Goal: Task Accomplishment & Management: Manage account settings

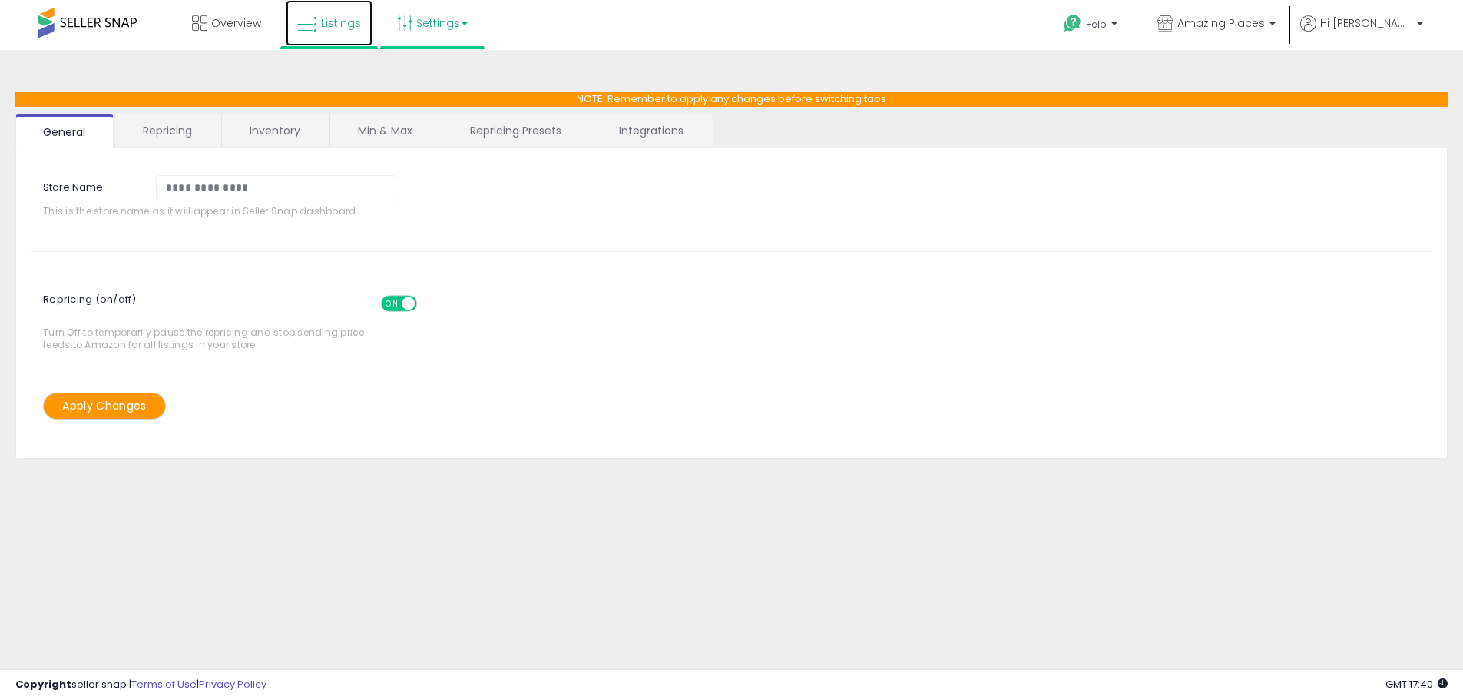
click at [323, 35] on link "Listings" at bounding box center [329, 23] width 87 height 46
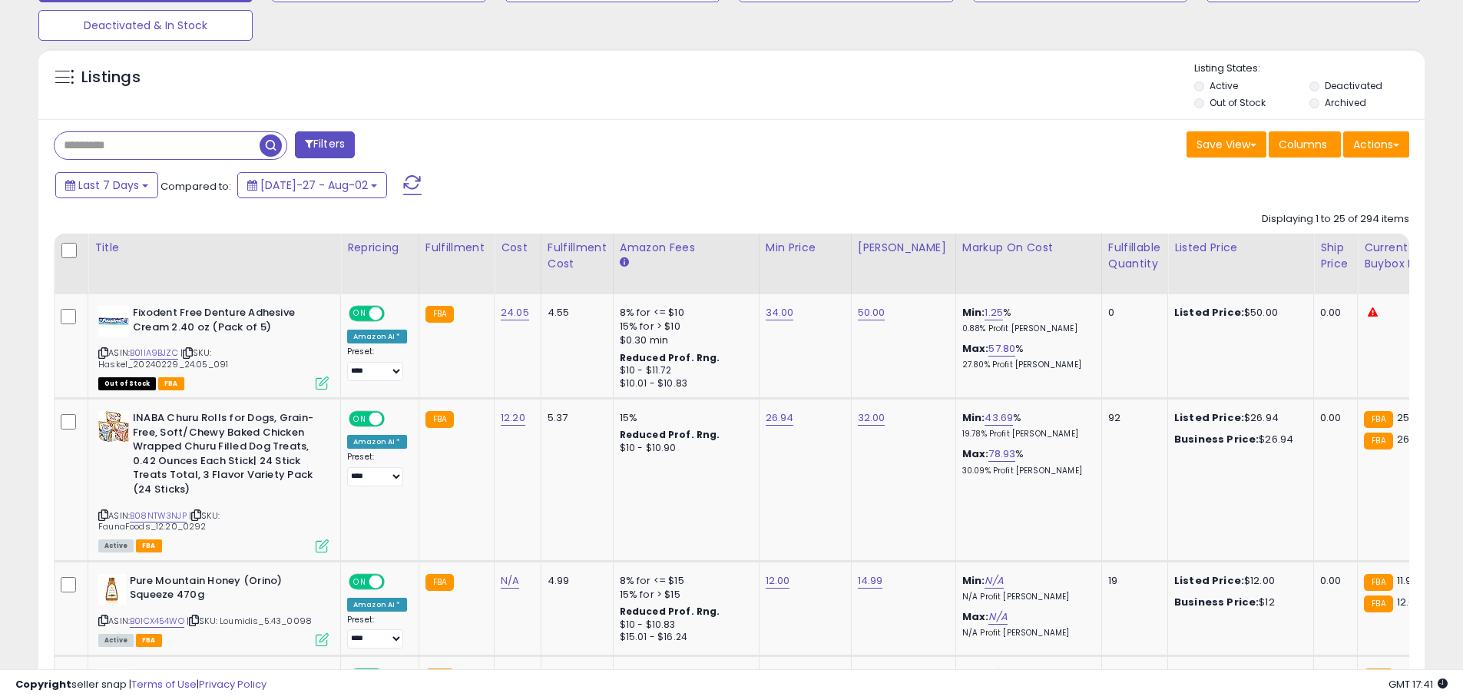
scroll to position [538, 0]
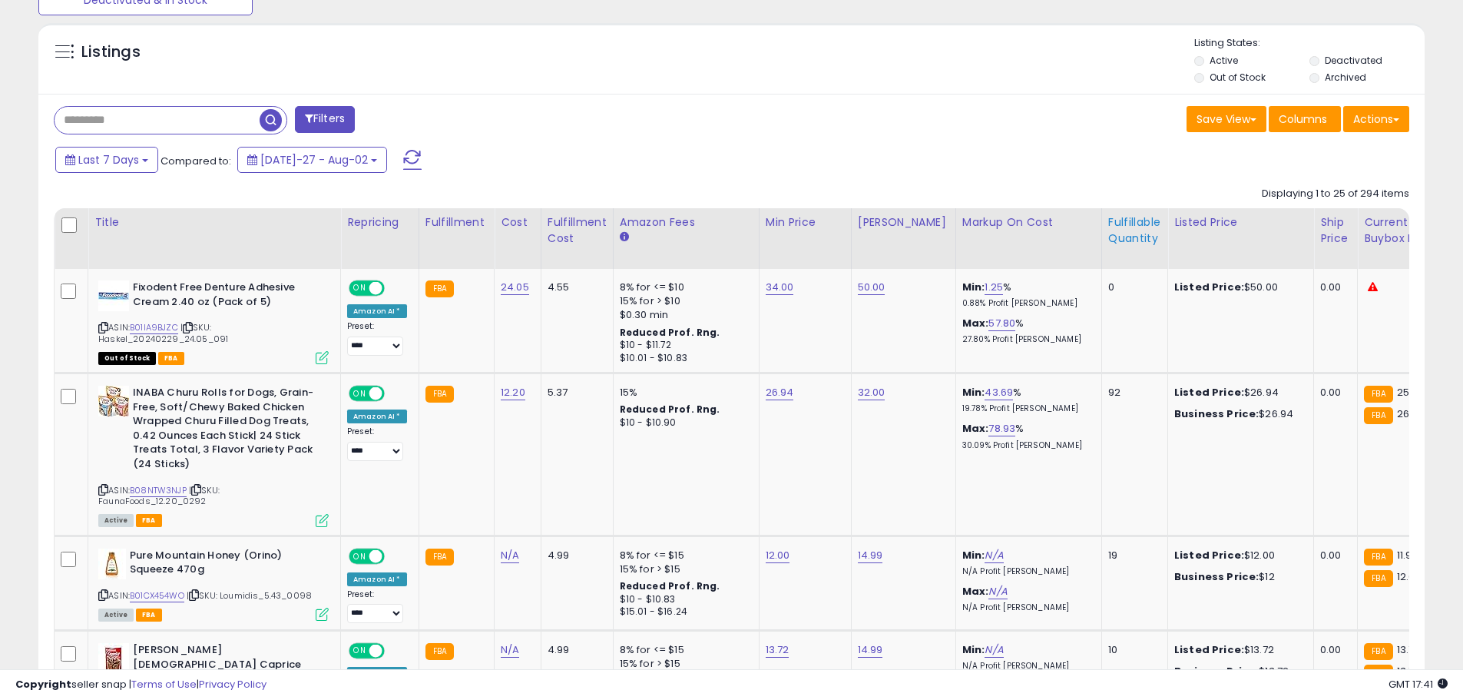
click at [1108, 237] on div "Fulfillable Quantity" at bounding box center [1134, 230] width 53 height 32
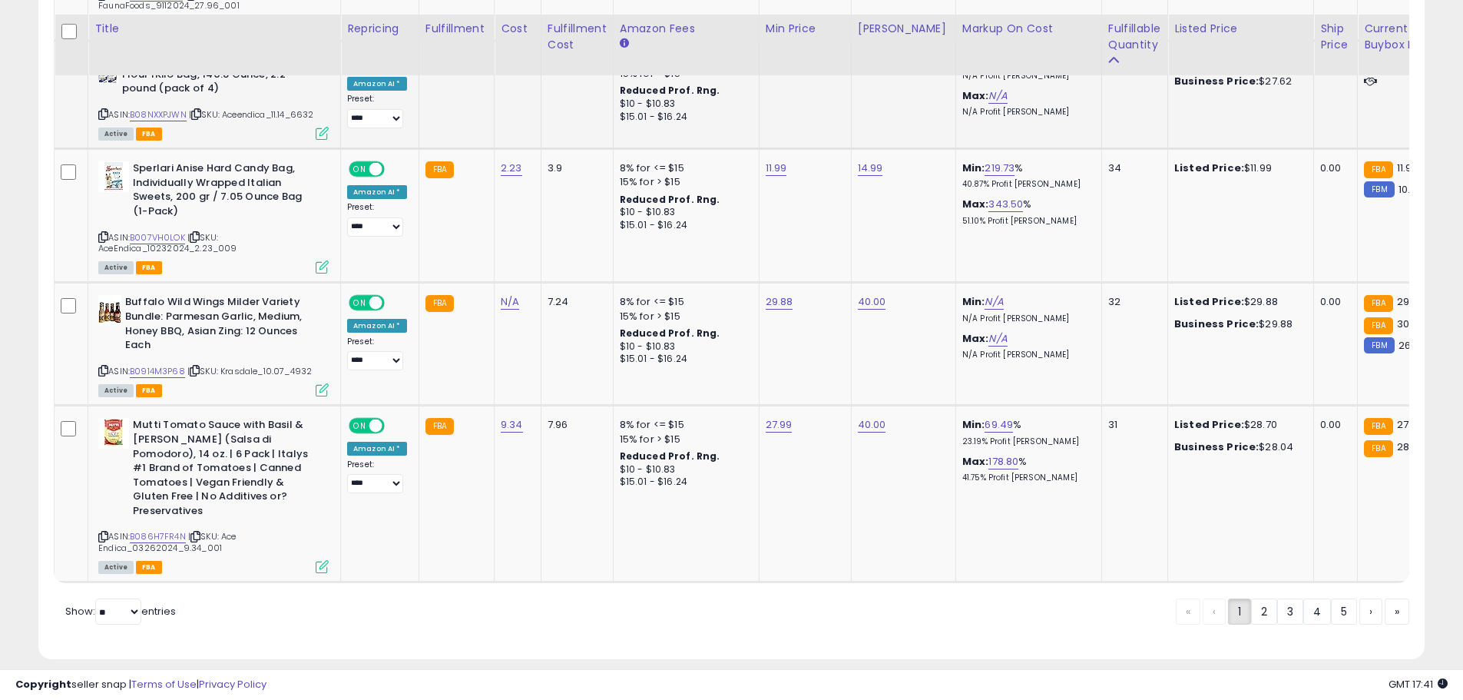
scroll to position [3195, 0]
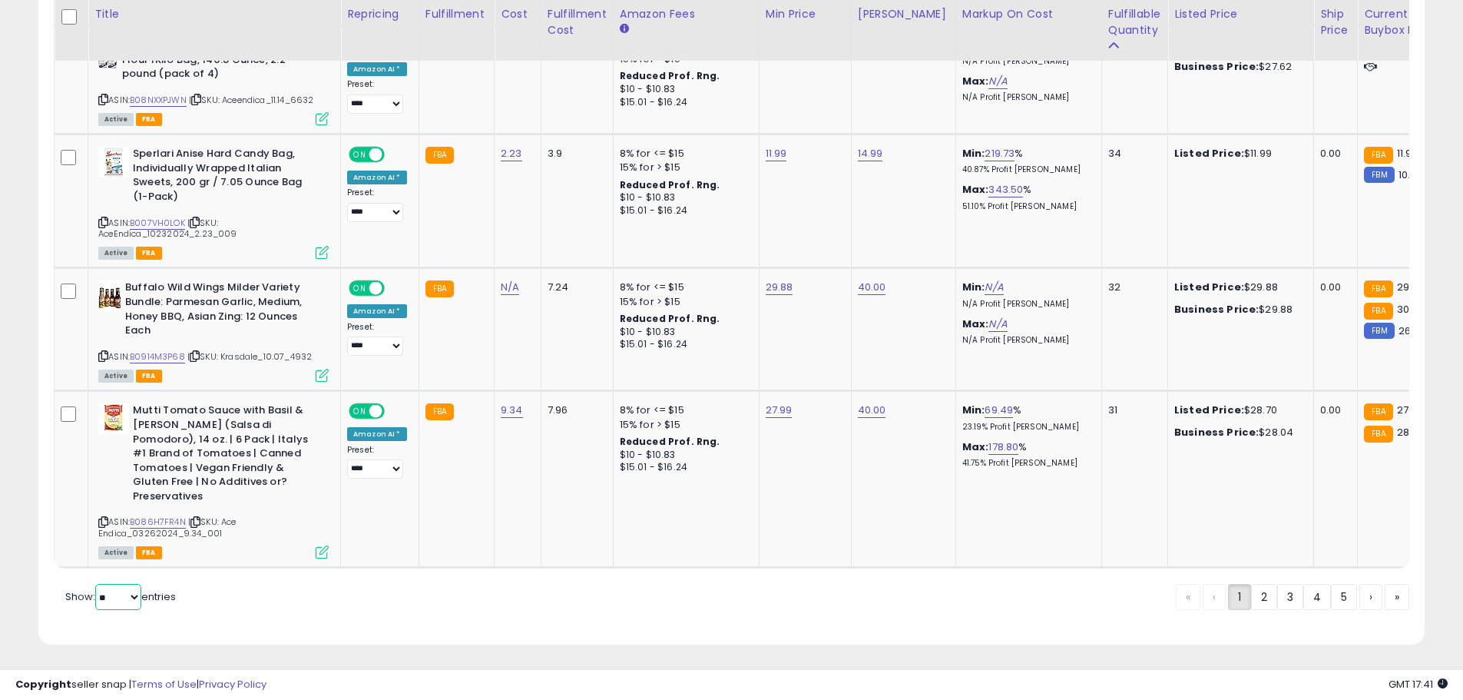
click at [127, 588] on select "** **" at bounding box center [118, 597] width 46 height 26
select select "**"
click at [97, 584] on select "** **" at bounding box center [118, 597] width 46 height 26
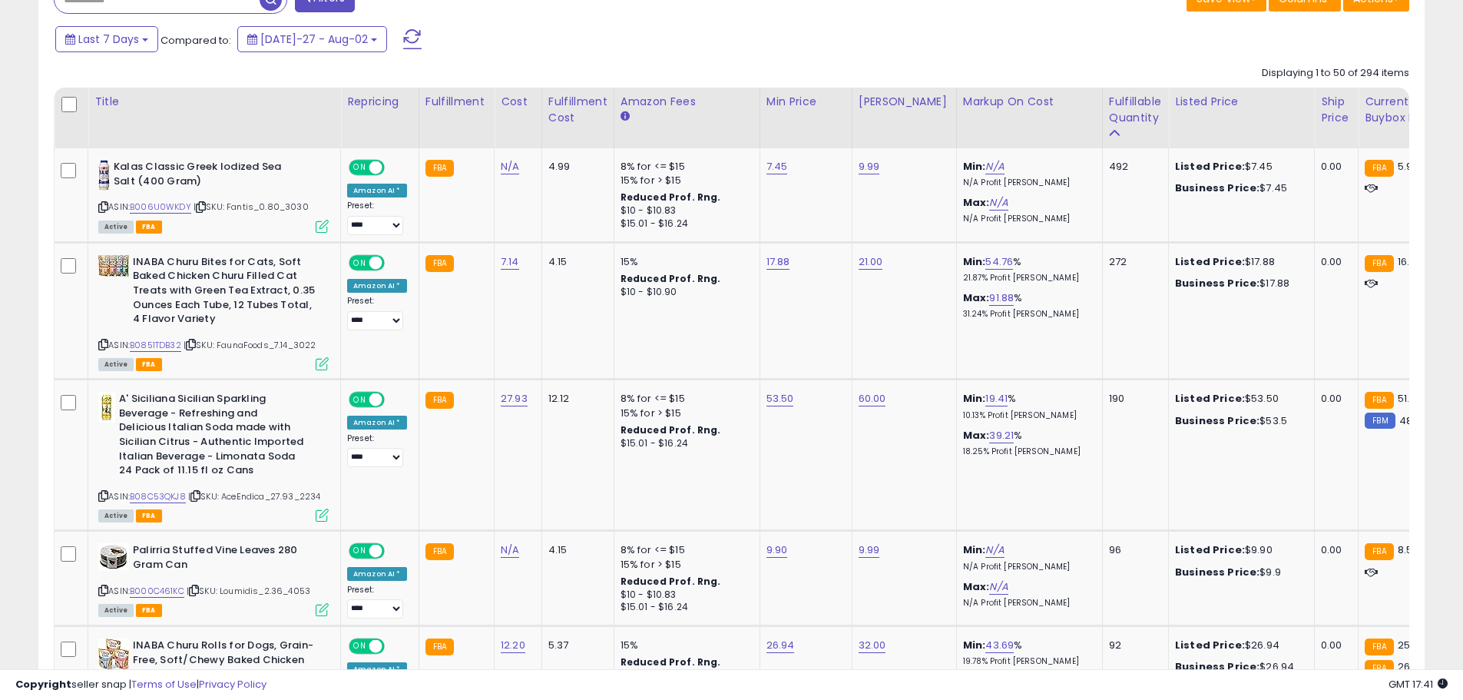
scroll to position [713, 0]
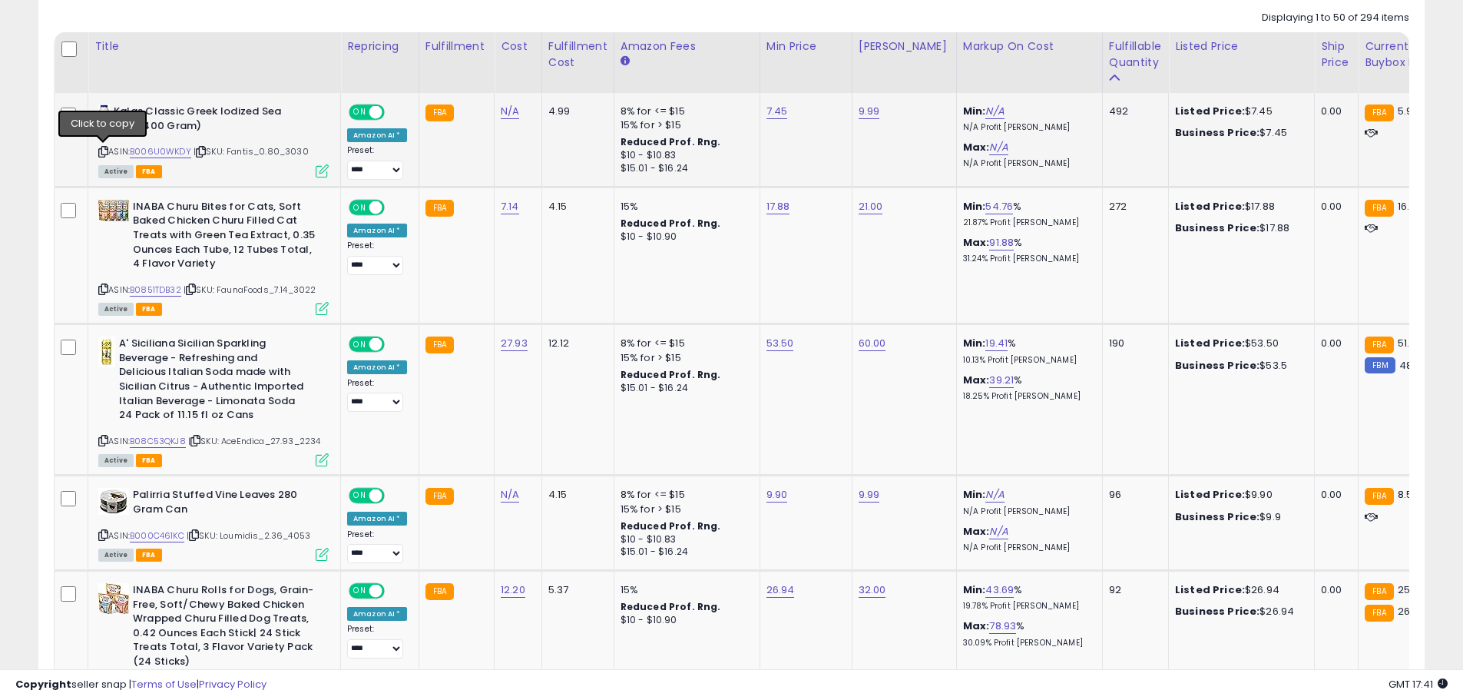
click at [103, 152] on icon at bounding box center [103, 151] width 10 height 8
click at [158, 147] on link "B006U0WKDY" at bounding box center [160, 151] width 61 height 13
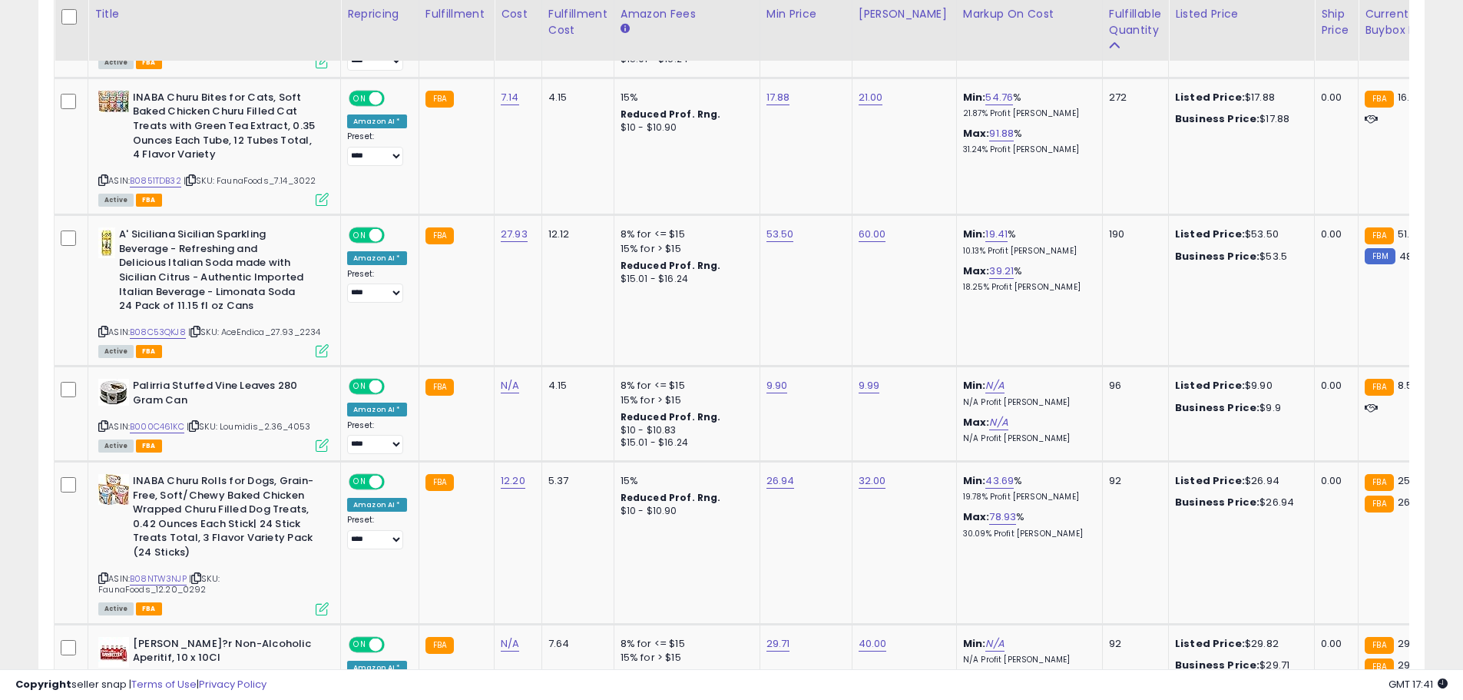
scroll to position [838, 0]
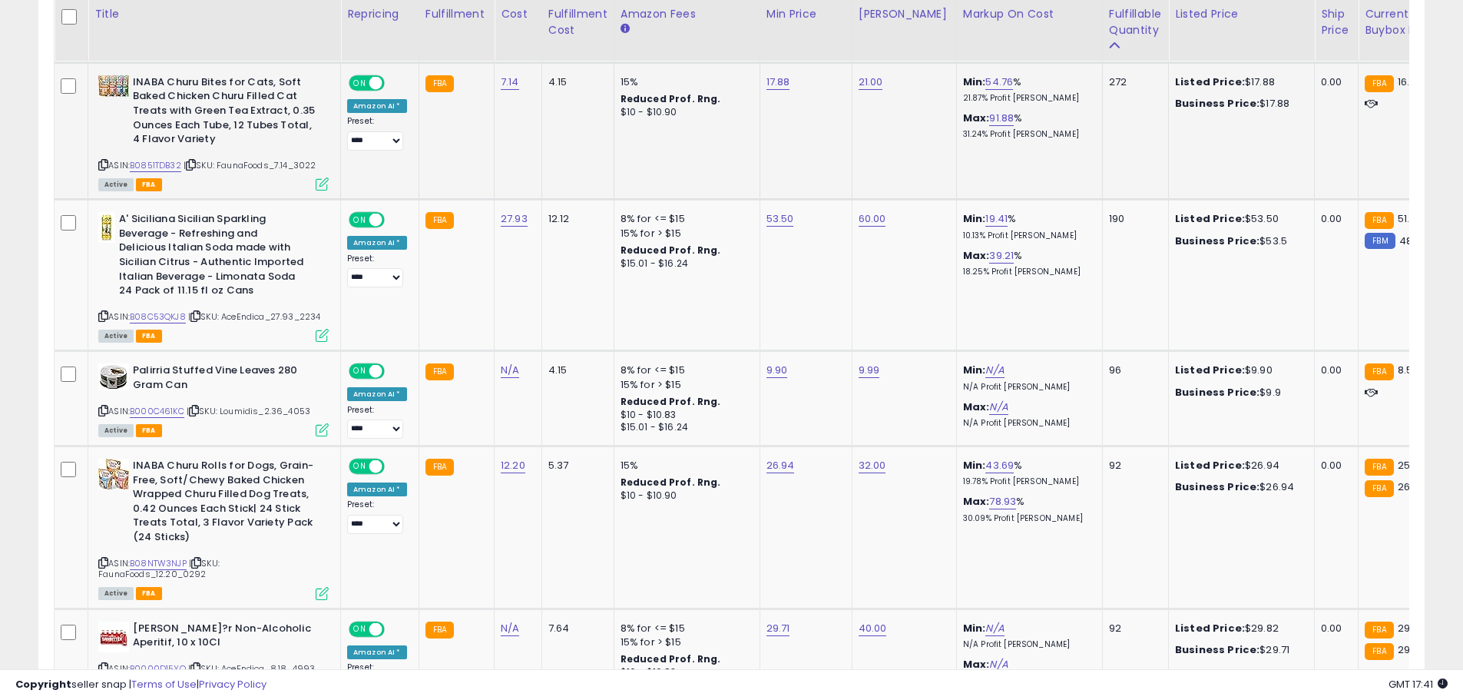
click at [102, 163] on icon at bounding box center [103, 165] width 10 height 8
click at [147, 163] on link "B0851TDB32" at bounding box center [155, 165] width 51 height 13
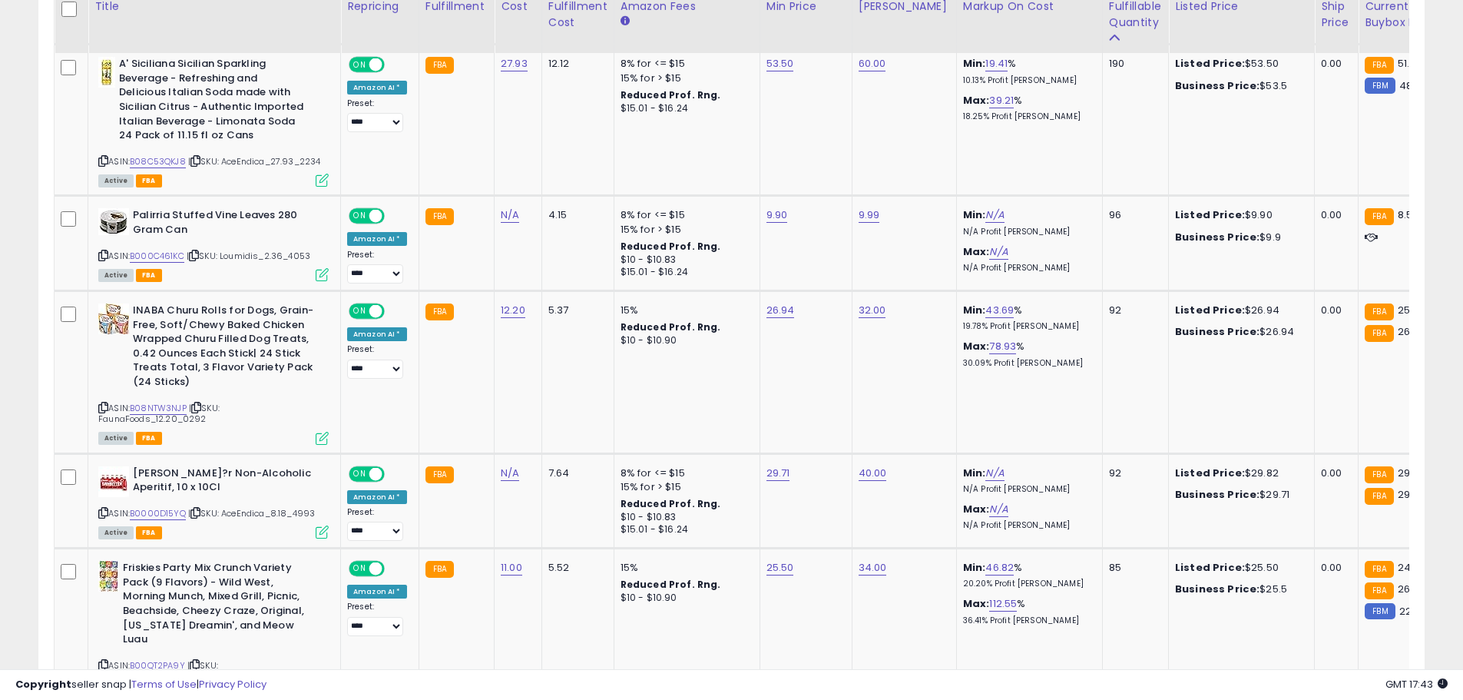
scroll to position [985, 0]
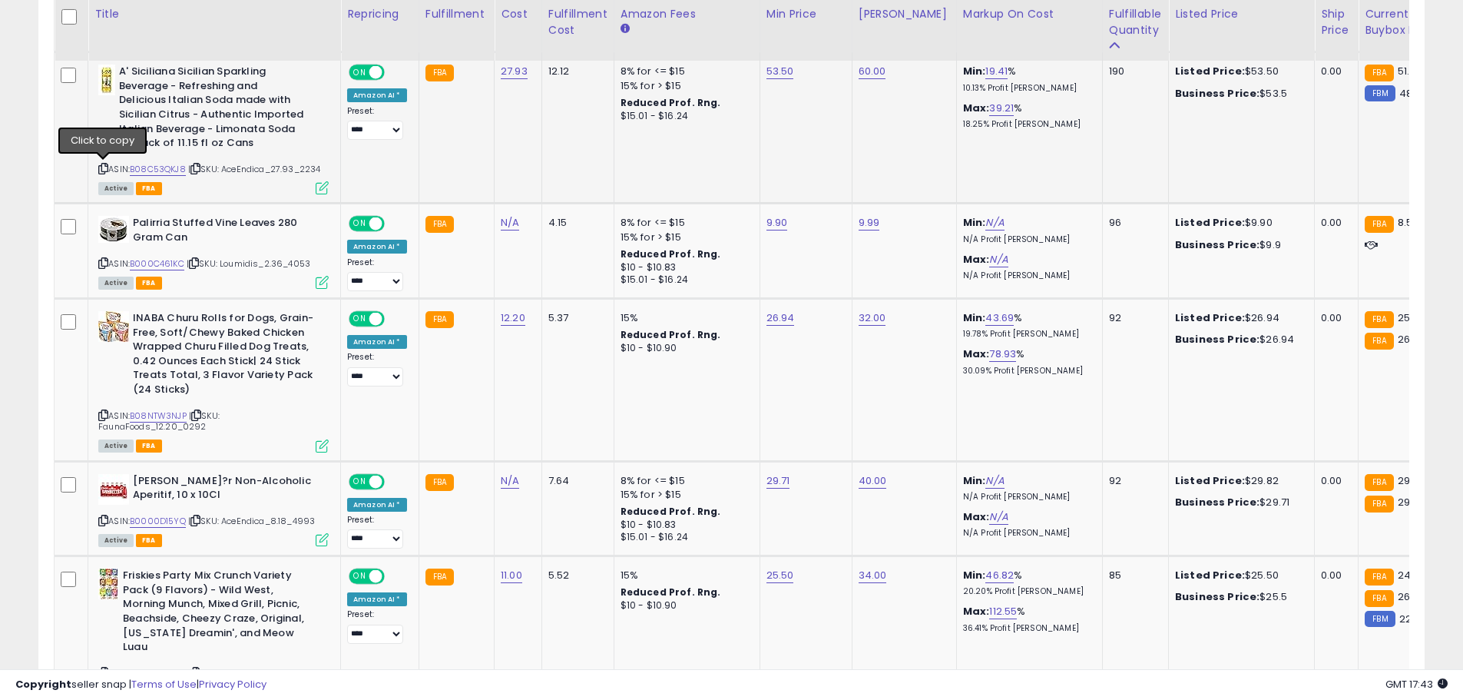
click at [105, 167] on icon at bounding box center [103, 168] width 10 height 8
click at [154, 167] on link "B08C53QKJ8" at bounding box center [158, 169] width 56 height 13
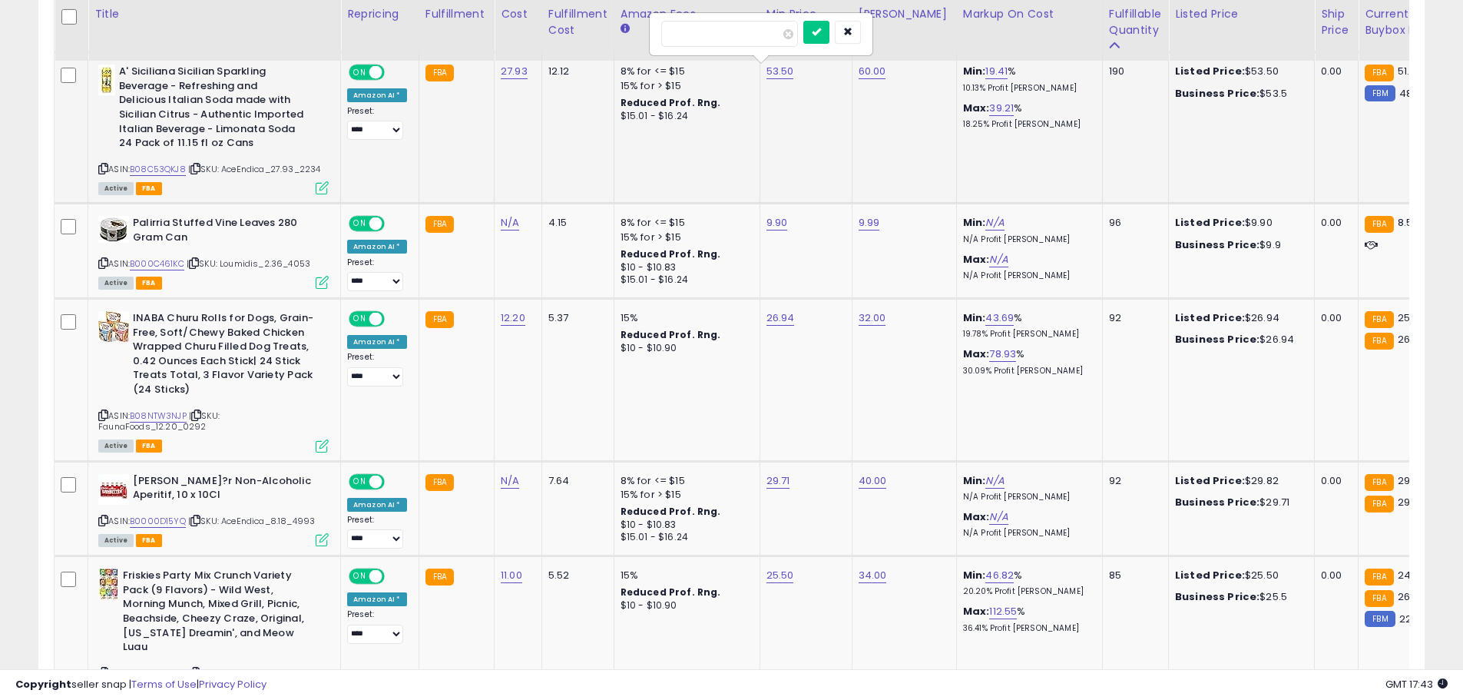
click at [682, 37] on input "*****" at bounding box center [729, 34] width 137 height 26
type input "*****"
click at [829, 30] on button "submit" at bounding box center [816, 32] width 26 height 23
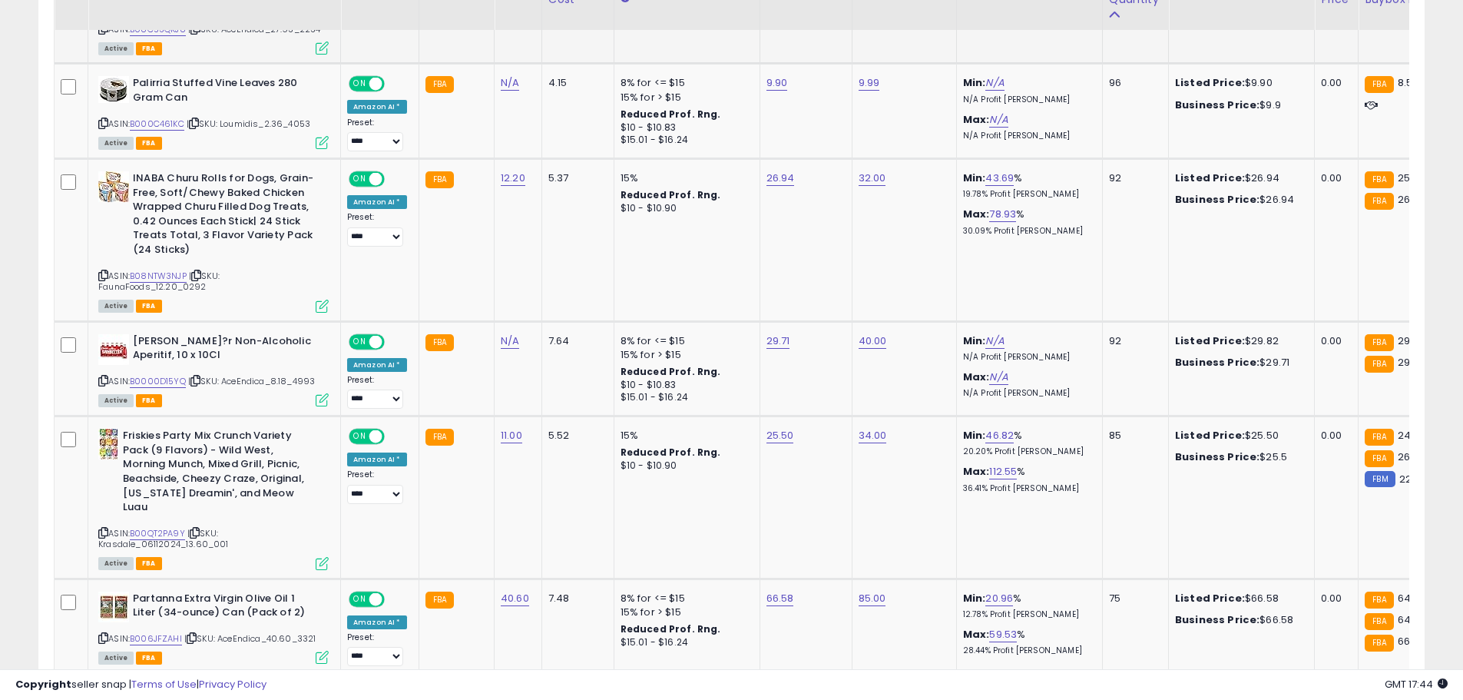
scroll to position [1133, 0]
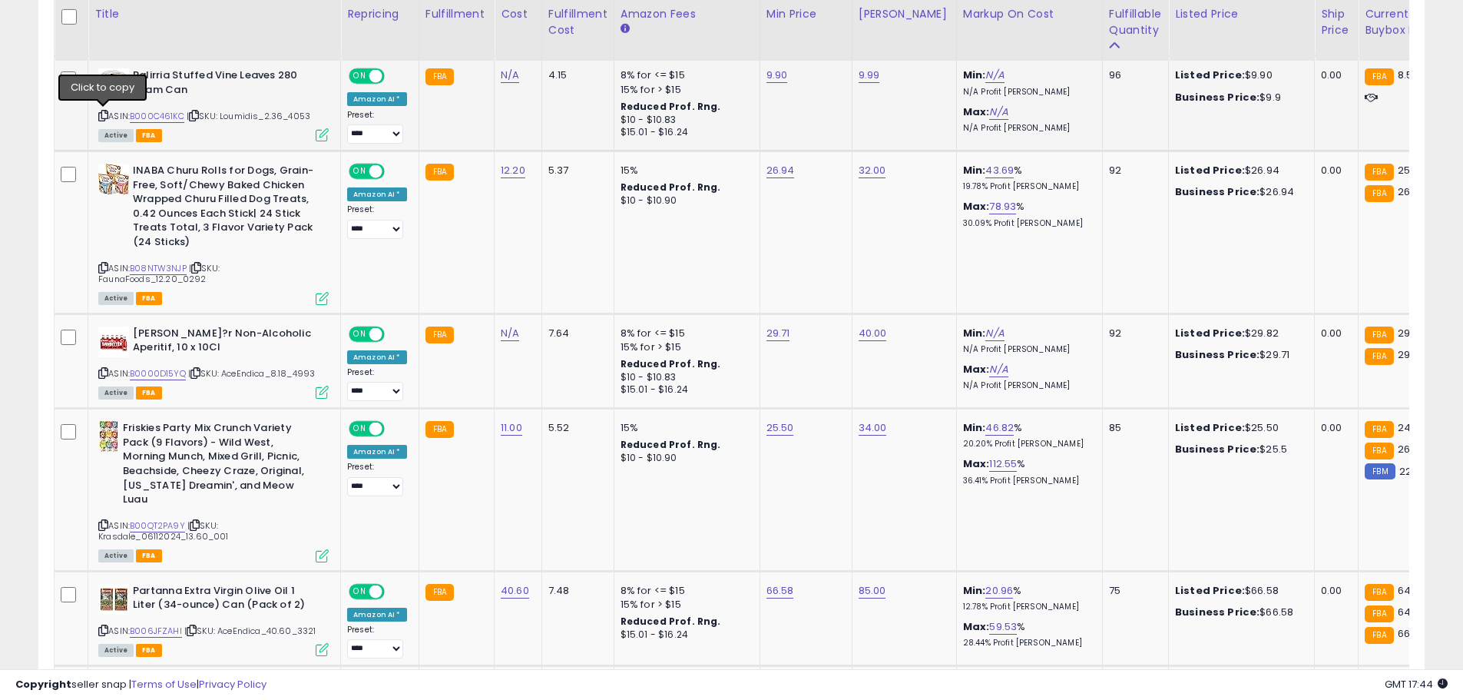
click at [101, 115] on icon at bounding box center [103, 115] width 10 height 8
click at [154, 116] on link "B000C461KC" at bounding box center [157, 116] width 55 height 13
click at [770, 84] on td "9.90" at bounding box center [806, 103] width 92 height 95
type input "*"
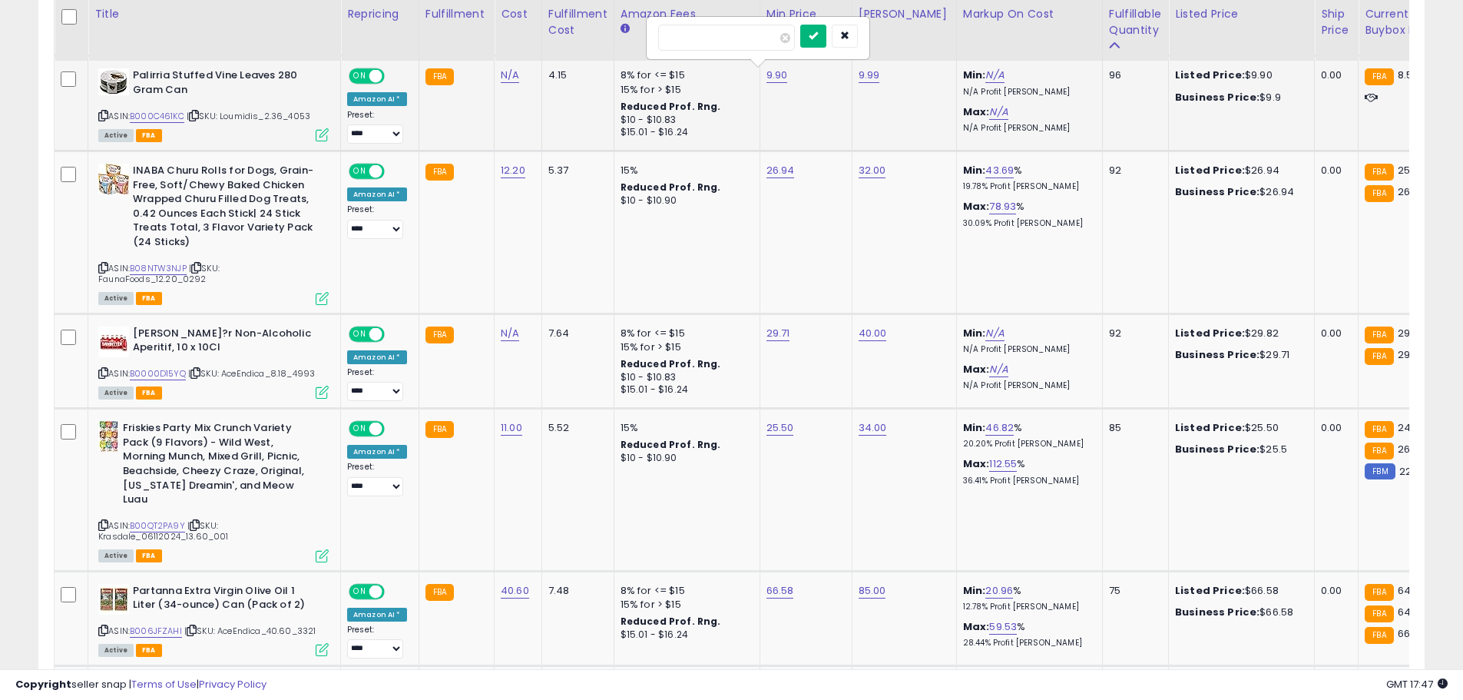
type input "****"
click at [826, 41] on button "submit" at bounding box center [813, 36] width 26 height 23
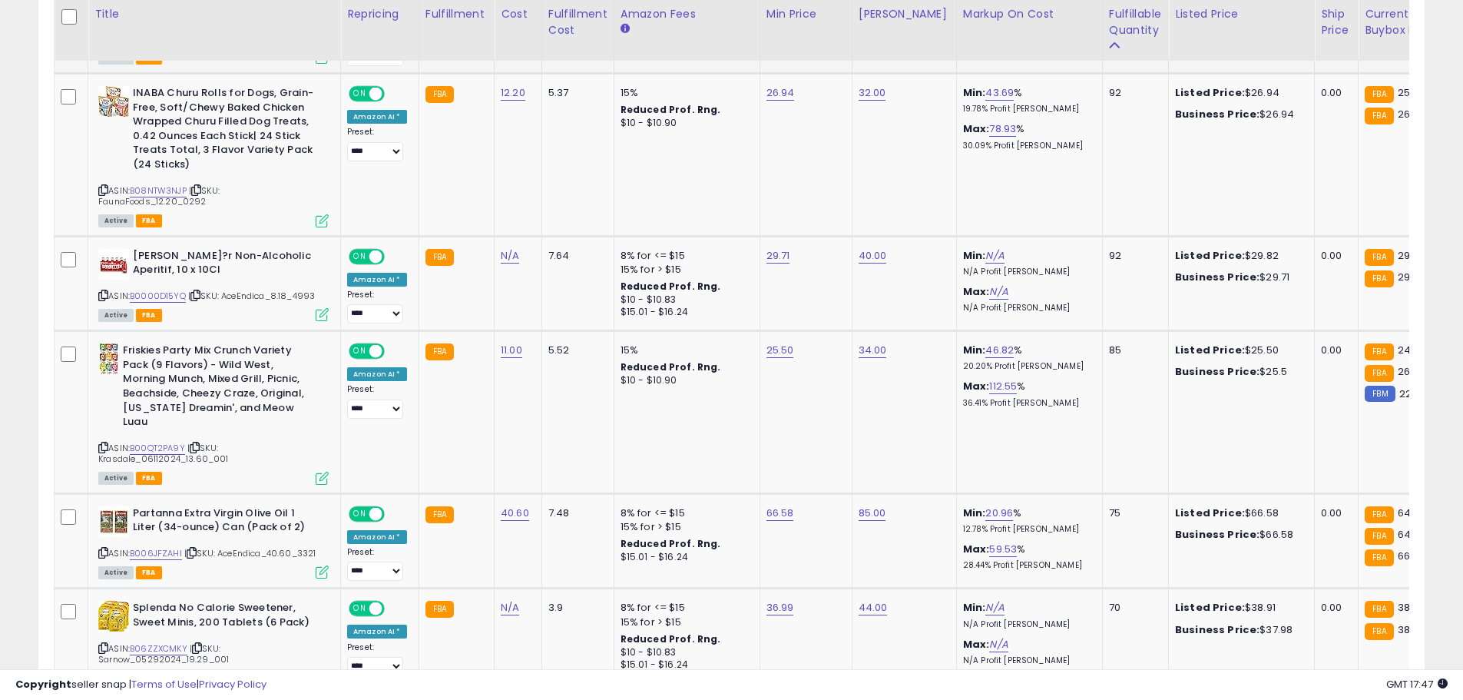
scroll to position [1227, 0]
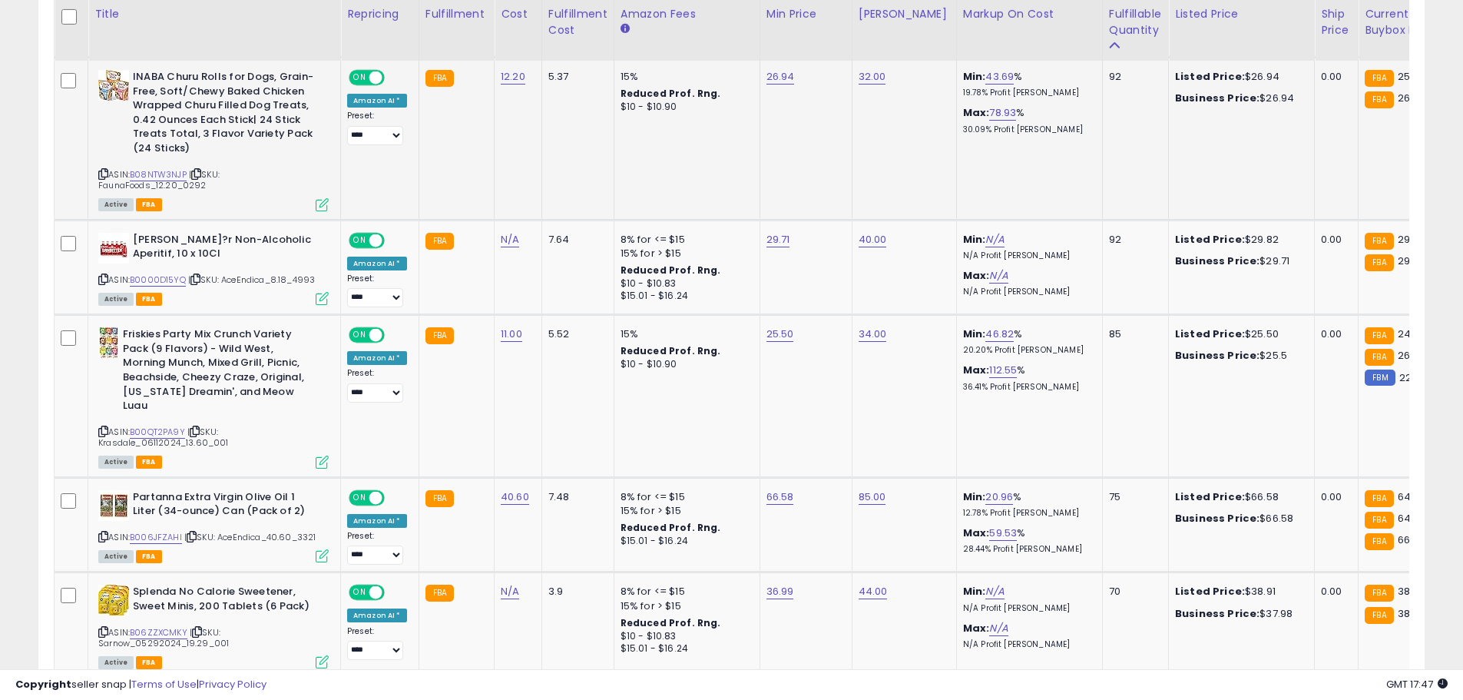
click at [100, 174] on icon at bounding box center [103, 174] width 10 height 8
click at [157, 169] on link "B08NTW3NJP" at bounding box center [158, 174] width 57 height 13
click at [680, 40] on input "*****" at bounding box center [729, 39] width 137 height 26
click at [683, 38] on input "*****" at bounding box center [729, 39] width 137 height 26
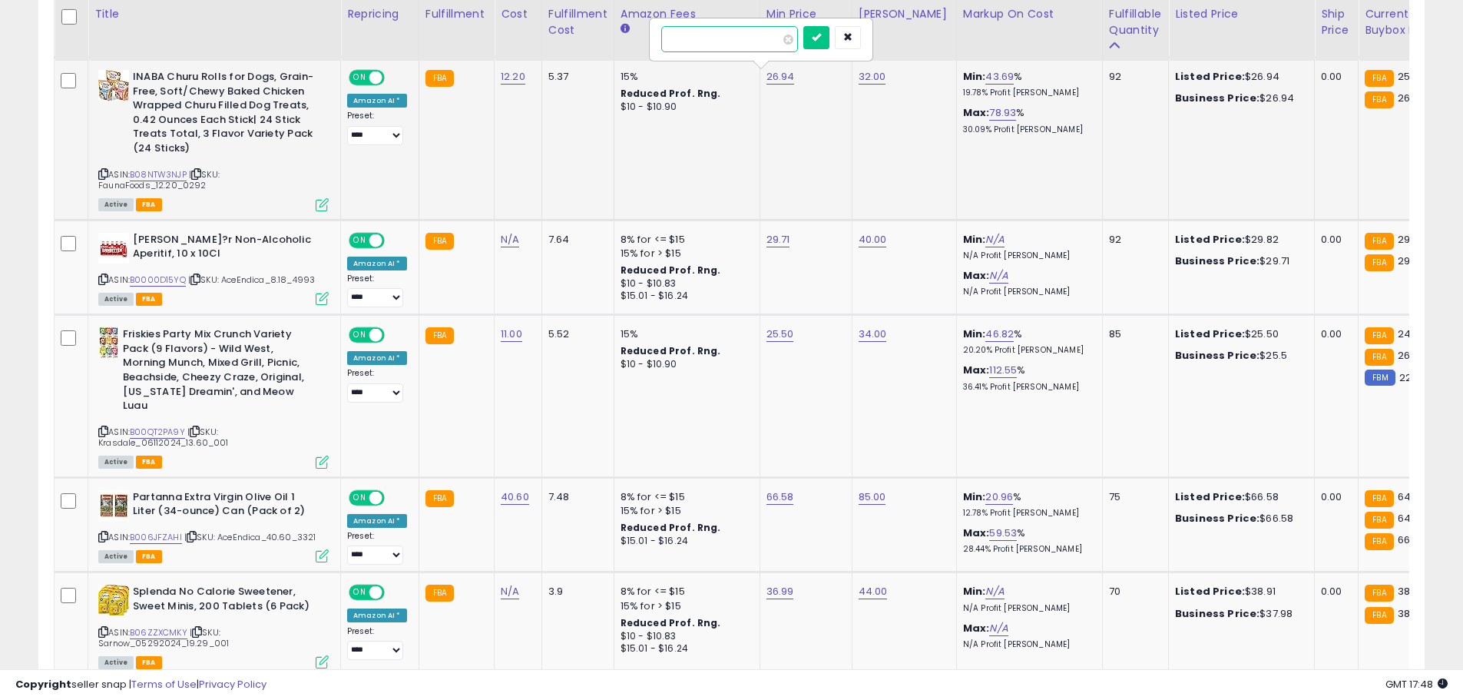
type input "*****"
click at [829, 45] on button "submit" at bounding box center [816, 37] width 26 height 23
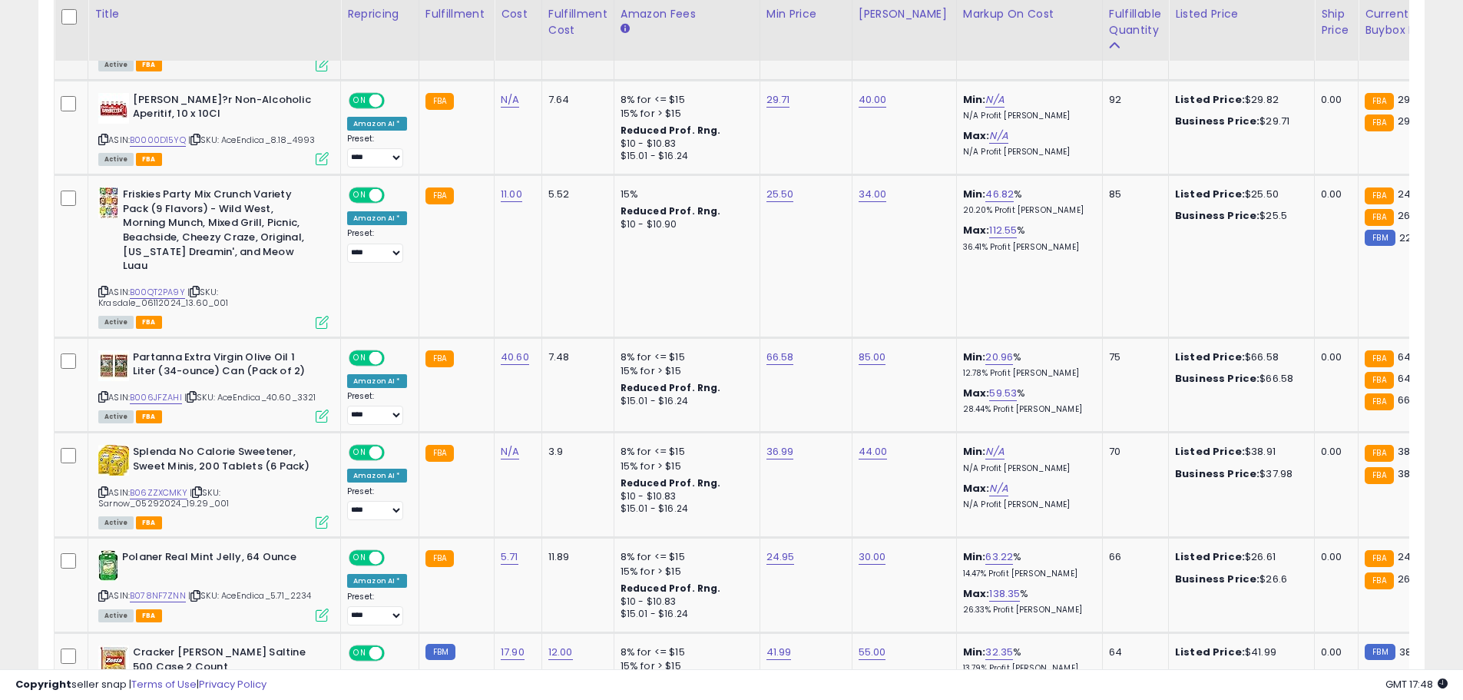
scroll to position [1382, 0]
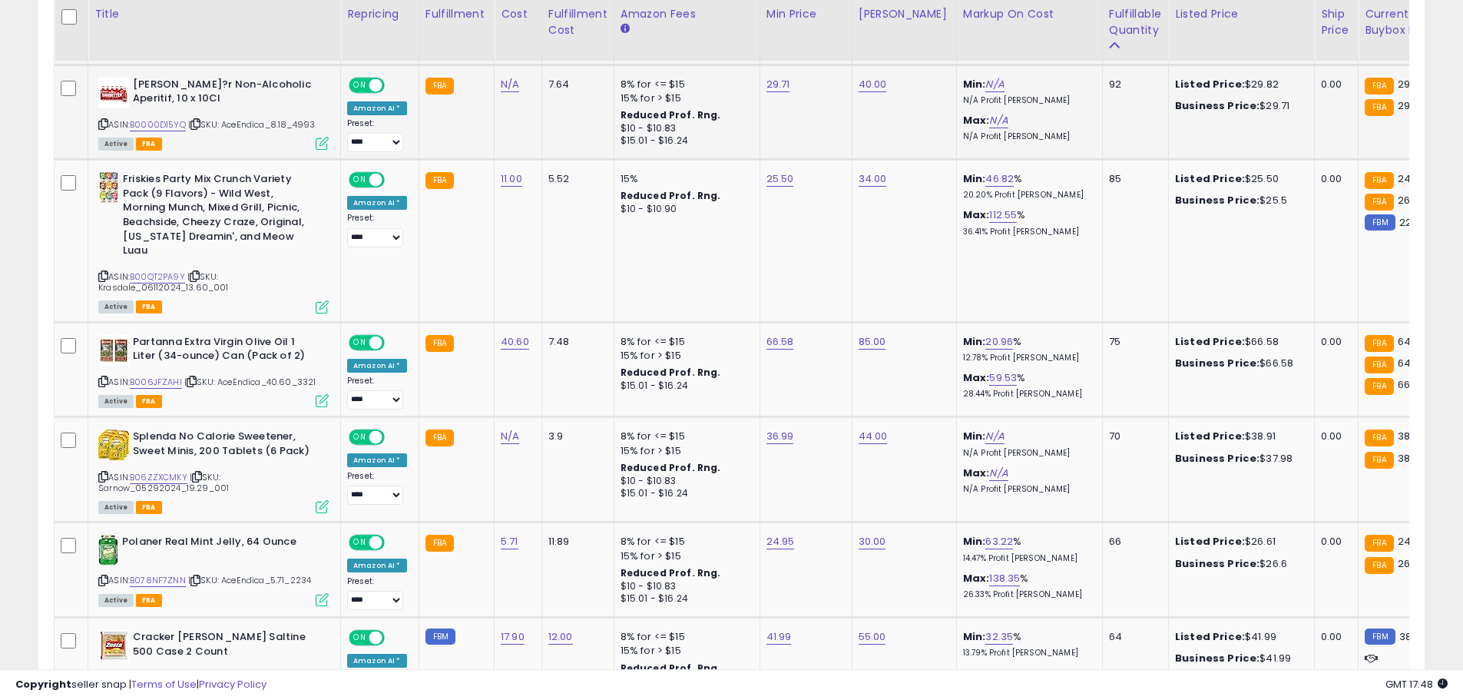
click at [107, 121] on icon at bounding box center [103, 124] width 10 height 8
click at [153, 121] on link "B0000D15YQ" at bounding box center [158, 124] width 56 height 13
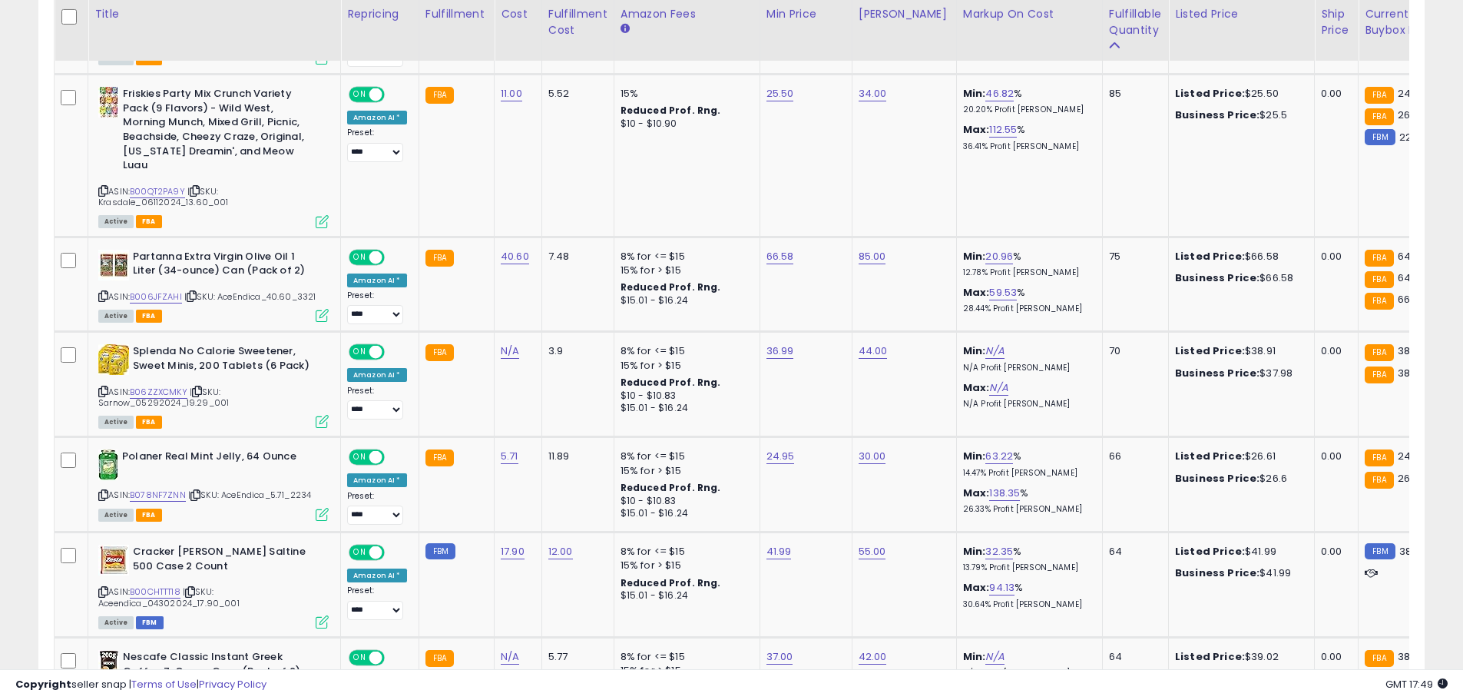
scroll to position [1475, 0]
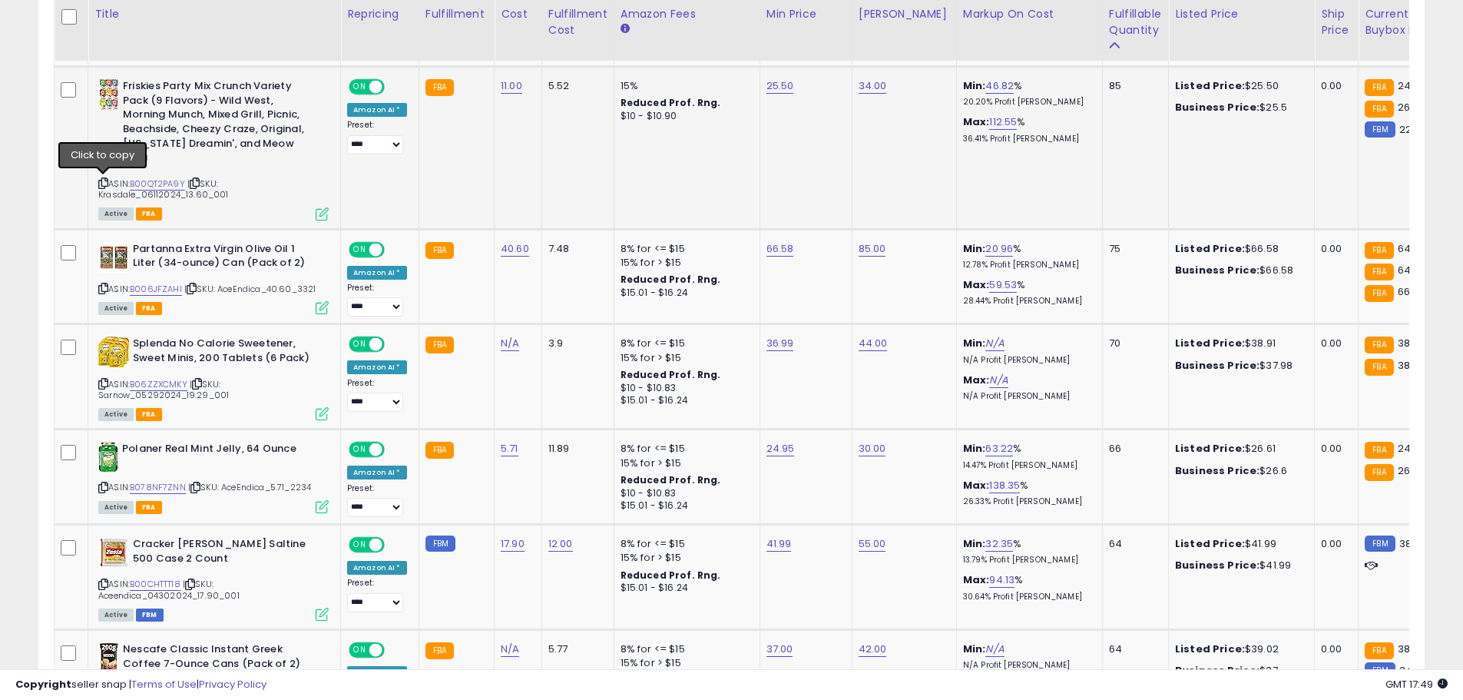
click at [101, 187] on icon at bounding box center [103, 183] width 10 height 8
click at [155, 177] on link "B00QT2PA9Y" at bounding box center [157, 183] width 55 height 13
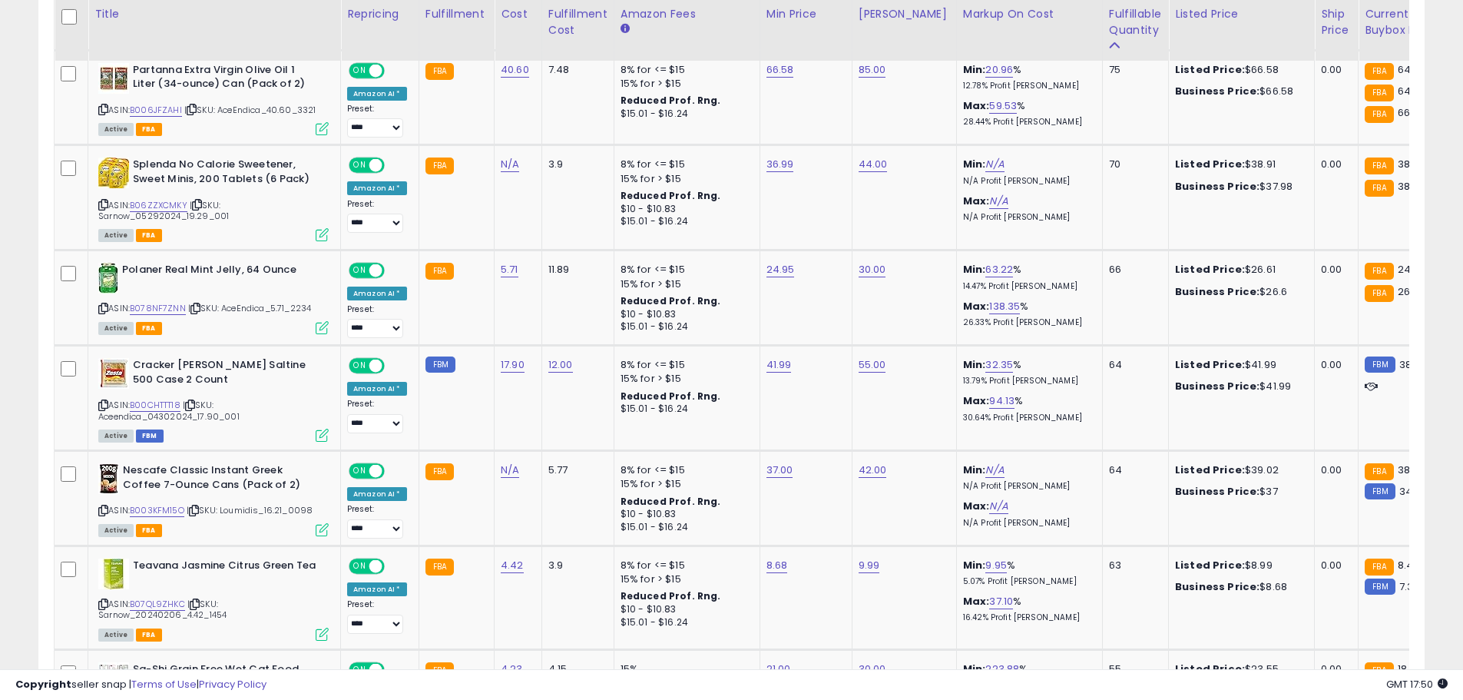
scroll to position [1646, 0]
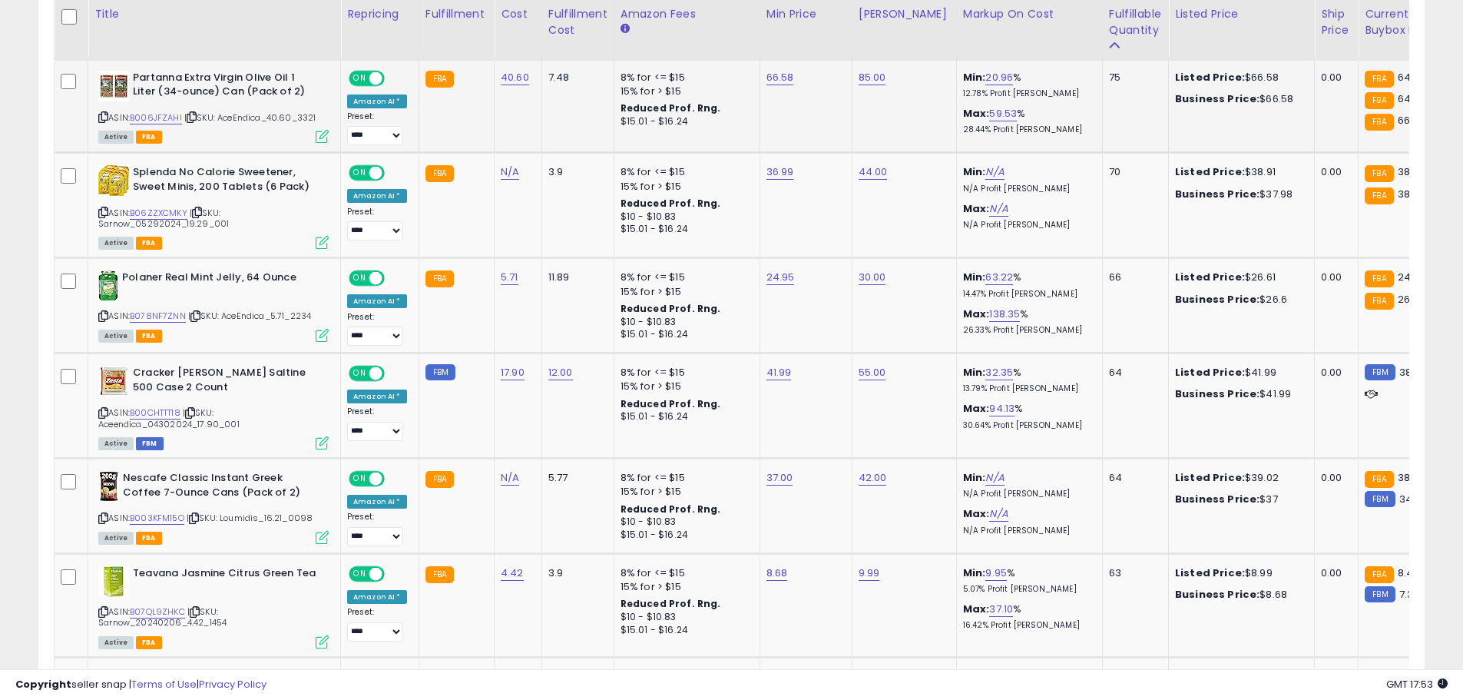
click at [104, 117] on icon at bounding box center [103, 117] width 10 height 8
click at [147, 120] on link "B006JFZAHI" at bounding box center [156, 117] width 52 height 13
type input "*****"
click at [830, 48] on button "submit" at bounding box center [817, 38] width 26 height 23
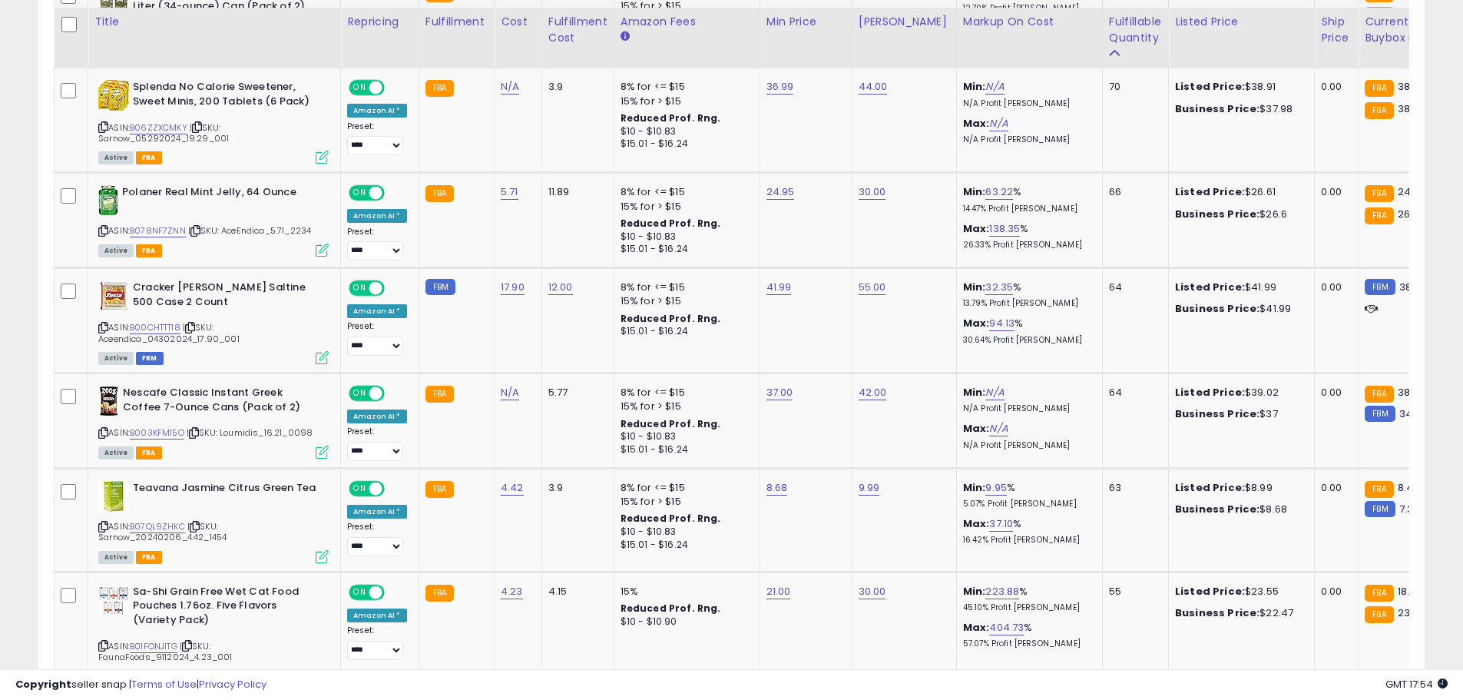
scroll to position [1739, 0]
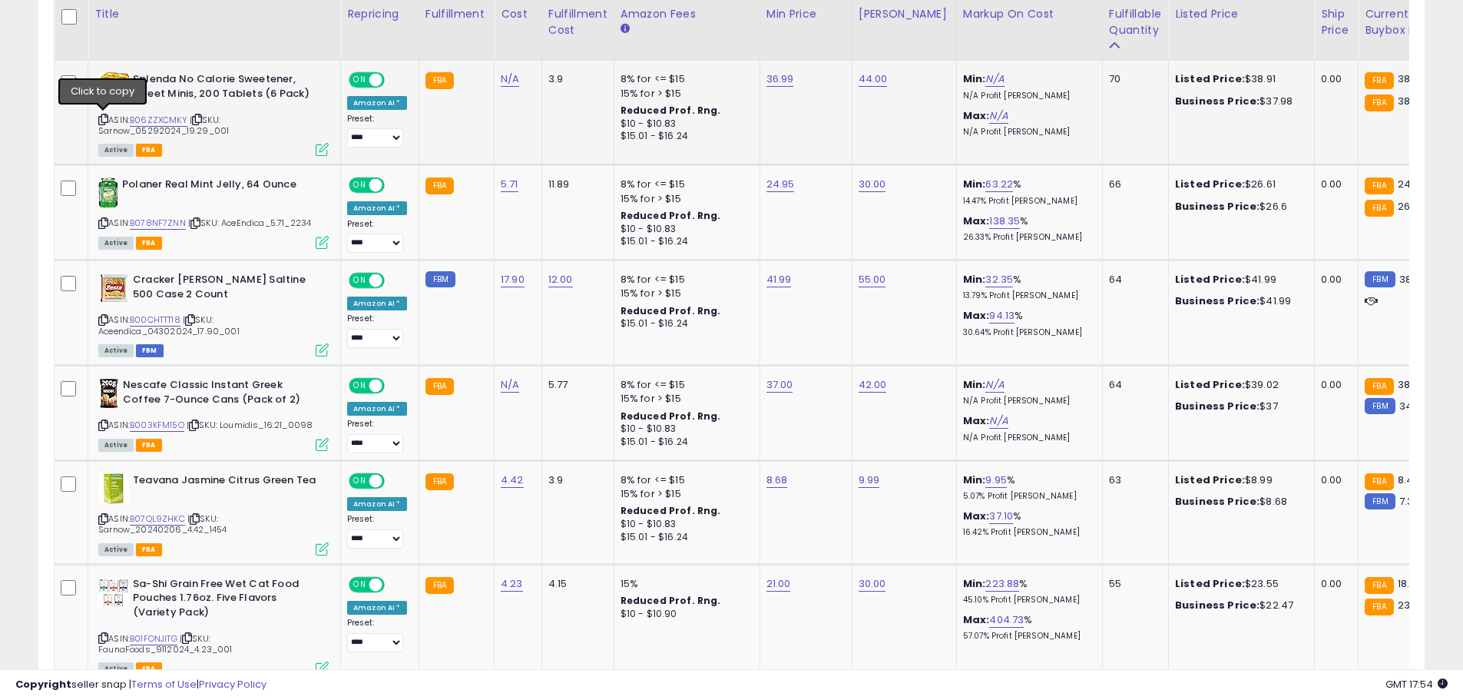
click at [102, 120] on icon at bounding box center [103, 119] width 10 height 8
click at [151, 120] on link "B06ZZXCMKY" at bounding box center [159, 120] width 58 height 13
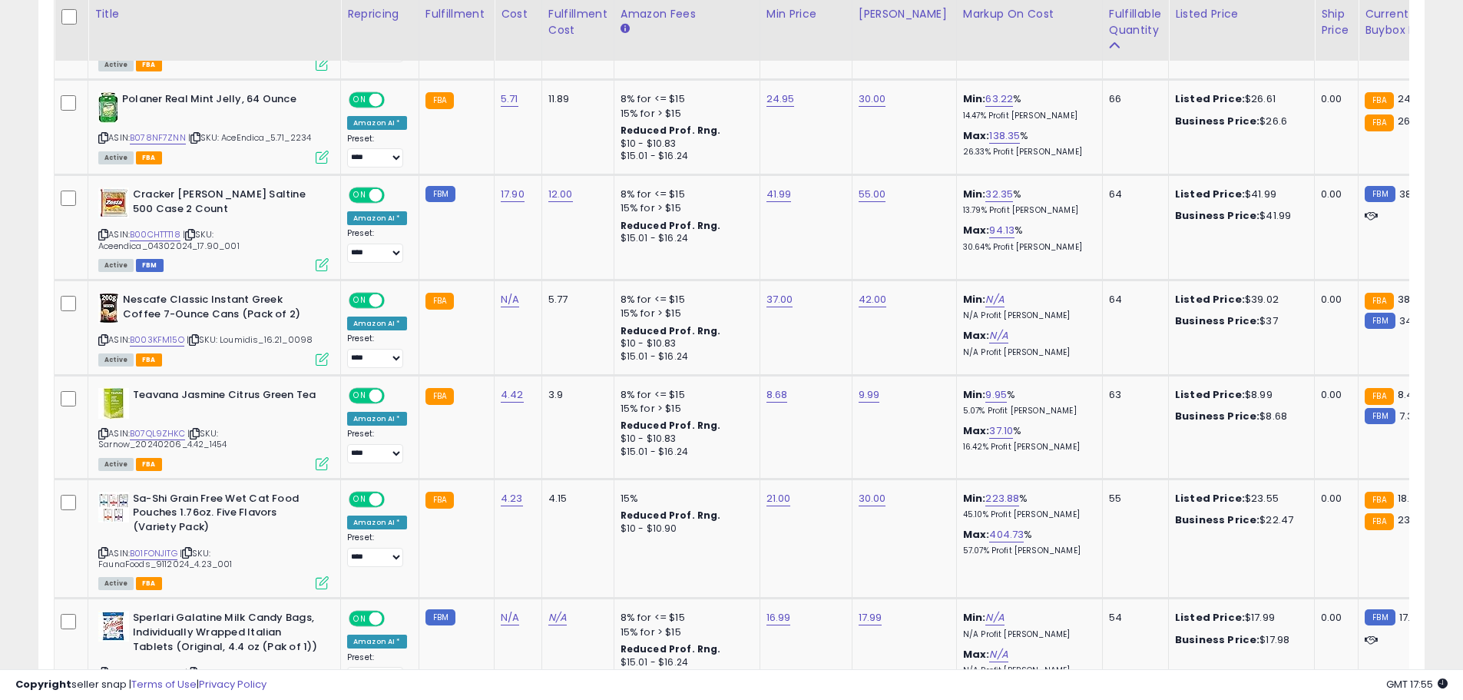
scroll to position [1840, 0]
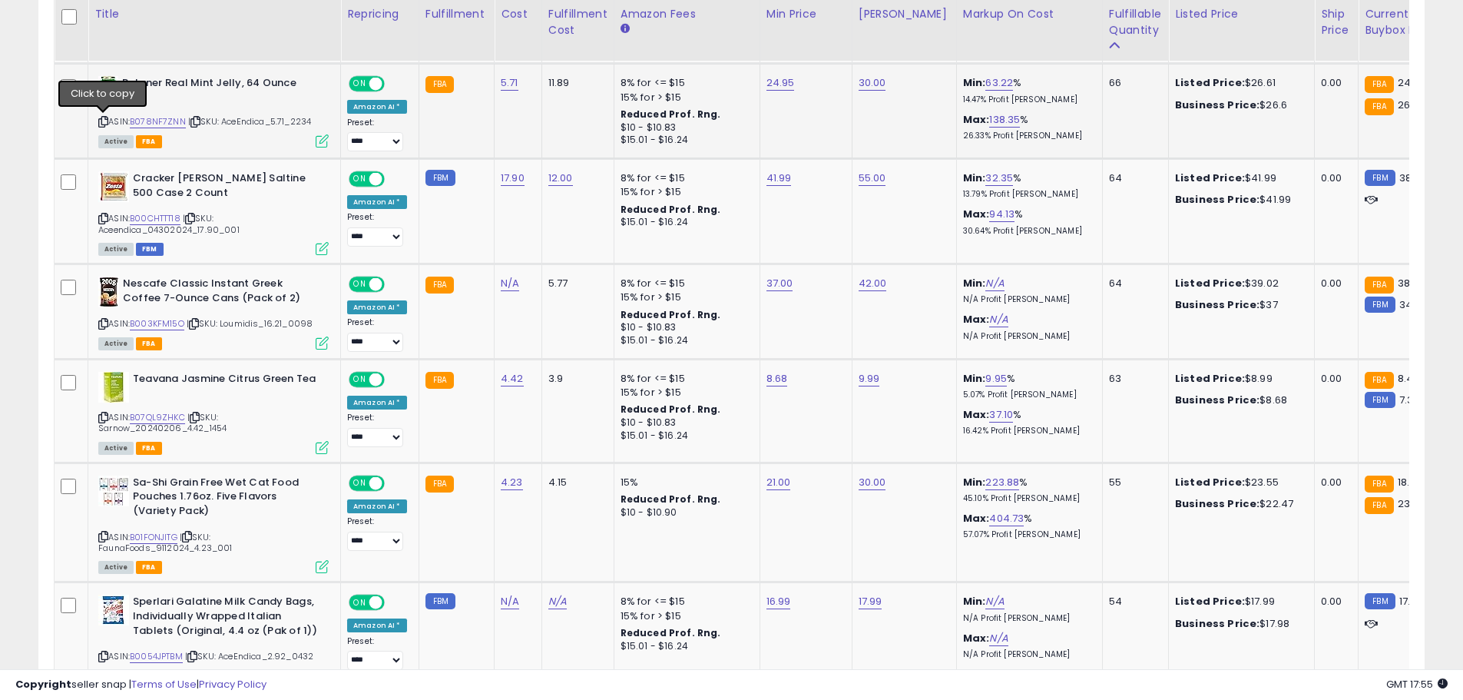
click at [100, 120] on icon at bounding box center [103, 122] width 10 height 8
click at [152, 121] on link "B078NF7ZNN" at bounding box center [158, 121] width 56 height 13
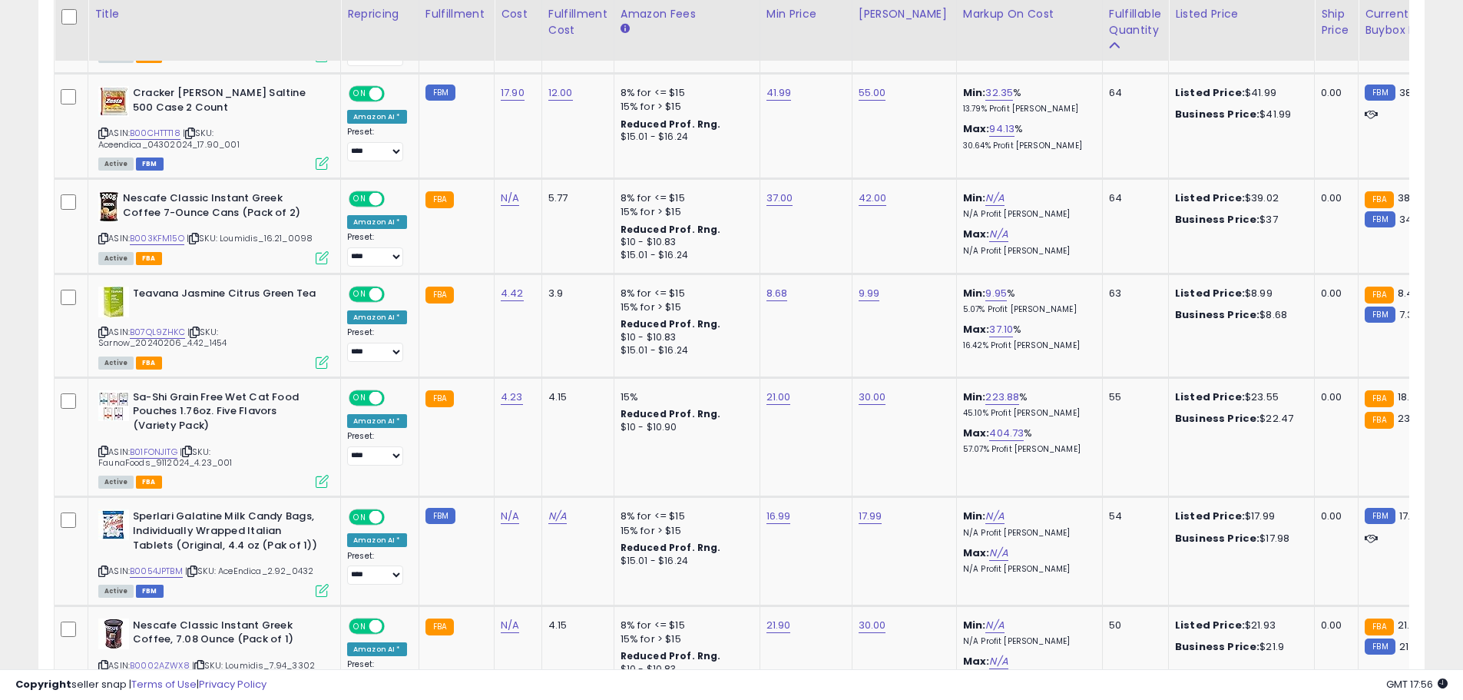
scroll to position [1941, 0]
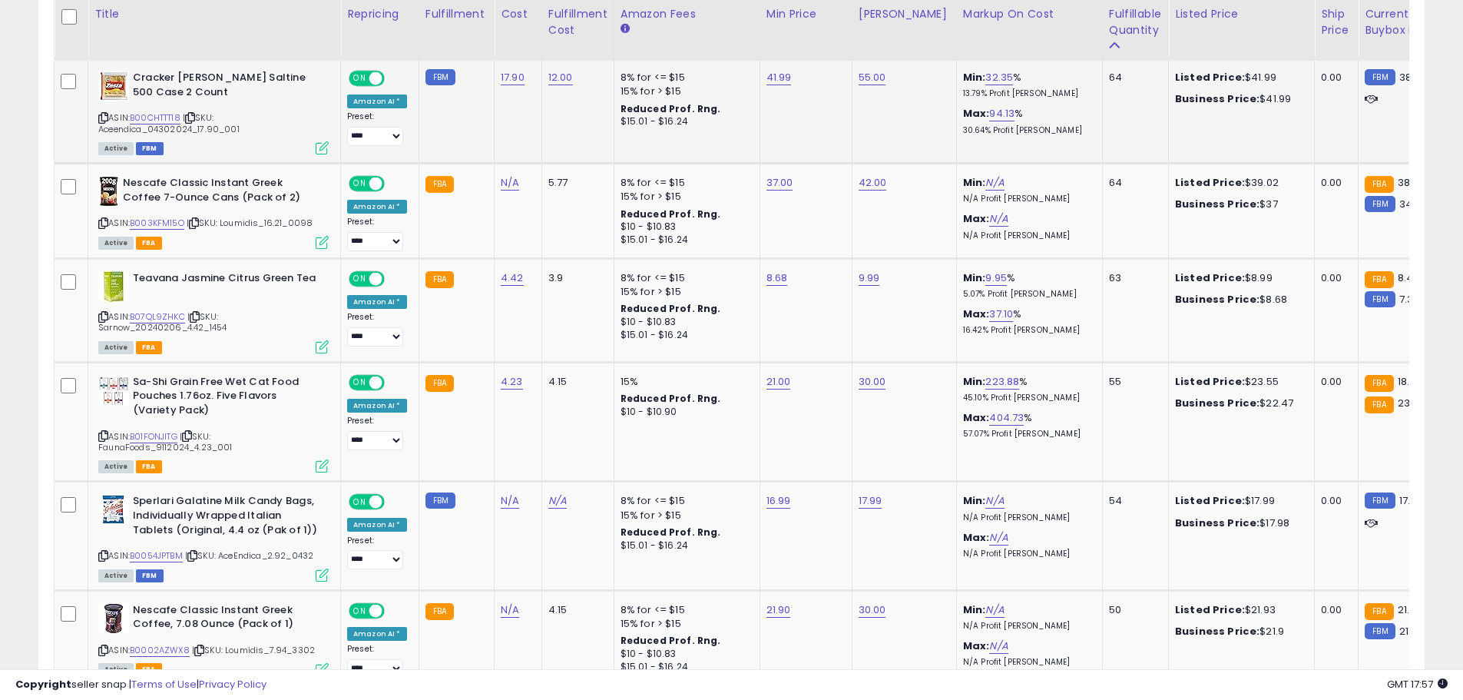
click at [101, 119] on icon at bounding box center [103, 118] width 10 height 8
click at [144, 119] on link "B00CHTTT18" at bounding box center [155, 117] width 51 height 13
click at [680, 42] on input "*****" at bounding box center [728, 40] width 137 height 26
type input "*****"
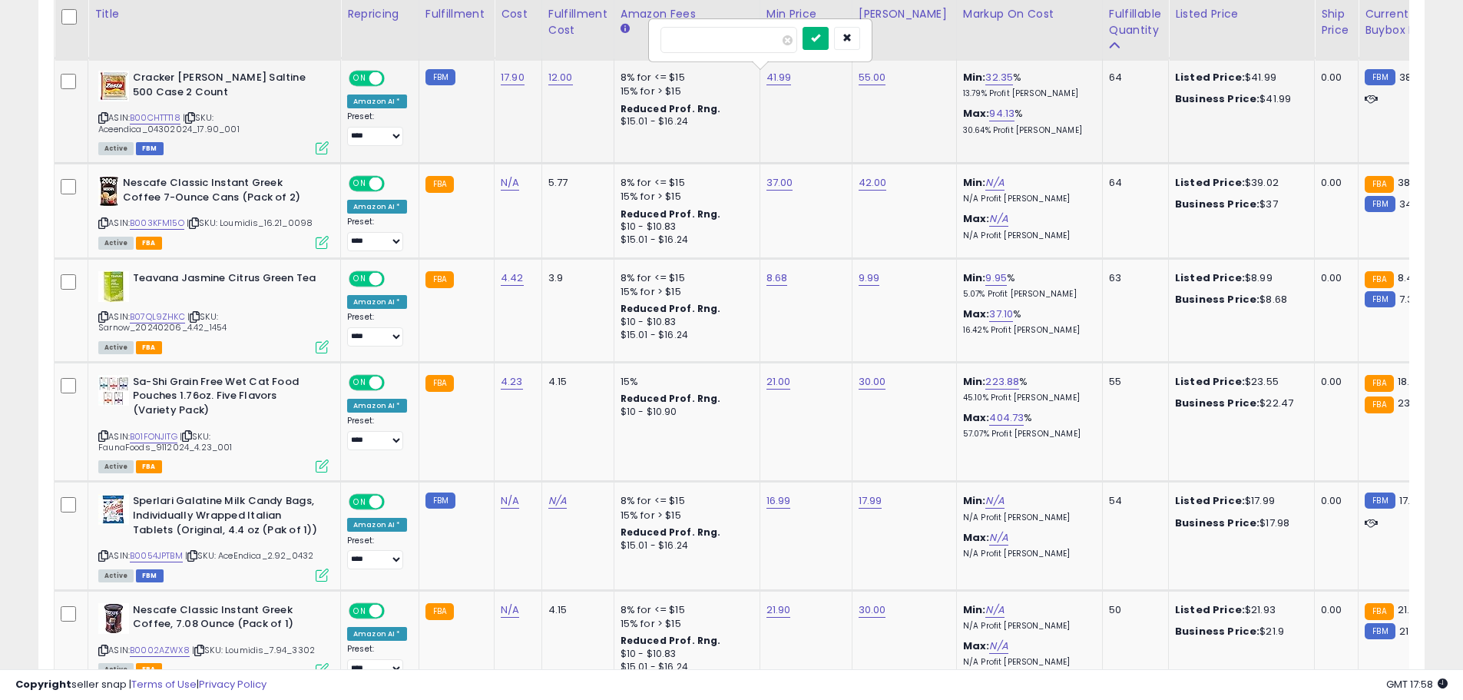
click at [820, 36] on icon "submit" at bounding box center [815, 37] width 9 height 9
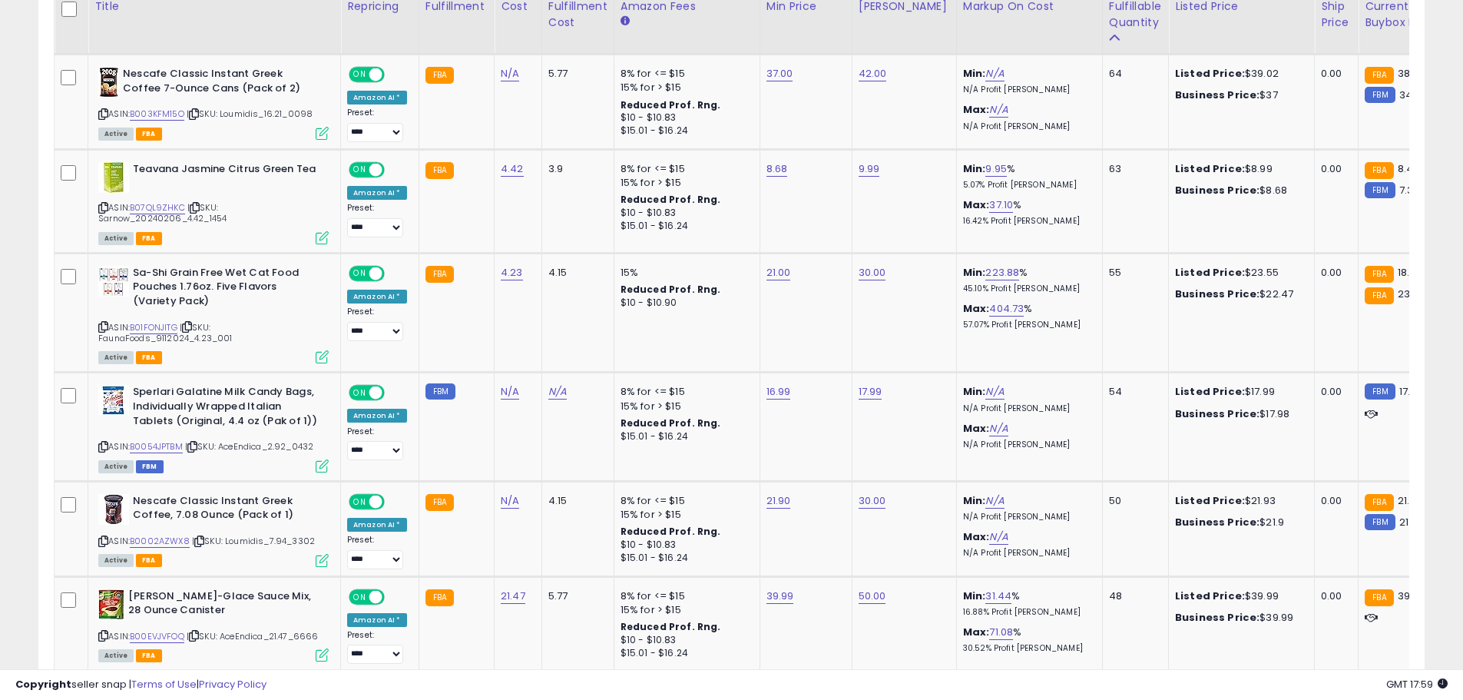
scroll to position [2042, 0]
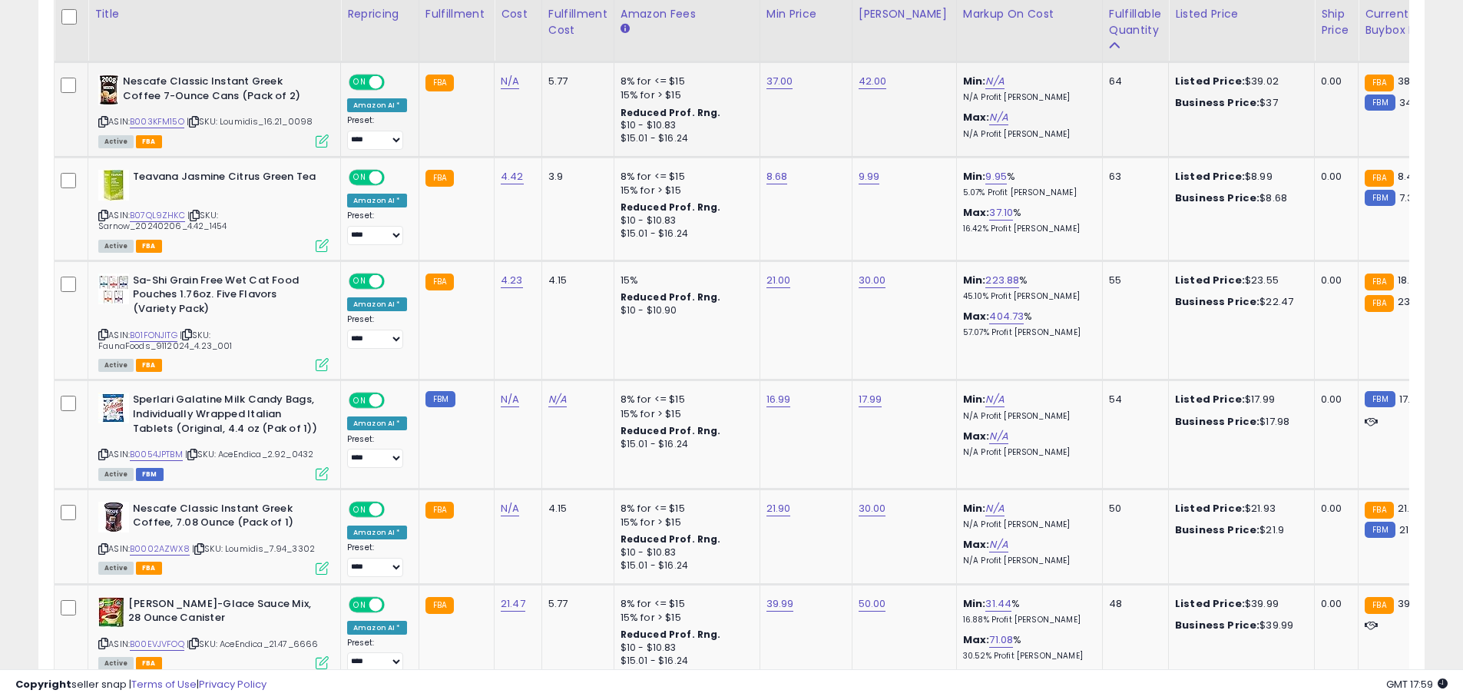
click at [104, 118] on icon at bounding box center [103, 122] width 10 height 8
click at [151, 107] on b "Nescafe Classic Instant Greek Coffee 7-Ounce Cans (Pack of 2)" at bounding box center [216, 90] width 187 height 32
click at [101, 123] on icon at bounding box center [103, 122] width 10 height 8
click at [147, 121] on link "B003KFM15O" at bounding box center [157, 121] width 55 height 13
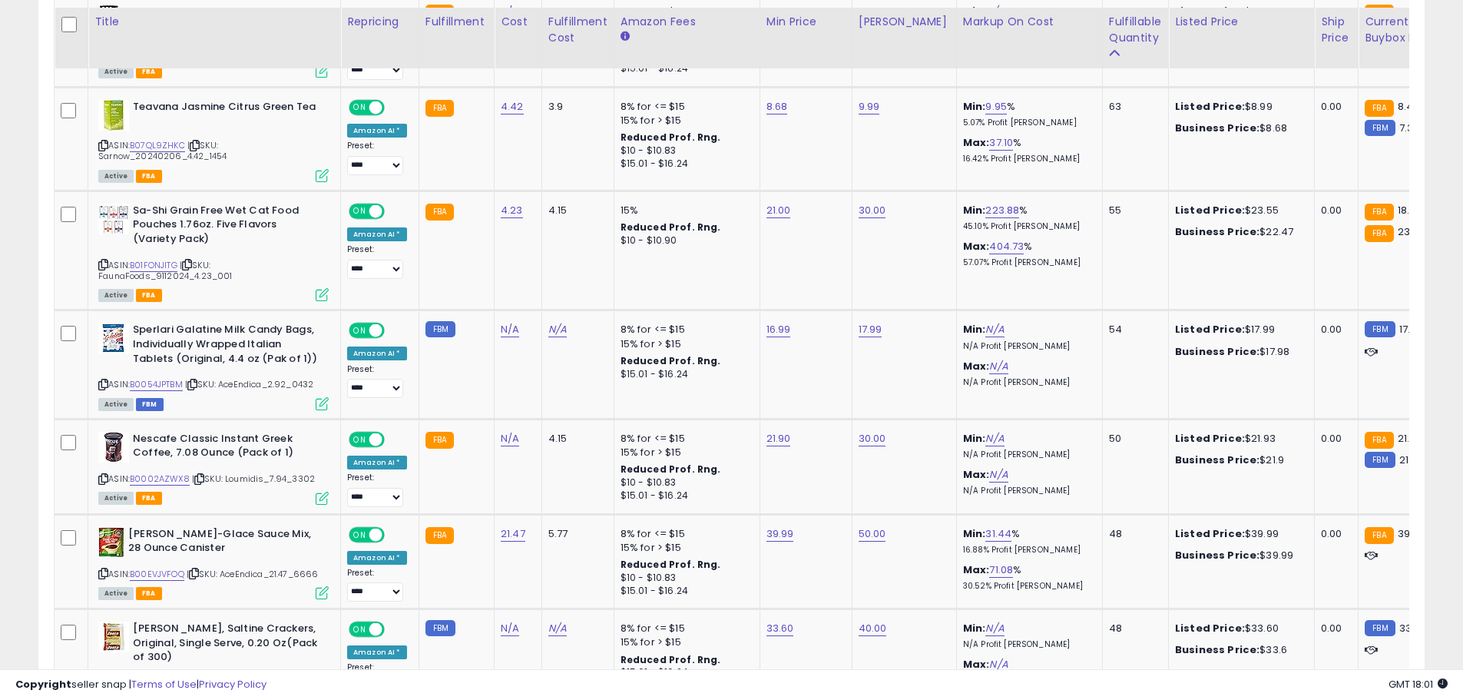
scroll to position [2135, 0]
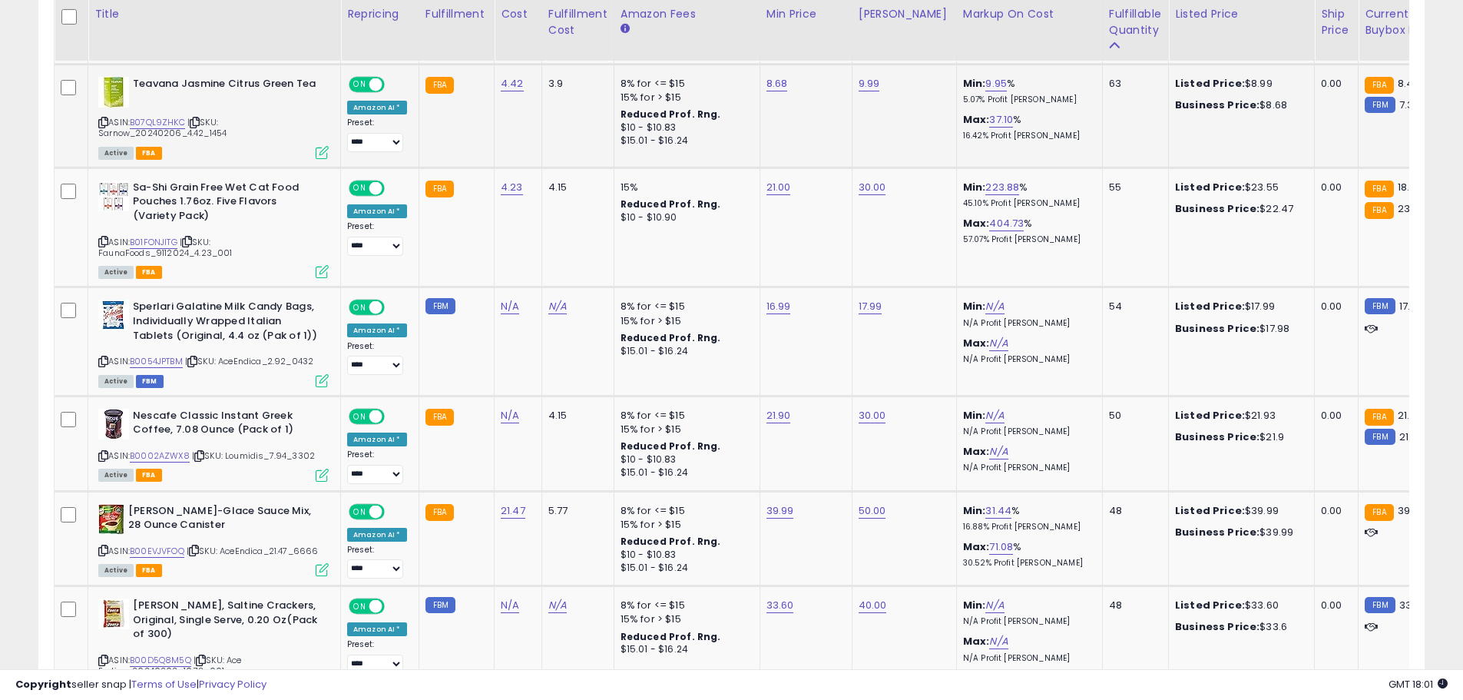
click at [104, 124] on icon at bounding box center [103, 122] width 10 height 8
click at [149, 120] on link "B07QL9ZHKC" at bounding box center [157, 122] width 55 height 13
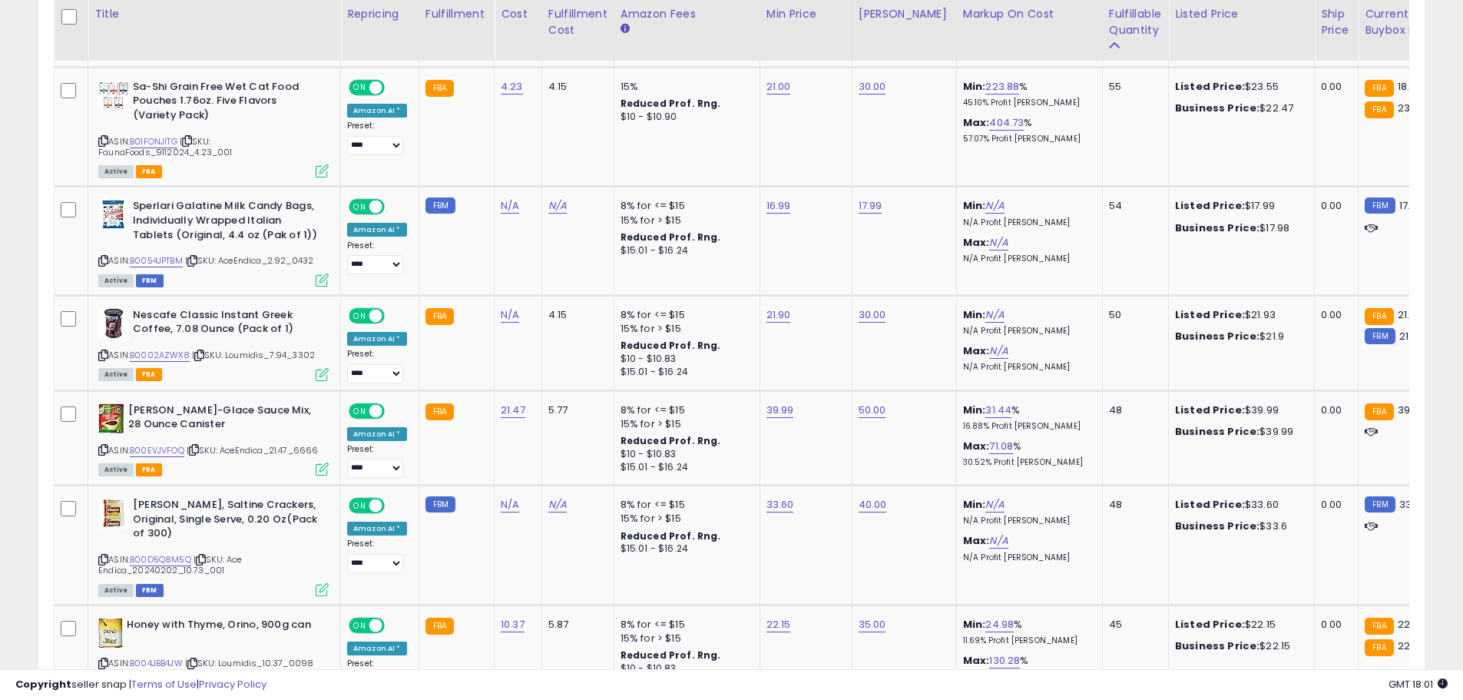
scroll to position [2244, 0]
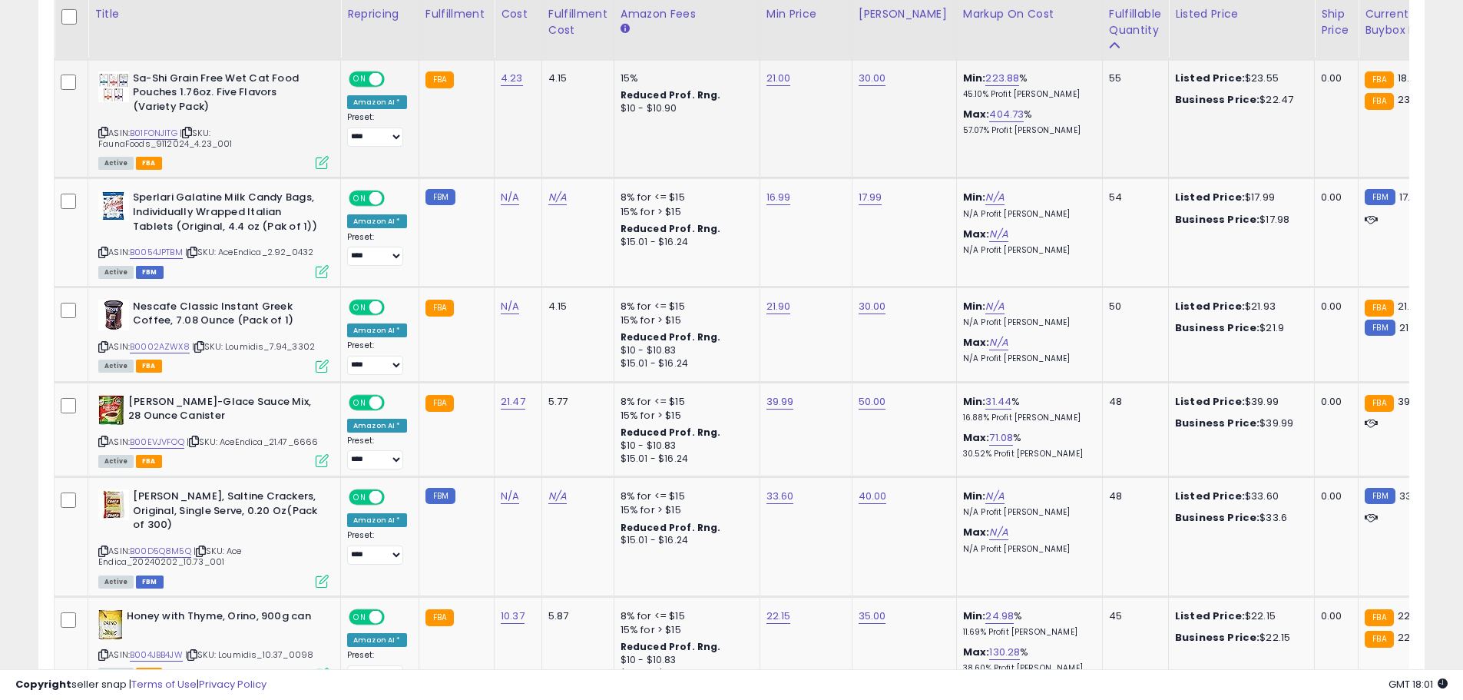
click at [103, 132] on icon at bounding box center [103, 132] width 10 height 8
click at [154, 131] on link "B01FONJITG" at bounding box center [154, 133] width 48 height 13
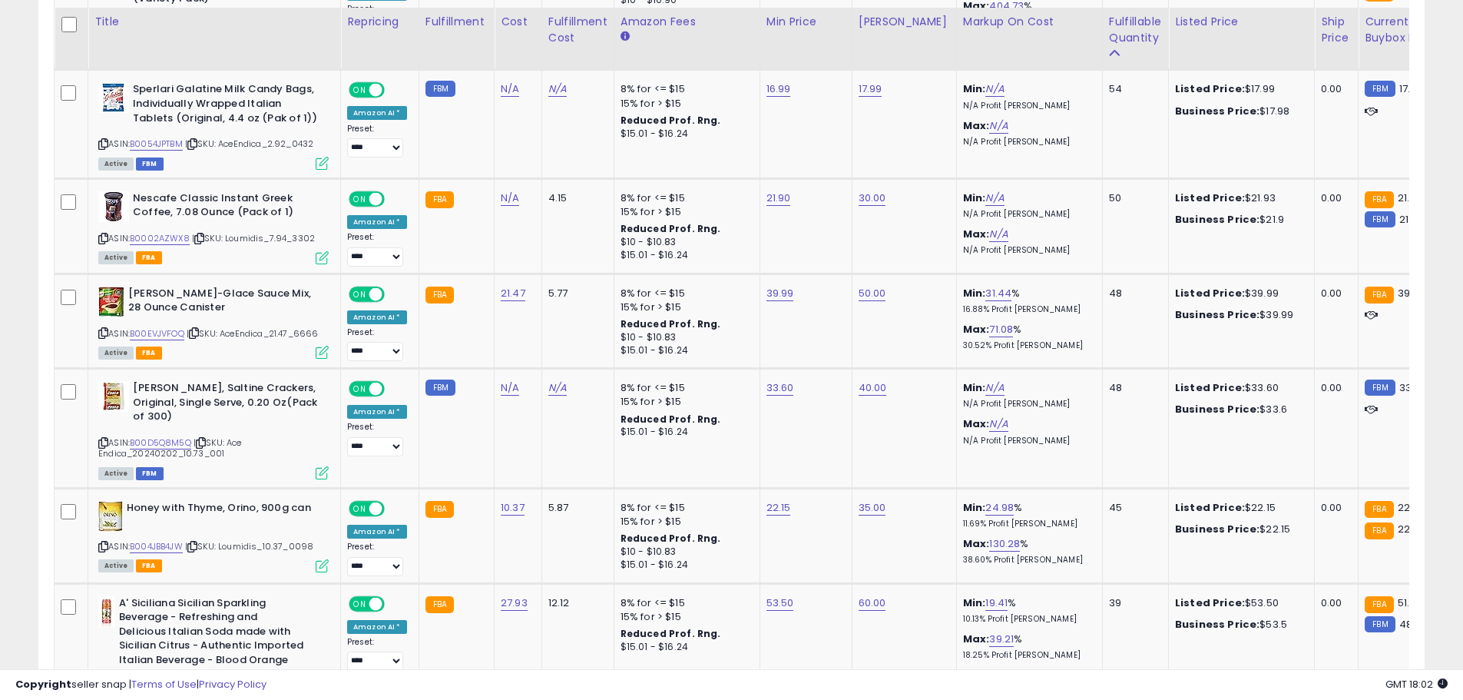
scroll to position [2360, 0]
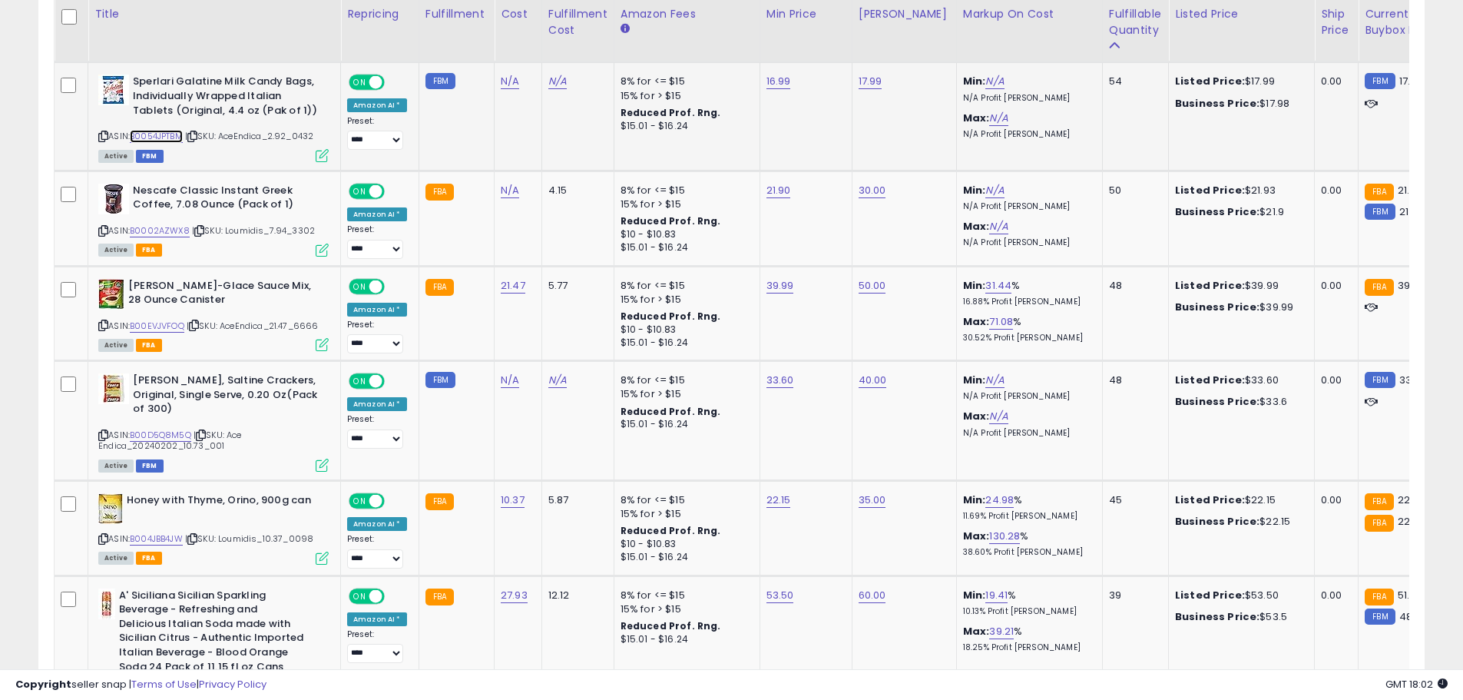
click at [140, 137] on link "B0054JPTBM" at bounding box center [156, 136] width 53 height 13
click at [696, 45] on input "*****" at bounding box center [728, 44] width 137 height 26
click at [688, 45] on input "*****" at bounding box center [728, 44] width 137 height 26
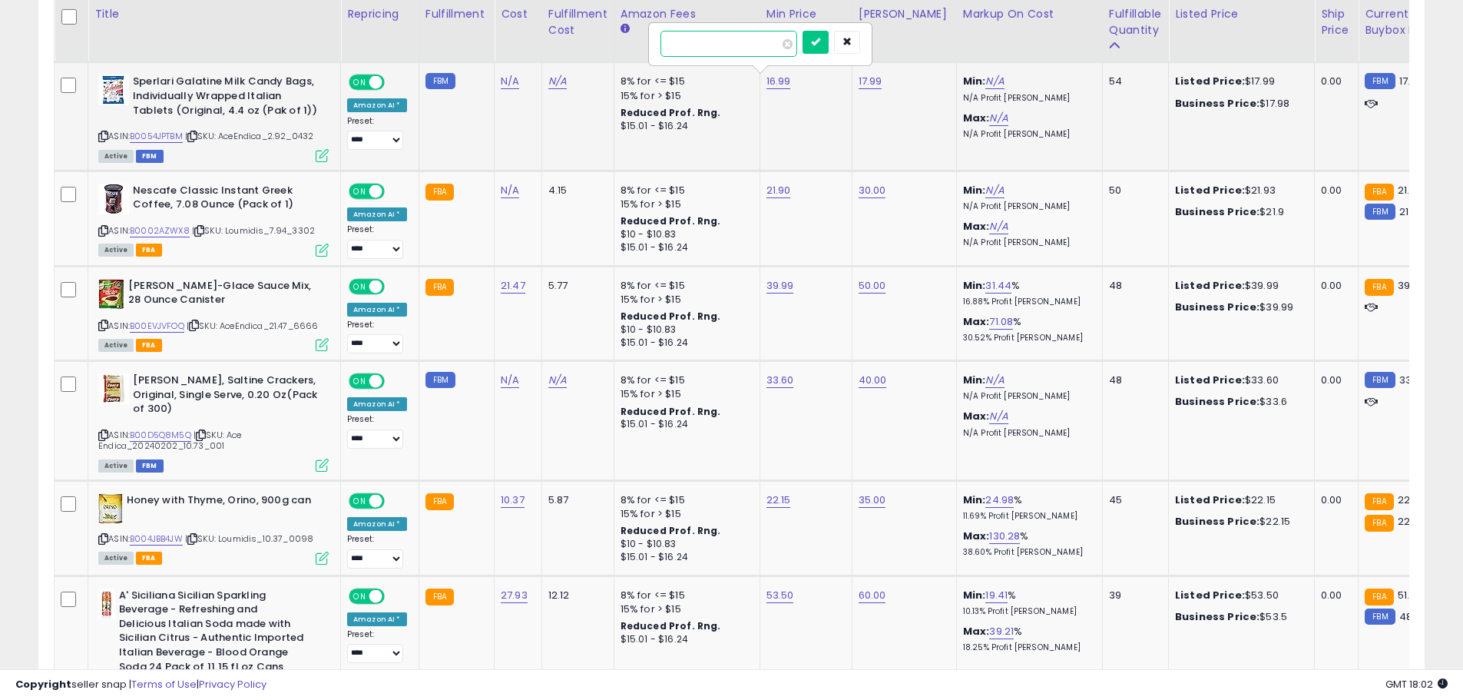
click at [688, 45] on input "*****" at bounding box center [728, 44] width 137 height 26
type input "****"
click at [829, 45] on button "submit" at bounding box center [816, 42] width 26 height 23
click at [780, 42] on input "*****" at bounding box center [820, 44] width 137 height 26
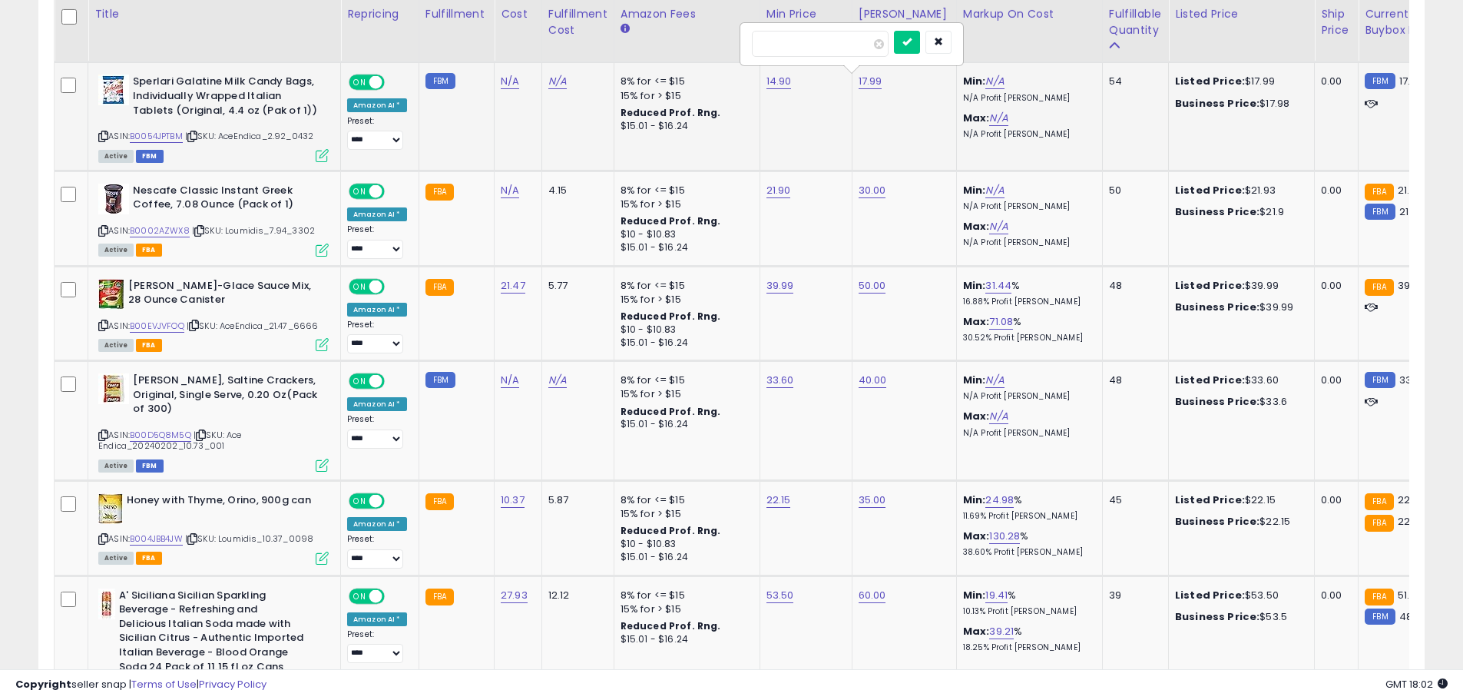
click at [780, 42] on input "*****" at bounding box center [820, 44] width 137 height 26
type input "*****"
click at [920, 47] on button "submit" at bounding box center [907, 42] width 26 height 23
click at [105, 136] on icon at bounding box center [103, 136] width 10 height 8
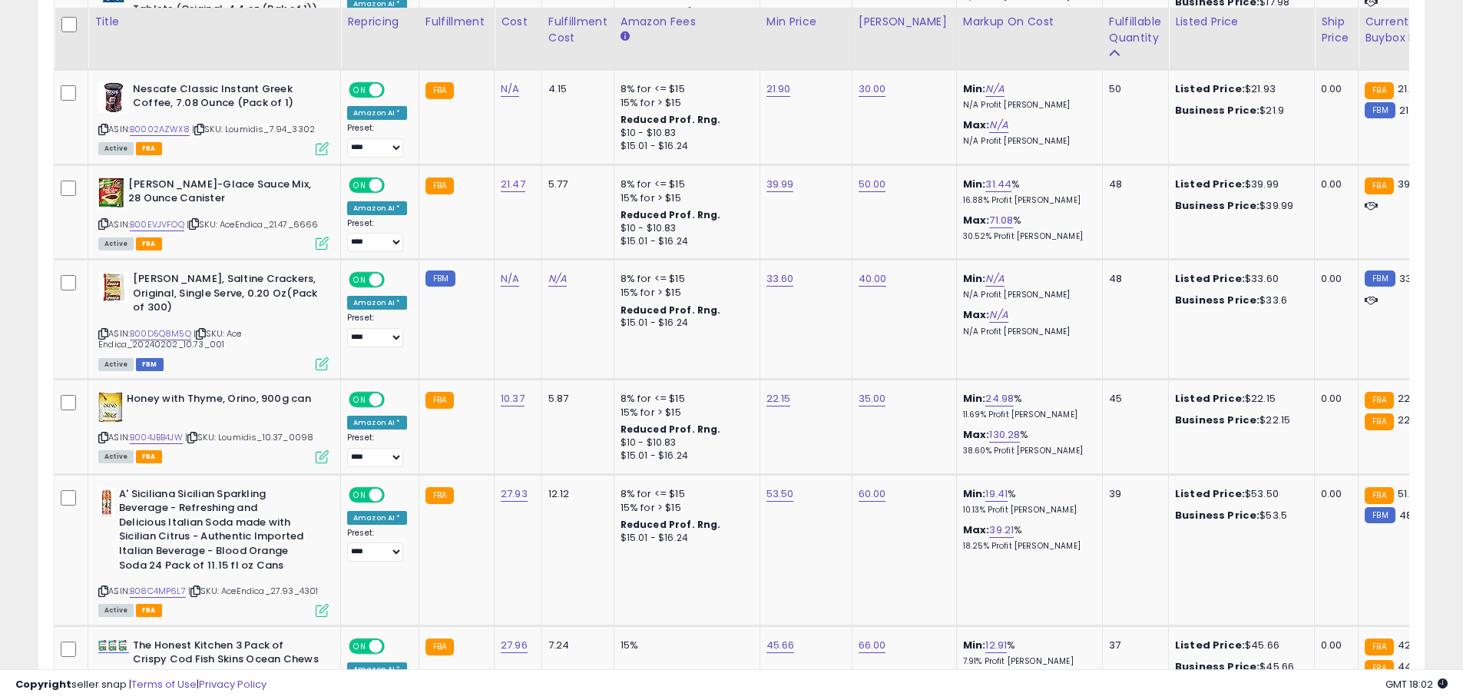
scroll to position [2477, 0]
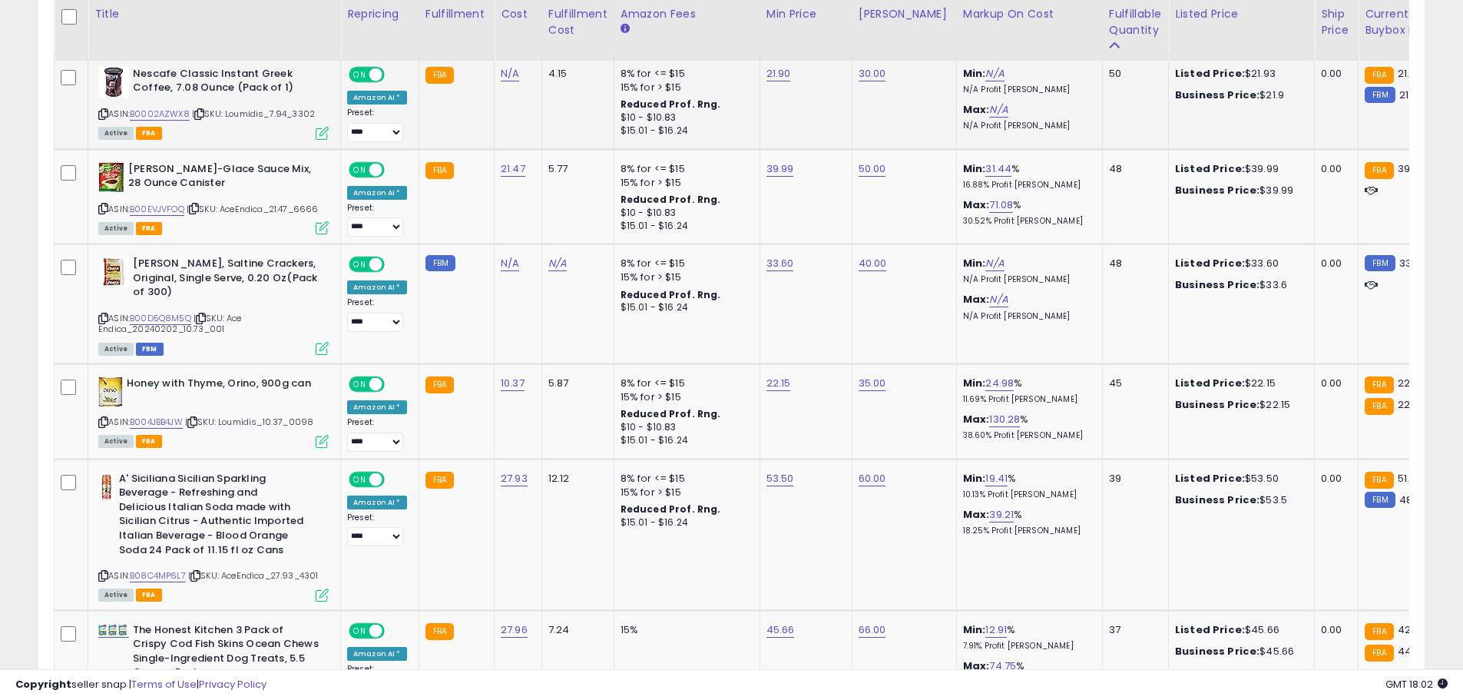
click at [102, 112] on icon at bounding box center [103, 114] width 10 height 8
click at [147, 114] on link "B0002AZWX8" at bounding box center [160, 114] width 60 height 13
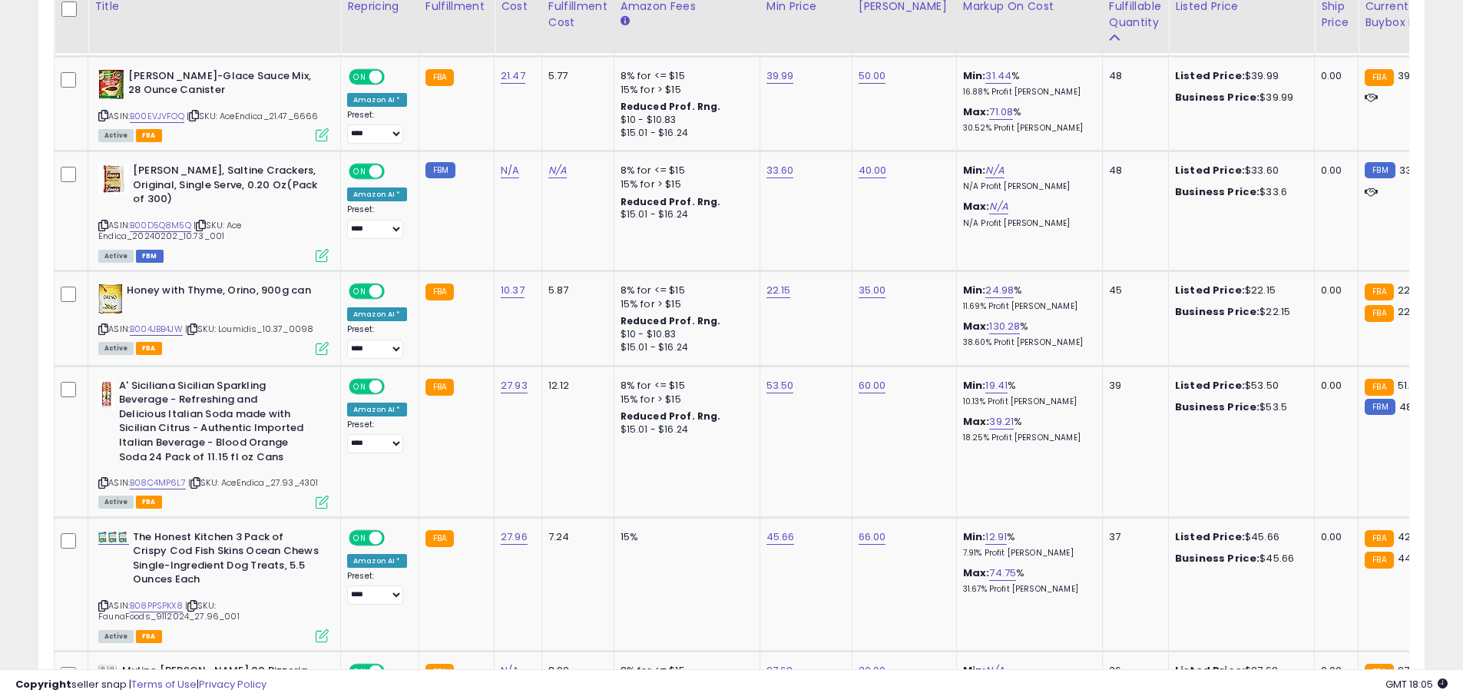
scroll to position [2578, 0]
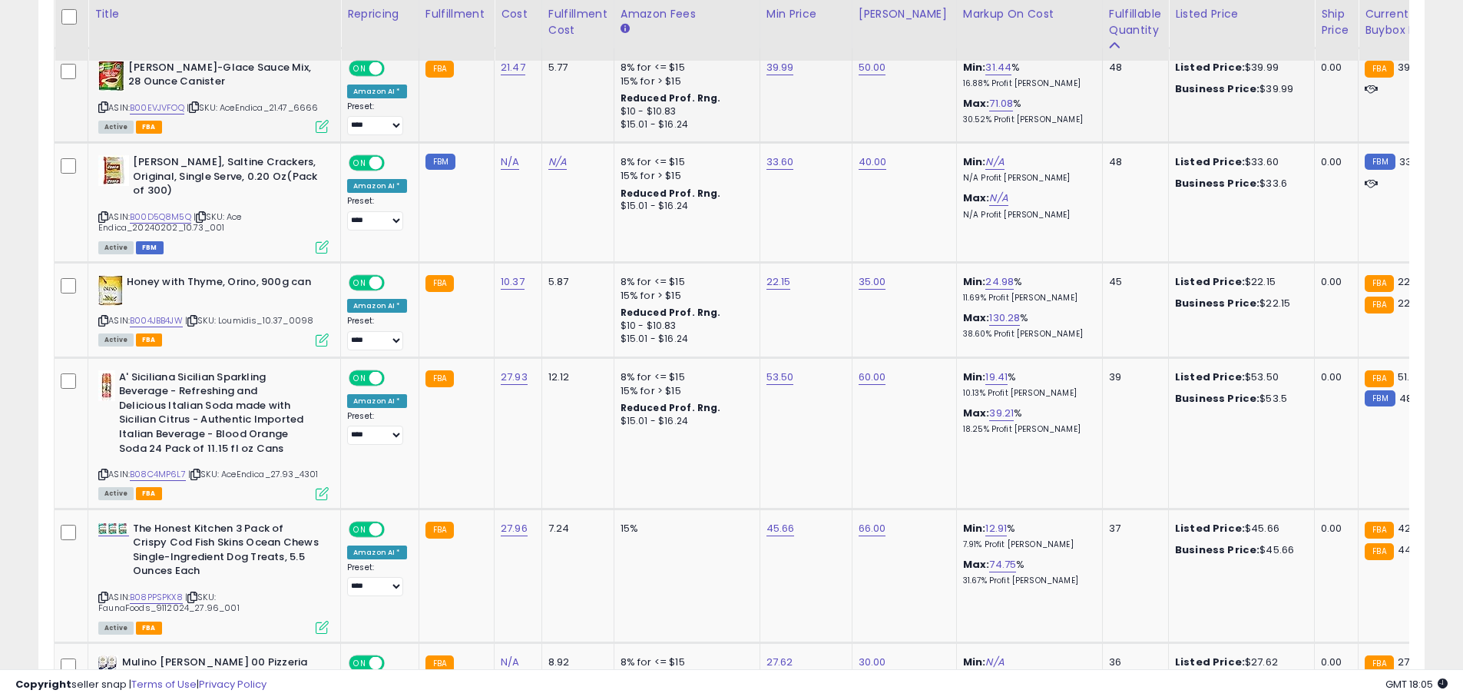
click at [102, 107] on icon at bounding box center [103, 107] width 10 height 8
click at [163, 105] on link "B00EVJVFOQ" at bounding box center [157, 107] width 55 height 13
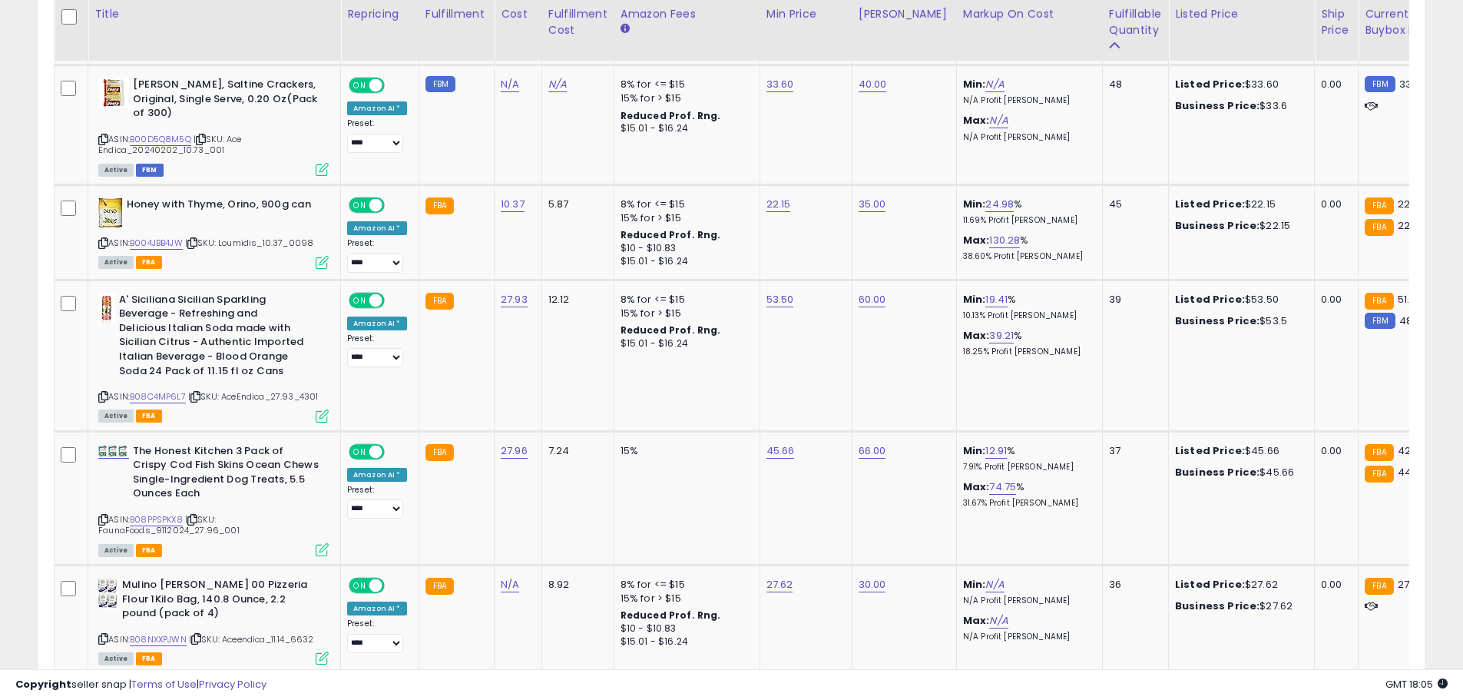
scroll to position [2663, 0]
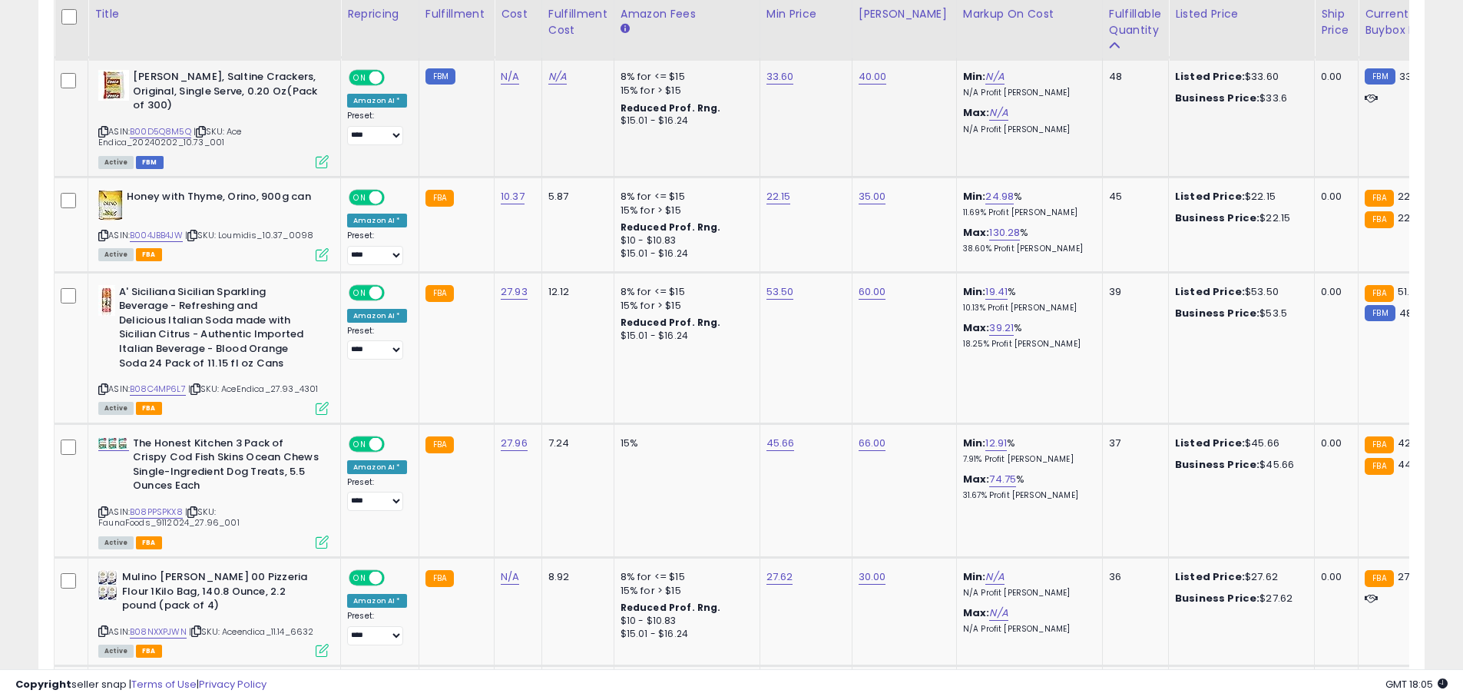
click at [101, 131] on icon at bounding box center [103, 131] width 10 height 8
click at [175, 127] on link "B00D5Q8M5Q" at bounding box center [160, 131] width 61 height 13
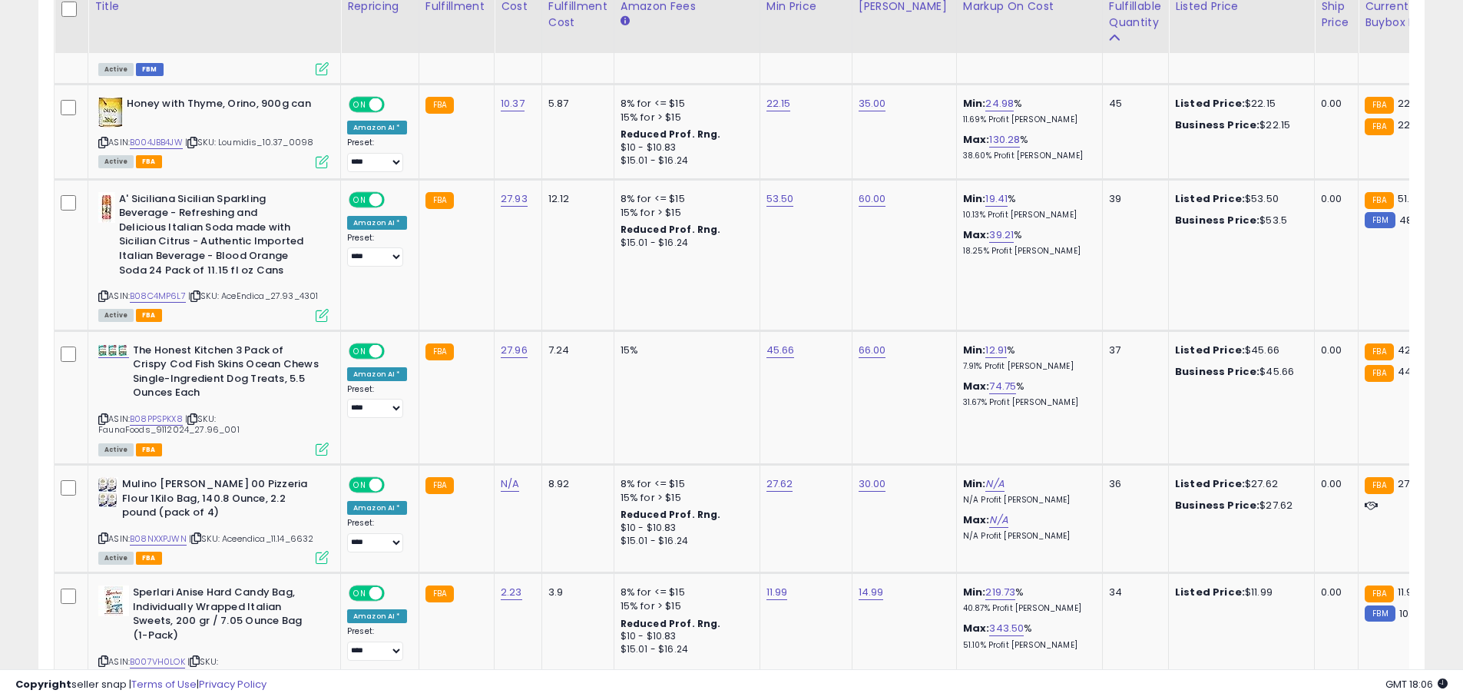
scroll to position [2779, 0]
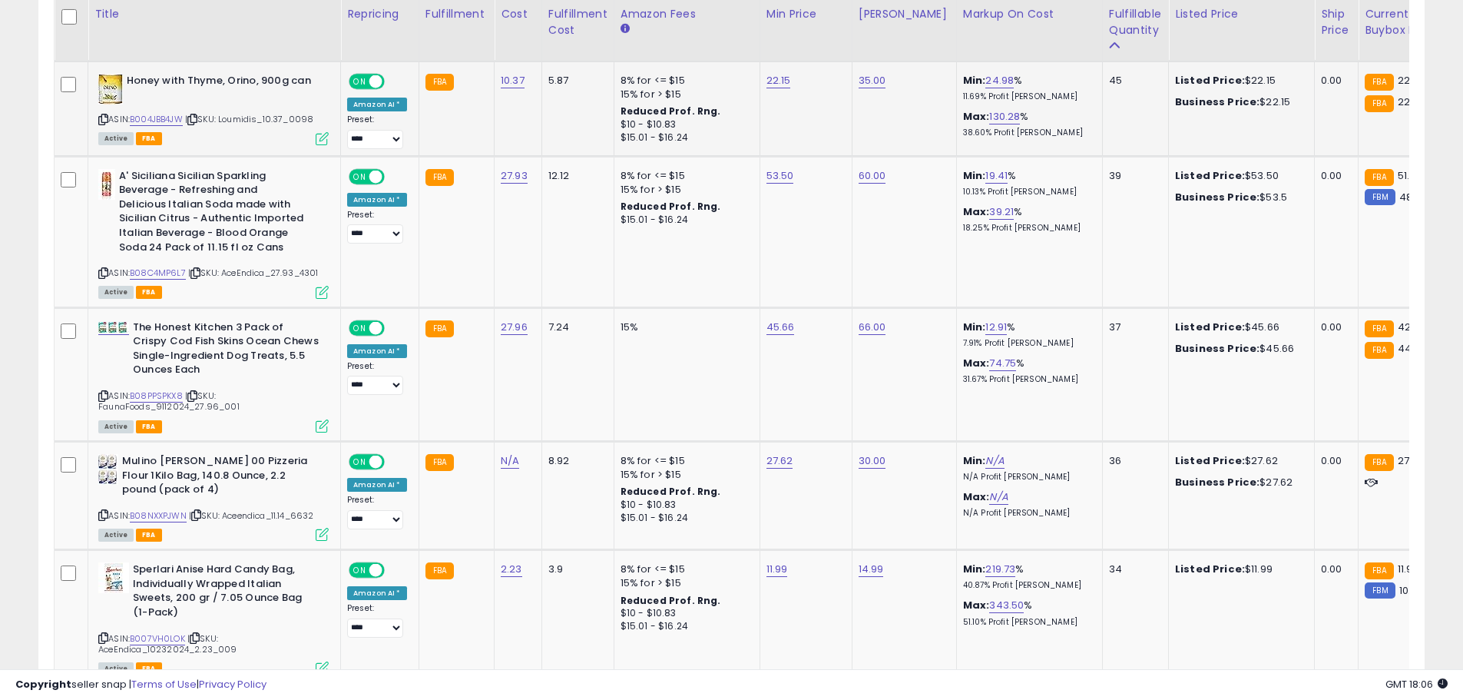
click at [104, 120] on icon at bounding box center [103, 119] width 10 height 8
click at [149, 119] on link "B004JBB4JW" at bounding box center [156, 119] width 53 height 13
type input "*****"
click at [819, 45] on icon "submit" at bounding box center [814, 40] width 9 height 9
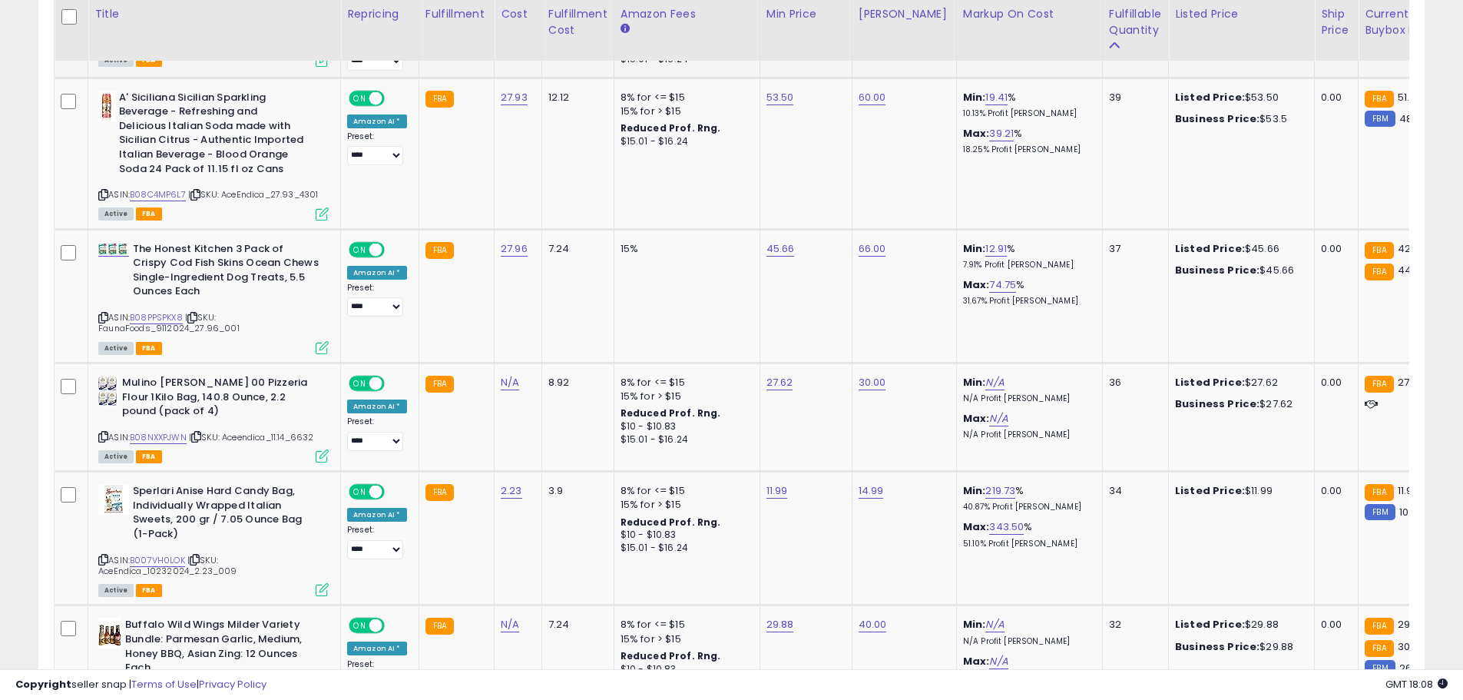
scroll to position [2873, 0]
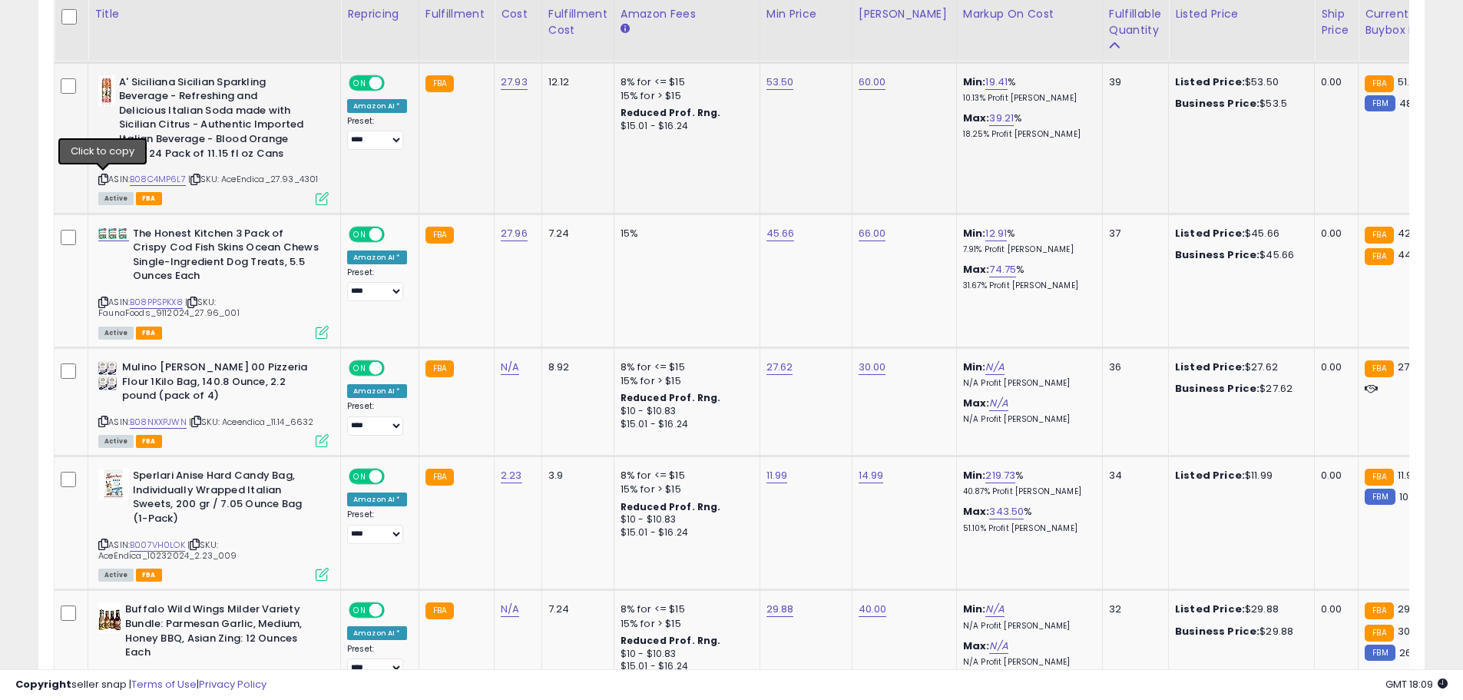
click at [99, 178] on icon at bounding box center [103, 179] width 10 height 8
click at [150, 177] on link "B08C4MP6L7" at bounding box center [158, 179] width 56 height 13
type input "*****"
click at [829, 48] on button "submit" at bounding box center [816, 42] width 26 height 23
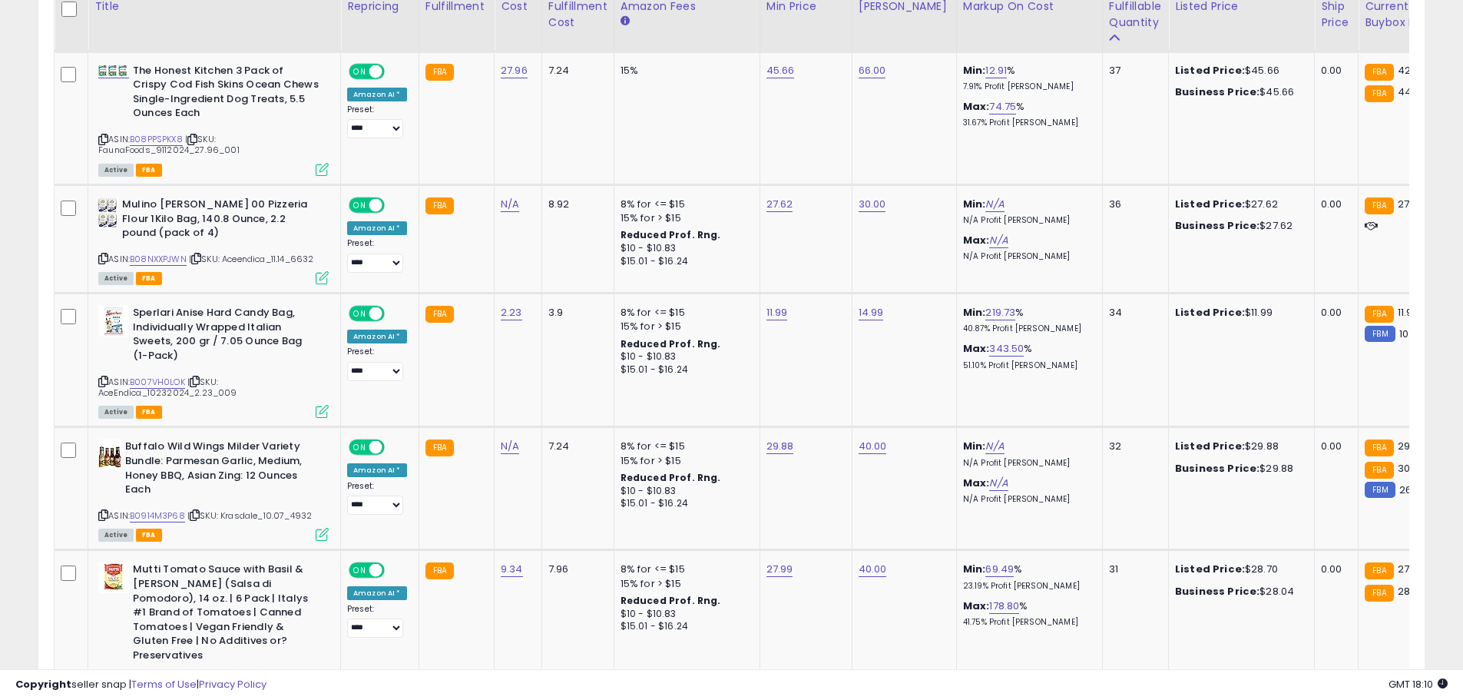
scroll to position [3028, 0]
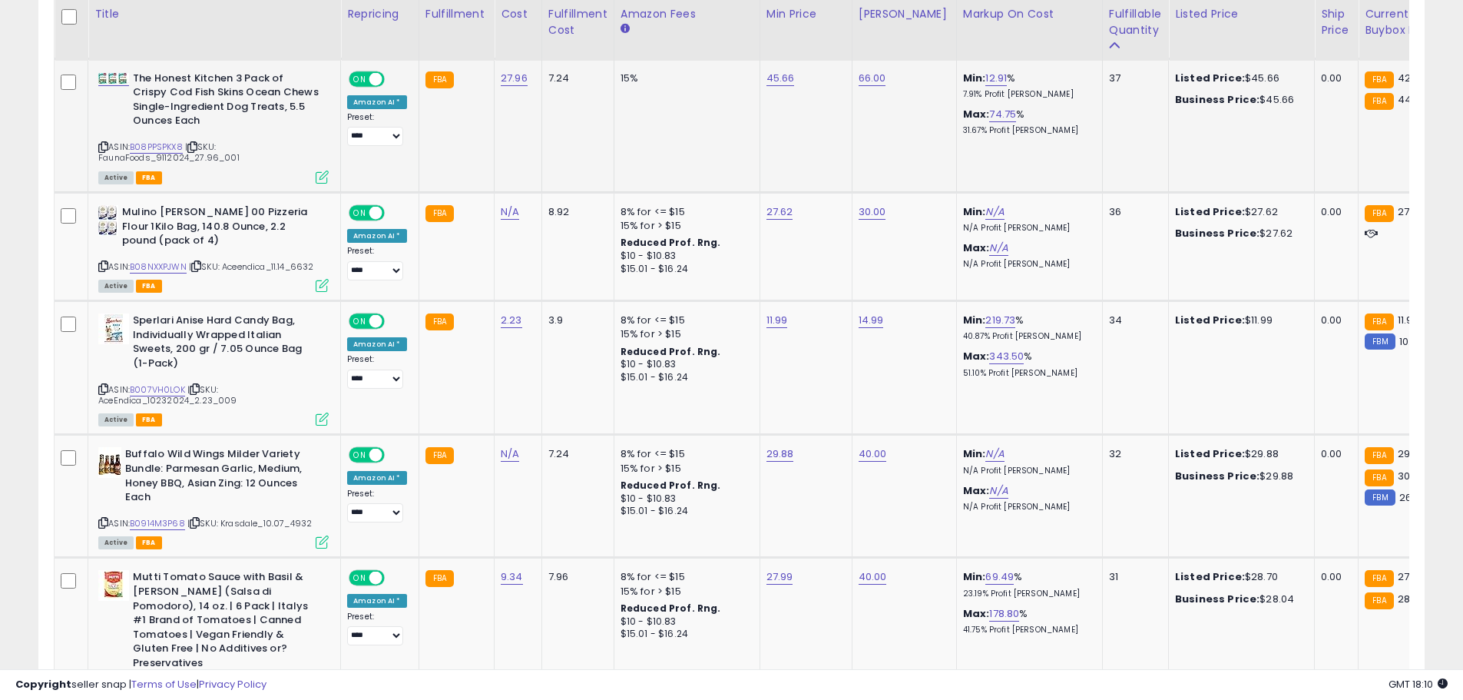
click at [102, 146] on icon at bounding box center [103, 147] width 10 height 8
click at [154, 144] on link "B08PPSPKX8" at bounding box center [156, 147] width 53 height 13
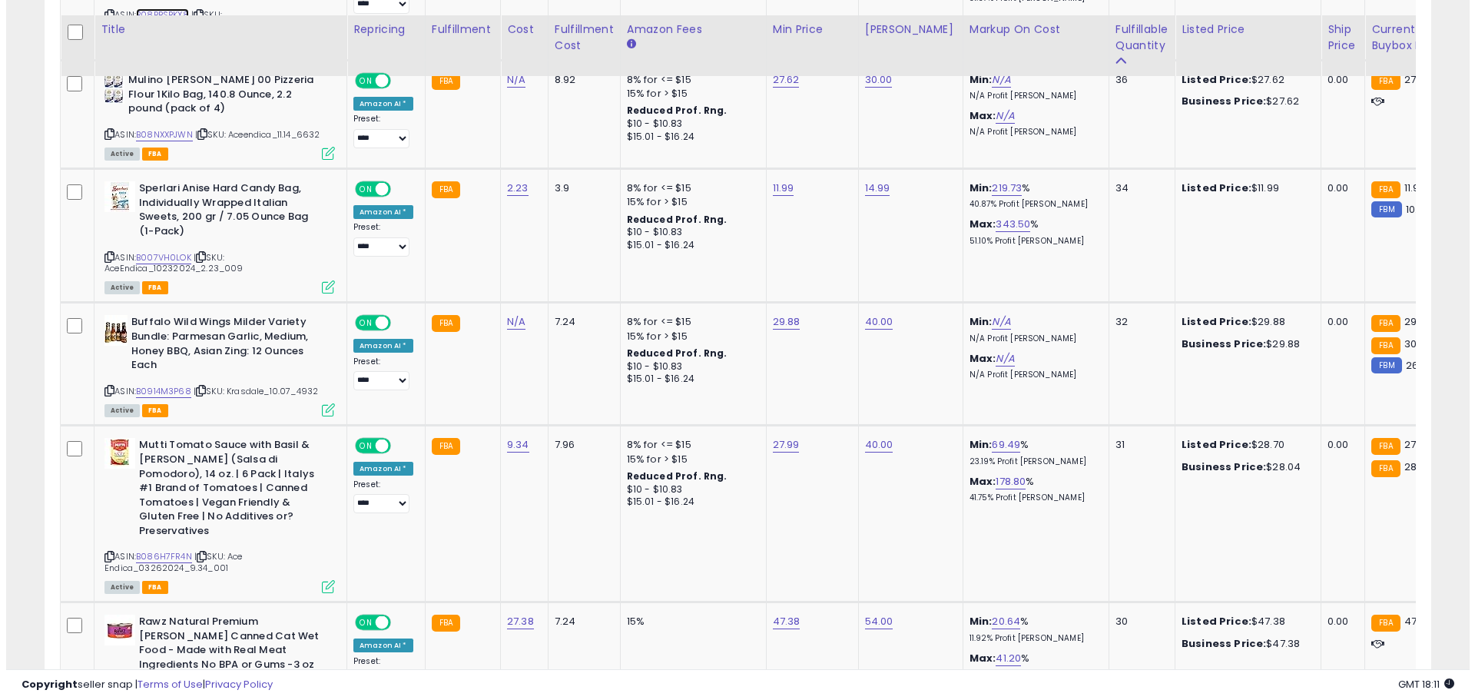
scroll to position [3153, 0]
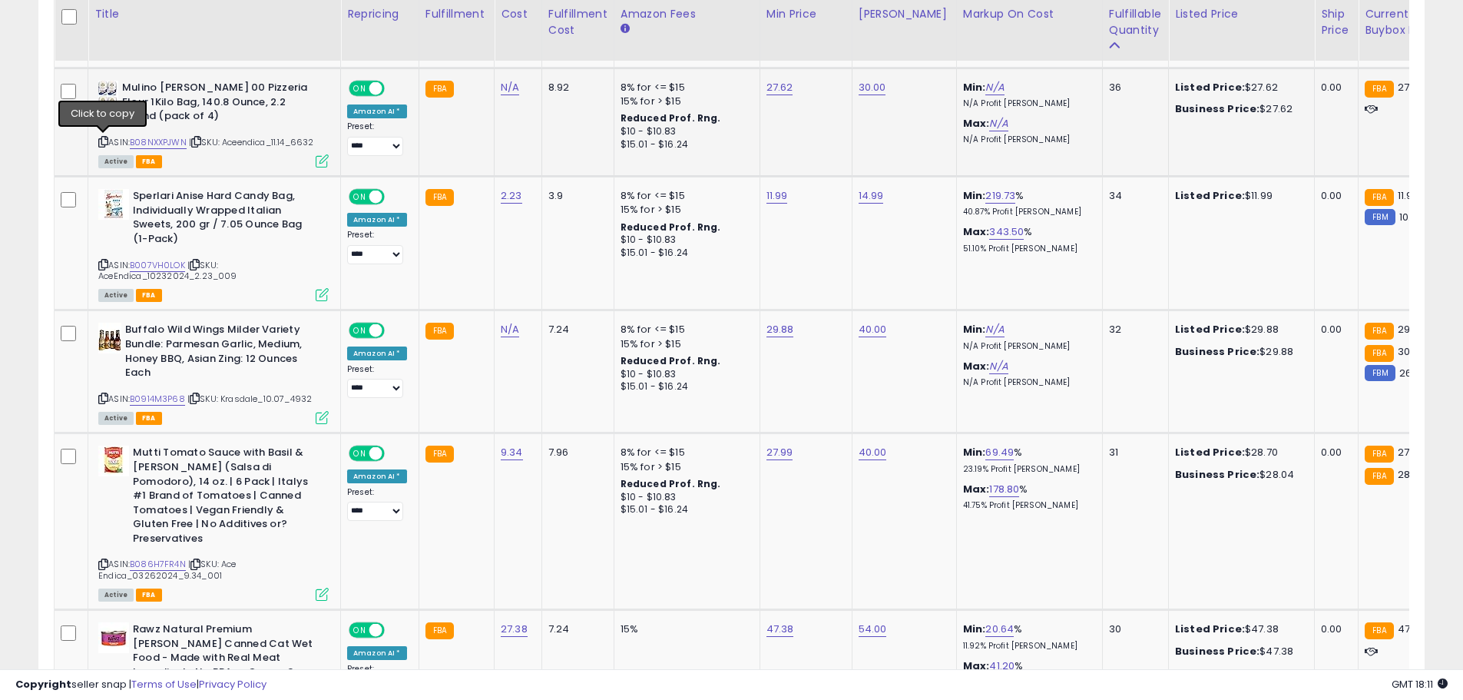
click at [103, 145] on icon at bounding box center [103, 141] width 10 height 8
click at [157, 139] on link "B08NXXPJWN" at bounding box center [158, 142] width 57 height 13
click at [860, 52] on button "button" at bounding box center [847, 48] width 26 height 23
click at [322, 161] on icon at bounding box center [322, 160] width 13 height 13
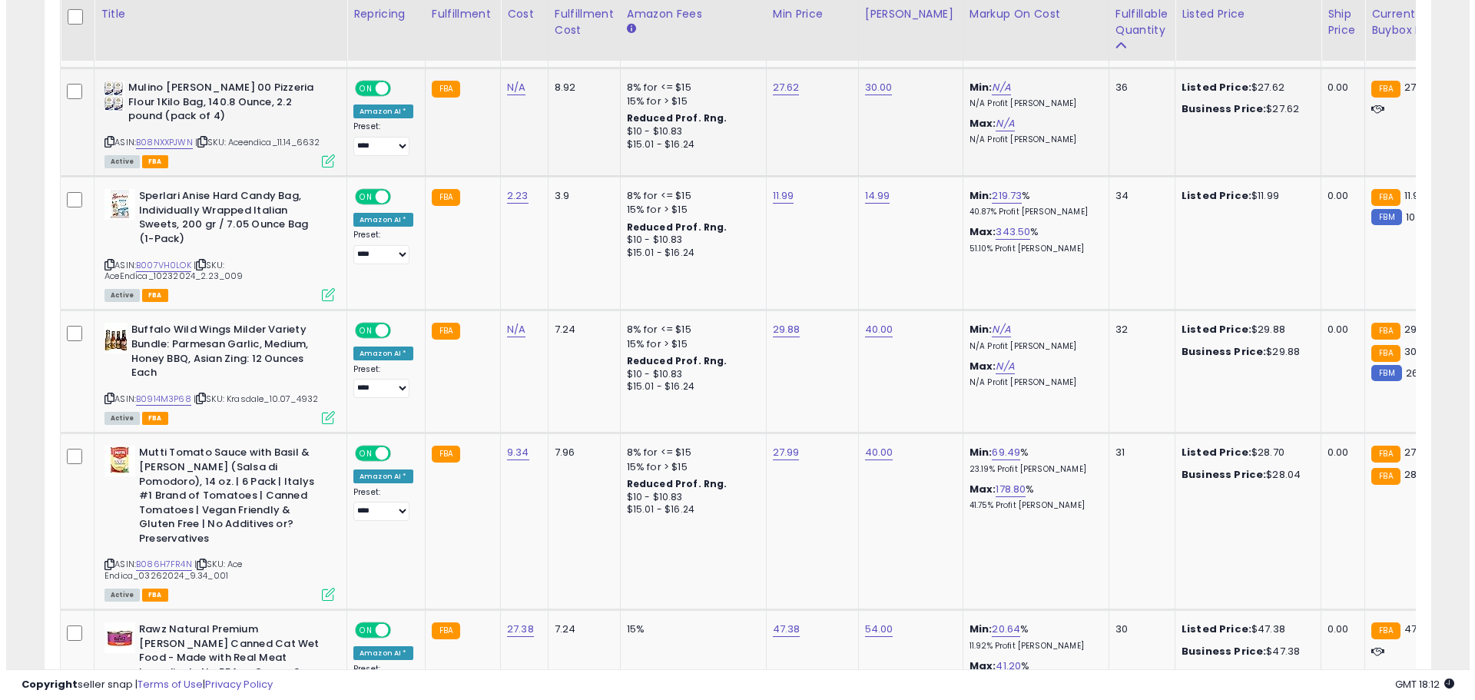
scroll to position [315, 811]
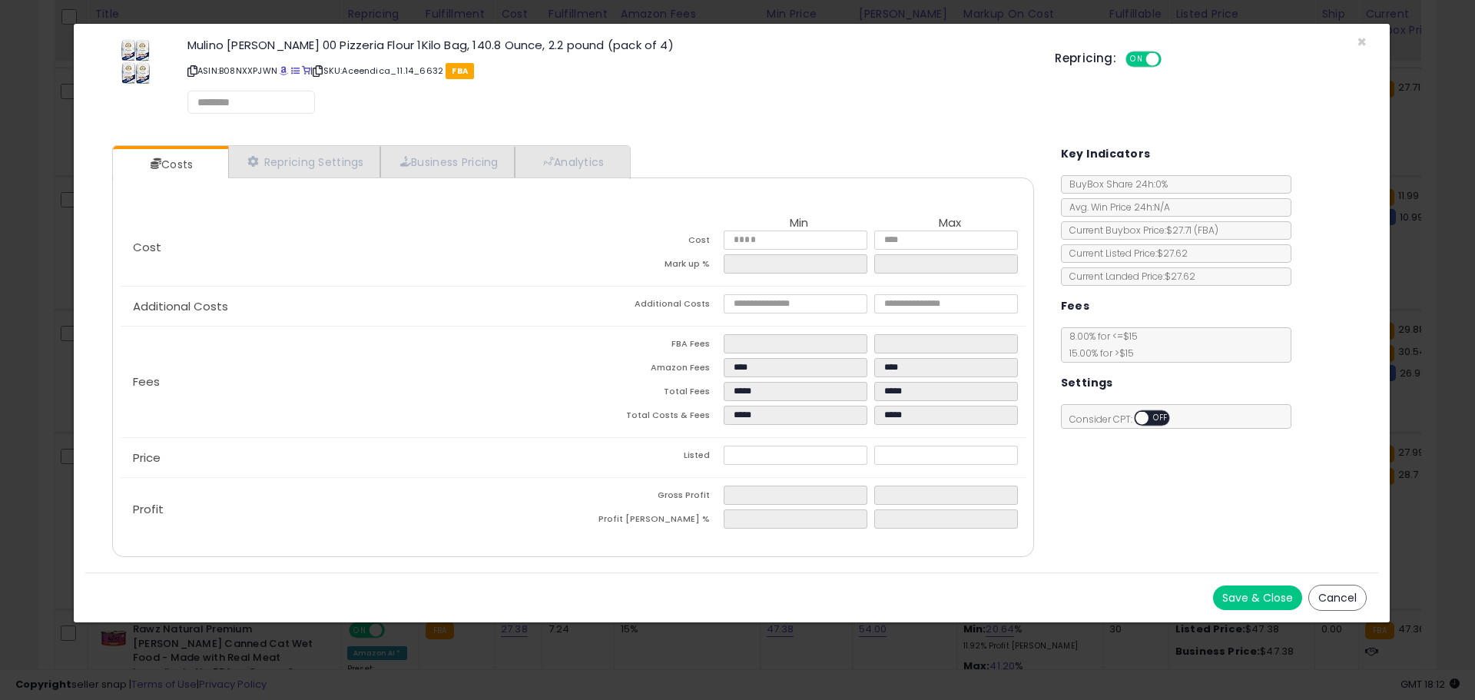
select select "*********"
click at [446, 164] on link "Business Pricing" at bounding box center [447, 161] width 134 height 31
select select "**********"
select select "******"
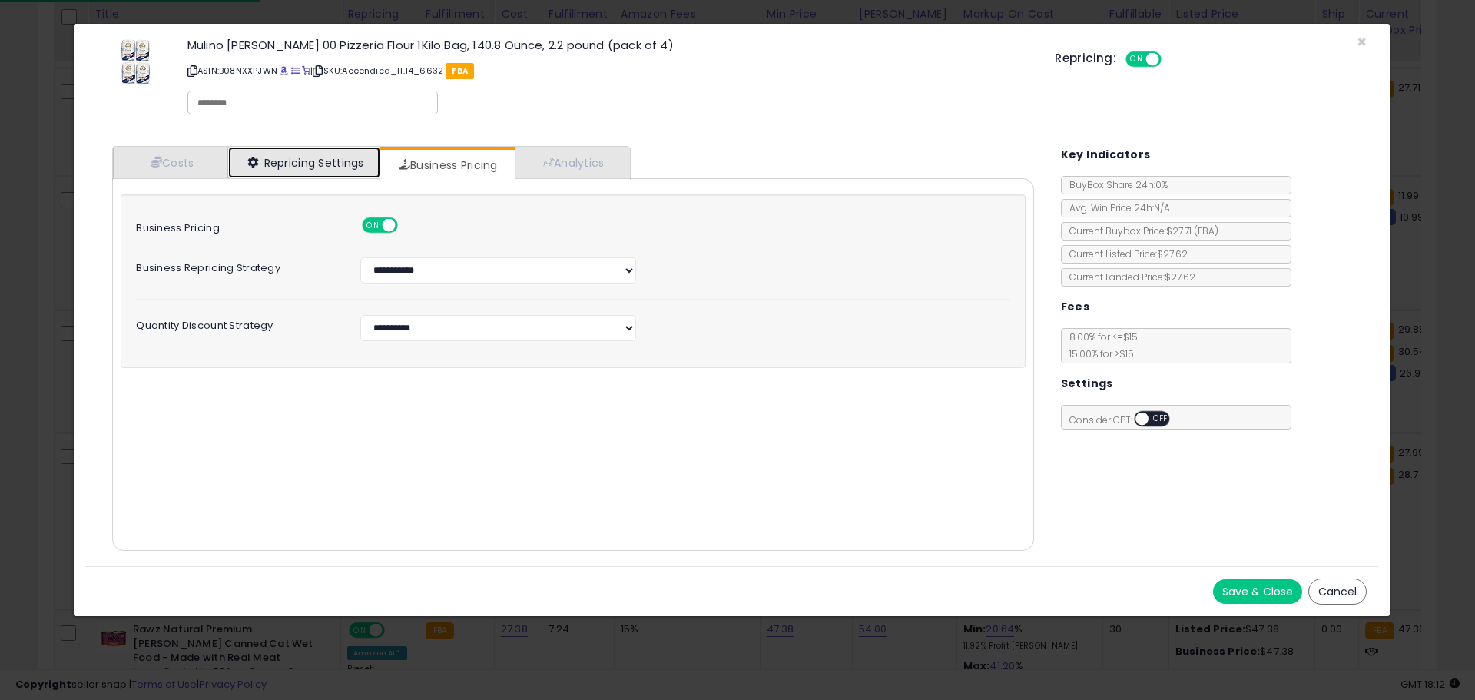
click at [352, 167] on link "Repricing Settings" at bounding box center [304, 162] width 152 height 31
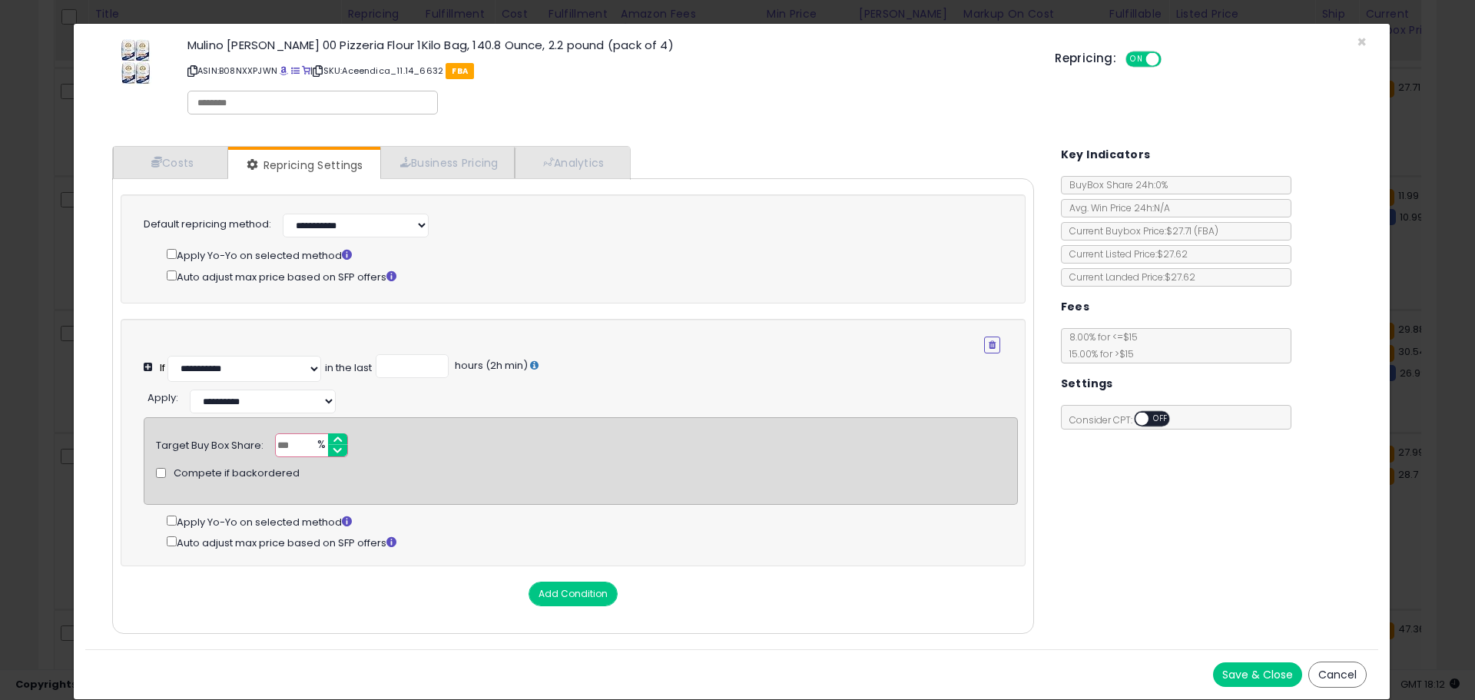
drag, startPoint x: 300, startPoint y: 439, endPoint x: 265, endPoint y: 442, distance: 35.5
click at [265, 442] on div "Target Buy Box Share: *** % Compete if backordered" at bounding box center [580, 445] width 872 height 24
type input "**"
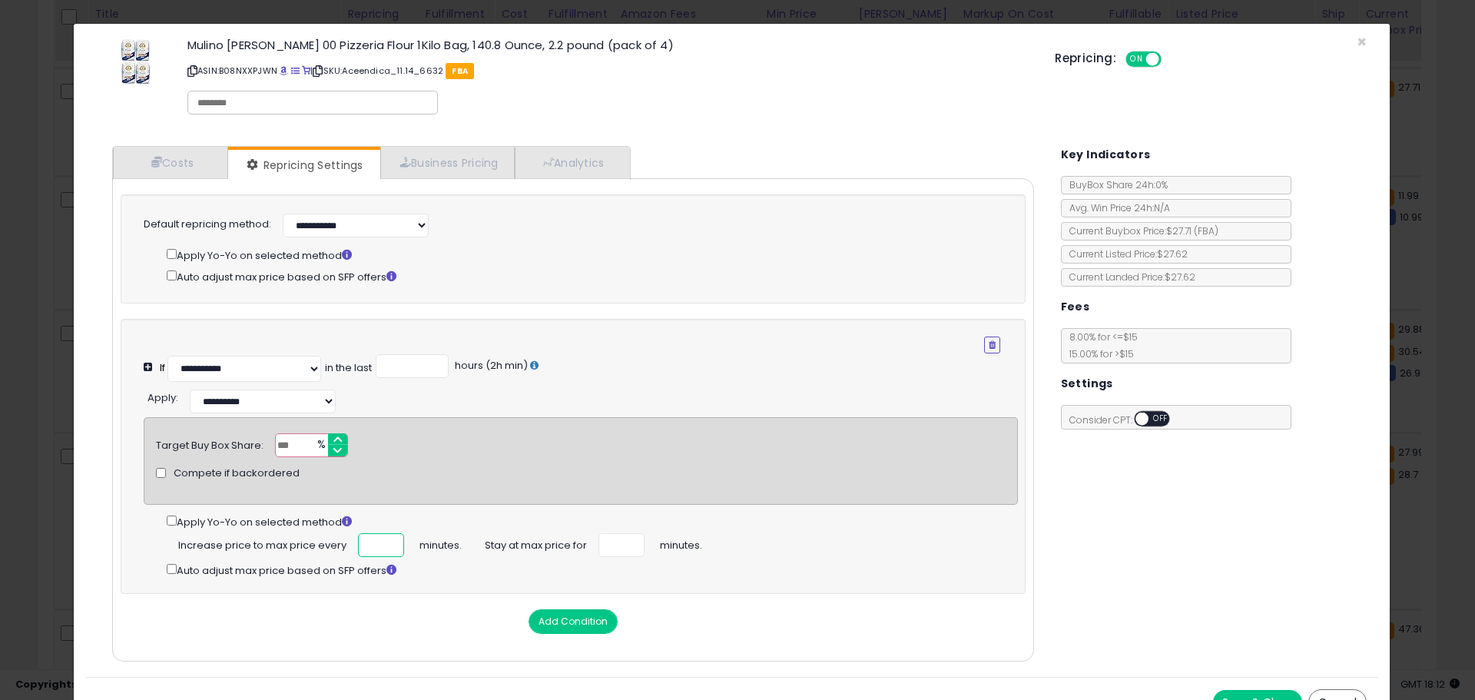
click at [399, 537] on input "number" at bounding box center [381, 545] width 46 height 24
type input "***"
click at [604, 539] on input "number" at bounding box center [621, 545] width 46 height 24
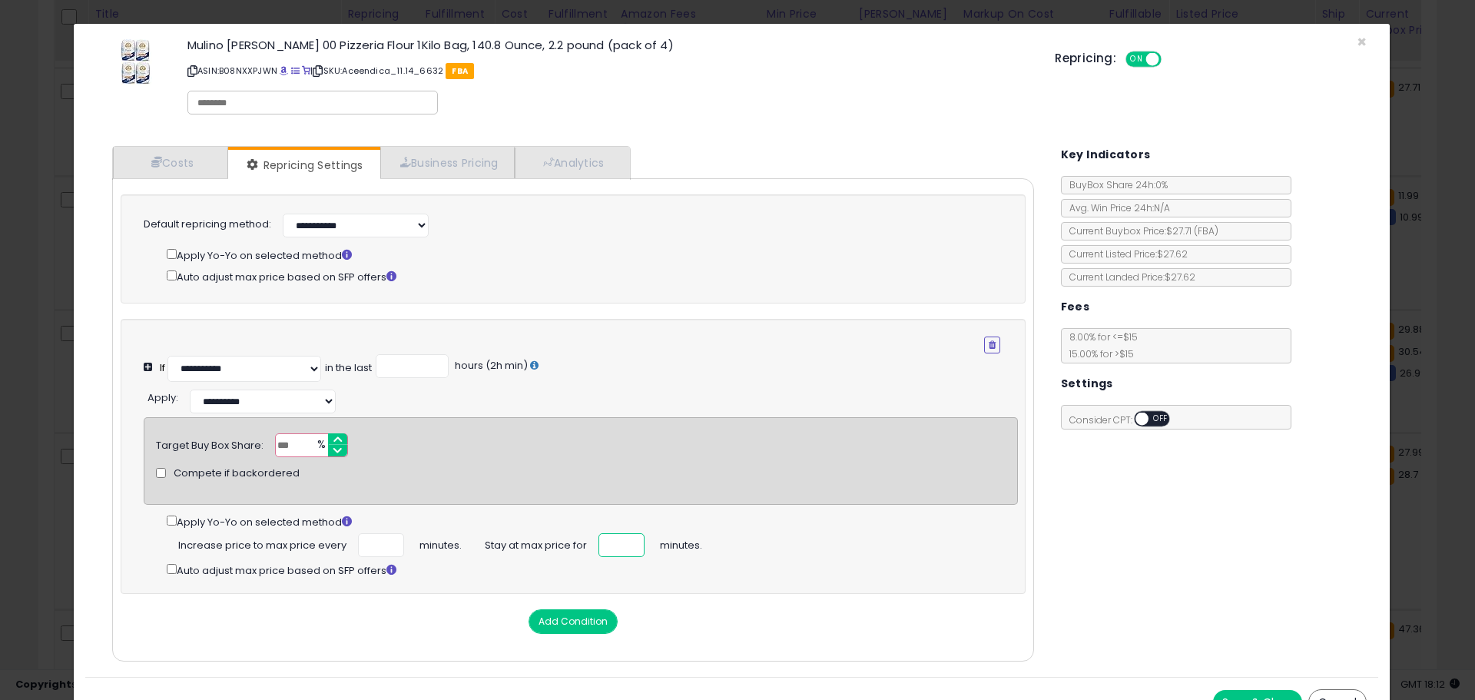
type input "**"
click at [1114, 549] on div "Costs Repricing Settings Business Pricing Analytics Cost" at bounding box center [731, 405] width 1293 height 542
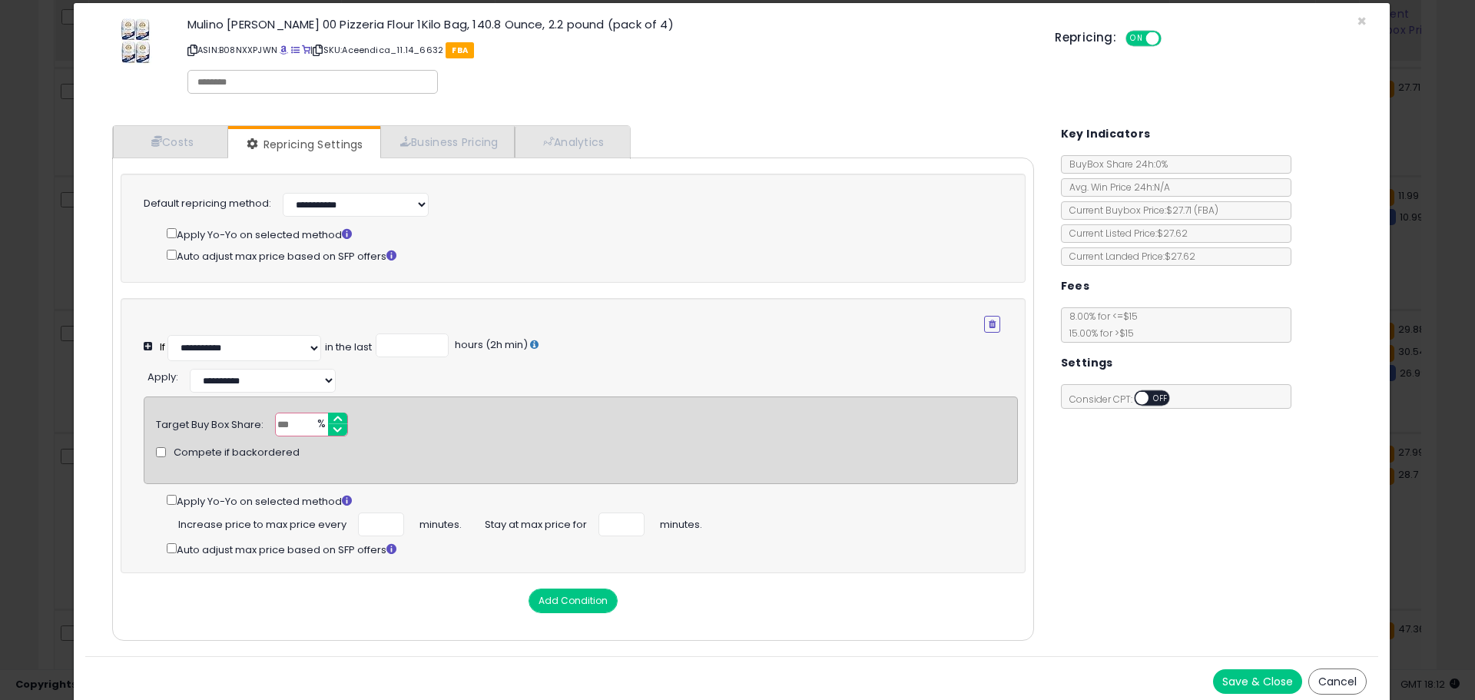
scroll to position [38, 0]
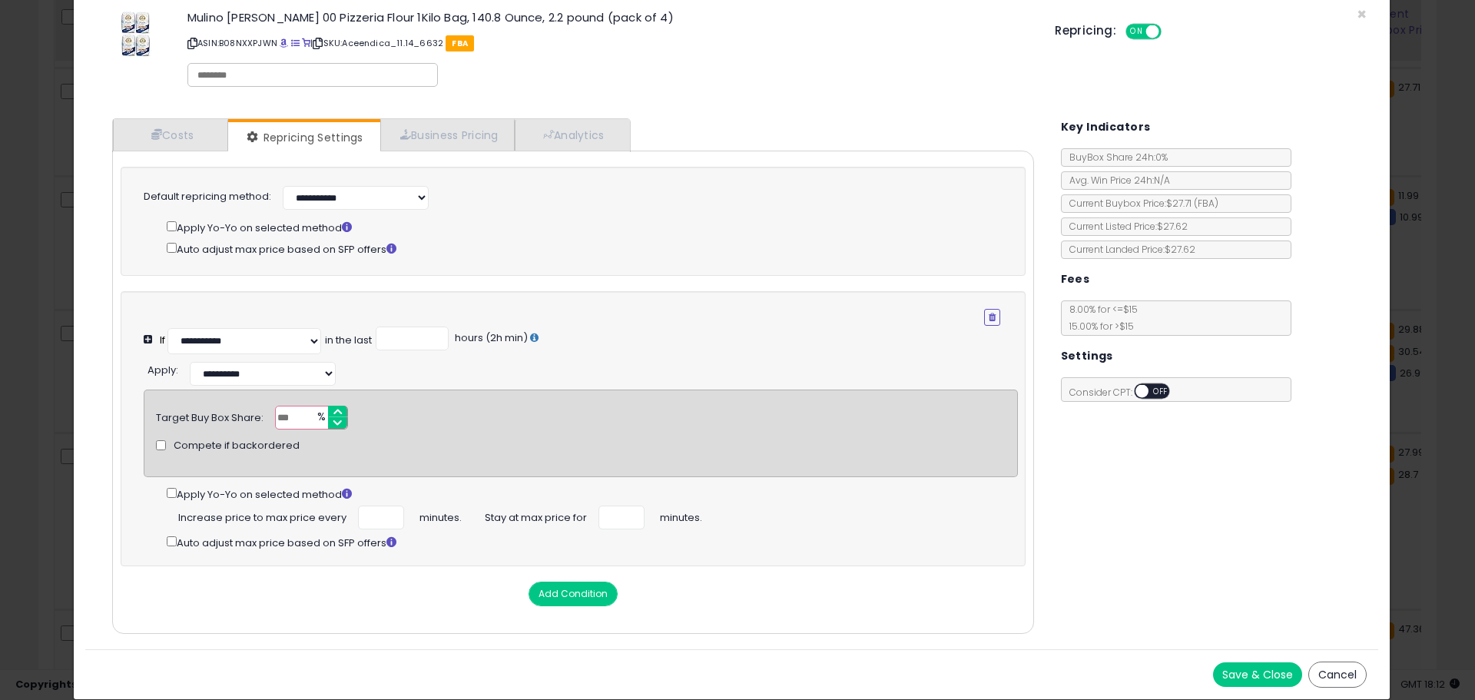
click at [1244, 674] on button "Save & Close" at bounding box center [1257, 674] width 89 height 25
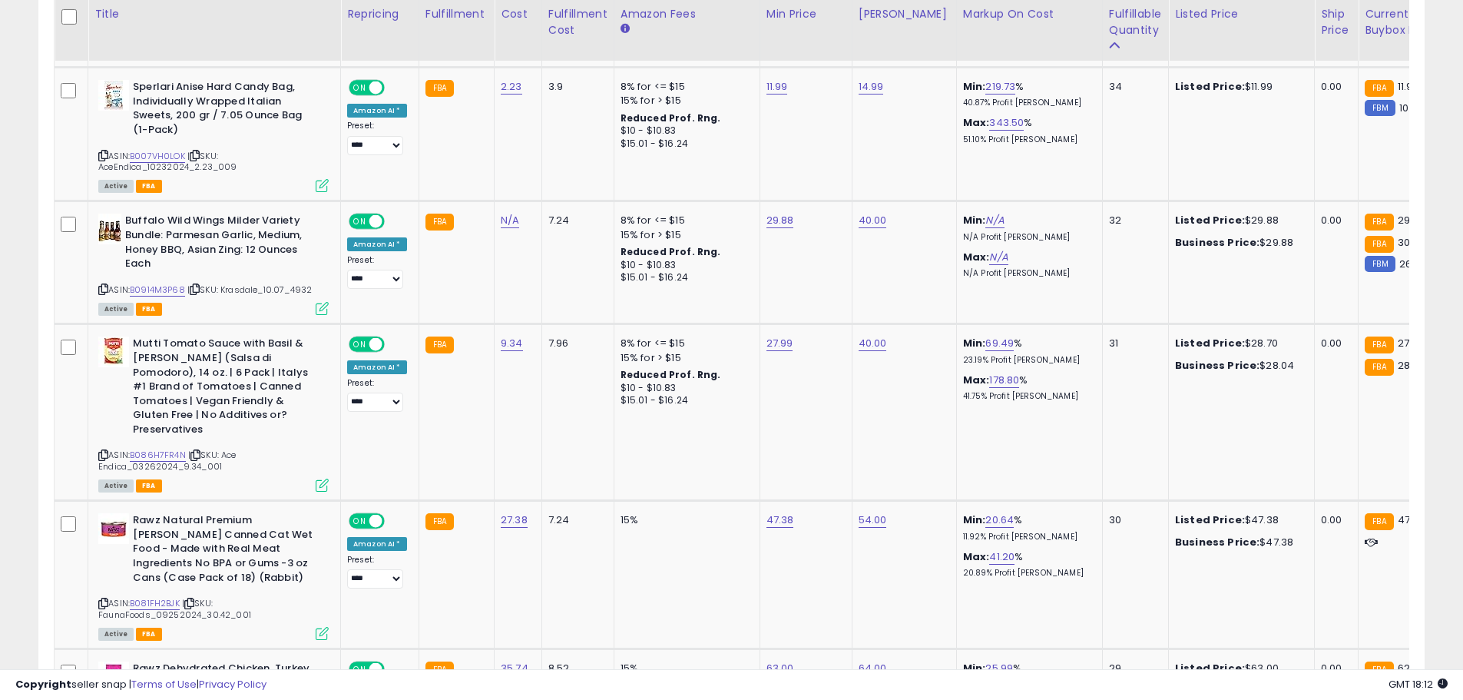
scroll to position [3269, 0]
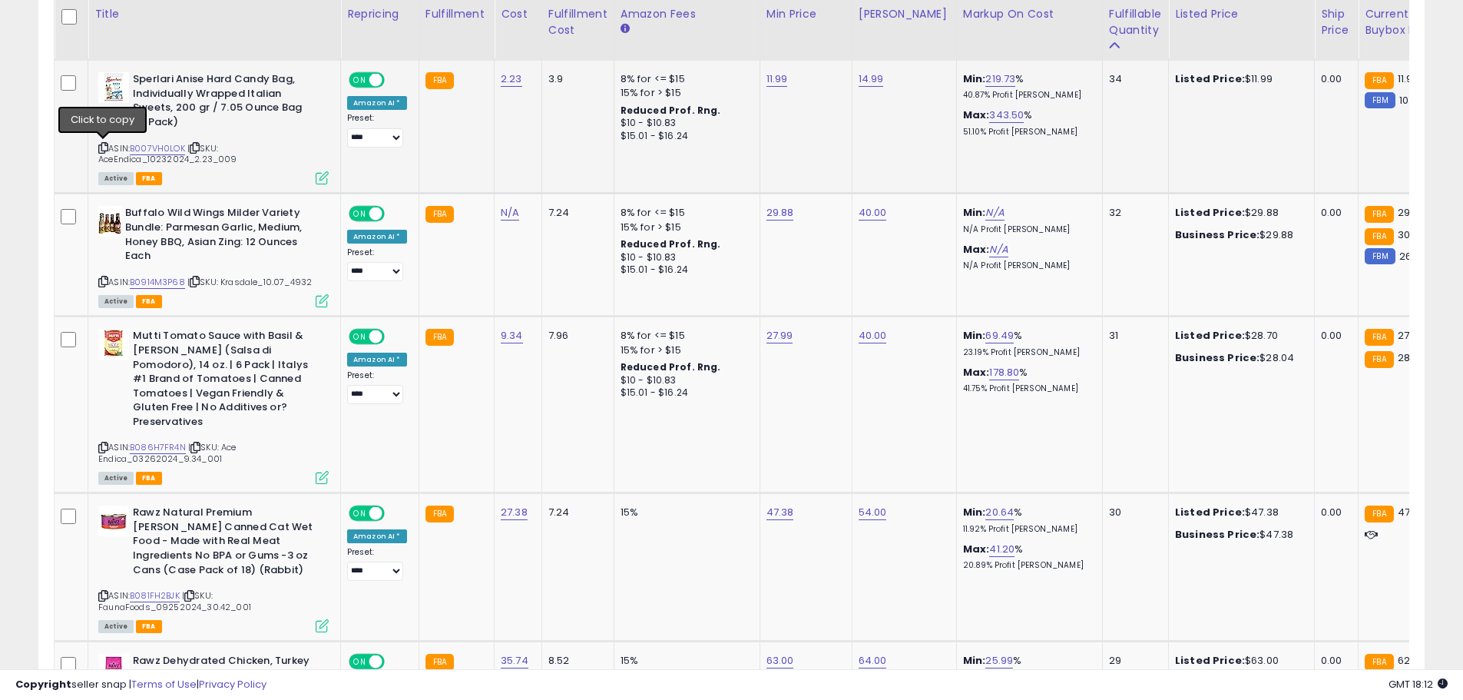
click at [104, 151] on icon at bounding box center [103, 148] width 10 height 8
click at [159, 144] on link "B007VH0LOK" at bounding box center [157, 148] width 55 height 13
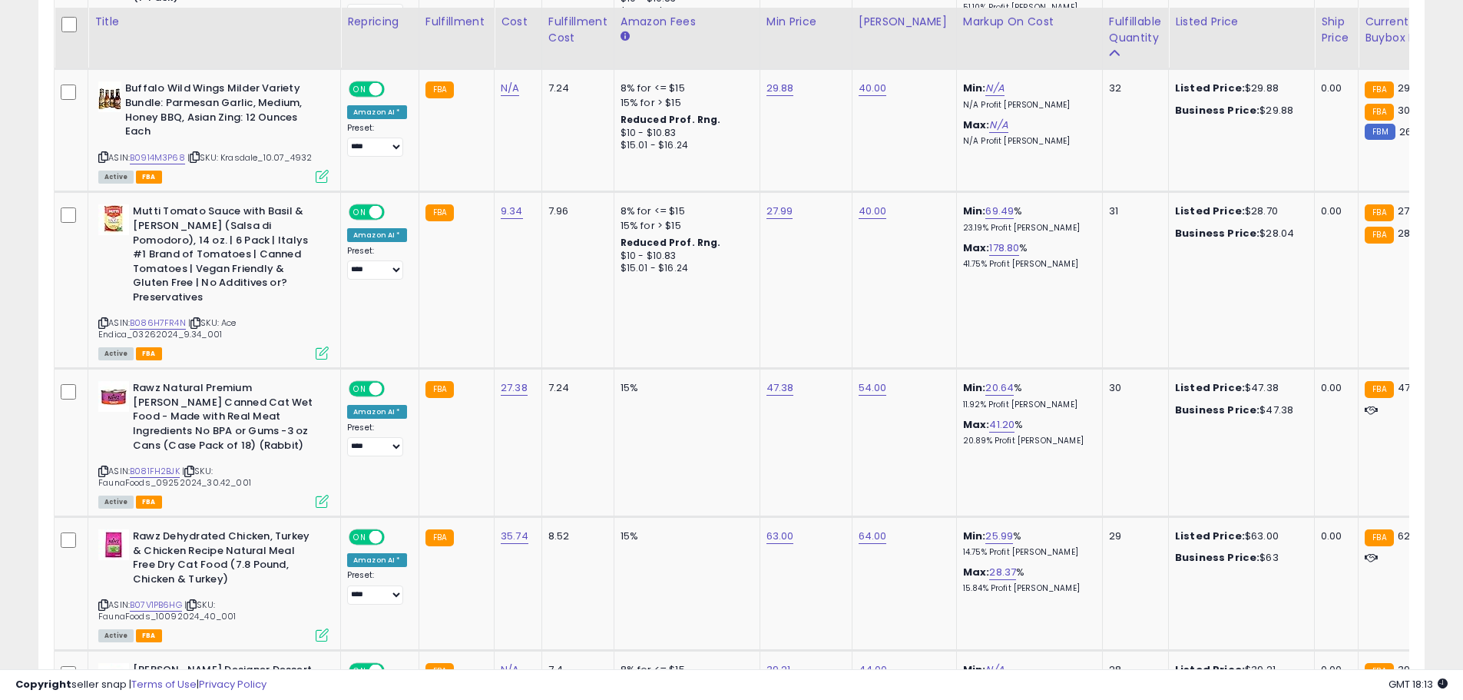
scroll to position [3402, 0]
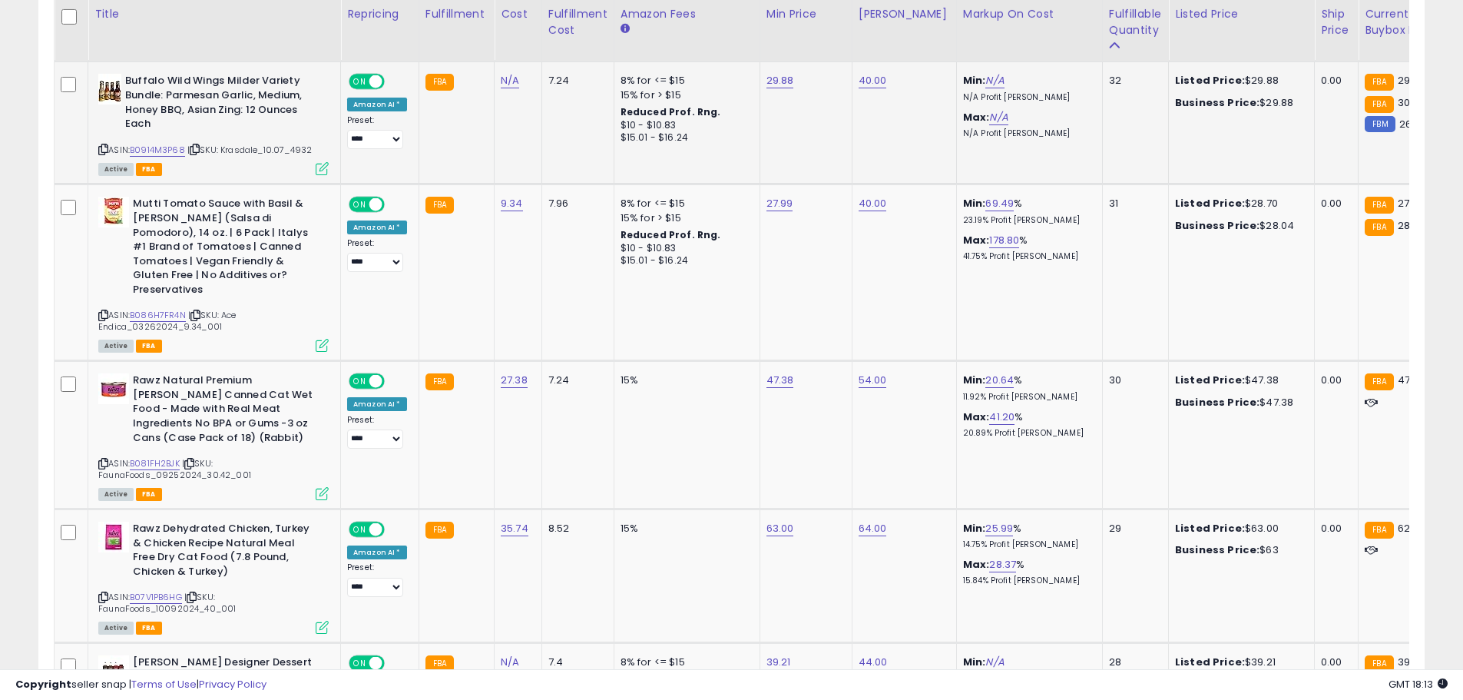
click at [102, 147] on icon at bounding box center [103, 149] width 10 height 8
click at [145, 146] on link "B0914M3P68" at bounding box center [157, 150] width 55 height 13
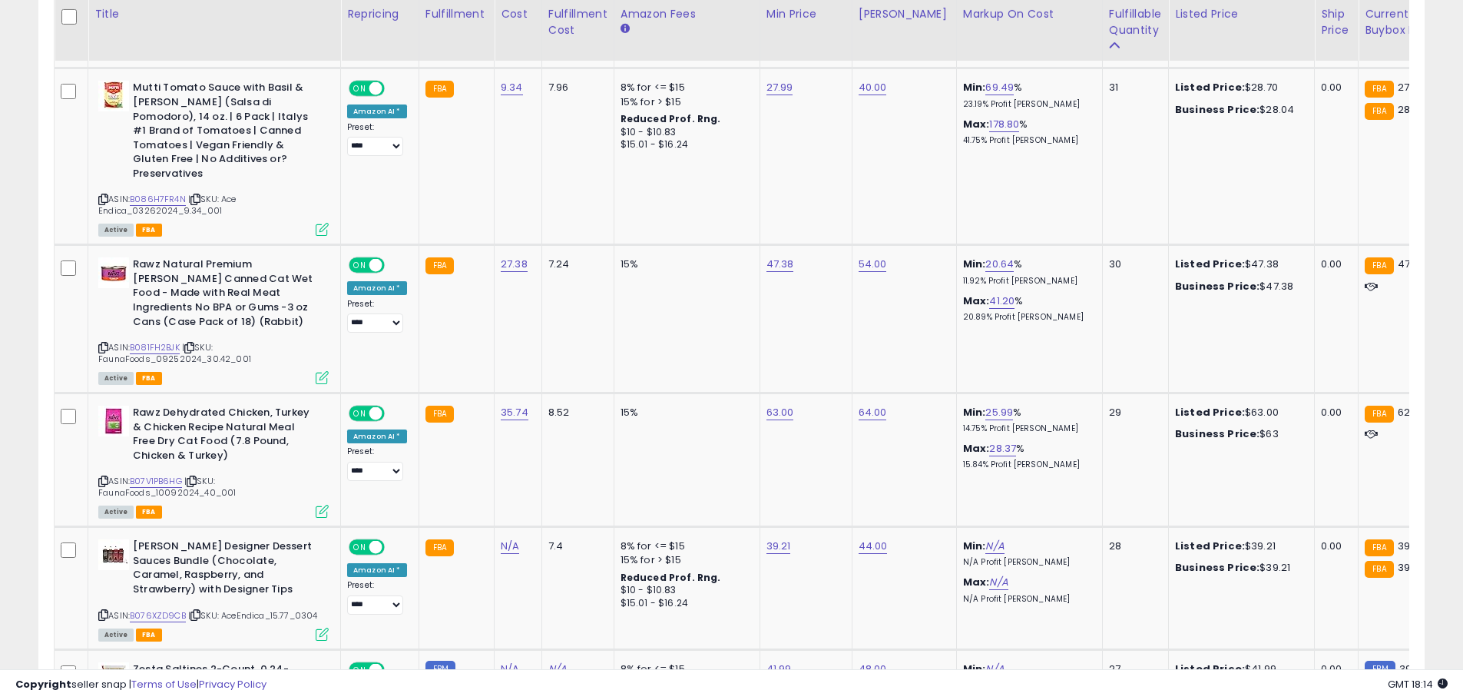
scroll to position [3526, 0]
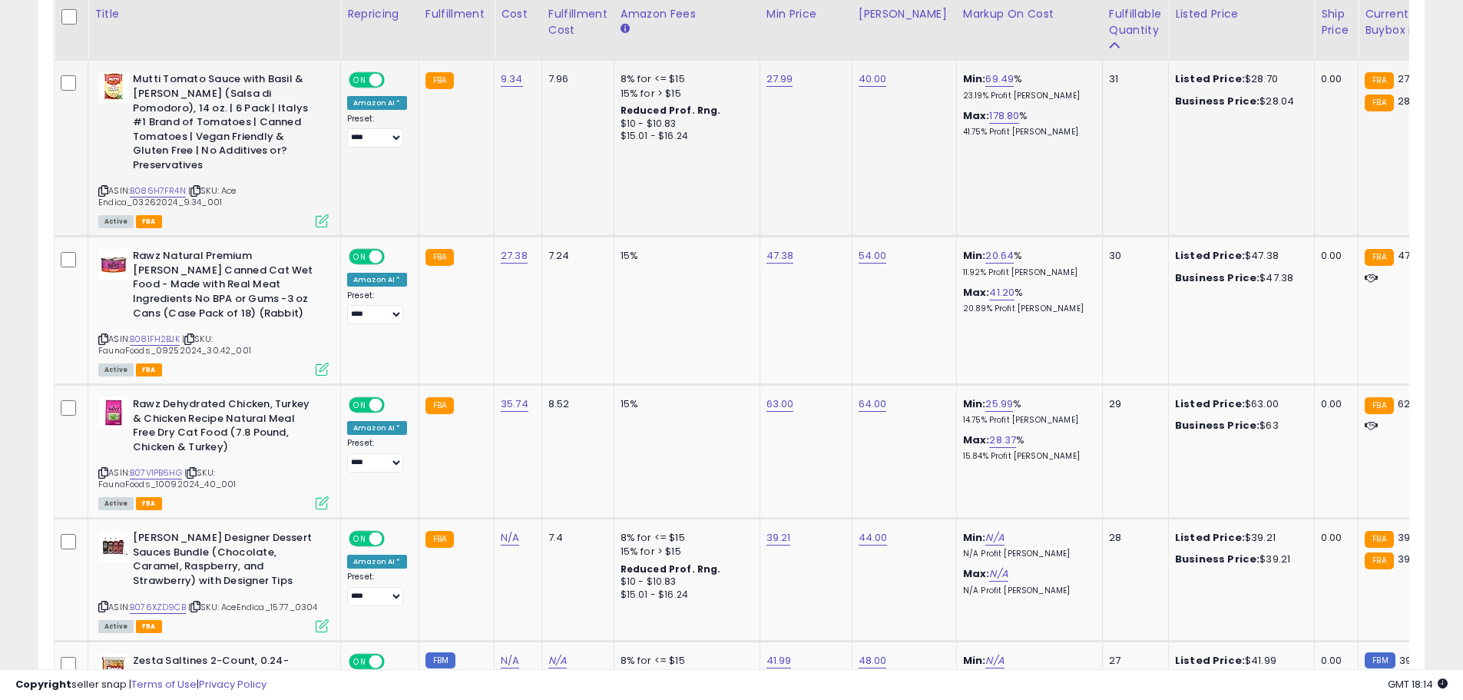
click at [104, 187] on icon at bounding box center [103, 191] width 10 height 8
click at [139, 184] on link "B086H7FR4N" at bounding box center [158, 190] width 56 height 13
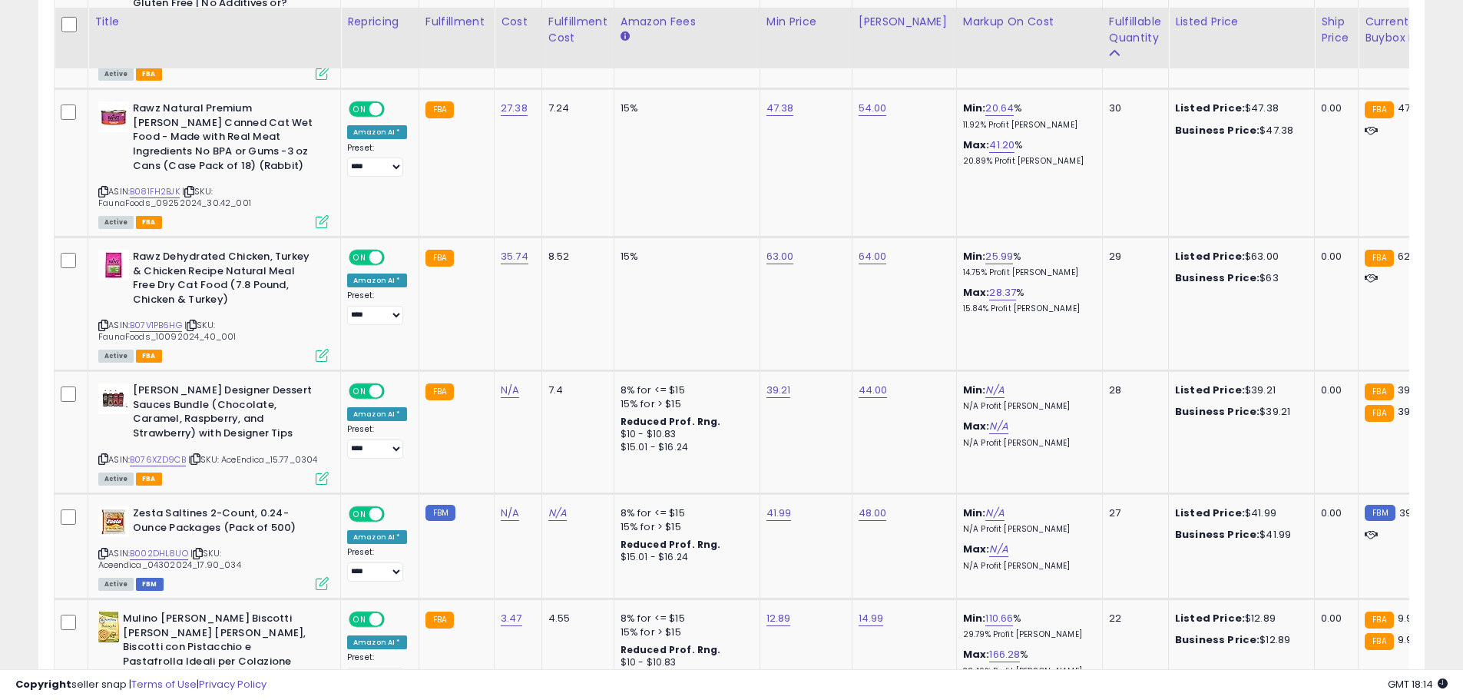
scroll to position [3689, 0]
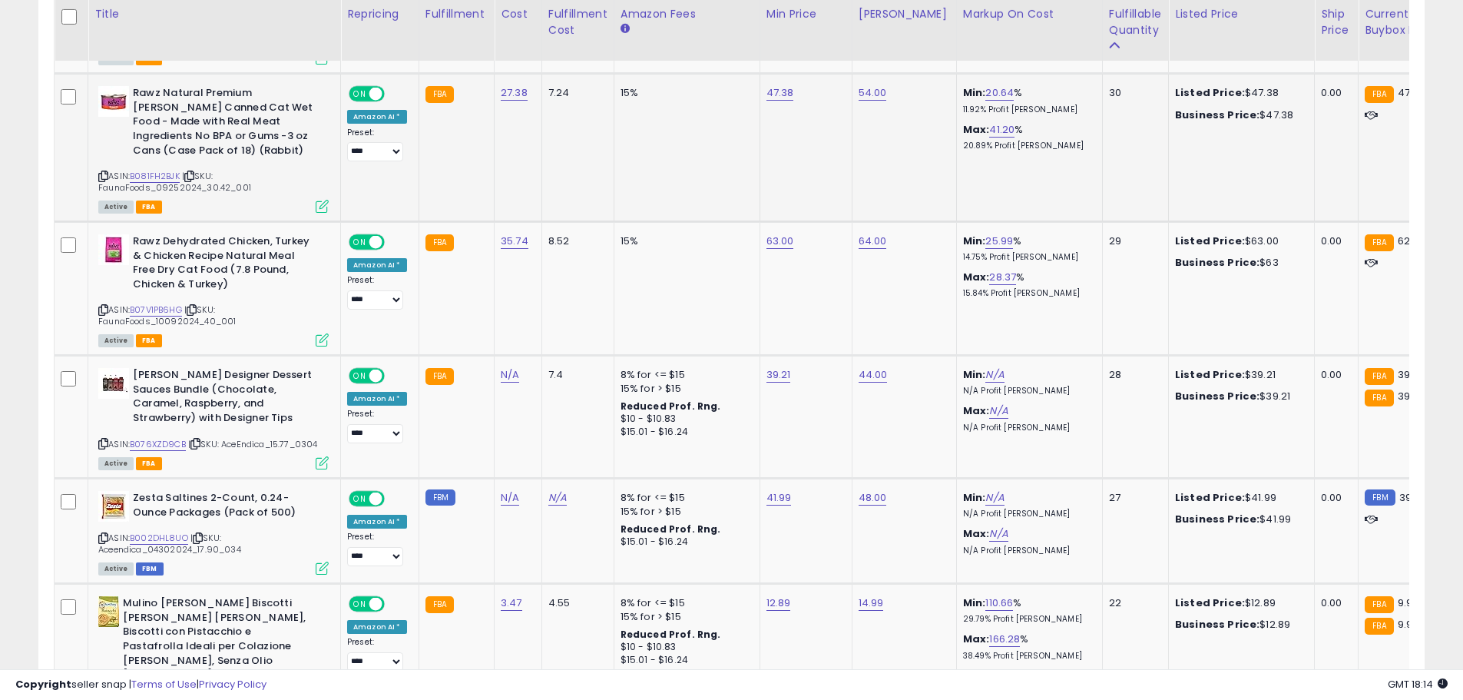
click at [103, 172] on icon at bounding box center [103, 176] width 10 height 8
click at [161, 170] on link "B081FH2BJK" at bounding box center [155, 176] width 50 height 13
type input "*****"
click at [829, 41] on button "submit" at bounding box center [816, 39] width 26 height 23
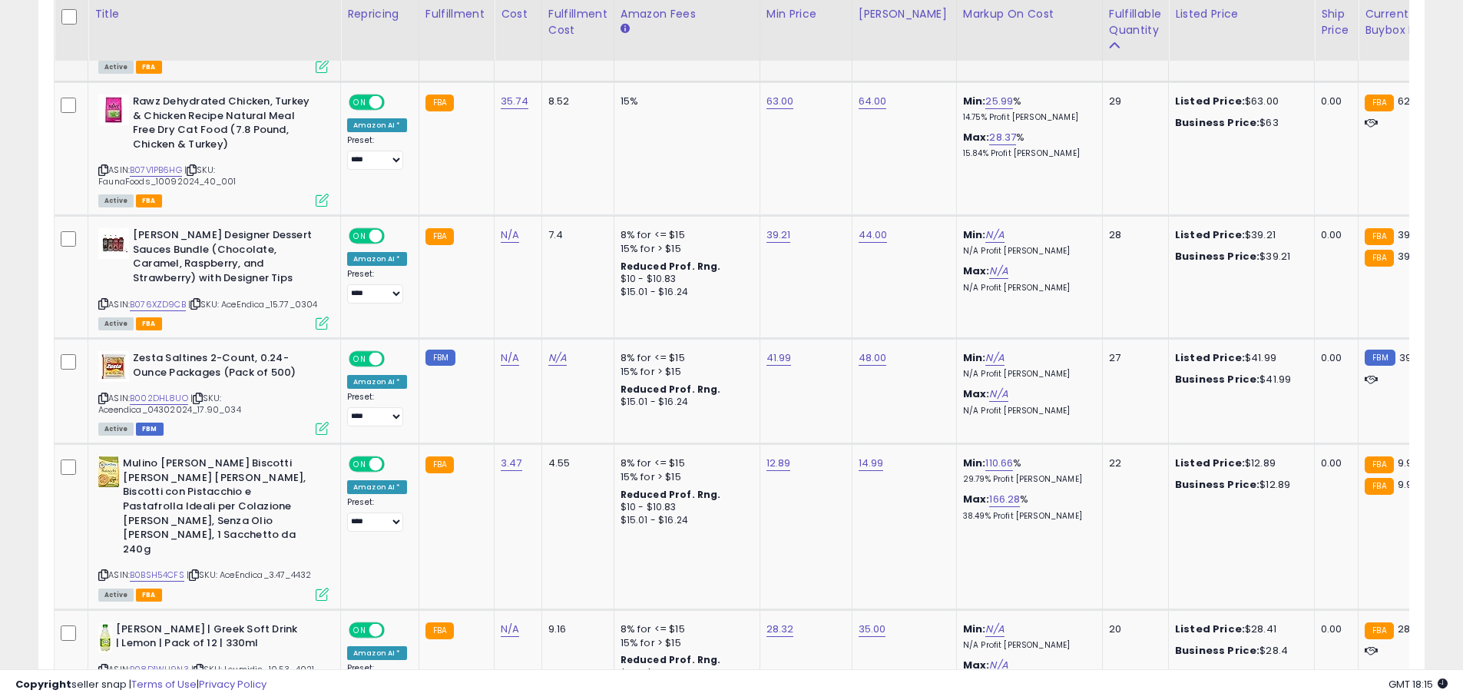
scroll to position [3836, 0]
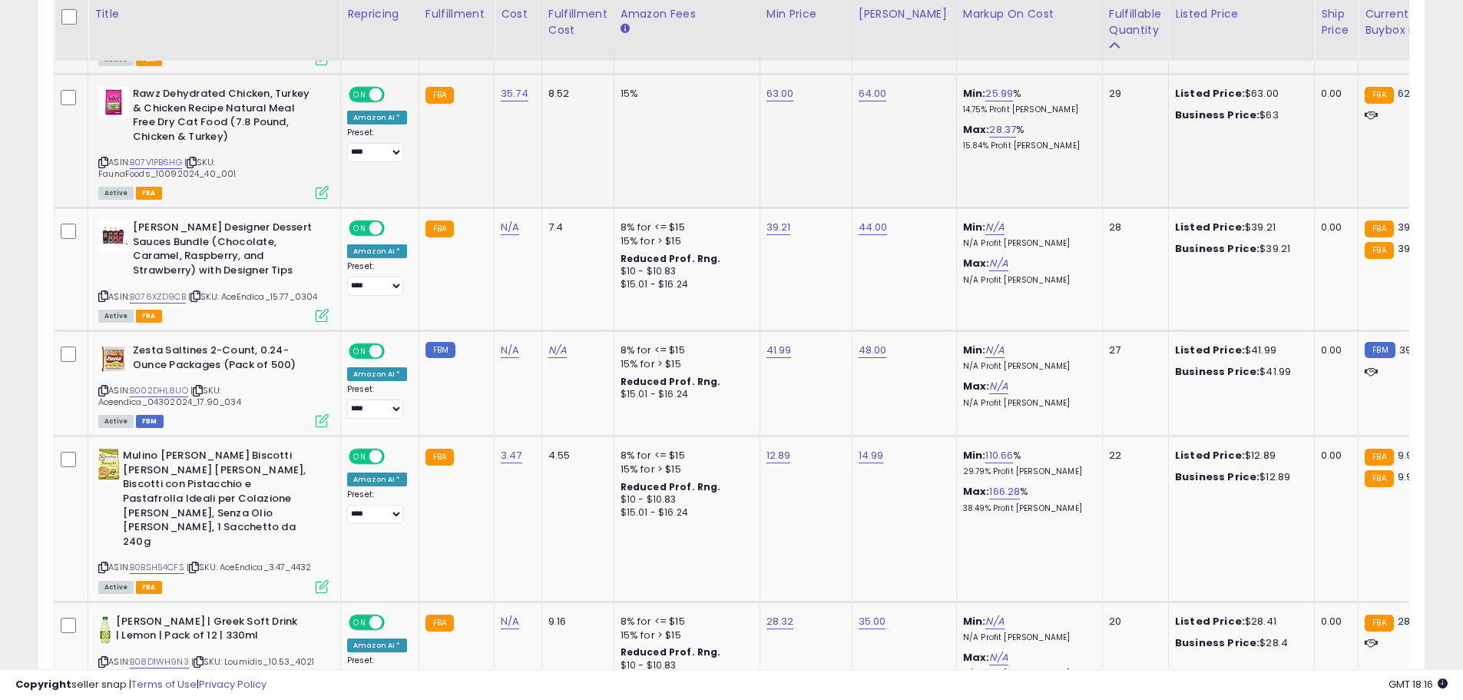
click at [105, 158] on icon at bounding box center [103, 162] width 10 height 8
click at [155, 156] on link "B07V1PB6HG" at bounding box center [156, 162] width 52 height 13
drag, startPoint x: 675, startPoint y: 41, endPoint x: 697, endPoint y: 43, distance: 22.4
click at [697, 43] on input "*****" at bounding box center [729, 42] width 137 height 26
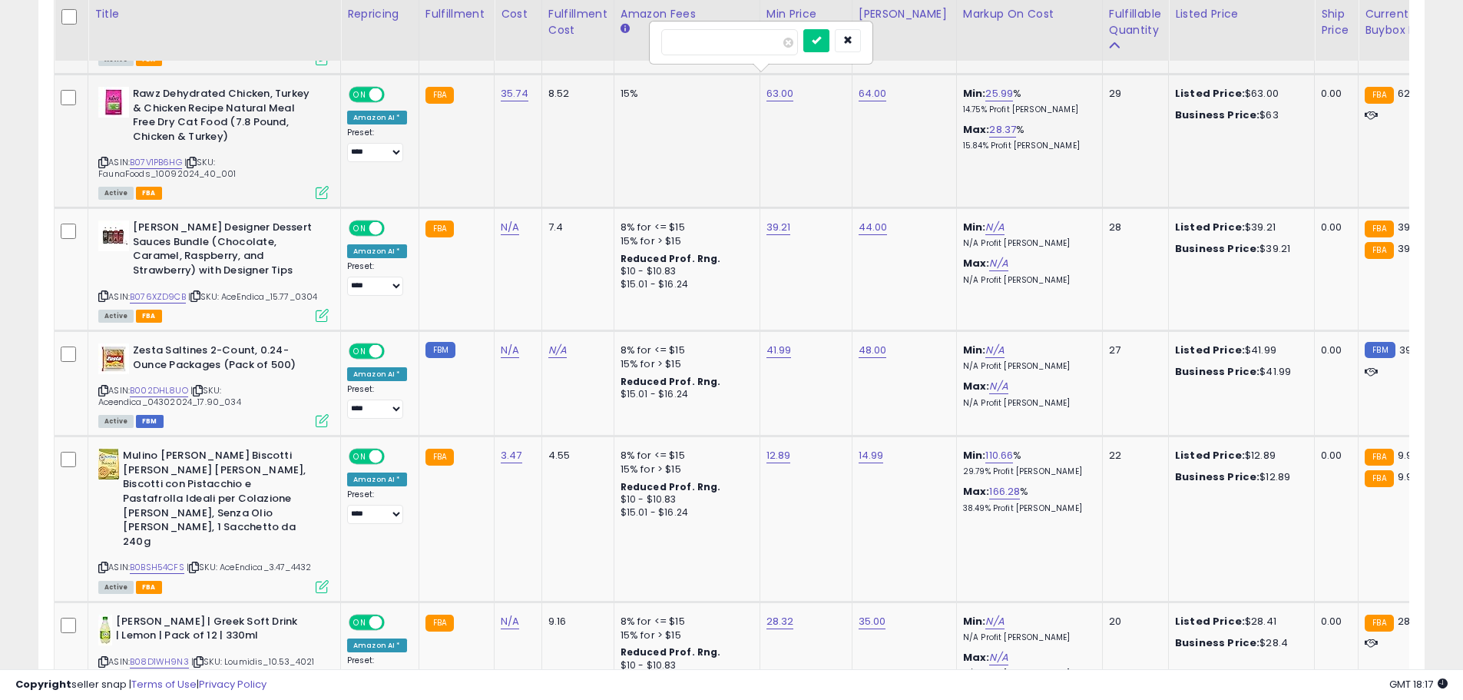
type input "*****"
click at [855, 41] on div at bounding box center [832, 42] width 58 height 27
click at [829, 41] on button "submit" at bounding box center [816, 40] width 26 height 23
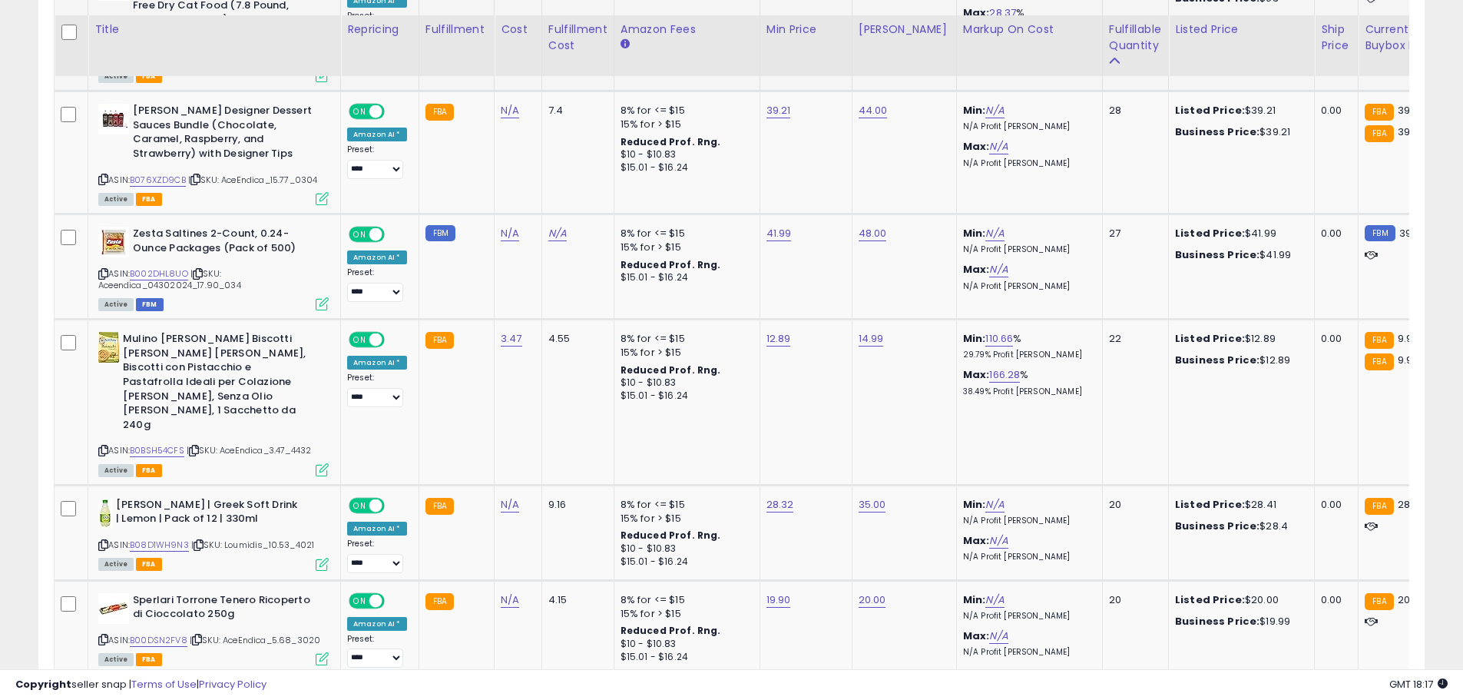
scroll to position [3968, 0]
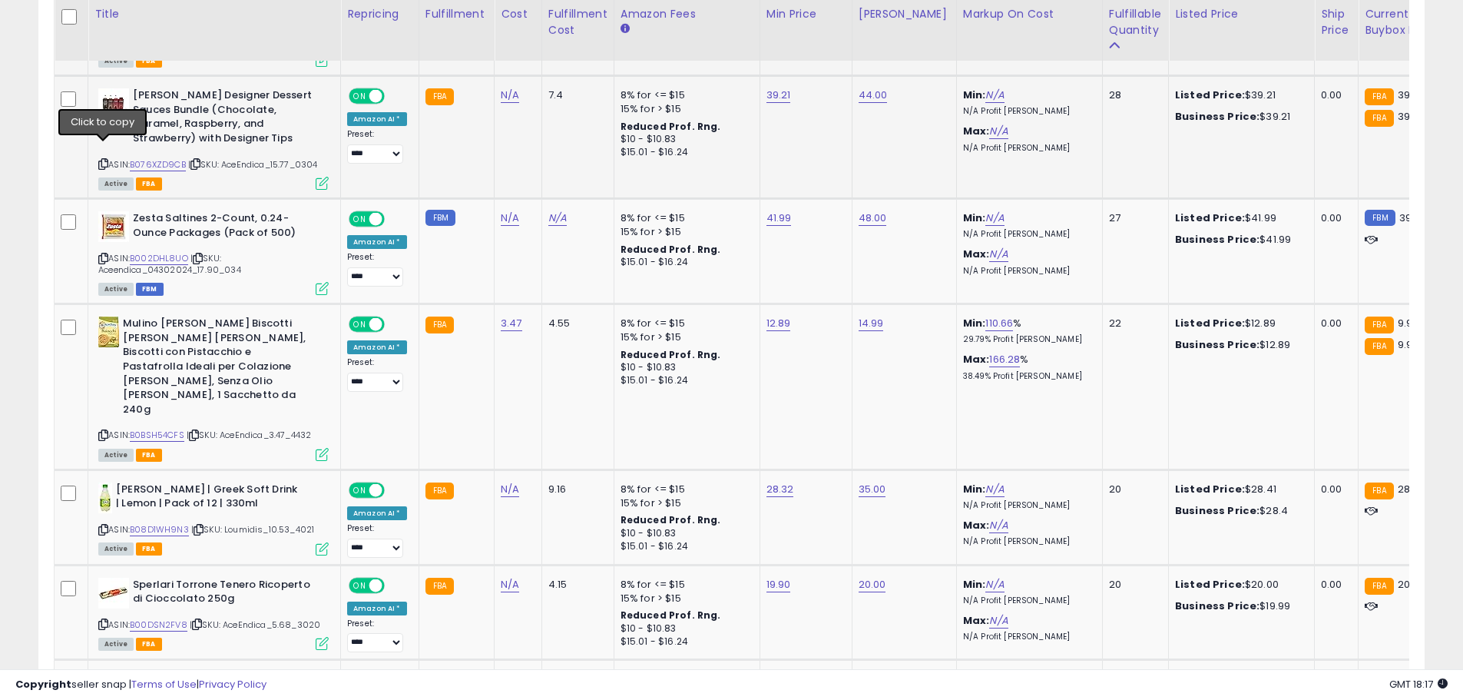
click at [102, 160] on icon at bounding box center [103, 164] width 10 height 8
click at [157, 158] on link "B076XZD9CB" at bounding box center [158, 164] width 56 height 13
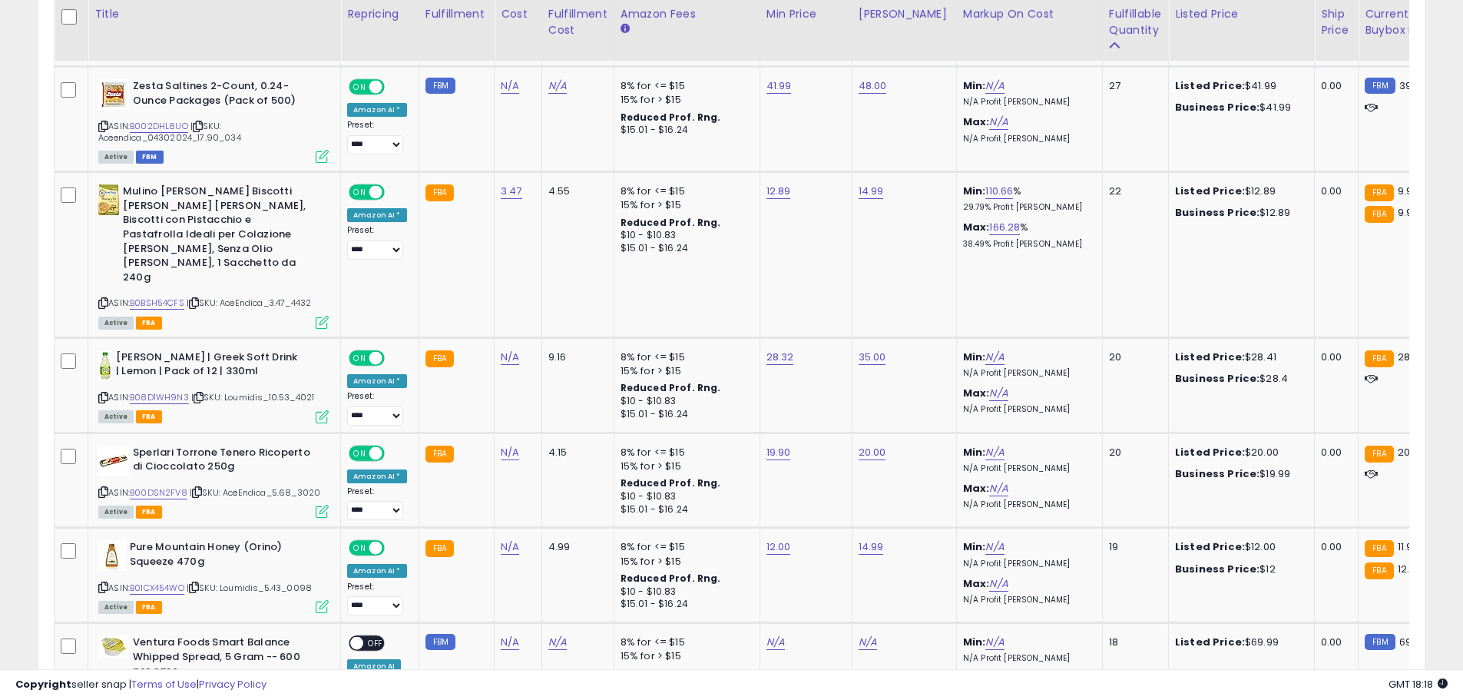
scroll to position [4093, 0]
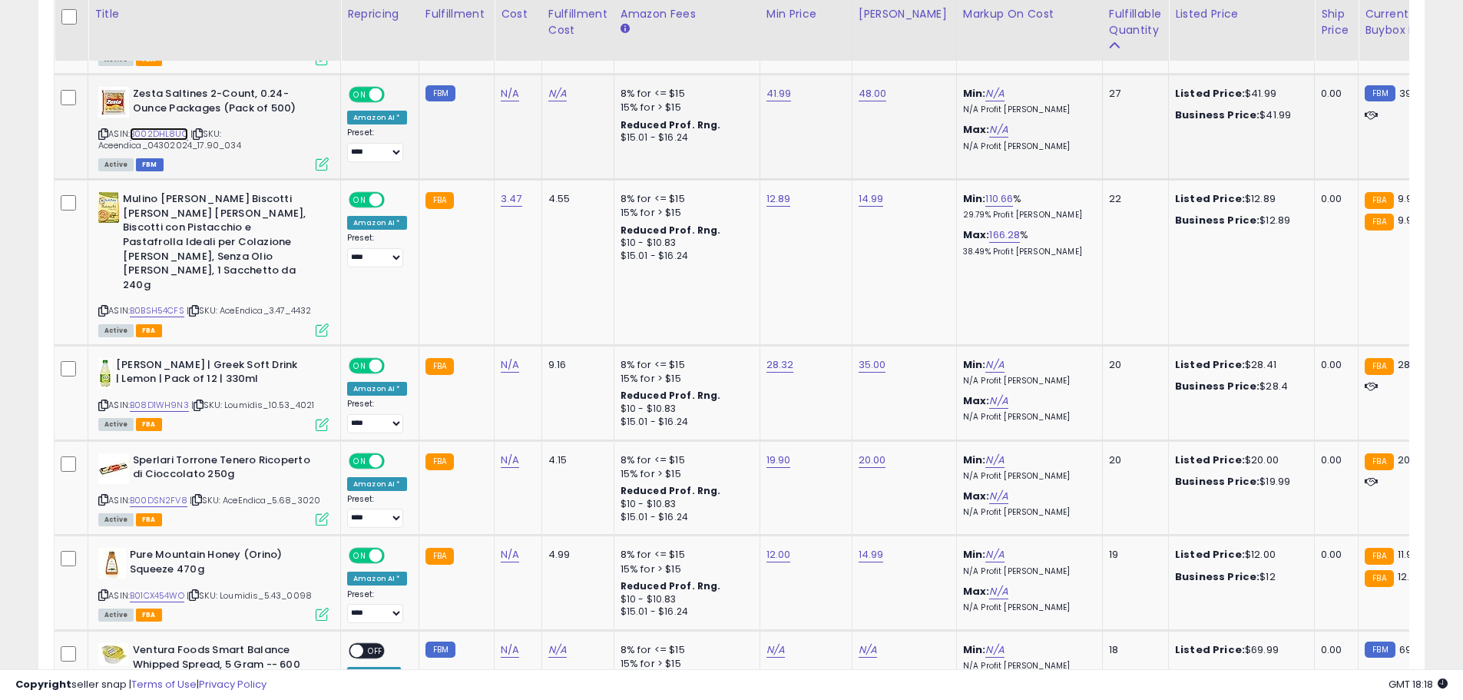
click at [156, 127] on link "B002DHL8UO" at bounding box center [159, 133] width 58 height 13
click at [103, 130] on icon at bounding box center [103, 134] width 10 height 8
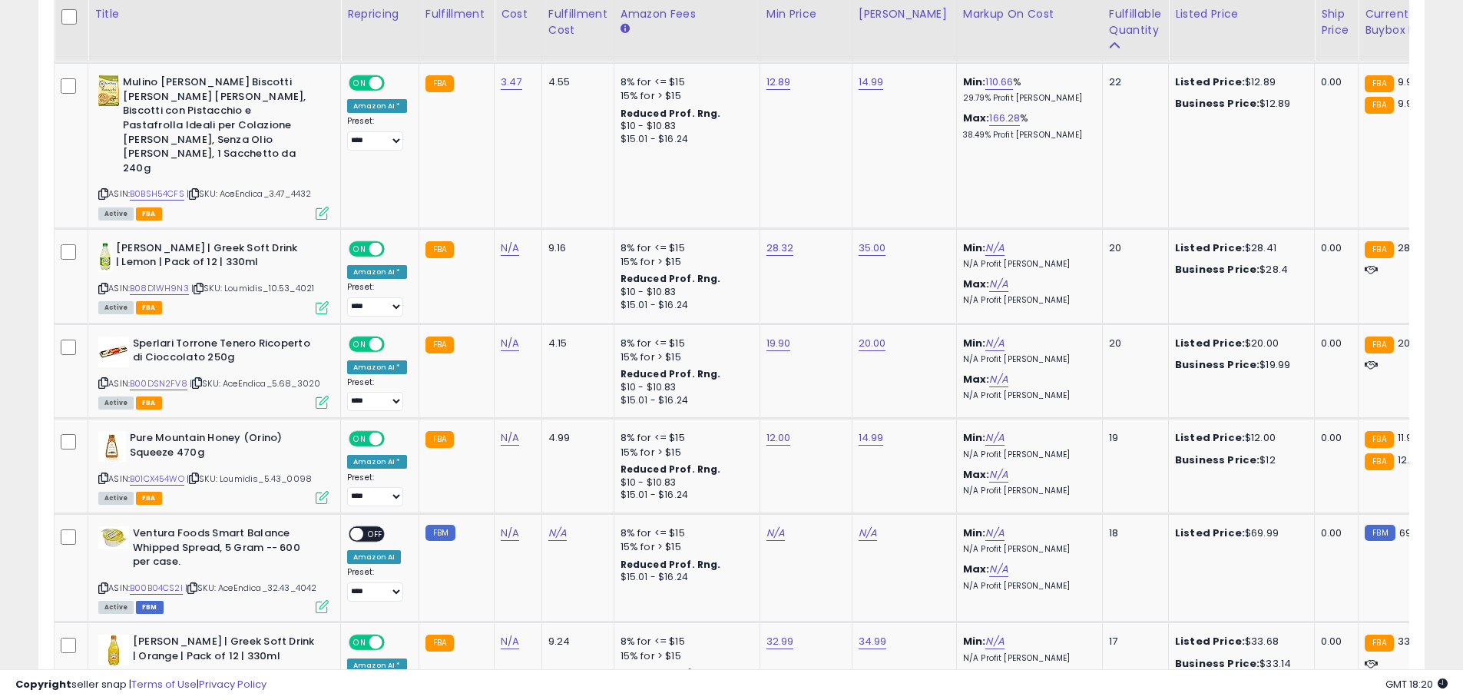
scroll to position [4193, 0]
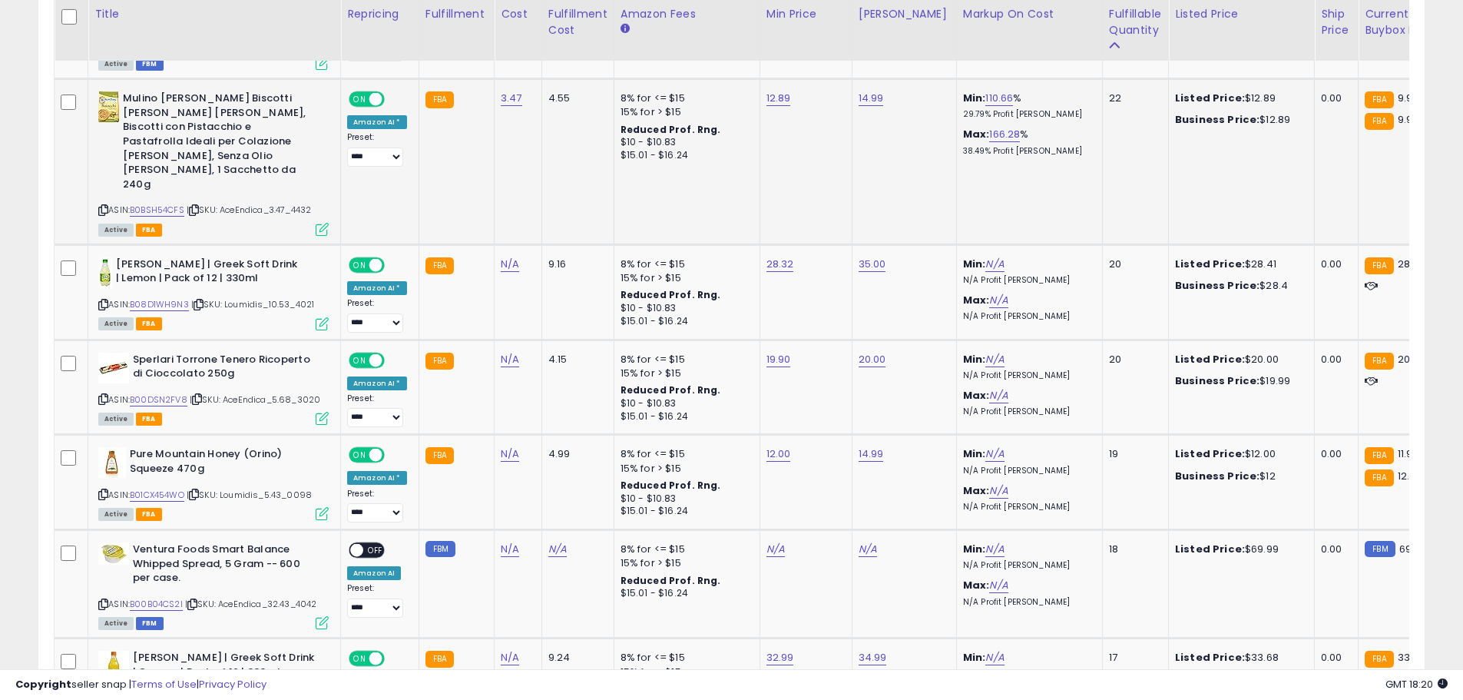
click at [105, 206] on icon at bounding box center [103, 210] width 10 height 8
click at [149, 204] on link "B0BSH54CFS" at bounding box center [157, 210] width 55 height 13
click at [680, 48] on input "*****" at bounding box center [728, 47] width 137 height 26
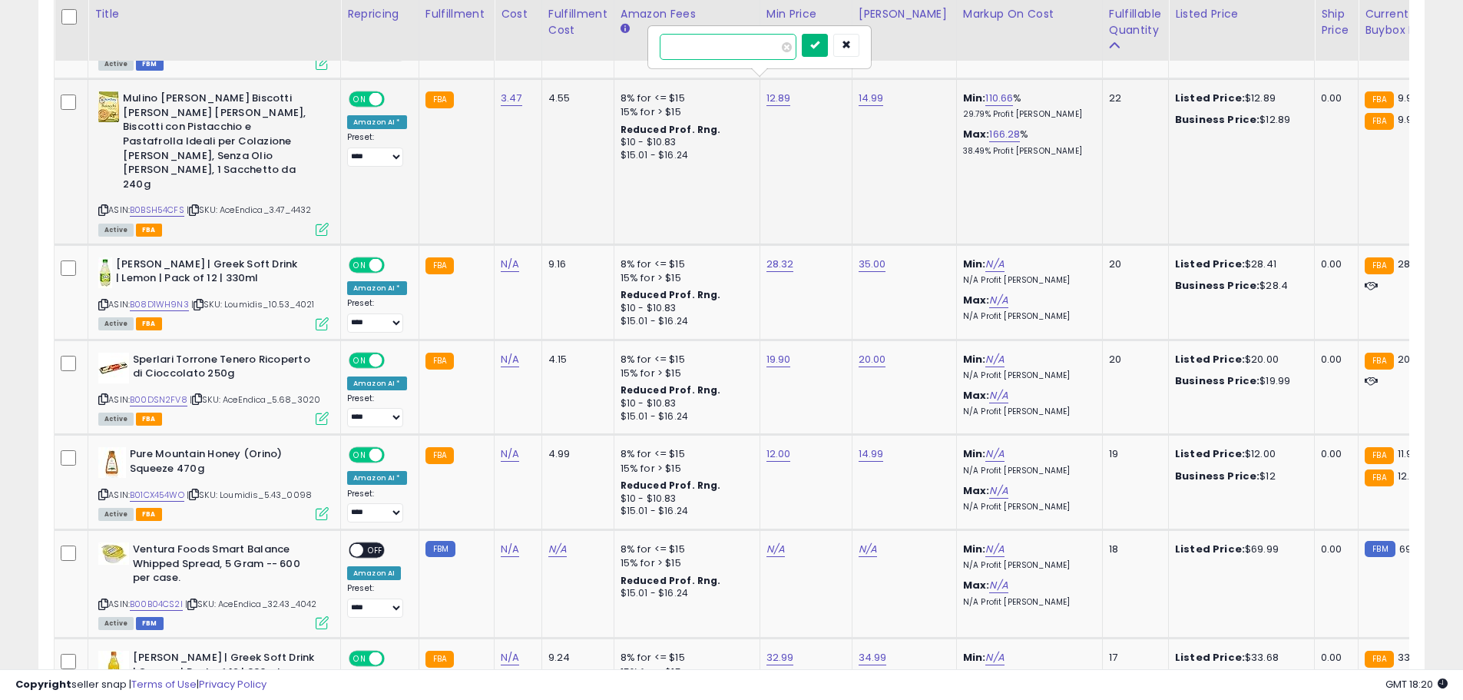
type input "****"
click at [828, 42] on button "submit" at bounding box center [815, 45] width 26 height 23
click at [776, 48] on input "*****" at bounding box center [821, 47] width 137 height 26
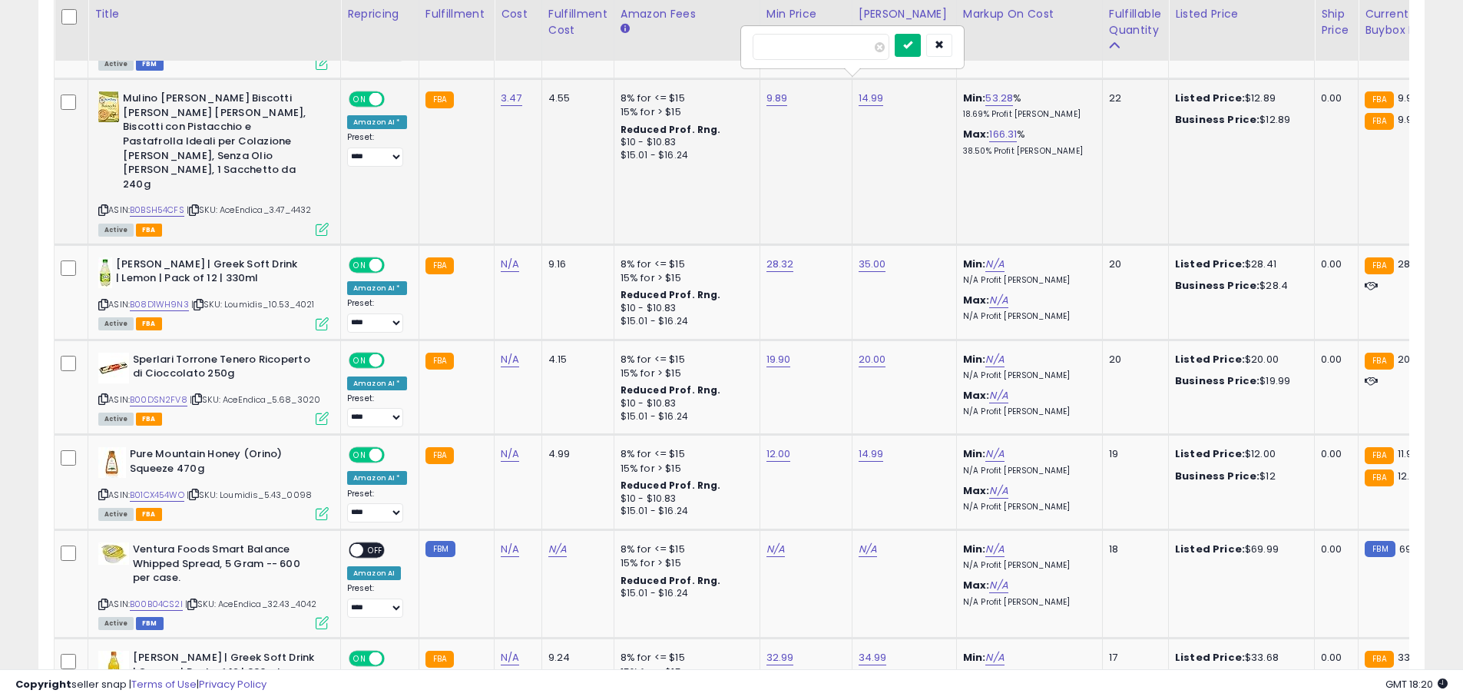
type input "****"
click at [912, 44] on icon "submit" at bounding box center [907, 44] width 9 height 9
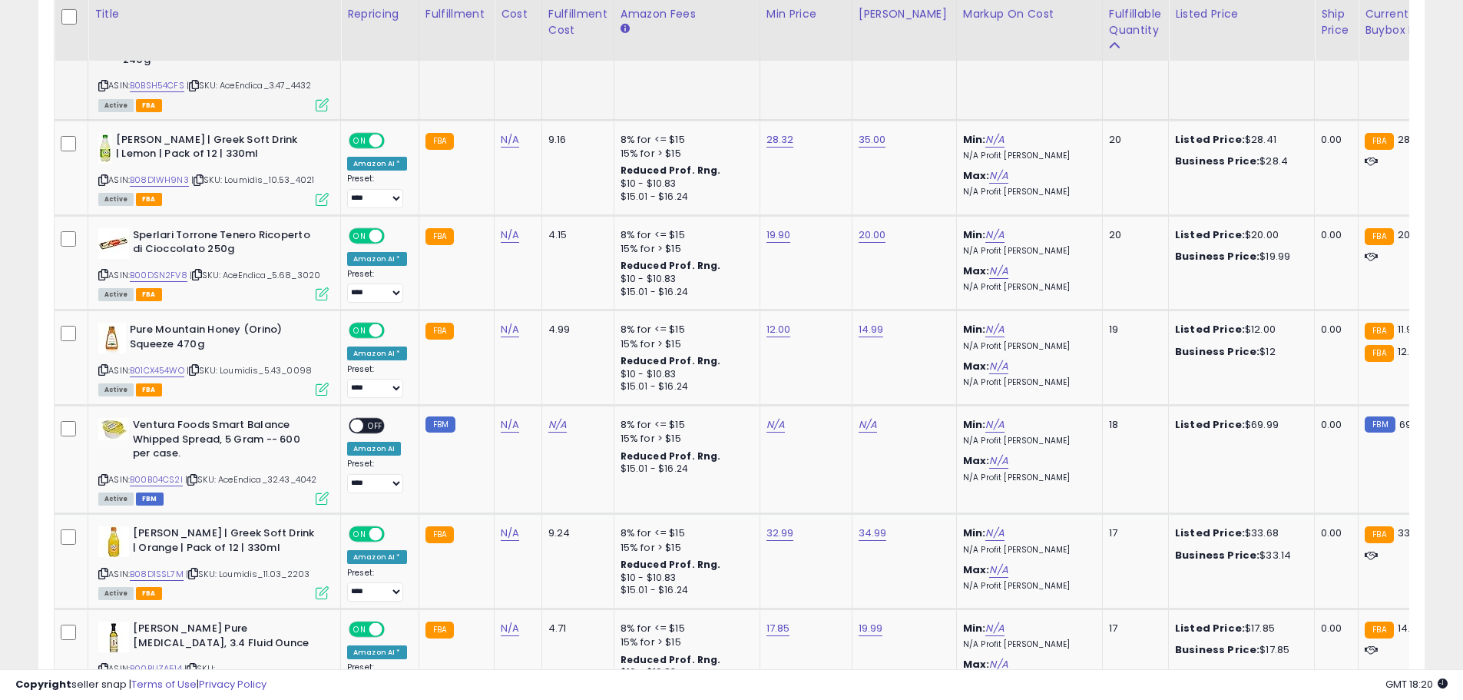
scroll to position [4325, 0]
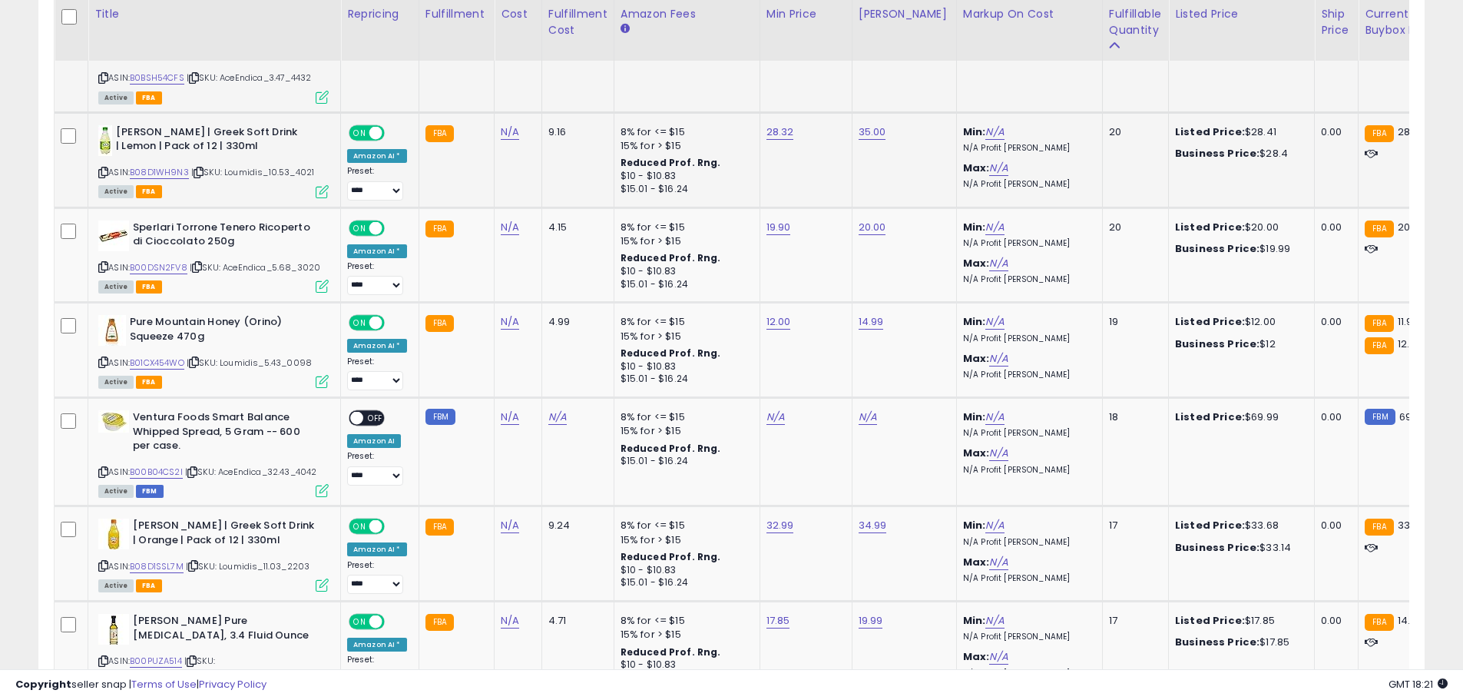
click at [102, 168] on icon at bounding box center [103, 172] width 10 height 8
click at [161, 166] on link "B08D1WH9N3" at bounding box center [159, 172] width 59 height 13
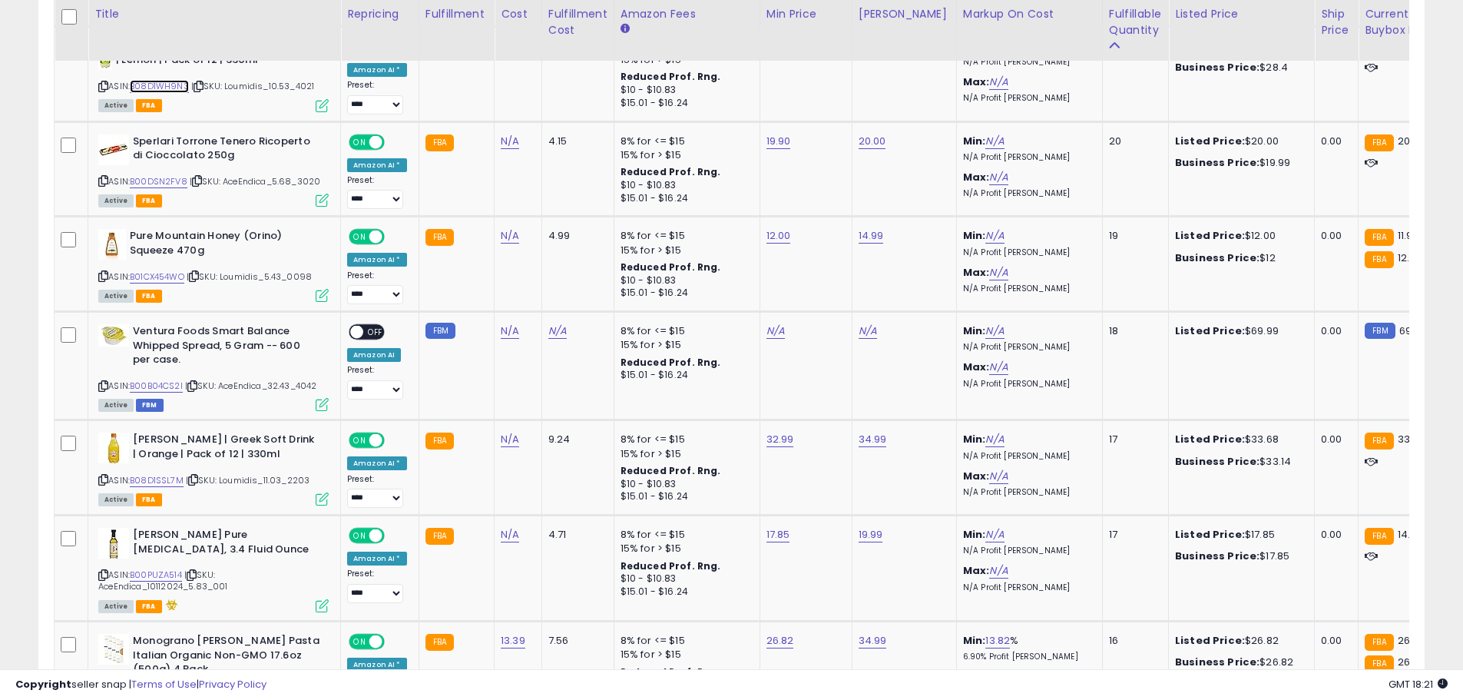
scroll to position [4419, 0]
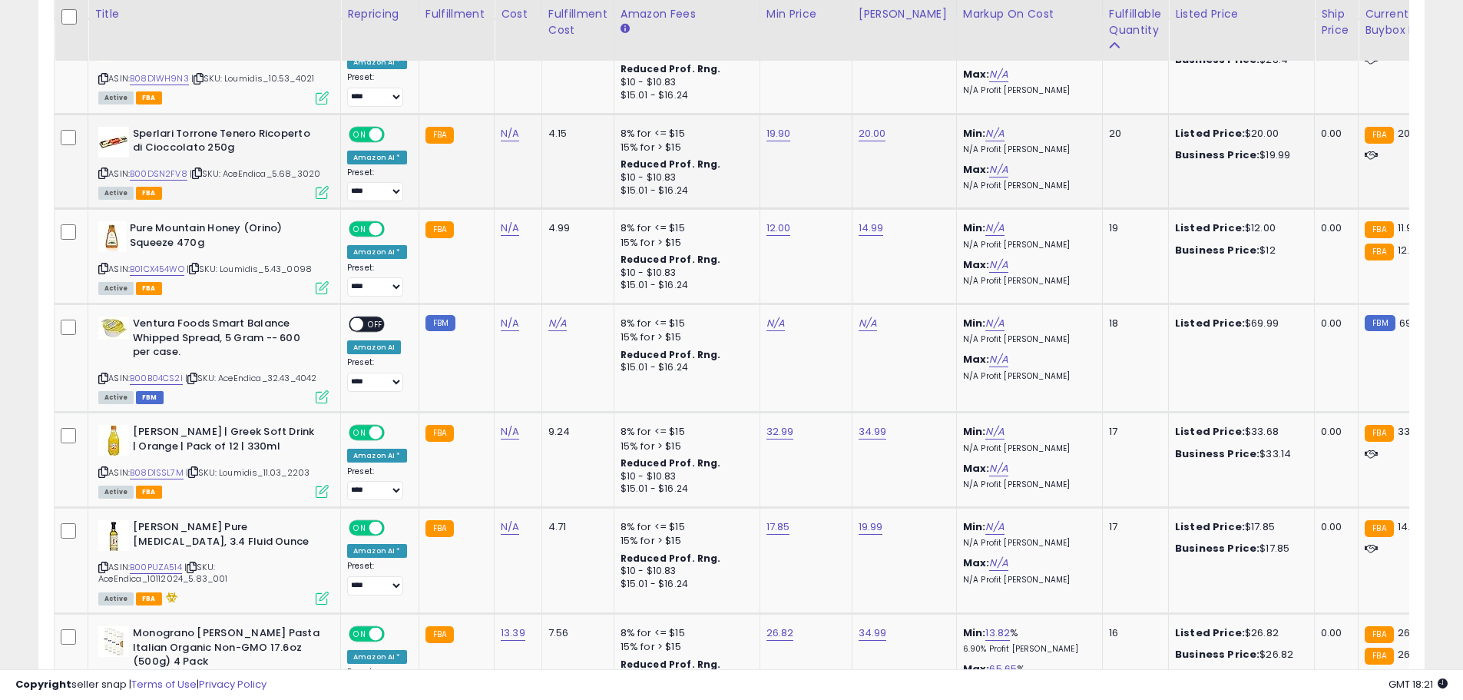
click at [103, 169] on icon at bounding box center [103, 173] width 10 height 8
click at [157, 167] on link "B00DSN2FV8" at bounding box center [159, 173] width 58 height 13
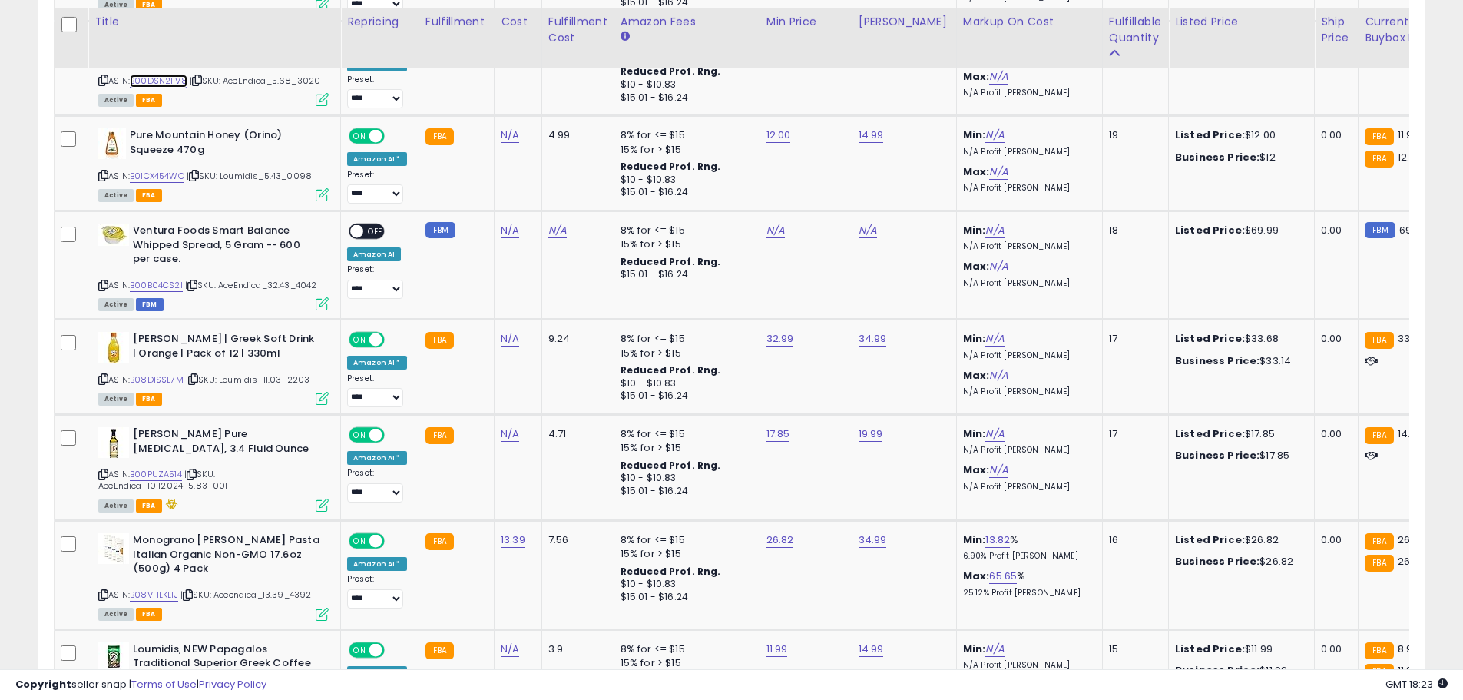
scroll to position [4520, 0]
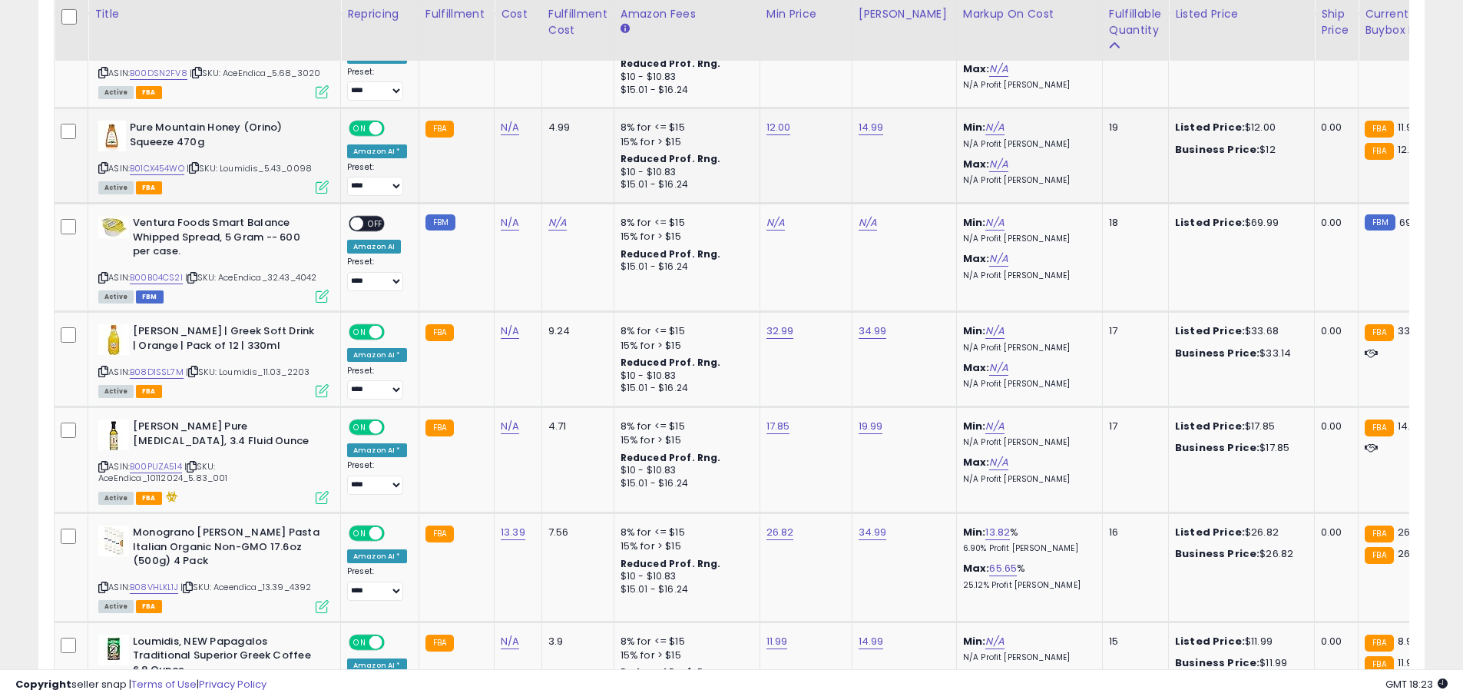
click at [101, 164] on icon at bounding box center [103, 168] width 10 height 8
click at [151, 162] on link "B01CX454WO" at bounding box center [157, 168] width 55 height 13
click at [673, 52] on input "*****" at bounding box center [728, 48] width 137 height 26
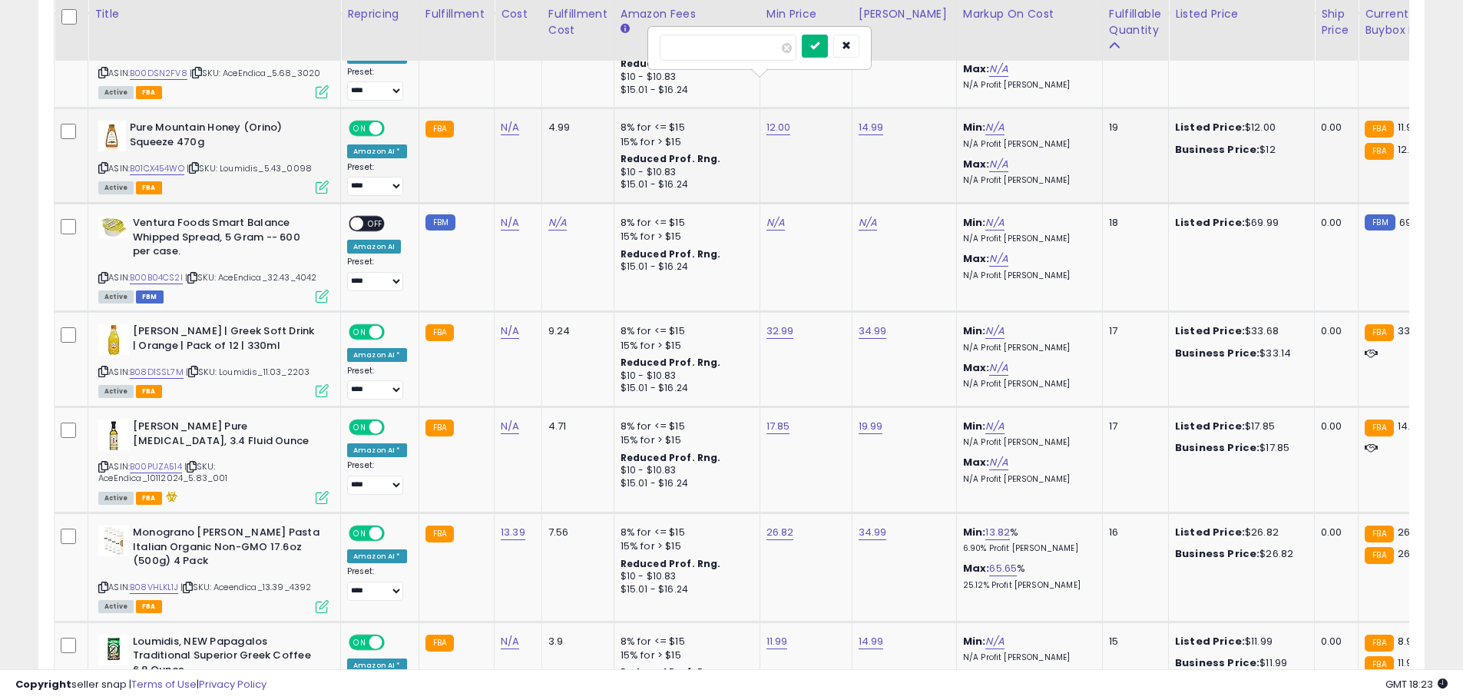
type input "*****"
click at [819, 49] on icon "submit" at bounding box center [814, 45] width 9 height 9
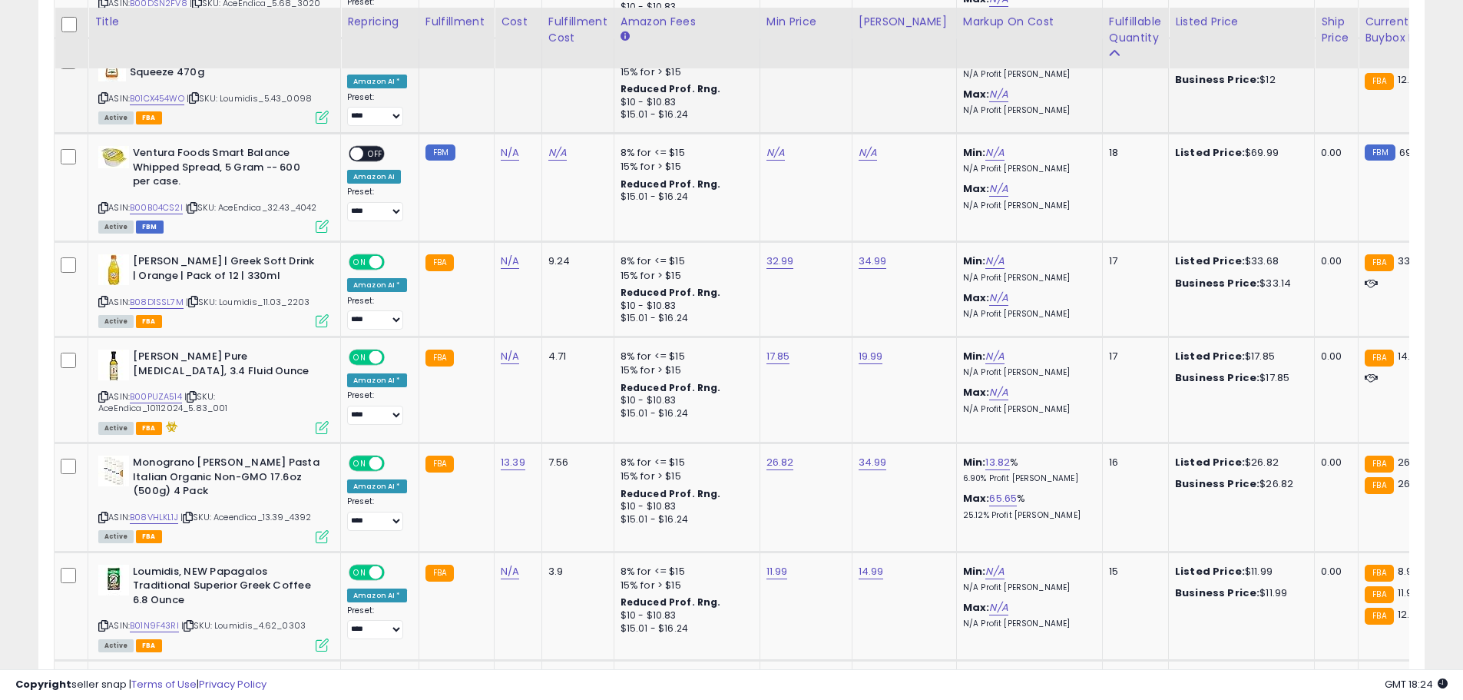
scroll to position [4597, 0]
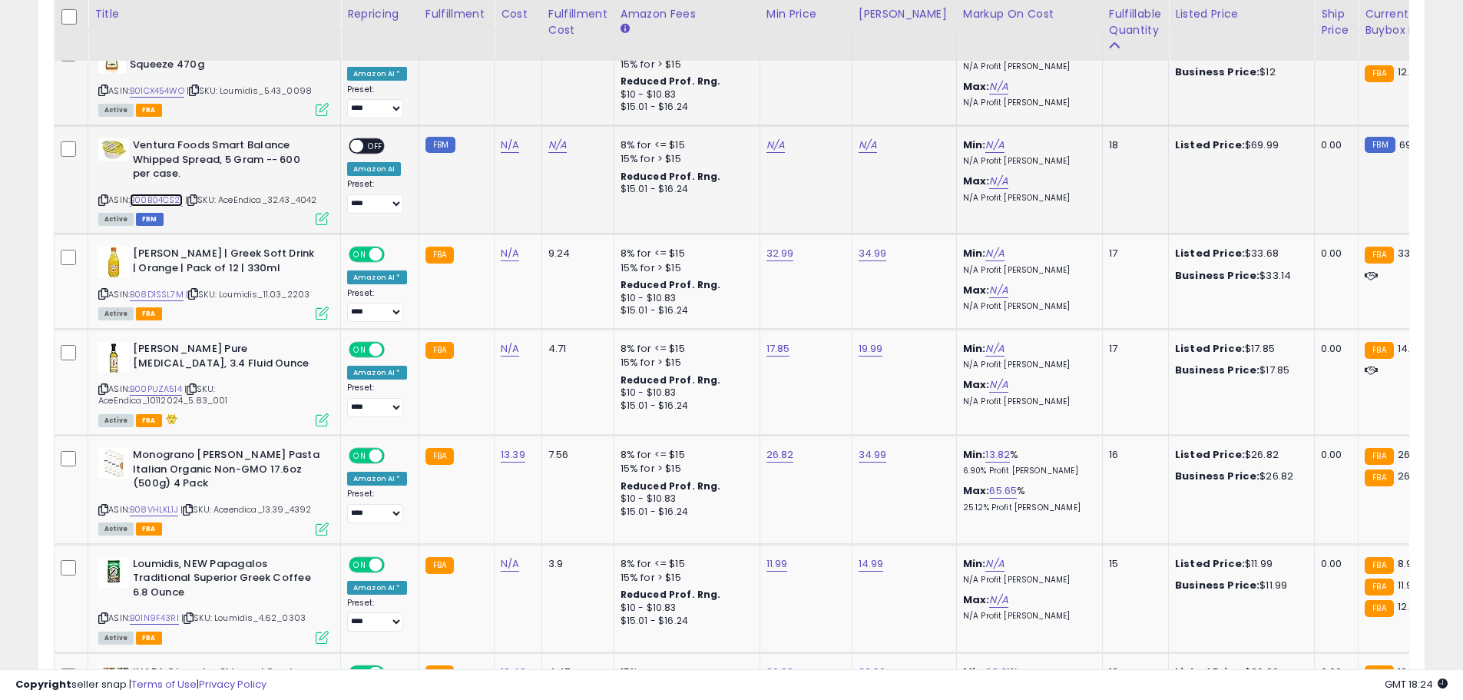
click at [171, 194] on link "B00B04CS2I" at bounding box center [156, 200] width 53 height 13
click at [106, 196] on icon at bounding box center [103, 200] width 10 height 8
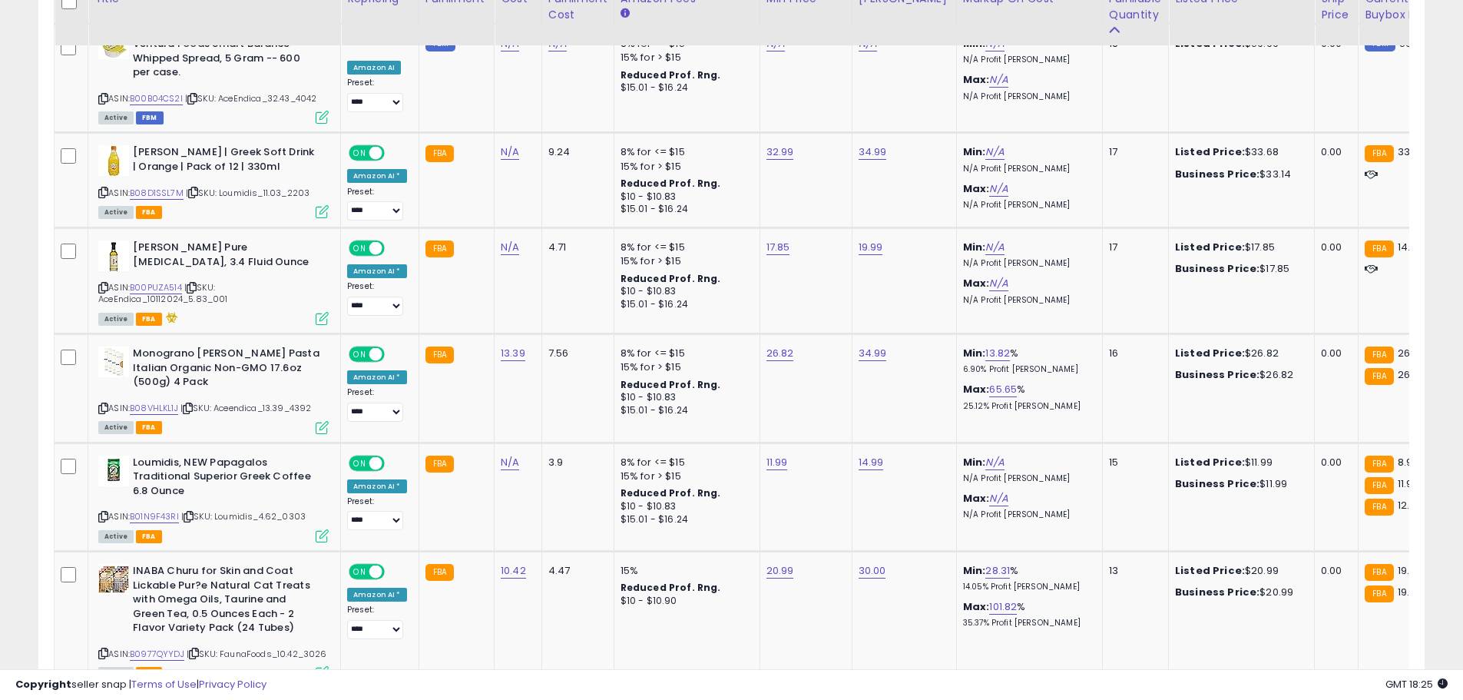
scroll to position [4722, 0]
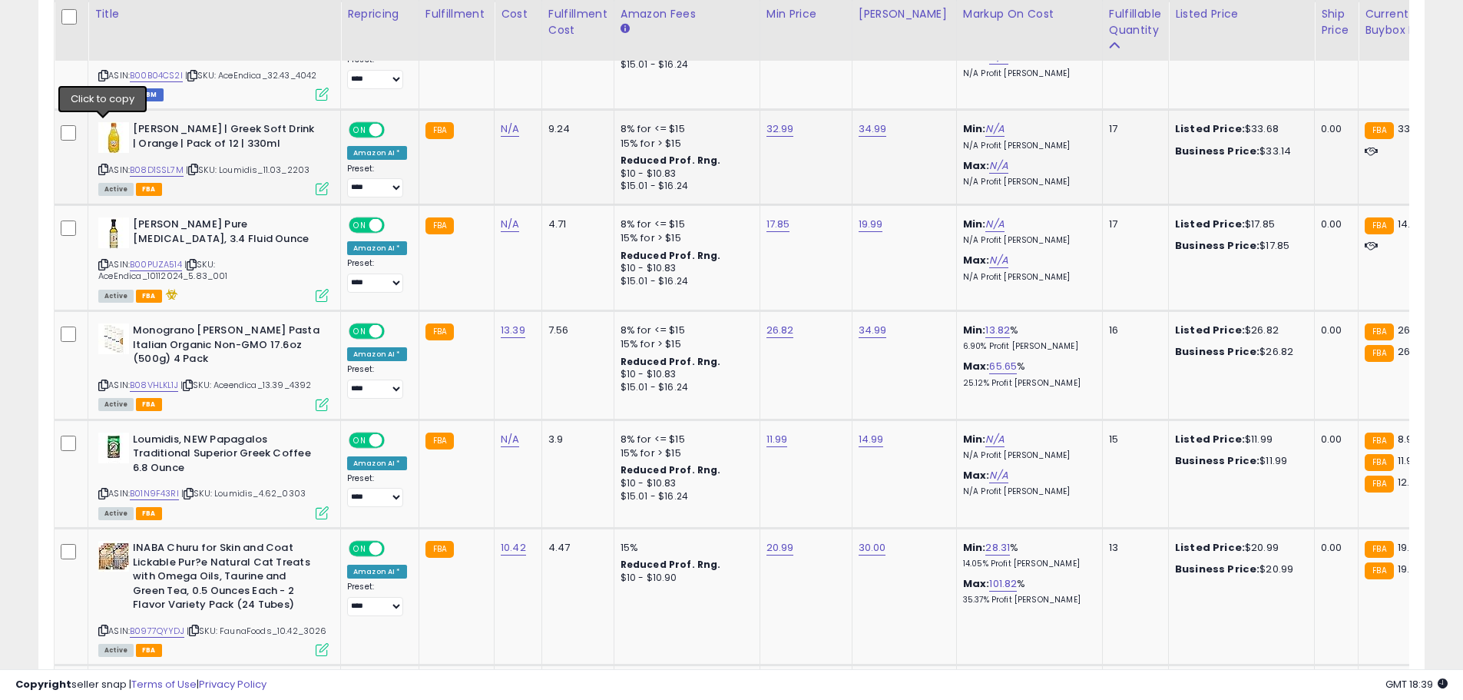
click at [104, 165] on icon at bounding box center [103, 169] width 10 height 8
click at [159, 164] on link "B08D1SSL7M" at bounding box center [157, 170] width 54 height 13
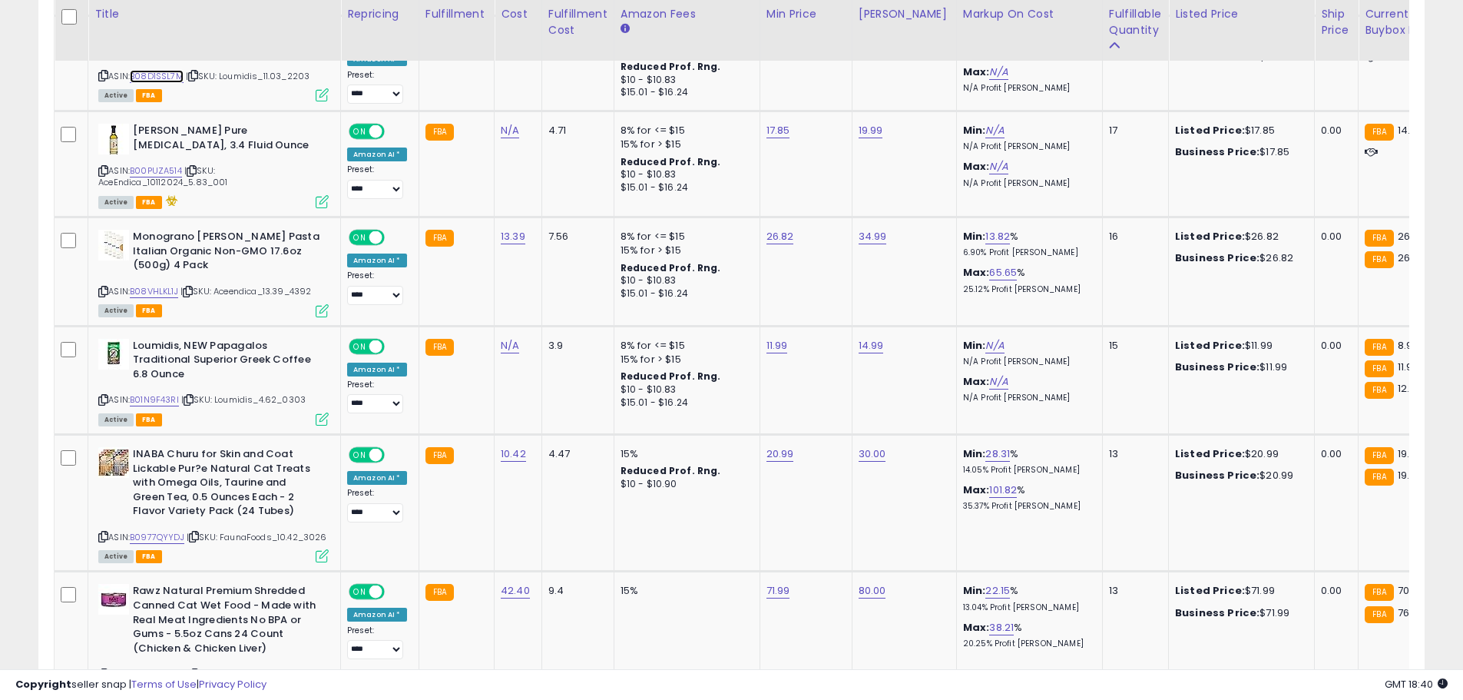
scroll to position [4831, 0]
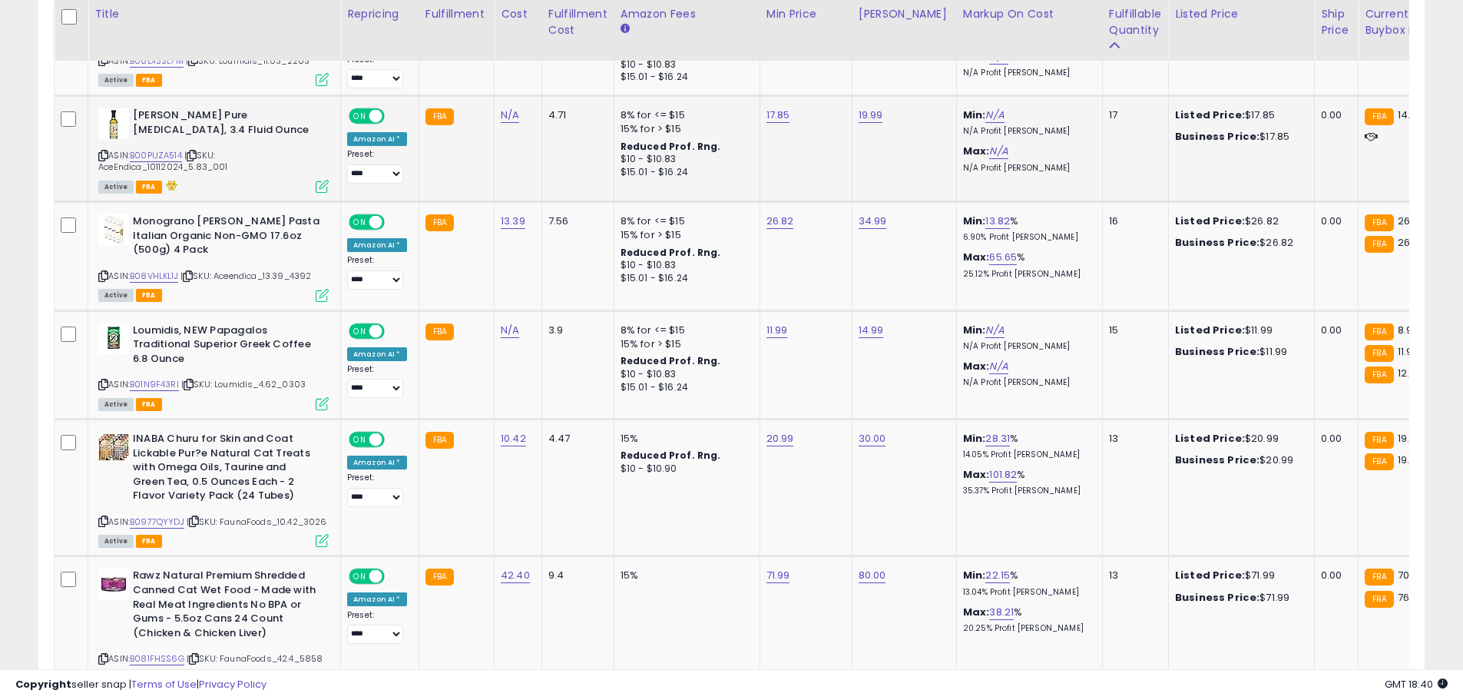
click at [101, 151] on icon at bounding box center [103, 155] width 10 height 8
click at [146, 149] on link "B00PUZA514" at bounding box center [156, 155] width 52 height 13
click at [104, 151] on icon at bounding box center [103, 155] width 10 height 8
click at [944, 29] on icon "button" at bounding box center [939, 32] width 9 height 9
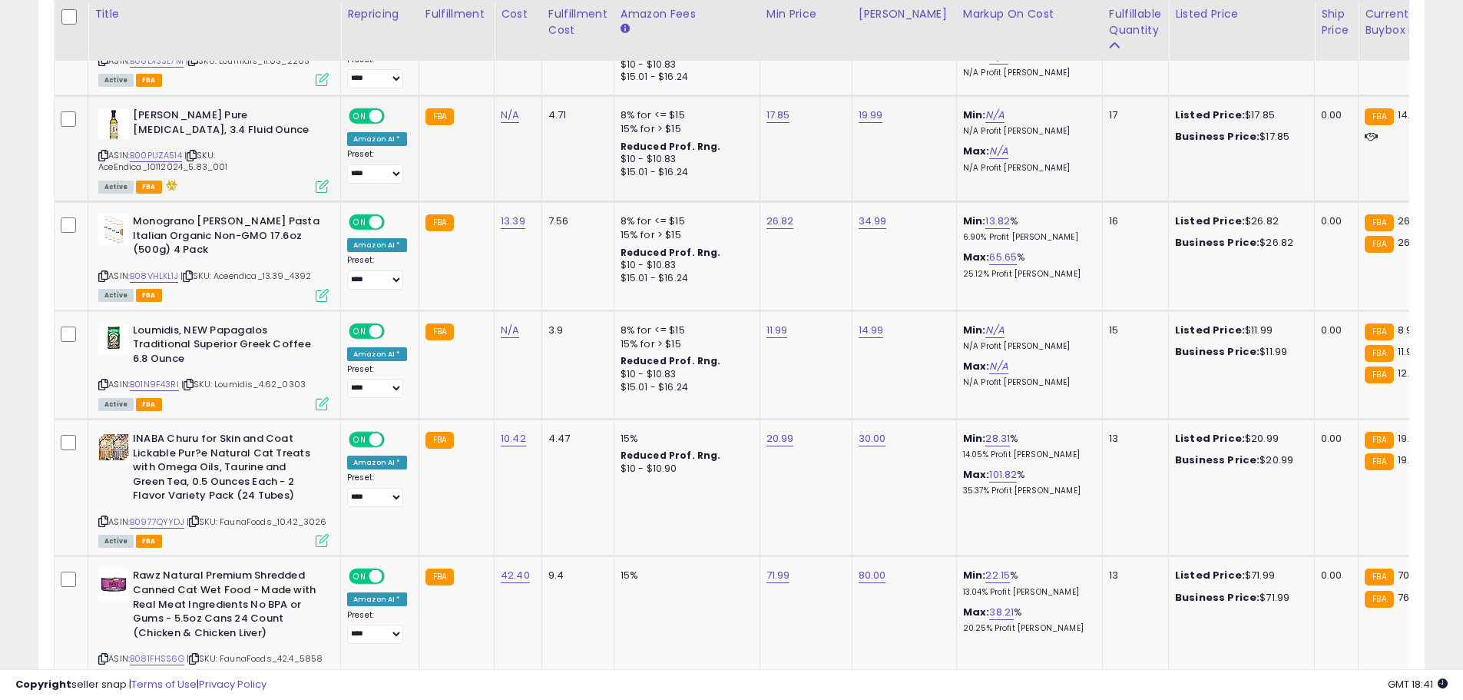
click at [760, 96] on td "17.85" at bounding box center [806, 149] width 92 height 106
click at [674, 28] on input "*****" at bounding box center [728, 35] width 137 height 26
type input "*****"
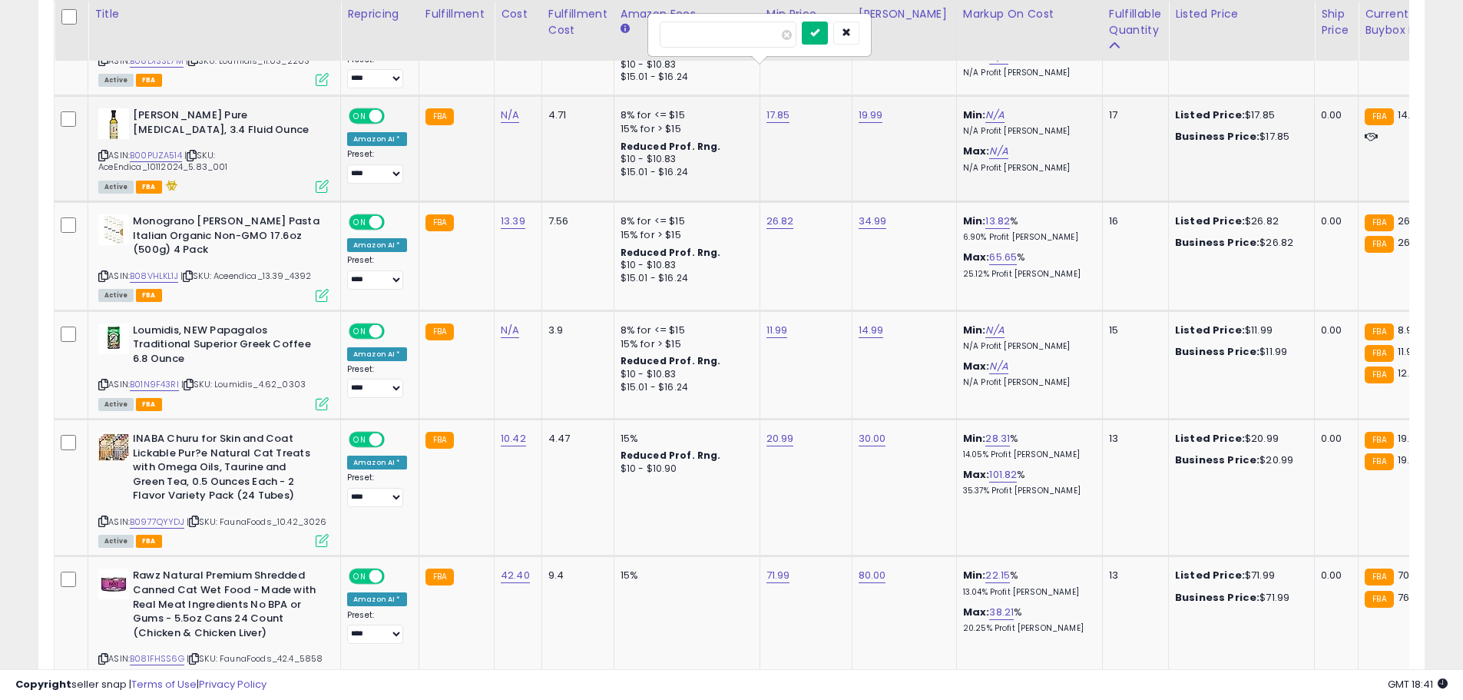
click at [819, 37] on icon "submit" at bounding box center [814, 32] width 9 height 9
click at [776, 39] on input "*****" at bounding box center [821, 35] width 137 height 26
type input "*****"
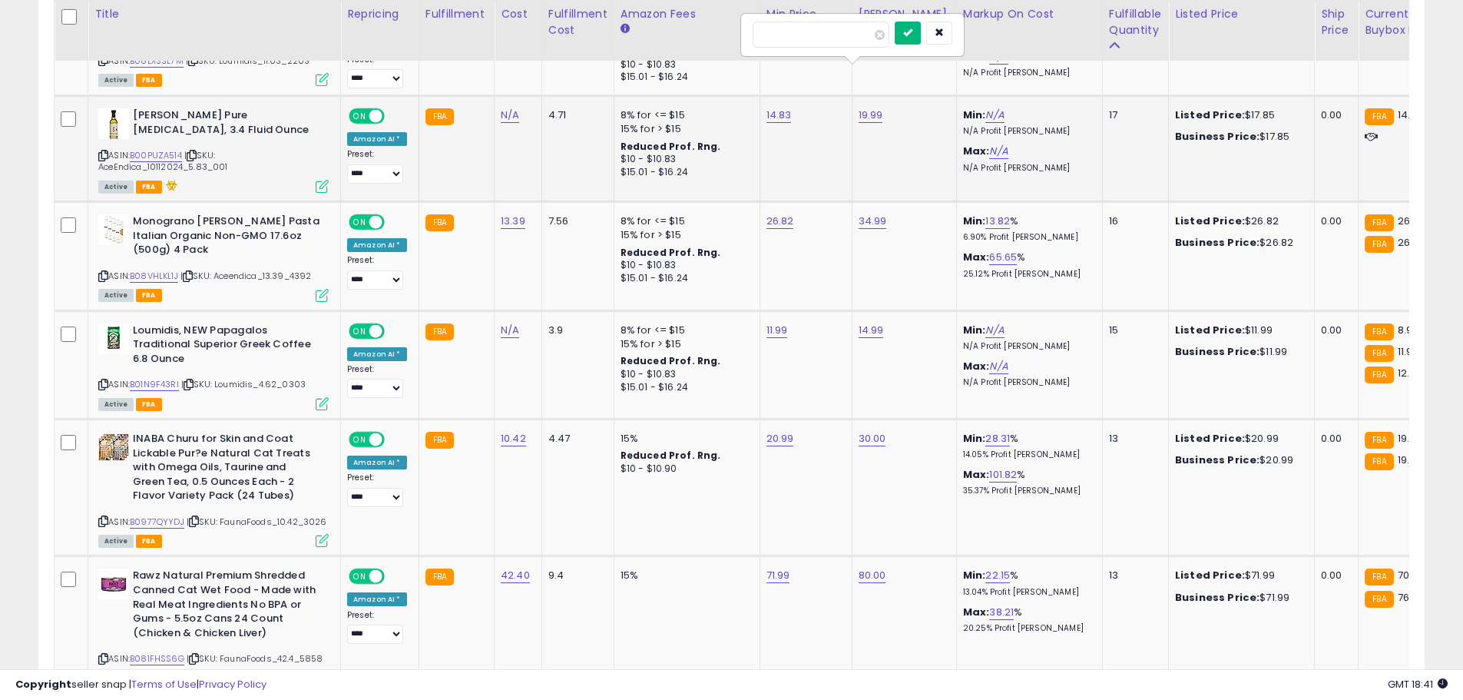
click at [912, 33] on icon "submit" at bounding box center [907, 32] width 9 height 9
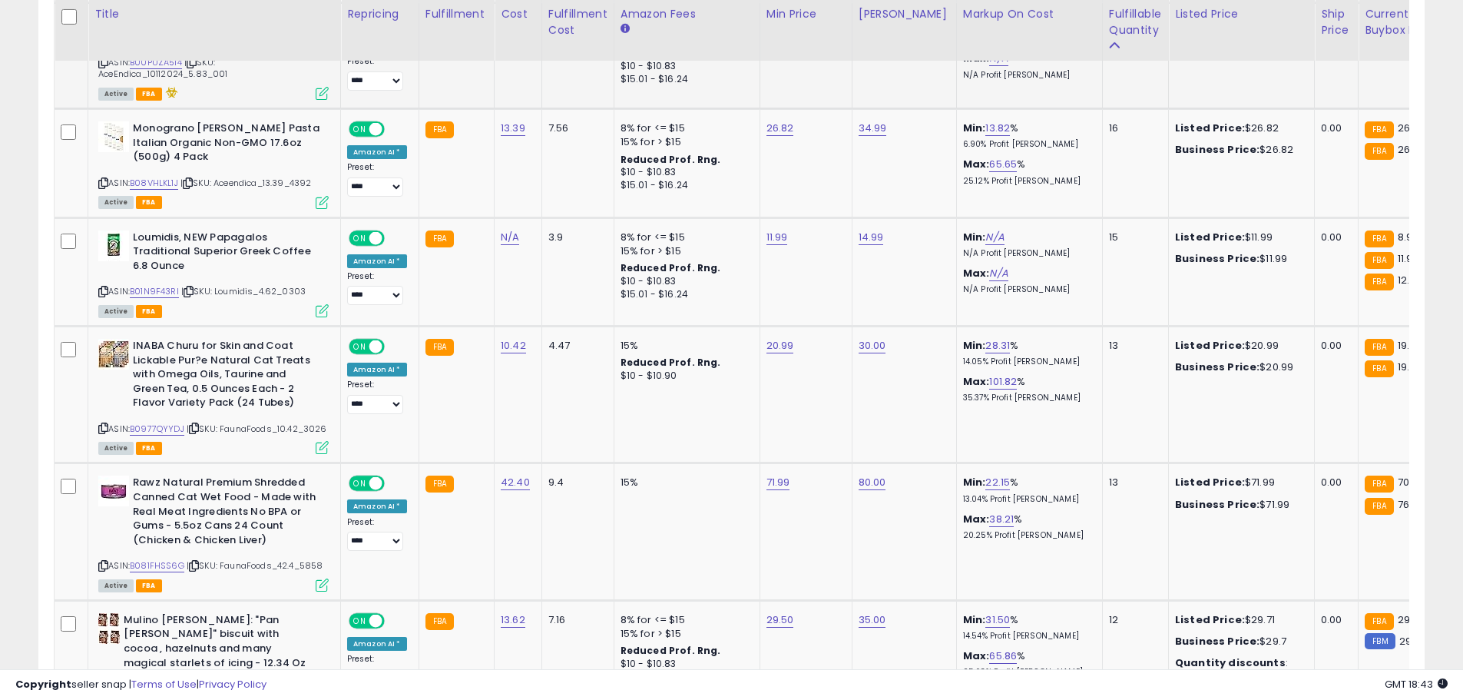
scroll to position [4931, 0]
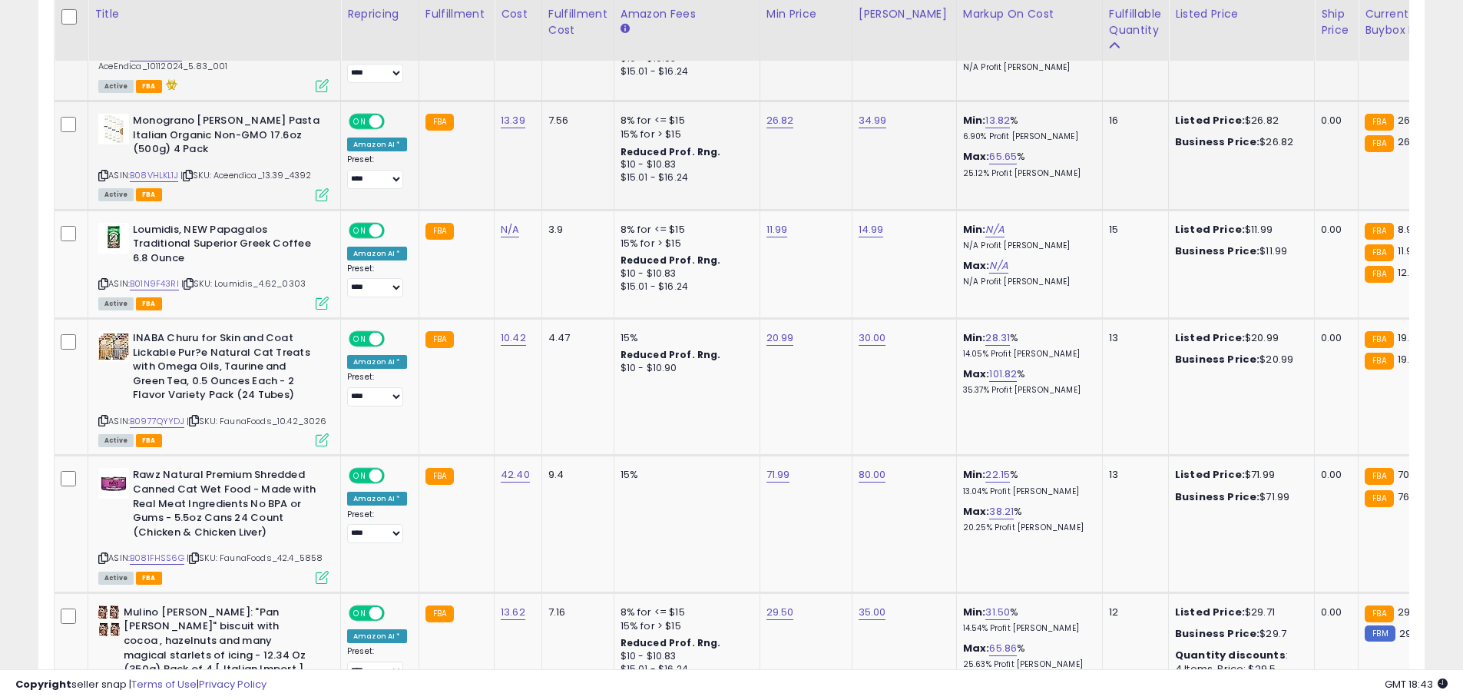
click at [101, 171] on icon at bounding box center [103, 175] width 10 height 8
click at [145, 169] on link "B08VHLKL1J" at bounding box center [154, 175] width 48 height 13
type input "*****"
click at [821, 43] on icon "submit" at bounding box center [816, 38] width 9 height 9
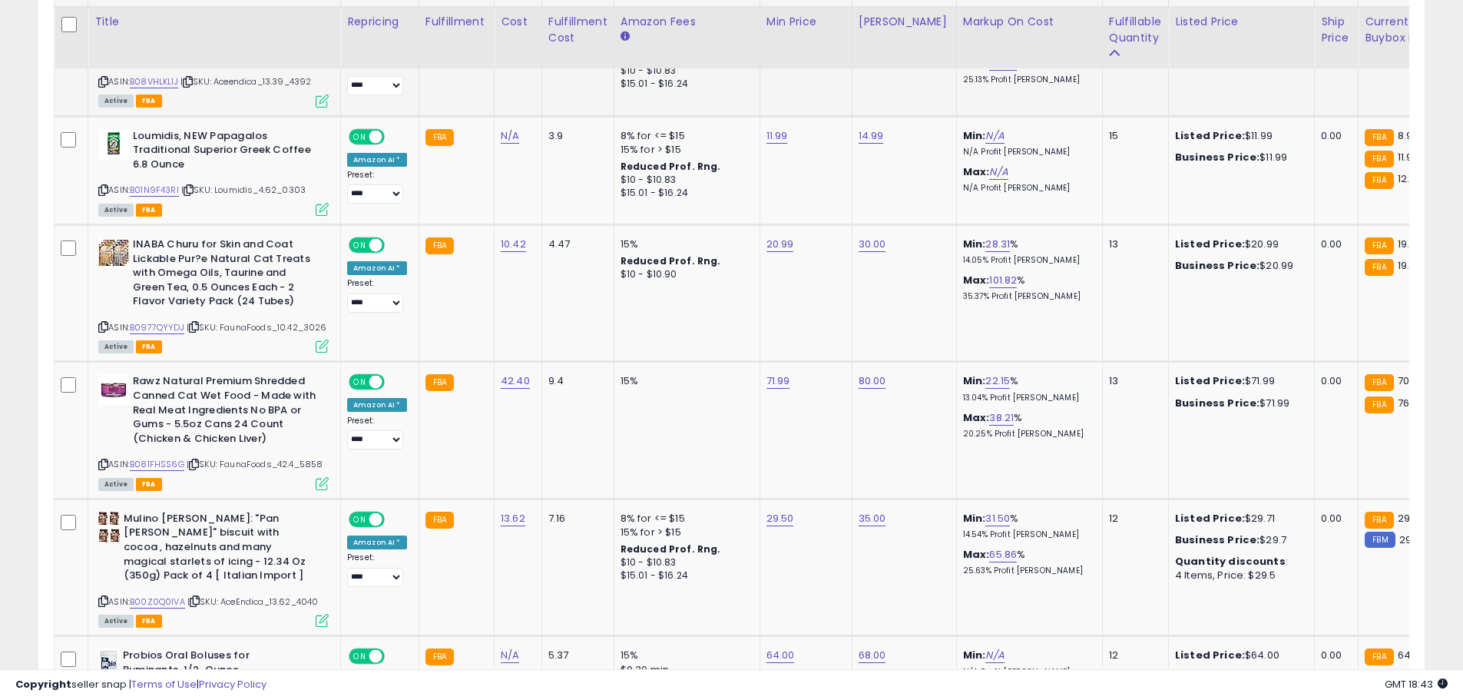
scroll to position [5041, 0]
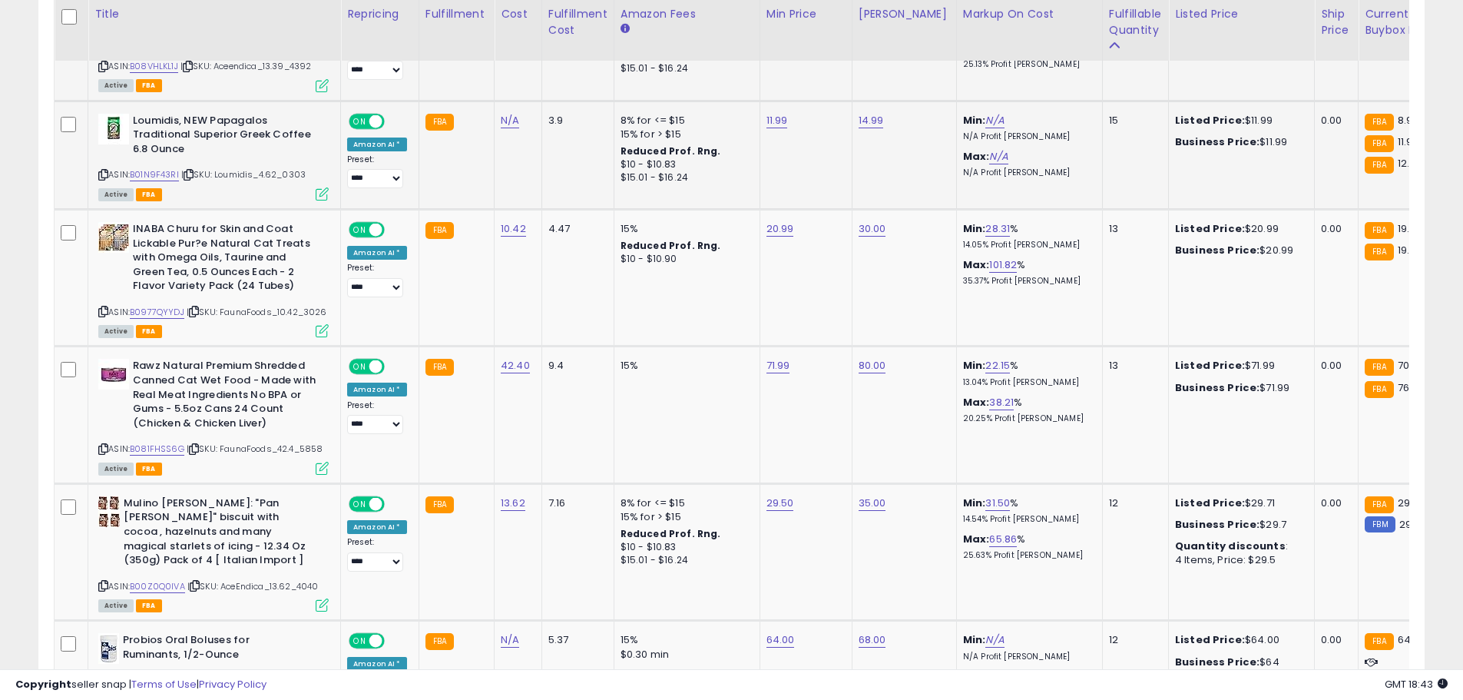
click at [101, 171] on icon at bounding box center [103, 175] width 10 height 8
click at [144, 168] on link "B01N9F43RI" at bounding box center [154, 174] width 49 height 13
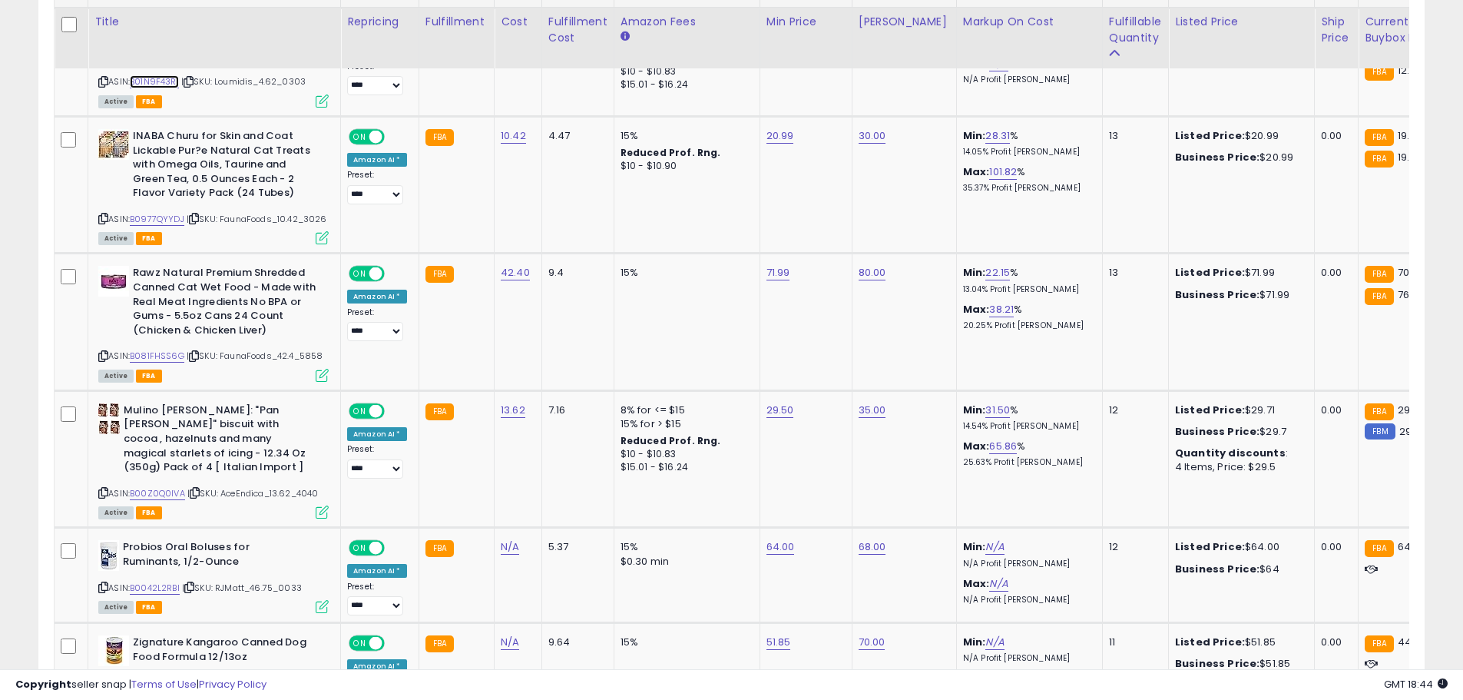
scroll to position [5141, 0]
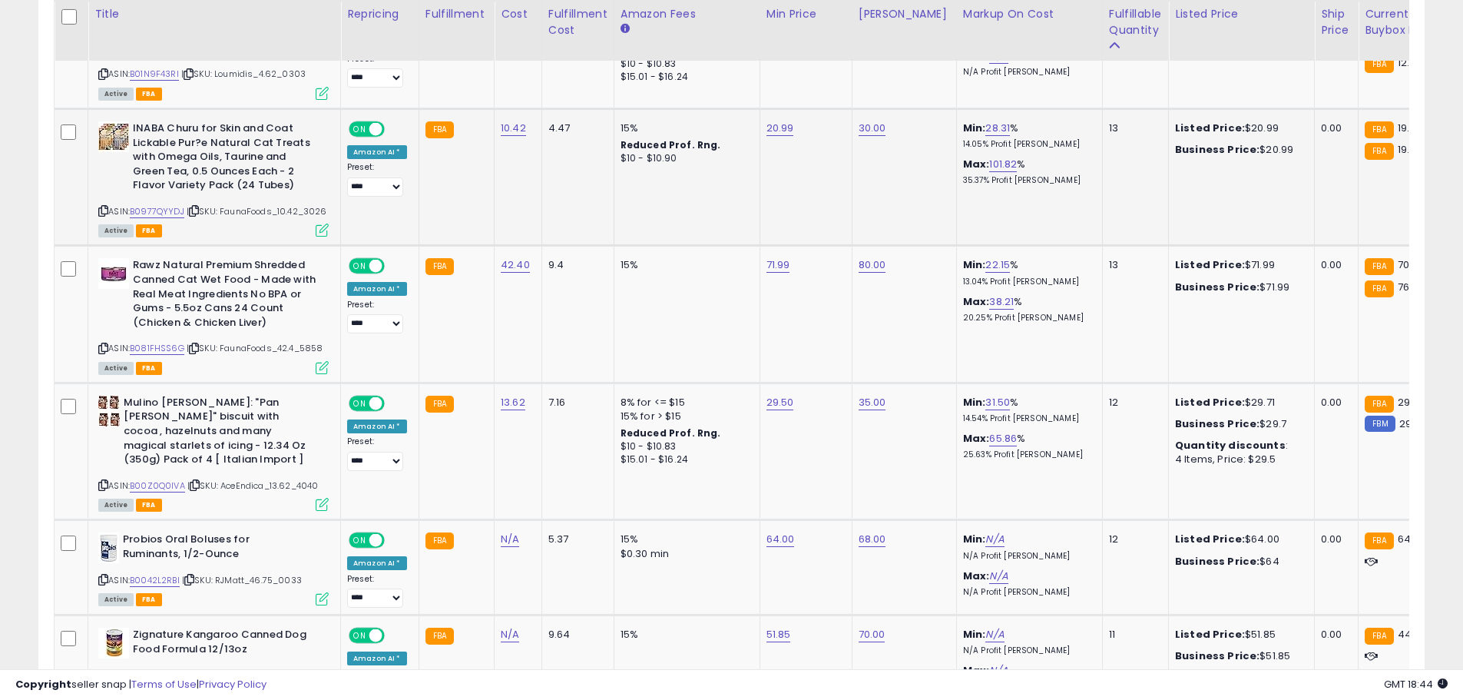
click at [102, 207] on icon at bounding box center [103, 211] width 10 height 8
click at [147, 205] on link "B0977QYYDJ" at bounding box center [157, 211] width 55 height 13
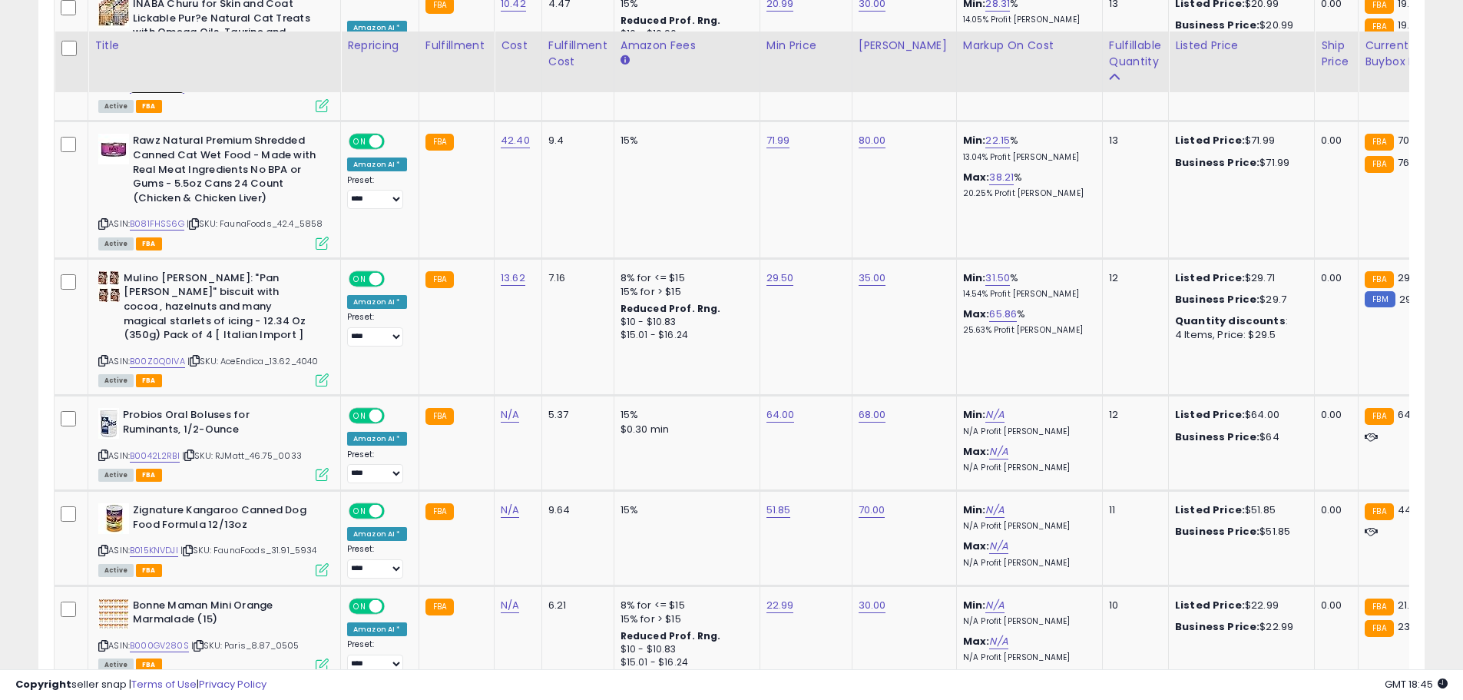
scroll to position [5305, 0]
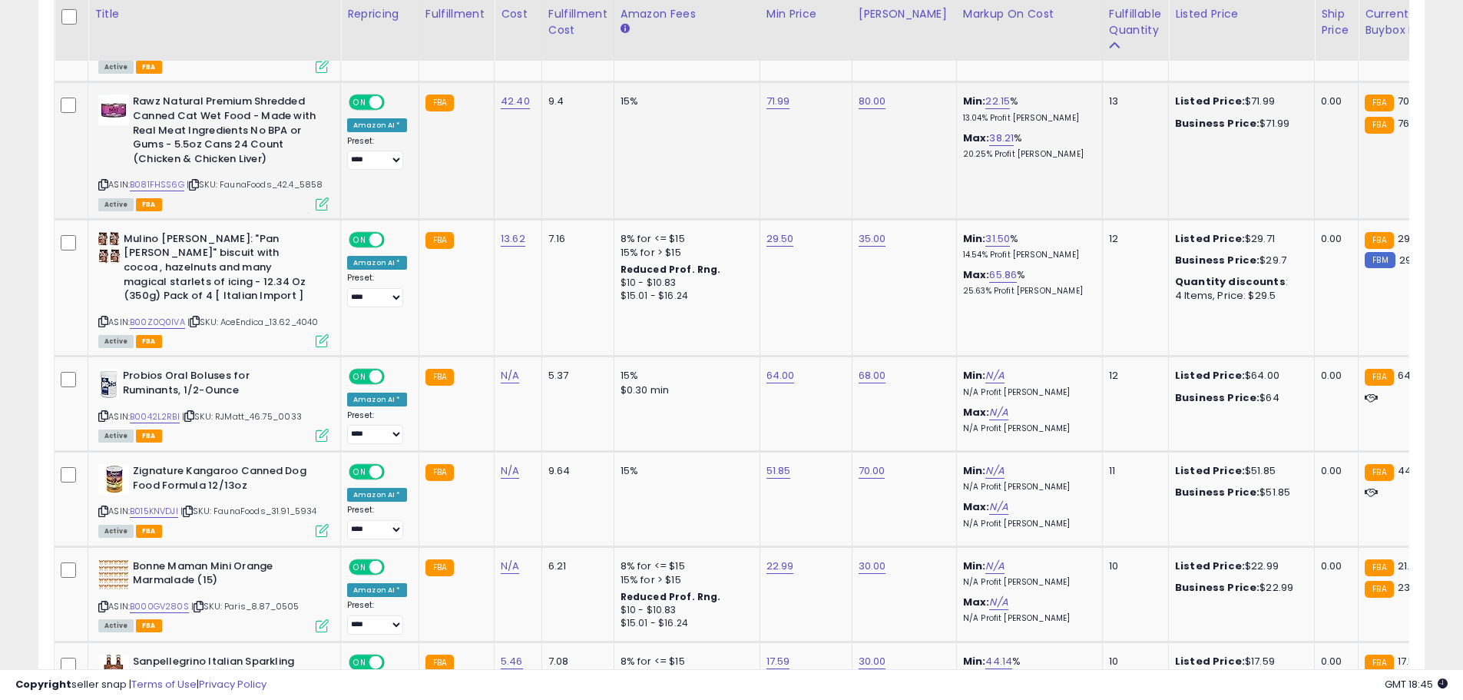
click at [103, 180] on icon at bounding box center [103, 184] width 10 height 8
click at [140, 178] on link "B081FHSS6G" at bounding box center [157, 184] width 55 height 13
drag, startPoint x: 679, startPoint y: 35, endPoint x: 705, endPoint y: 33, distance: 26.2
click at [705, 33] on input "*****" at bounding box center [728, 32] width 137 height 26
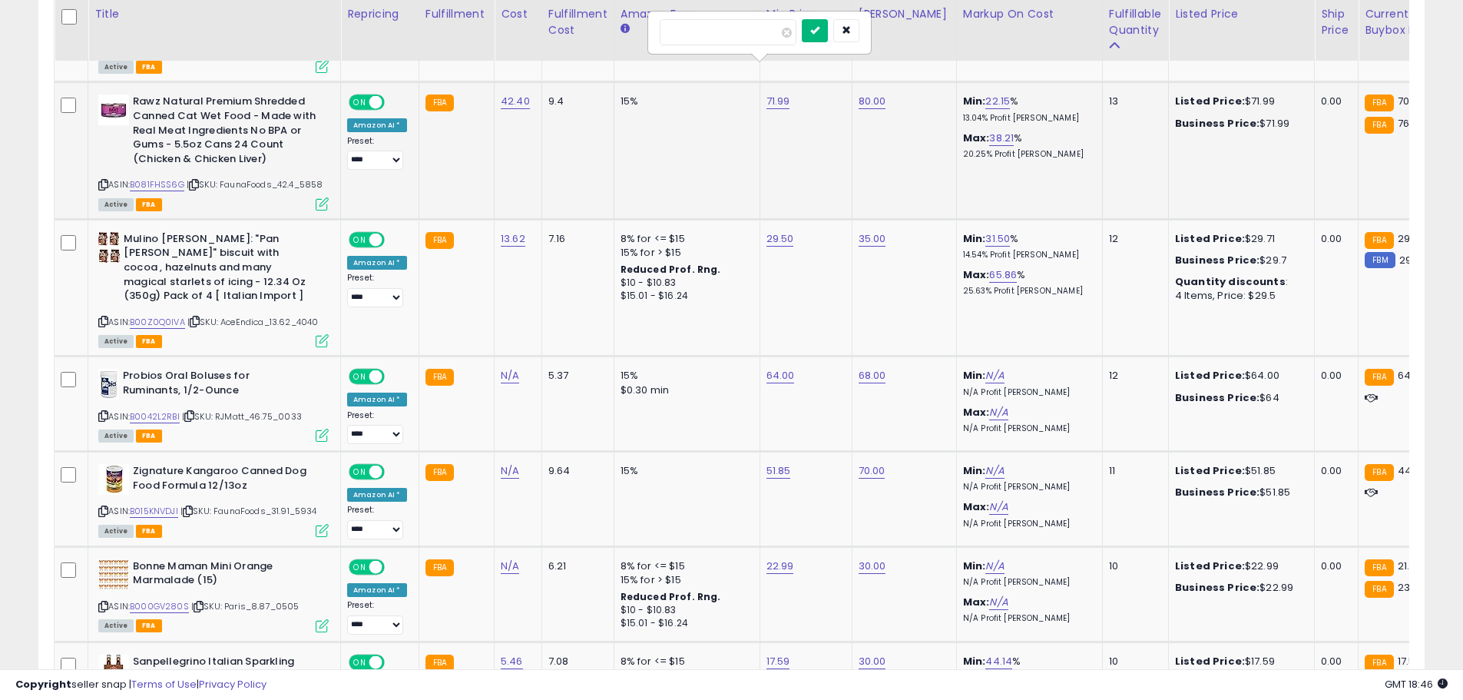
type input "*****"
click at [828, 32] on button "submit" at bounding box center [815, 30] width 26 height 23
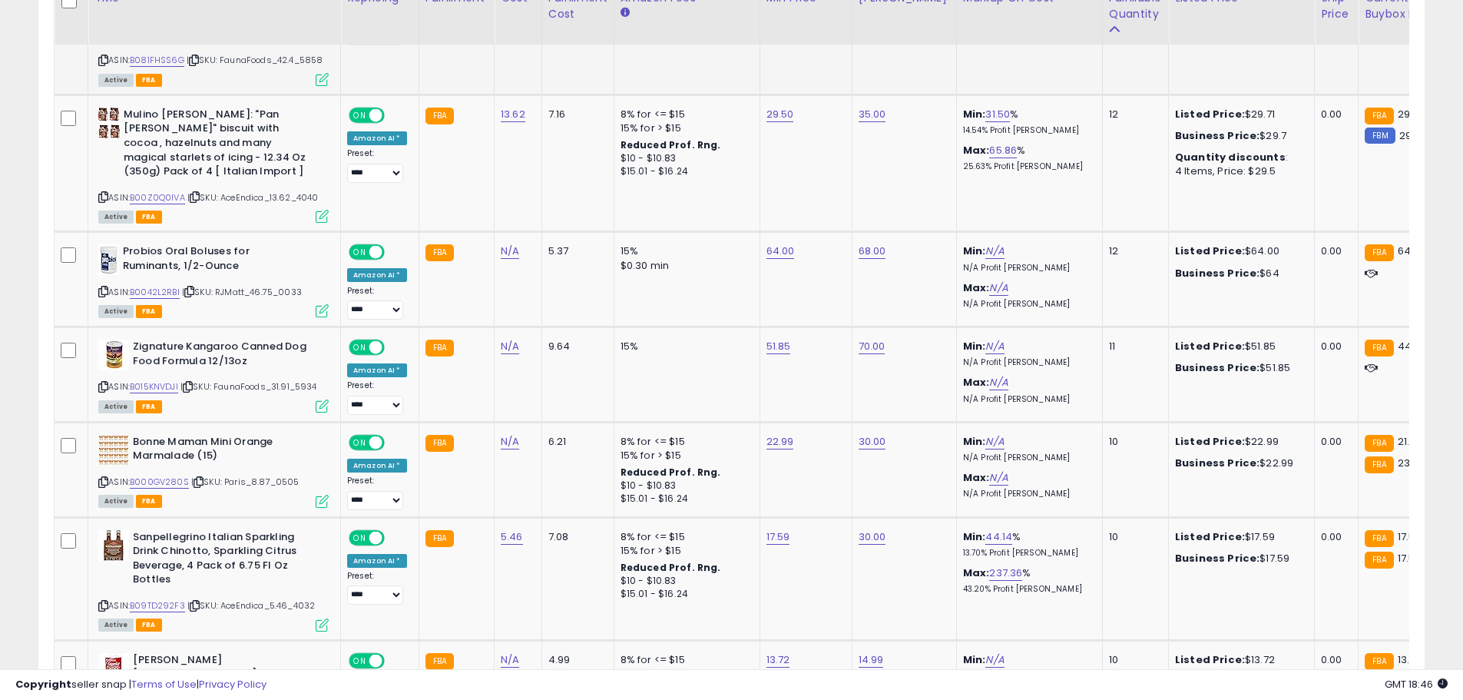
scroll to position [5413, 0]
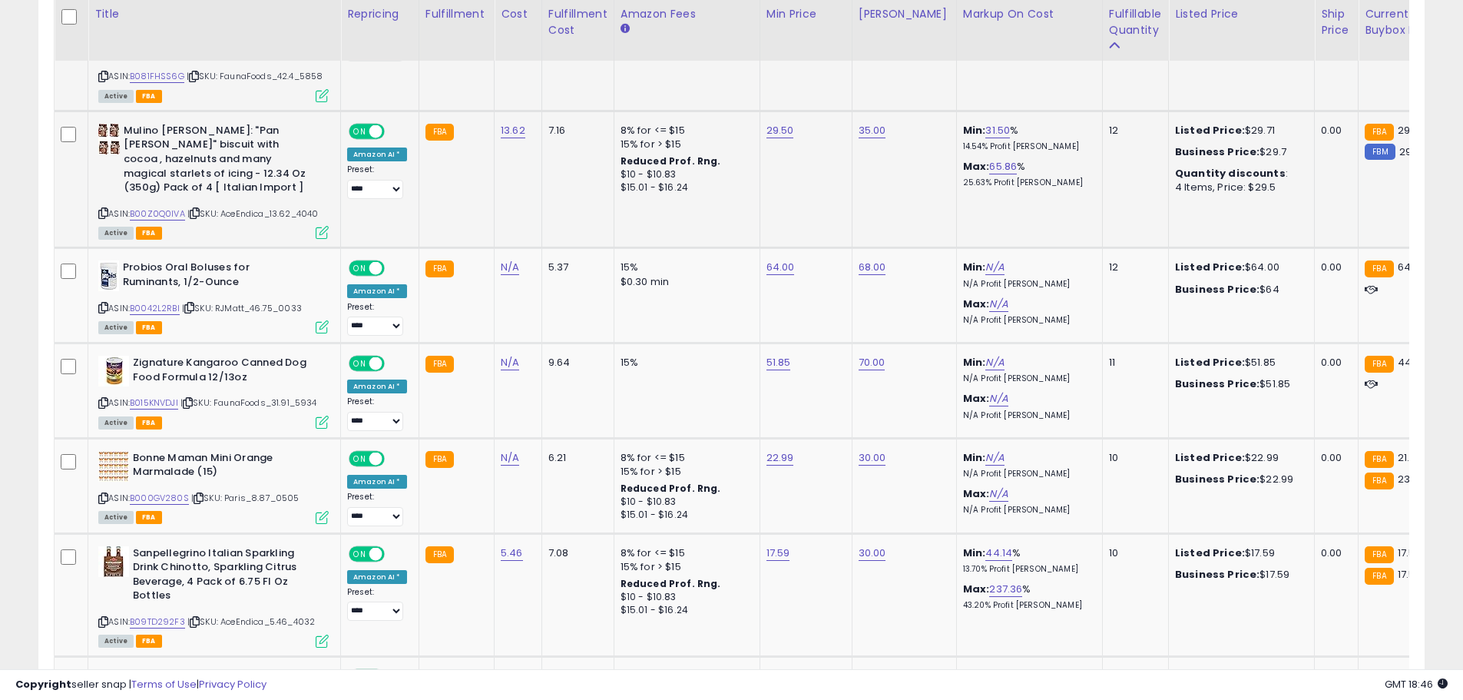
click at [104, 209] on icon at bounding box center [103, 213] width 10 height 8
click at [149, 207] on link "B00Z0Q0IVA" at bounding box center [157, 213] width 55 height 13
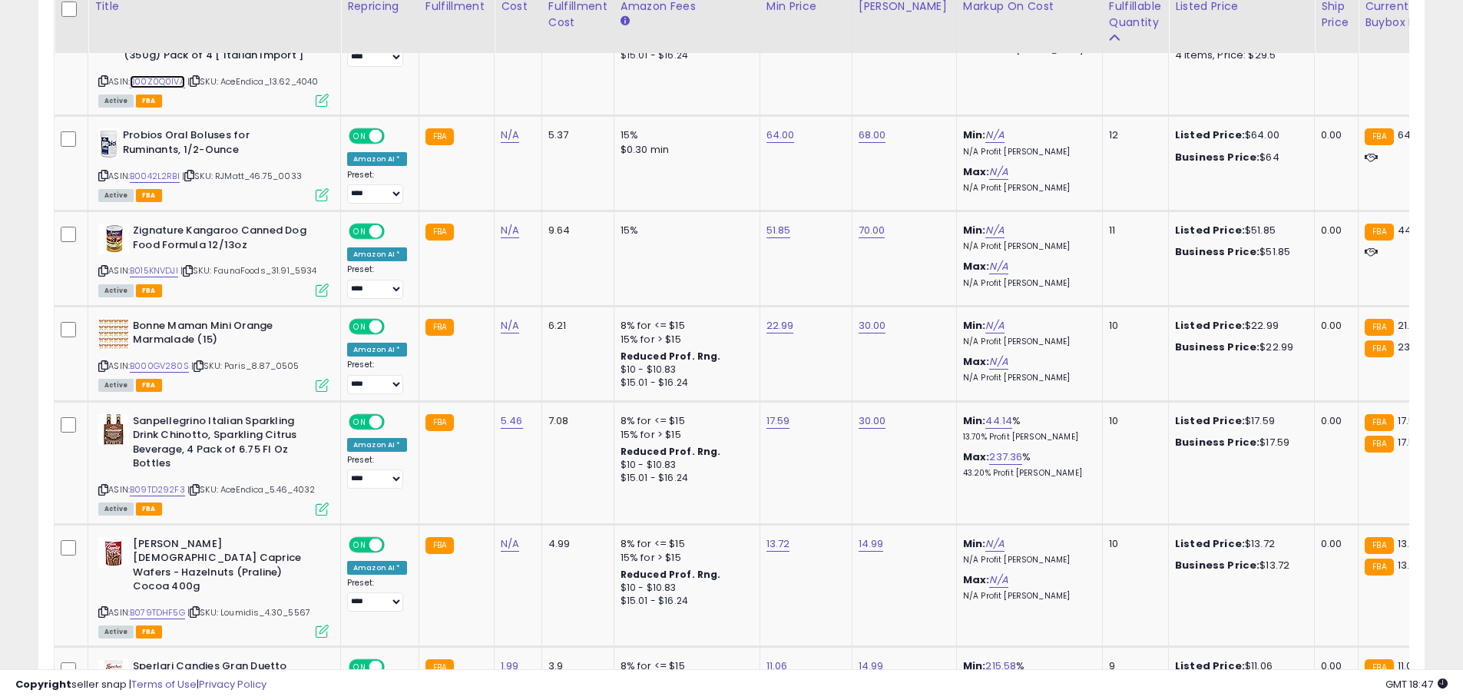
scroll to position [5553, 0]
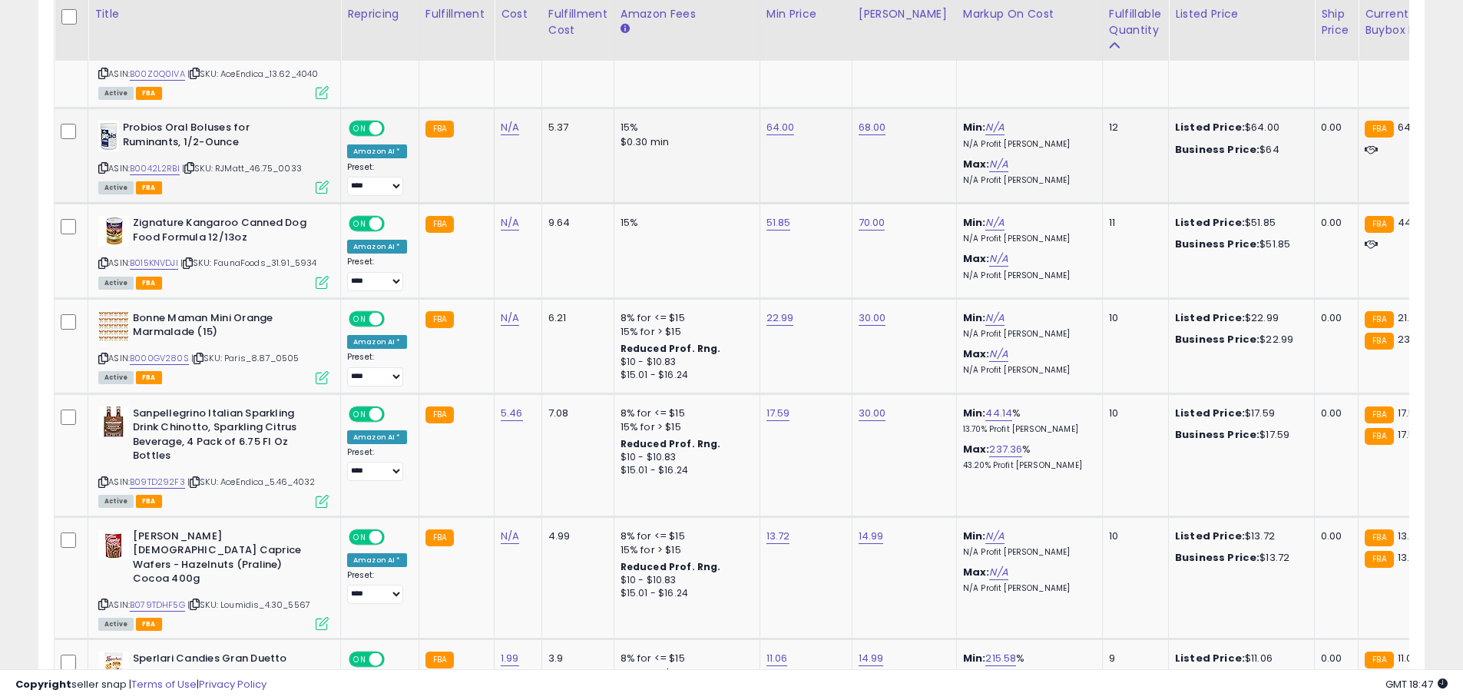
click at [101, 164] on icon at bounding box center [103, 168] width 10 height 8
click at [153, 162] on link "B0042L2RBI" at bounding box center [155, 168] width 50 height 13
click at [683, 41] on input "*****" at bounding box center [730, 44] width 137 height 26
type input "*****"
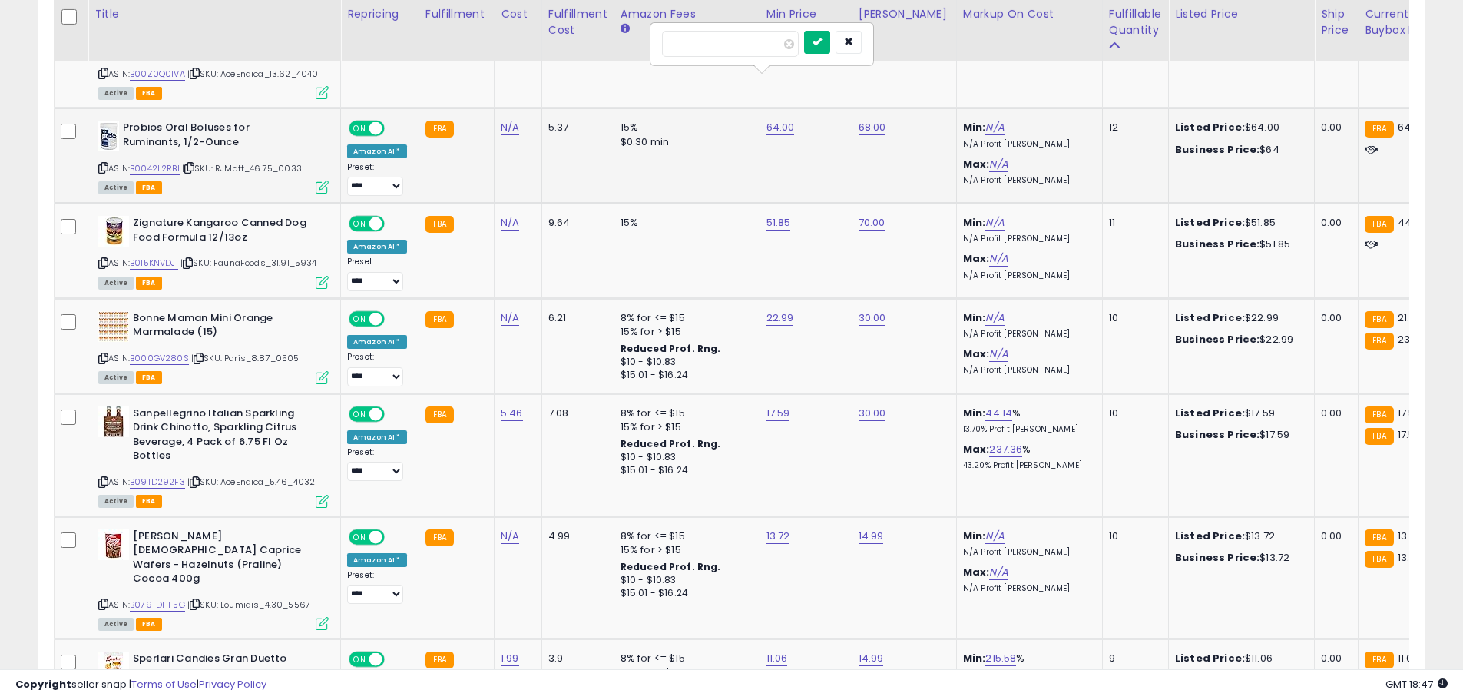
click at [830, 53] on button "submit" at bounding box center [817, 42] width 26 height 23
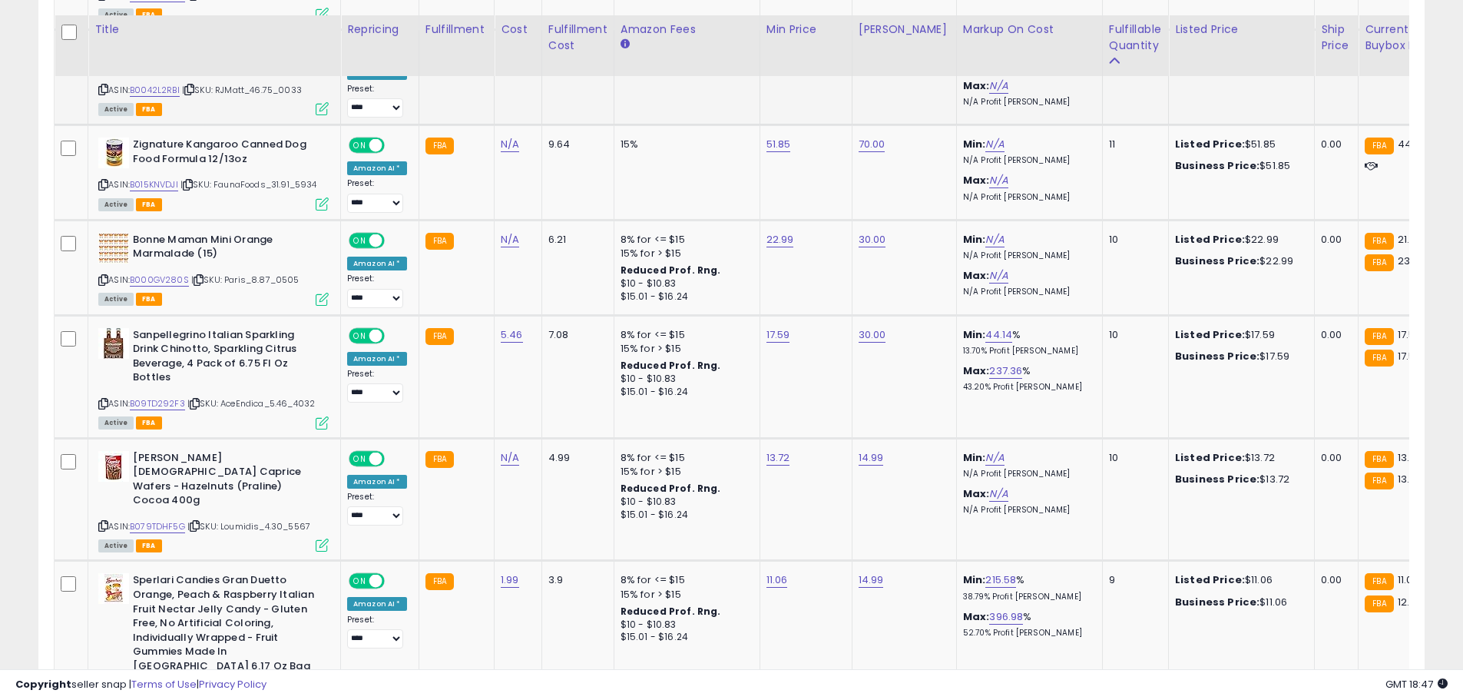
scroll to position [5646, 0]
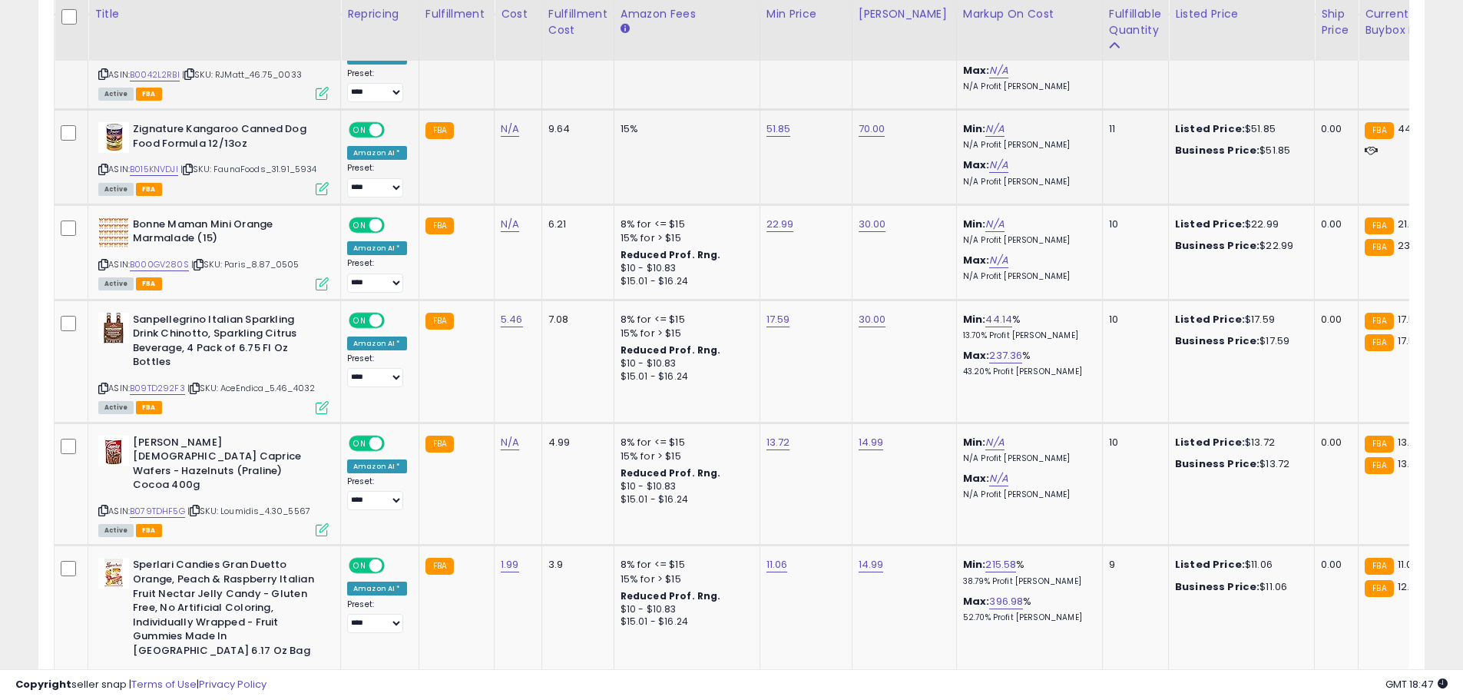
click at [103, 165] on icon at bounding box center [103, 169] width 10 height 8
click at [148, 163] on link "B015KNVDJI" at bounding box center [154, 169] width 48 height 13
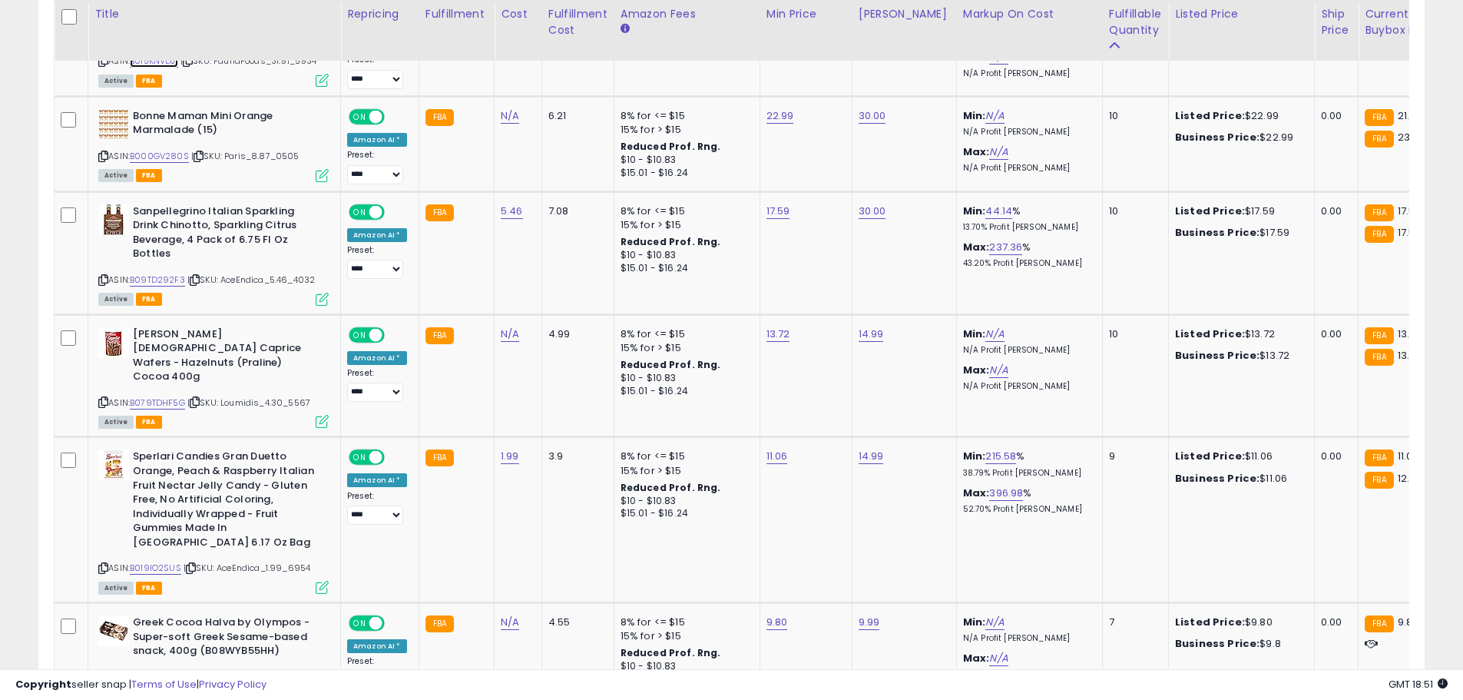
scroll to position [5739, 0]
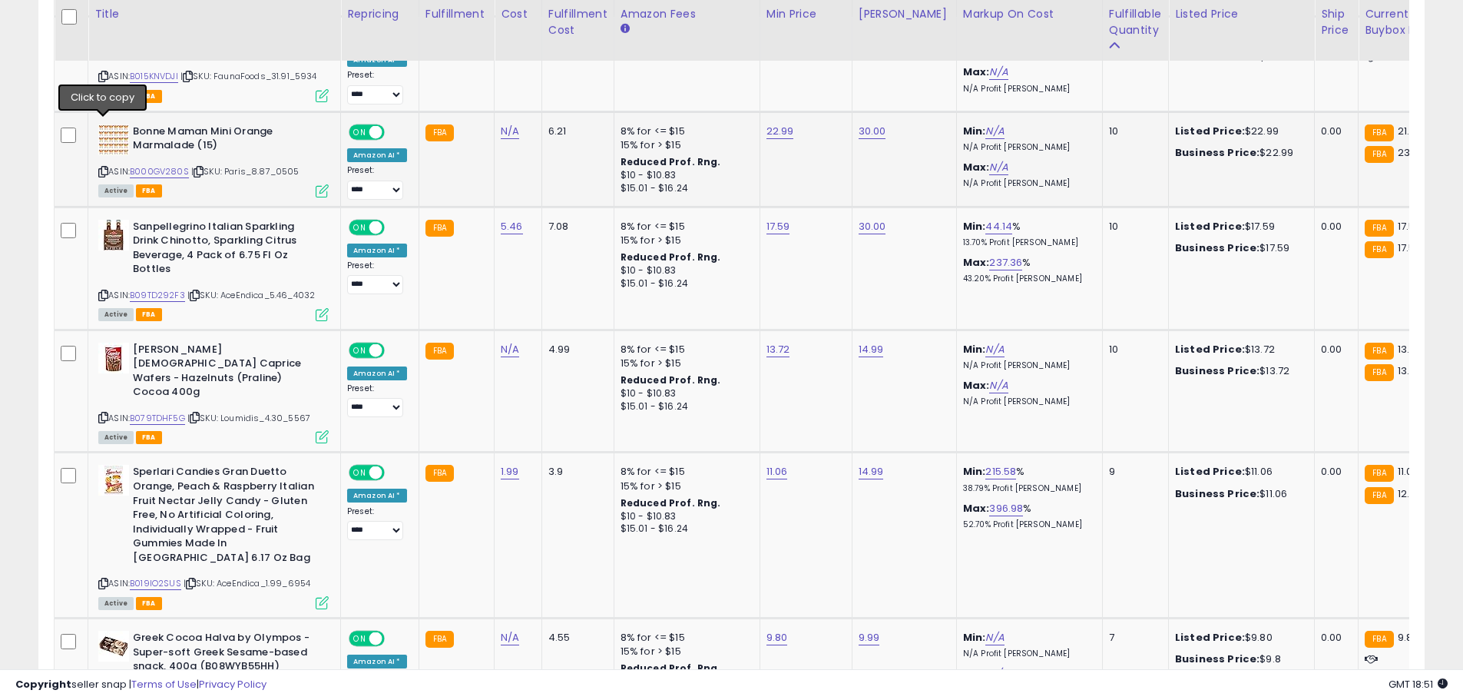
click at [98, 167] on icon at bounding box center [103, 171] width 10 height 8
click at [157, 165] on link "B000GV280S" at bounding box center [159, 171] width 59 height 13
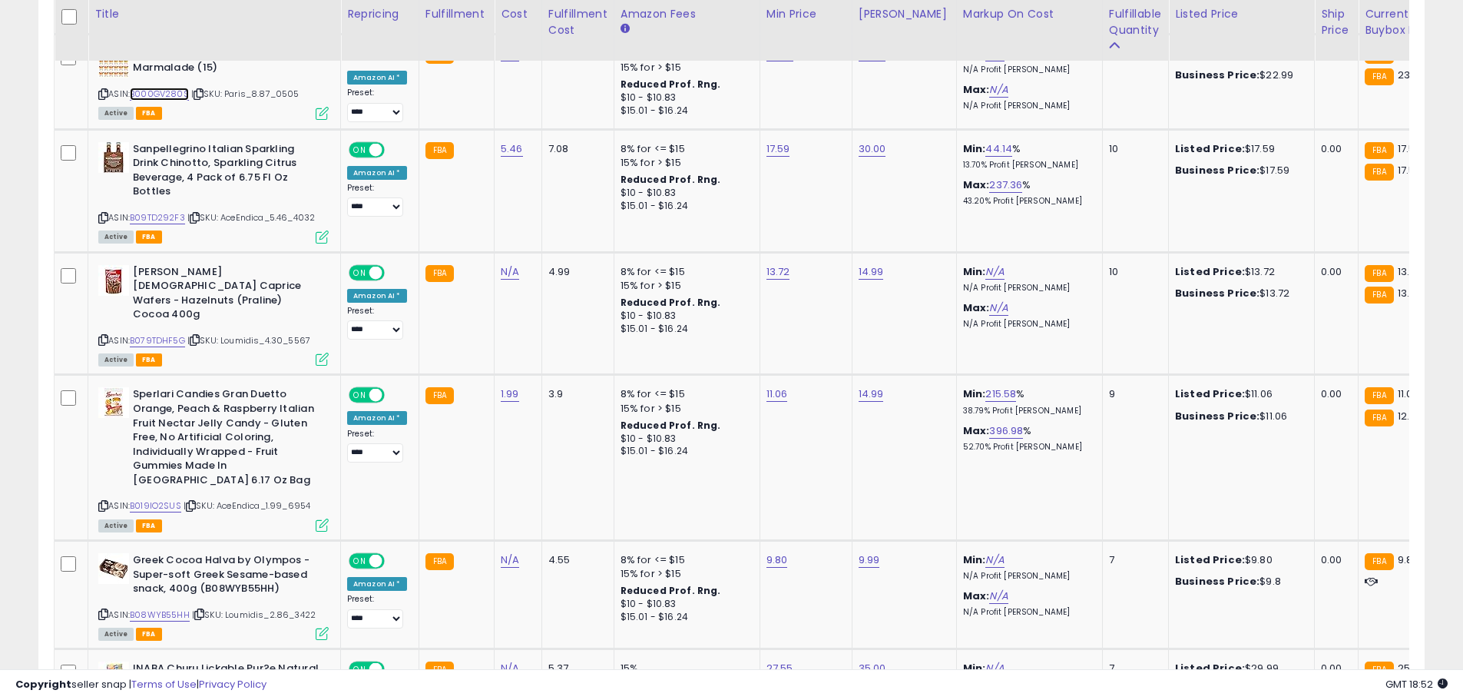
scroll to position [5833, 0]
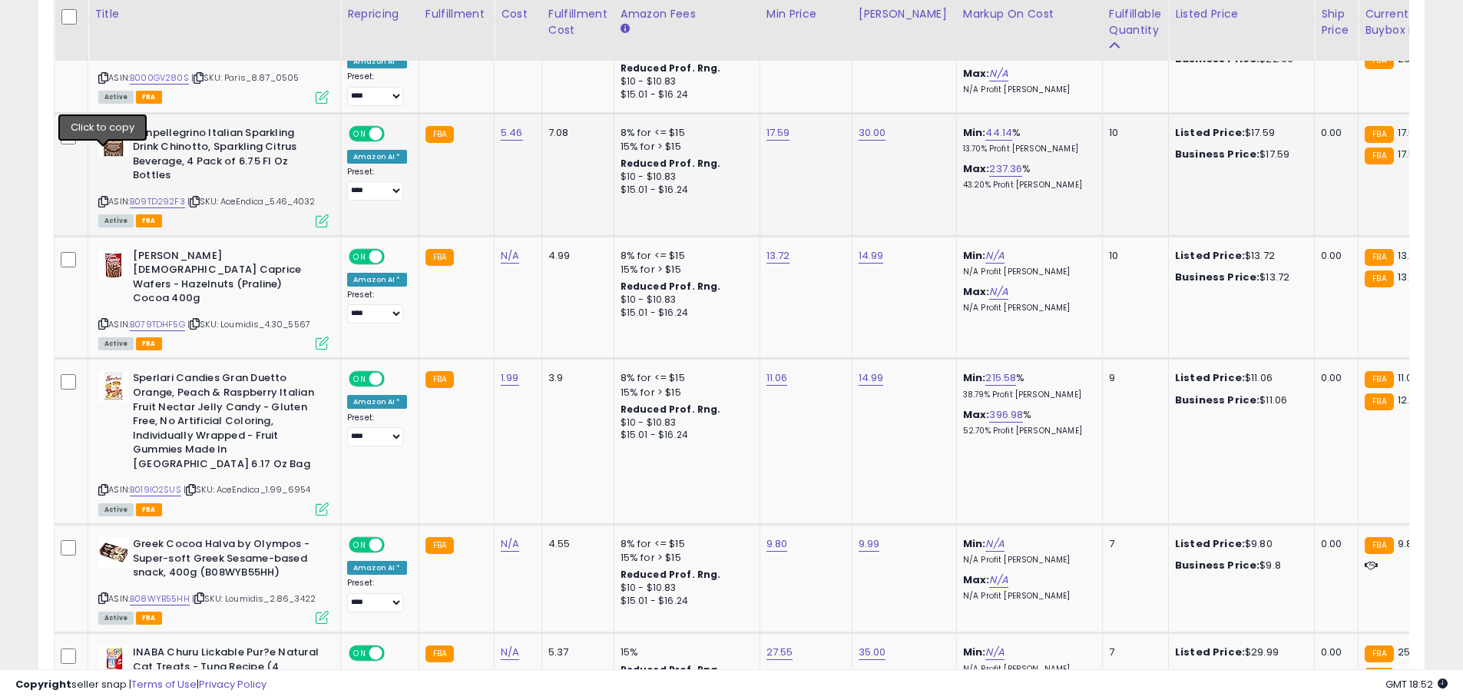
click at [103, 197] on icon at bounding box center [103, 201] width 10 height 8
click at [151, 195] on link "B09TD292F3" at bounding box center [157, 201] width 55 height 13
type input "*****"
click at [819, 43] on icon "submit" at bounding box center [814, 46] width 9 height 9
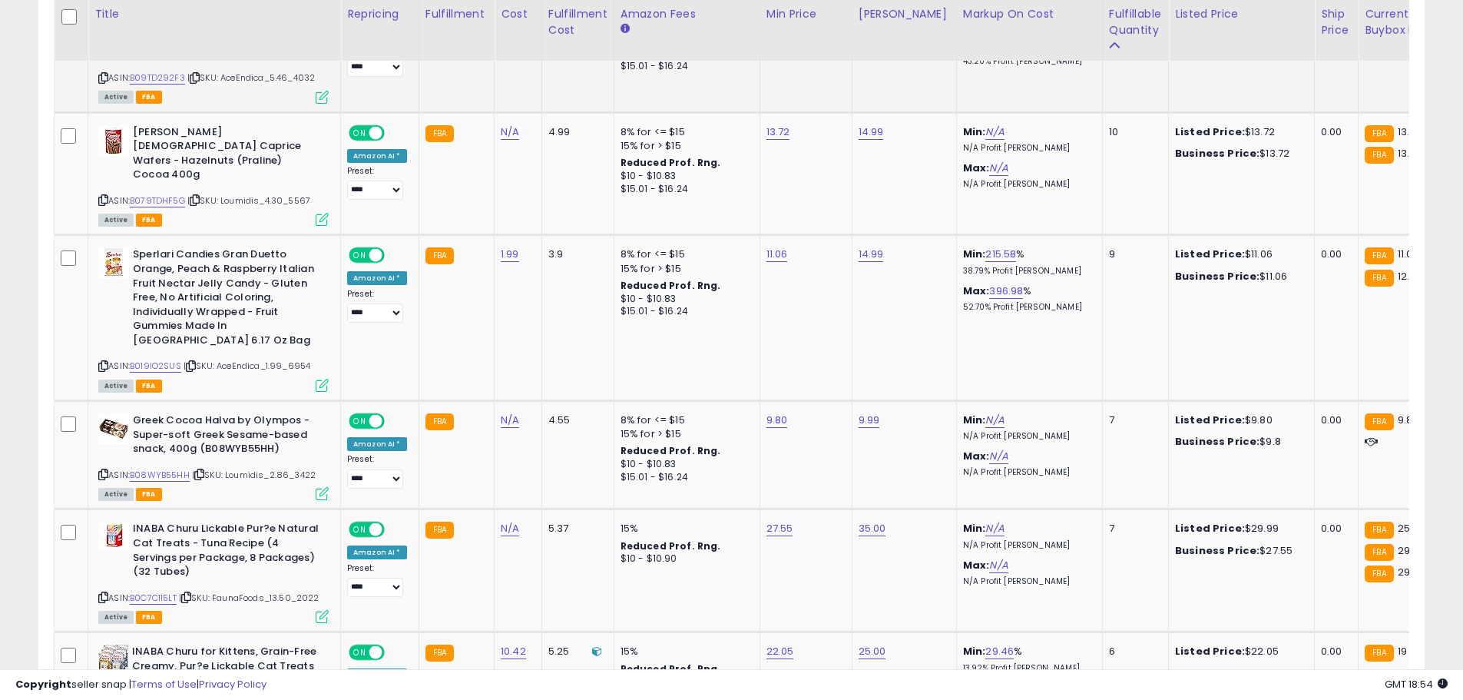
scroll to position [5965, 0]
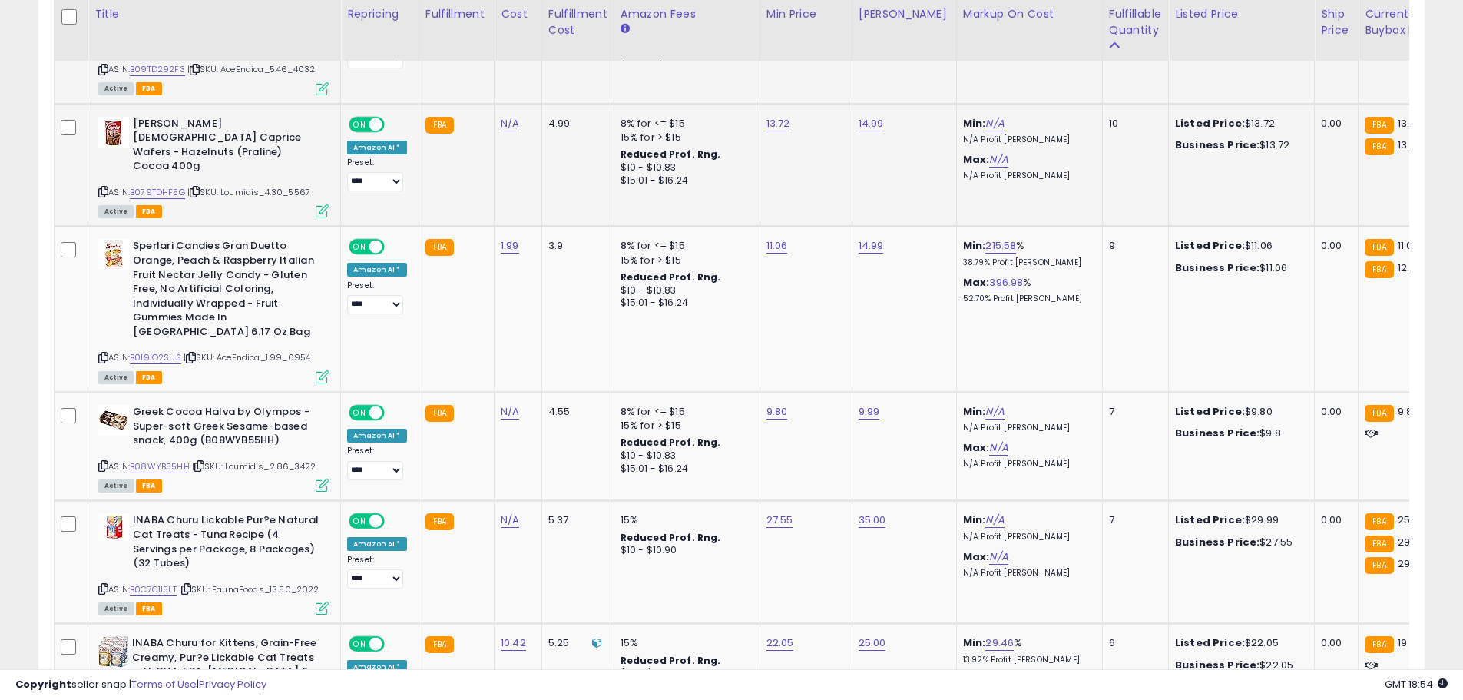
click at [104, 187] on icon at bounding box center [103, 191] width 10 height 8
click at [147, 186] on link "B079TDHF5G" at bounding box center [157, 192] width 55 height 13
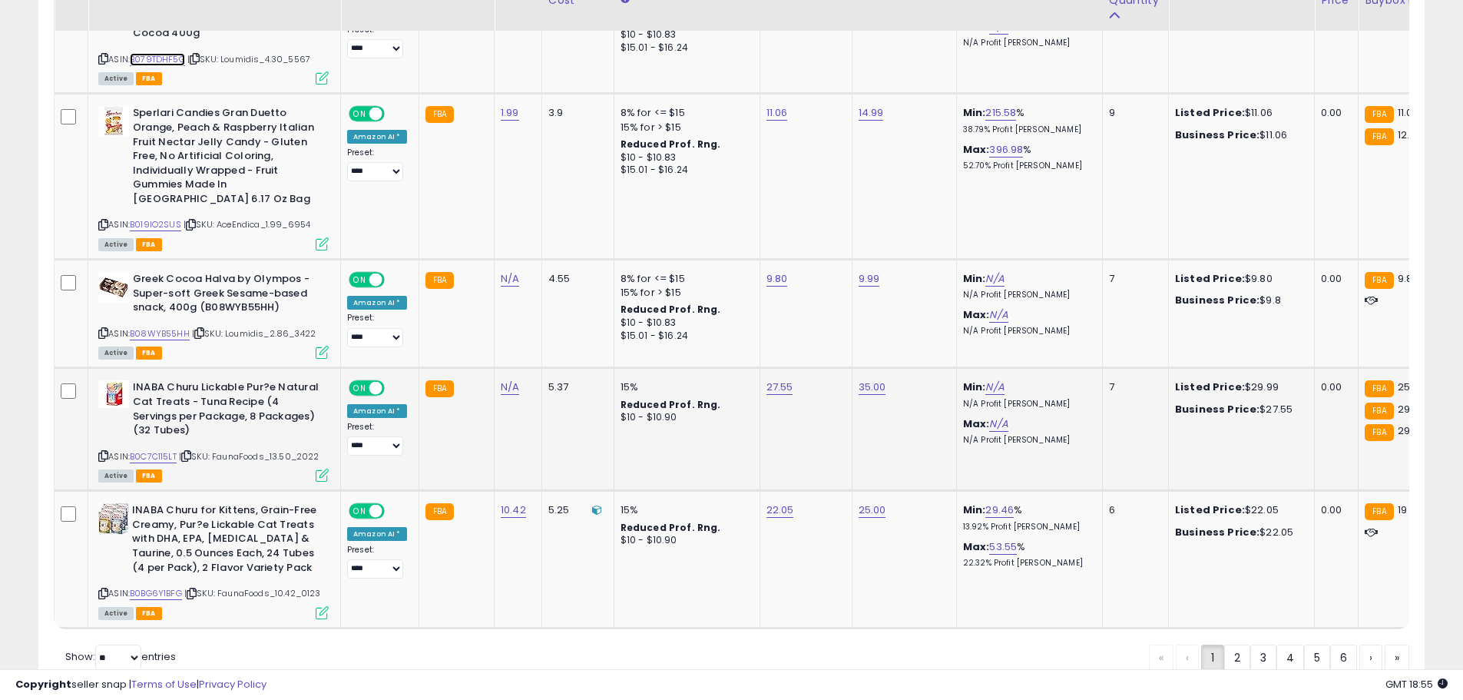
scroll to position [6021, 0]
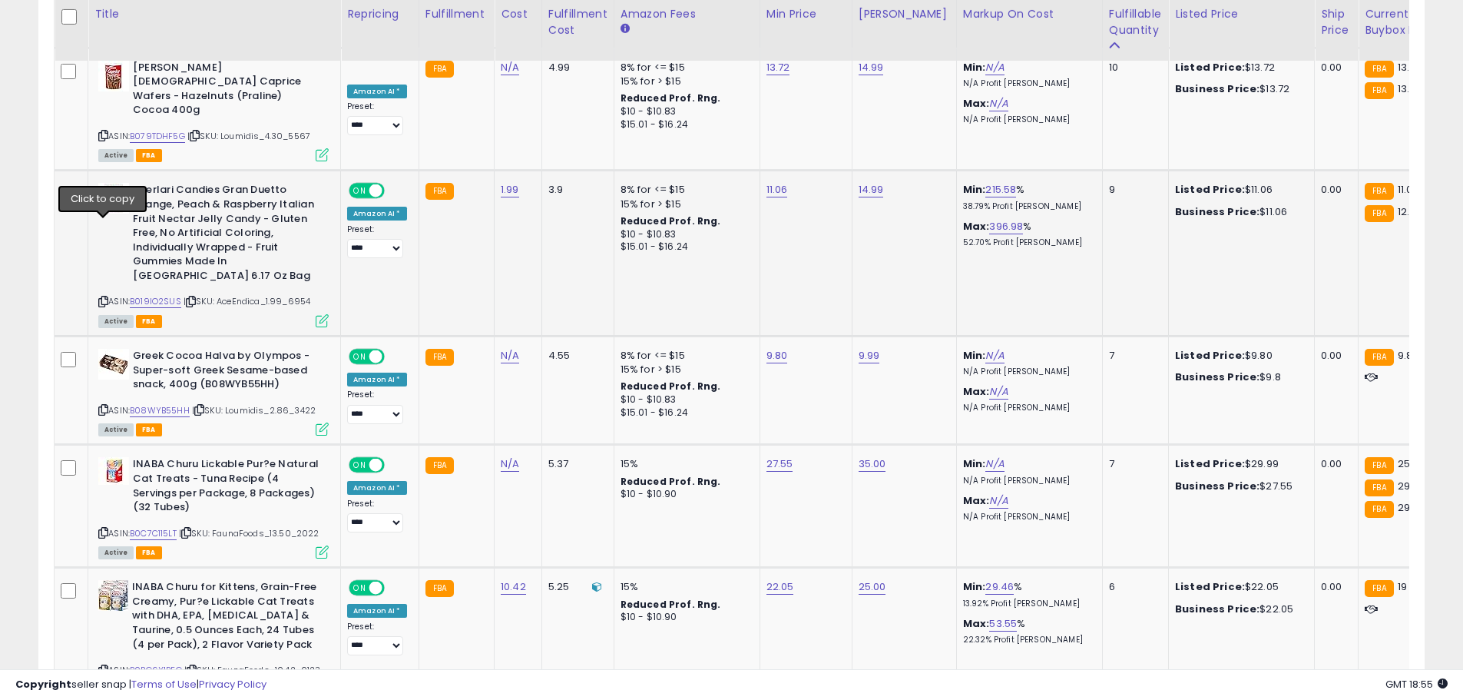
click at [106, 297] on icon at bounding box center [103, 301] width 10 height 8
click at [154, 295] on link "B019IO2SUS" at bounding box center [155, 301] width 51 height 13
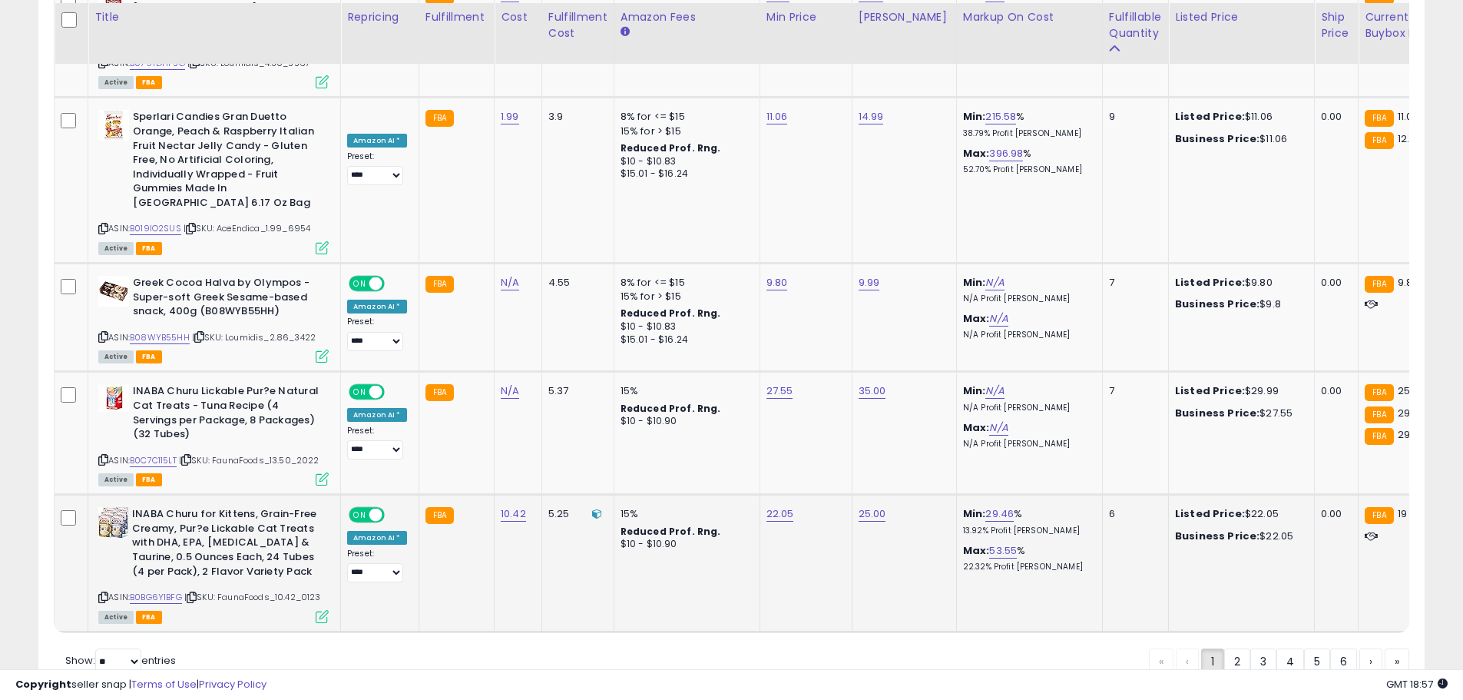
scroll to position [6098, 0]
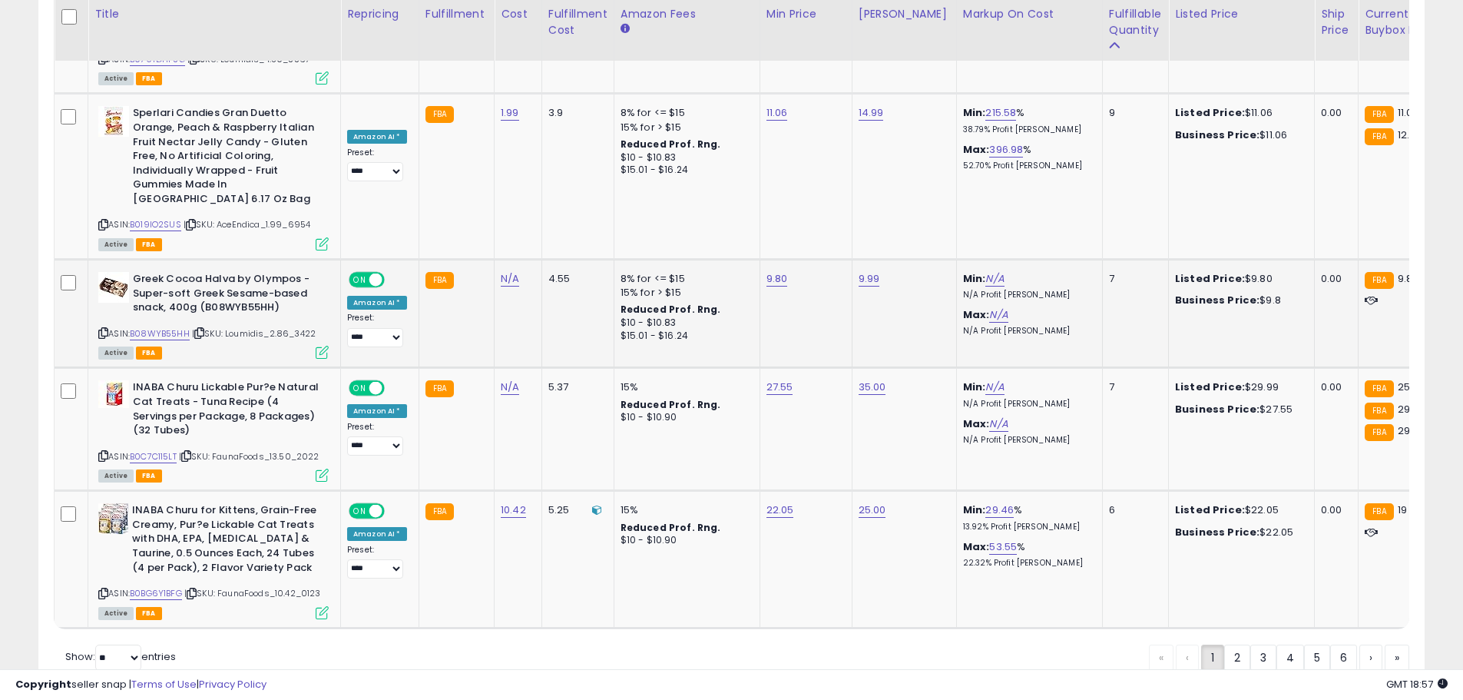
click at [101, 329] on icon at bounding box center [103, 333] width 10 height 8
click at [155, 327] on link "B08WYB55HH" at bounding box center [160, 333] width 60 height 13
click at [103, 452] on icon at bounding box center [103, 456] width 10 height 8
click at [163, 450] on link "B0C7C115LT" at bounding box center [153, 456] width 47 height 13
click at [101, 589] on icon at bounding box center [103, 593] width 10 height 8
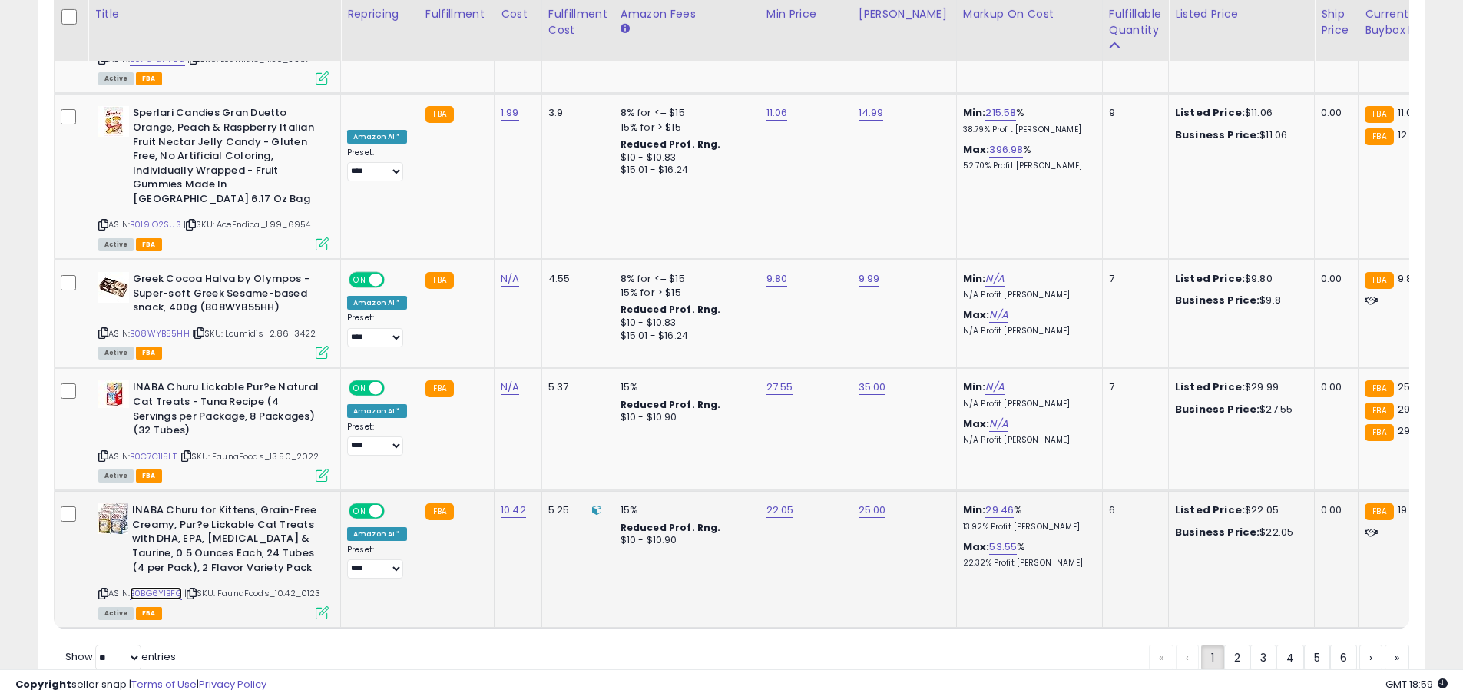
click at [146, 587] on link "B0BG6Y1BFG" at bounding box center [156, 593] width 52 height 13
click at [1276, 644] on link "2" at bounding box center [1290, 657] width 28 height 26
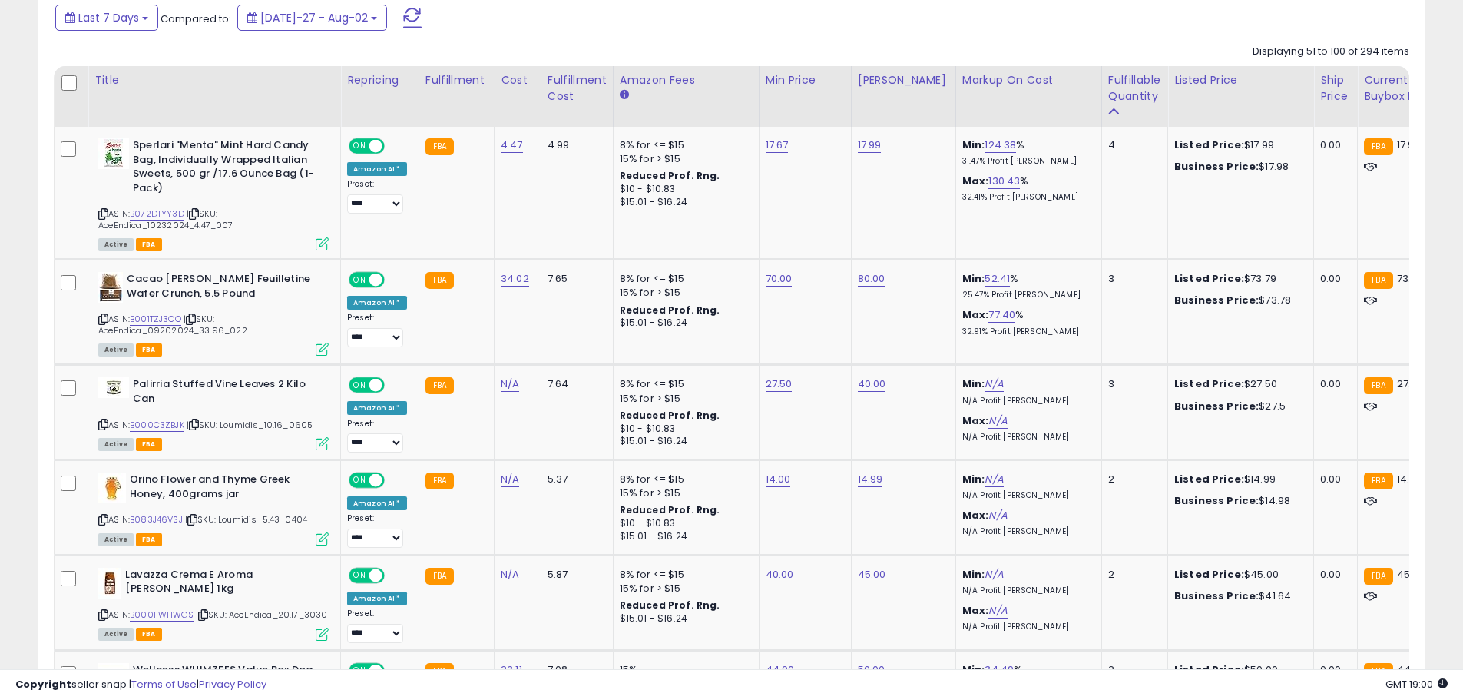
scroll to position [713, 0]
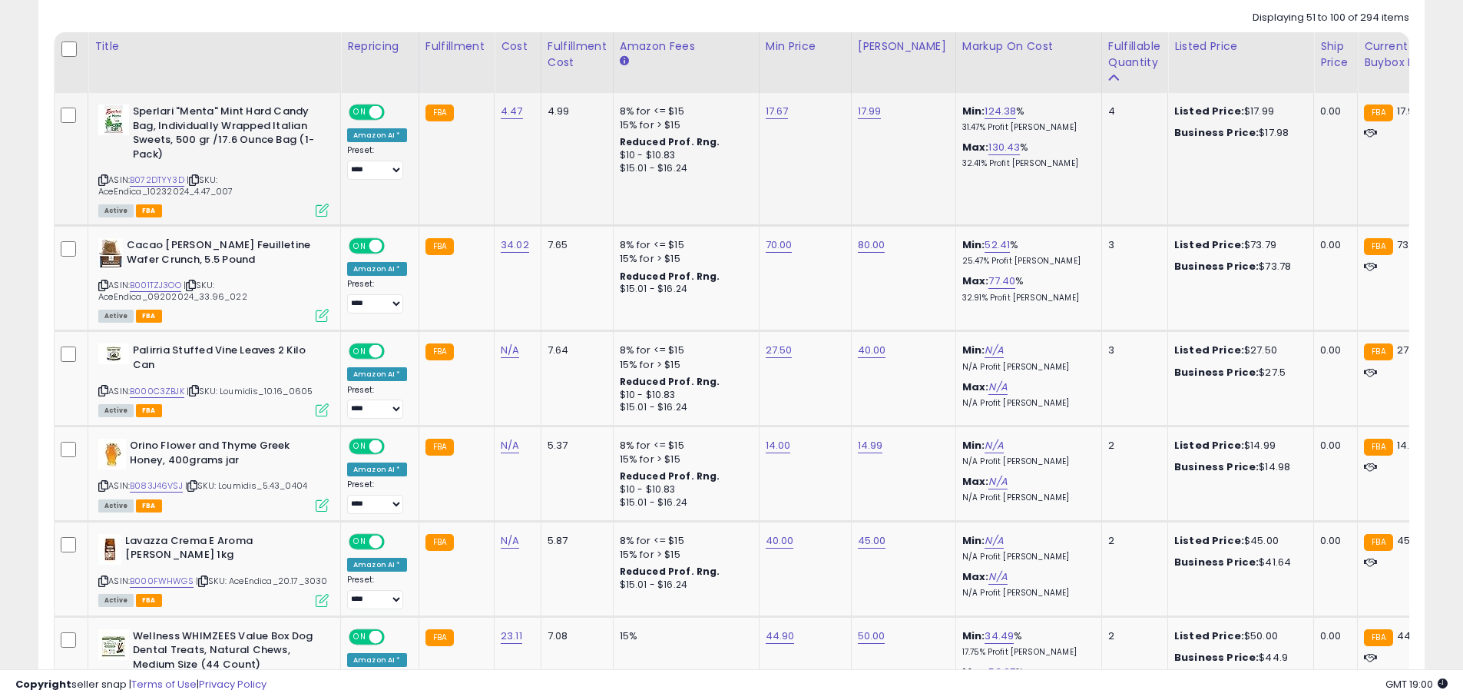
click at [104, 180] on icon at bounding box center [103, 180] width 10 height 8
click at [161, 178] on link "B072DTYY3D" at bounding box center [157, 180] width 55 height 13
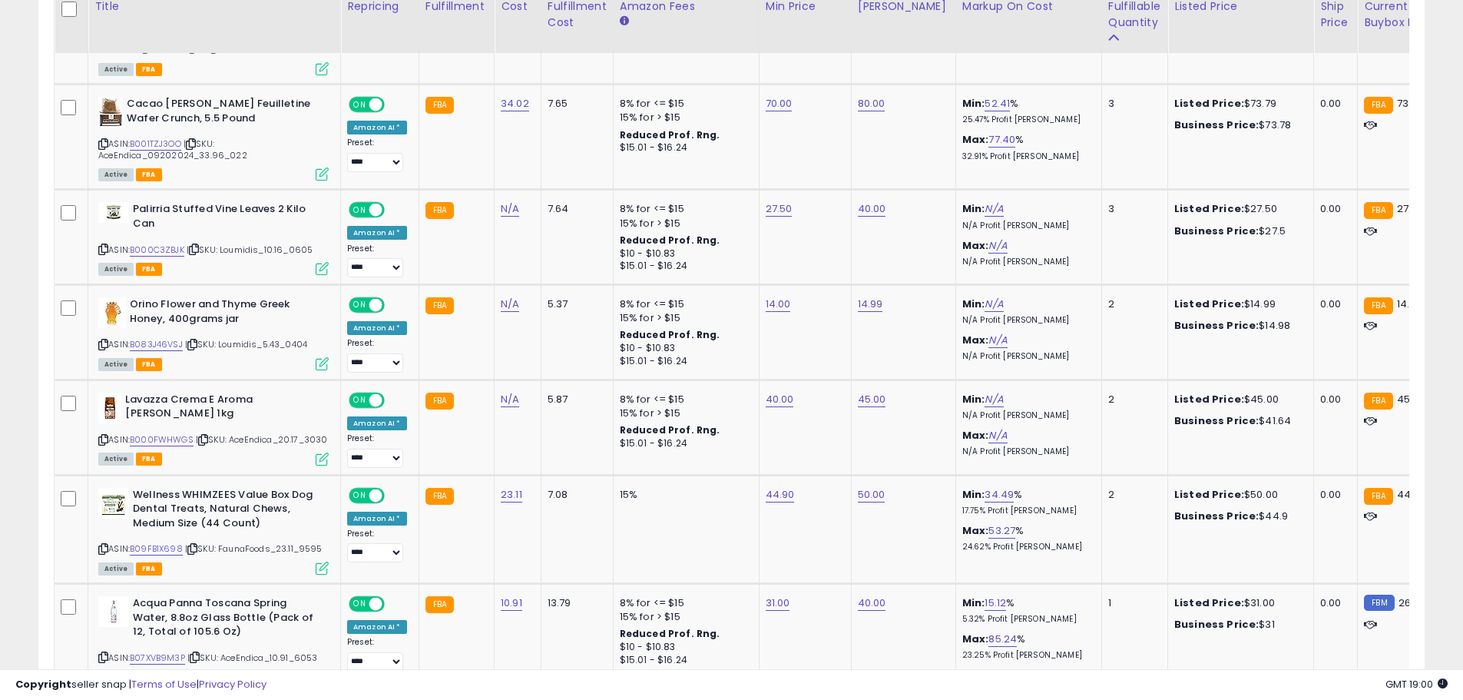
scroll to position [870, 0]
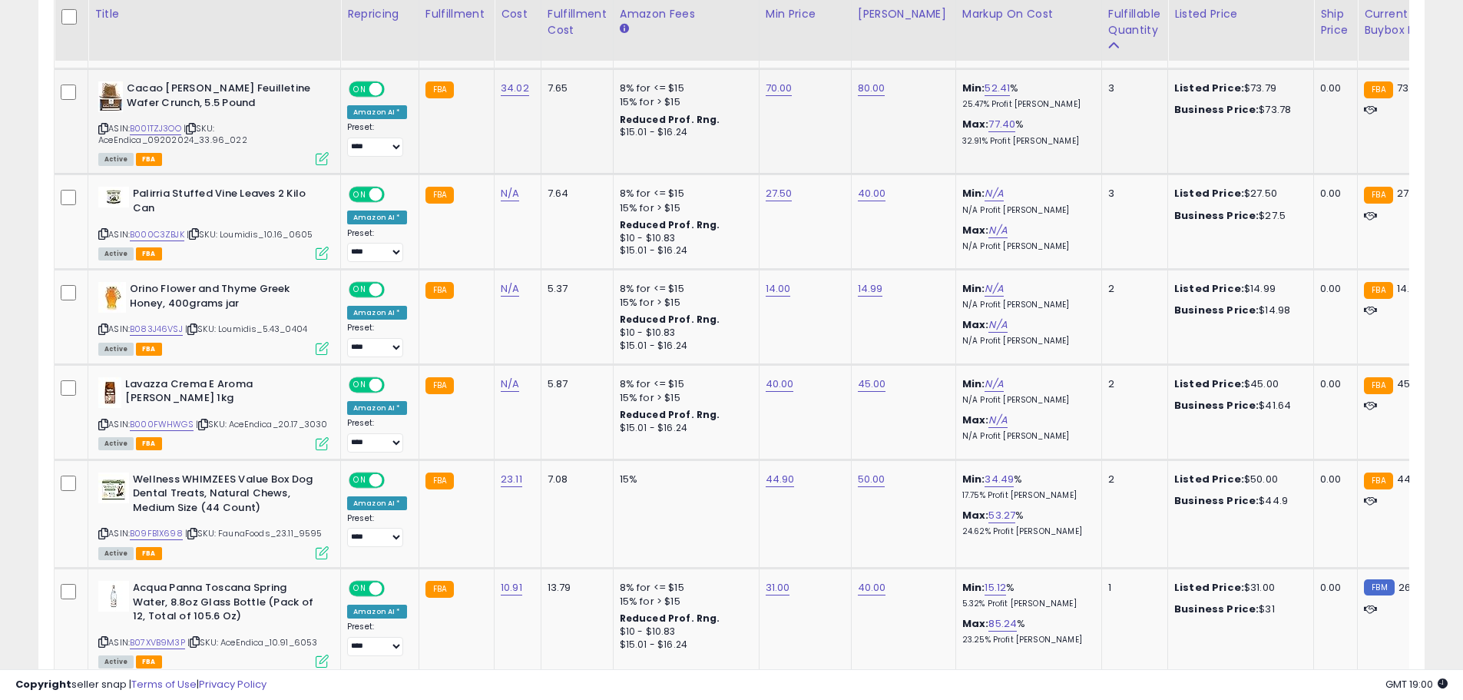
click at [101, 129] on icon at bounding box center [103, 128] width 10 height 8
click at [167, 127] on link "B001TZJ3OO" at bounding box center [155, 128] width 51 height 13
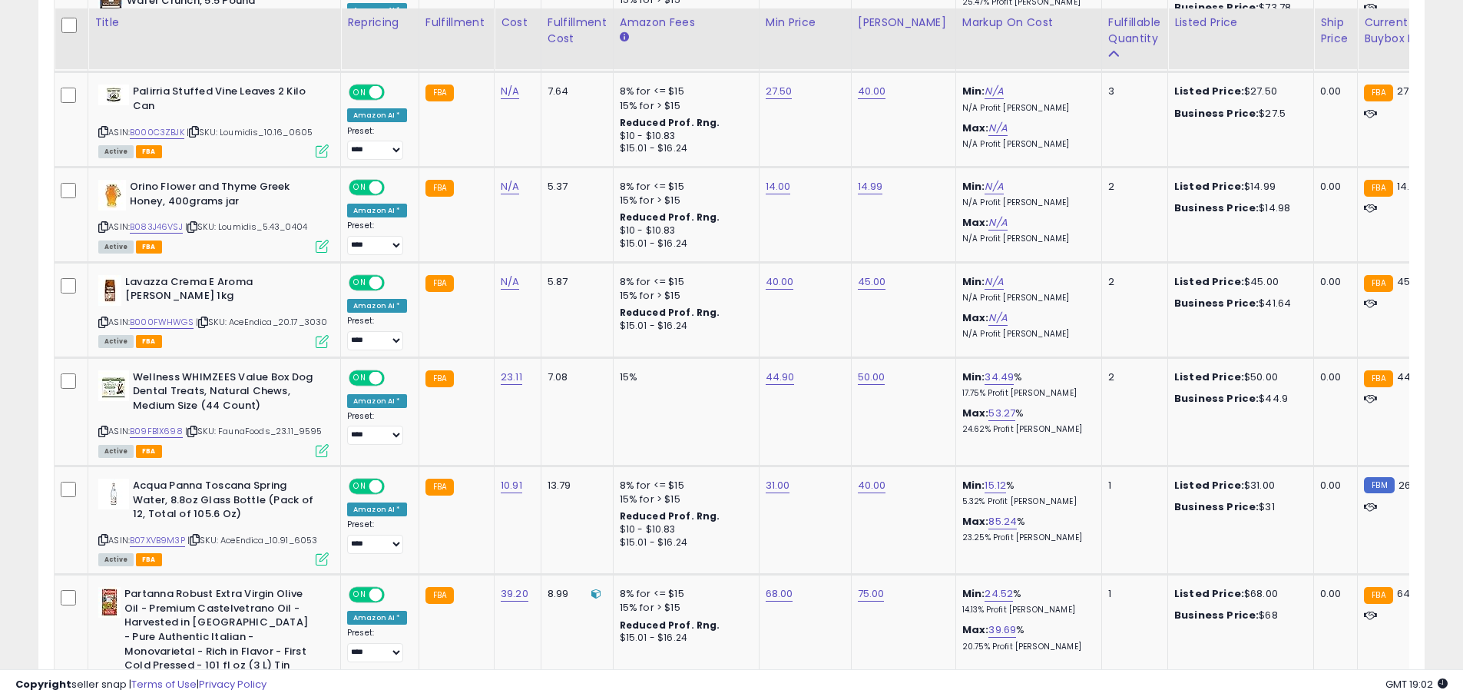
scroll to position [988, 0]
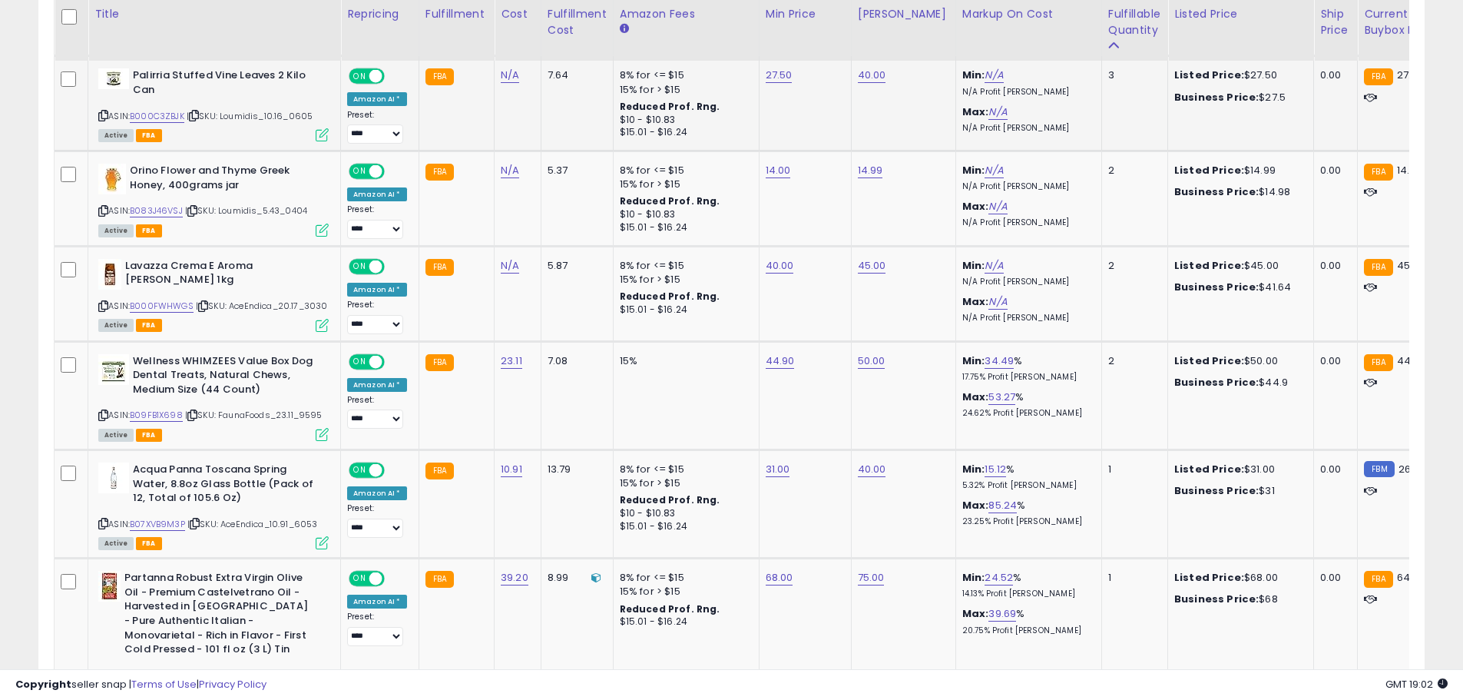
click at [104, 114] on icon at bounding box center [103, 115] width 10 height 8
click at [173, 118] on link "B000C3ZBJK" at bounding box center [157, 116] width 55 height 13
type input "*****"
click at [829, 44] on button "submit" at bounding box center [816, 36] width 26 height 23
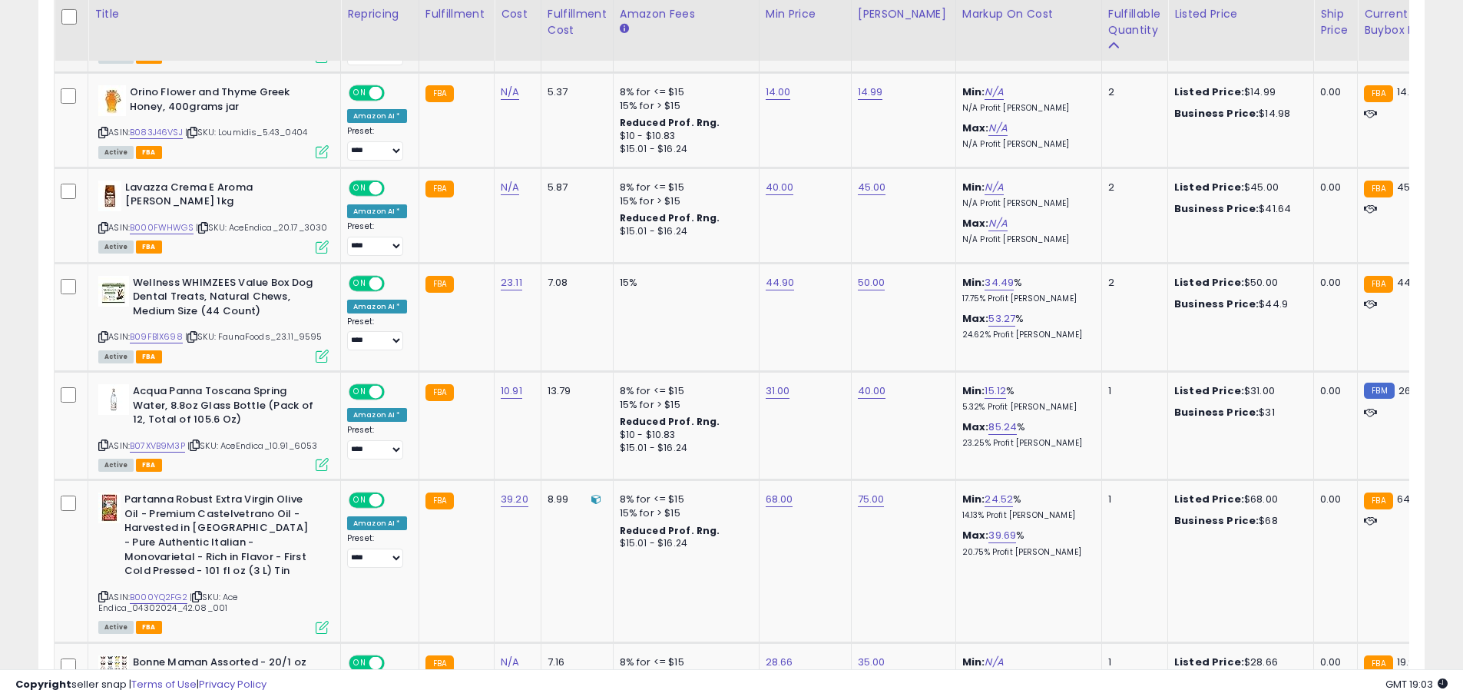
scroll to position [1074, 0]
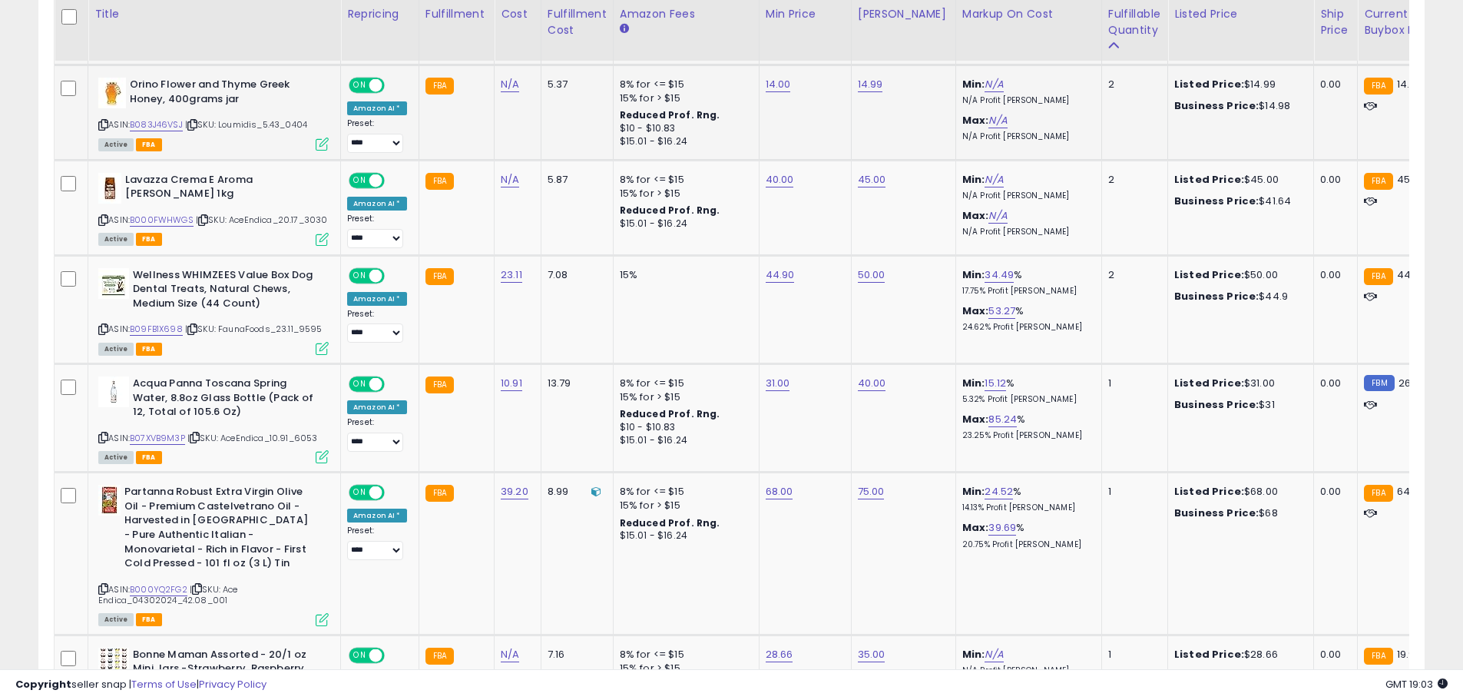
click at [102, 127] on icon at bounding box center [103, 125] width 10 height 8
click at [161, 121] on link "B083J46VSJ" at bounding box center [156, 124] width 53 height 13
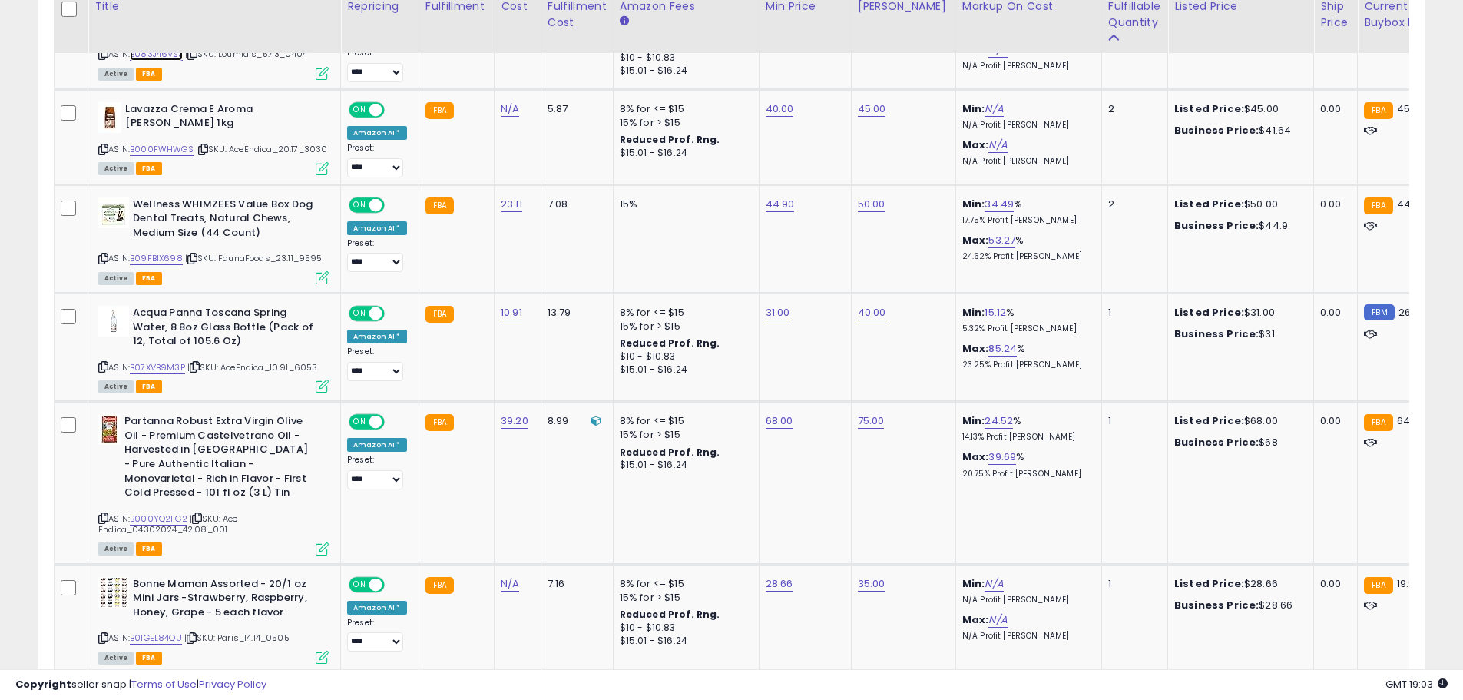
scroll to position [1169, 0]
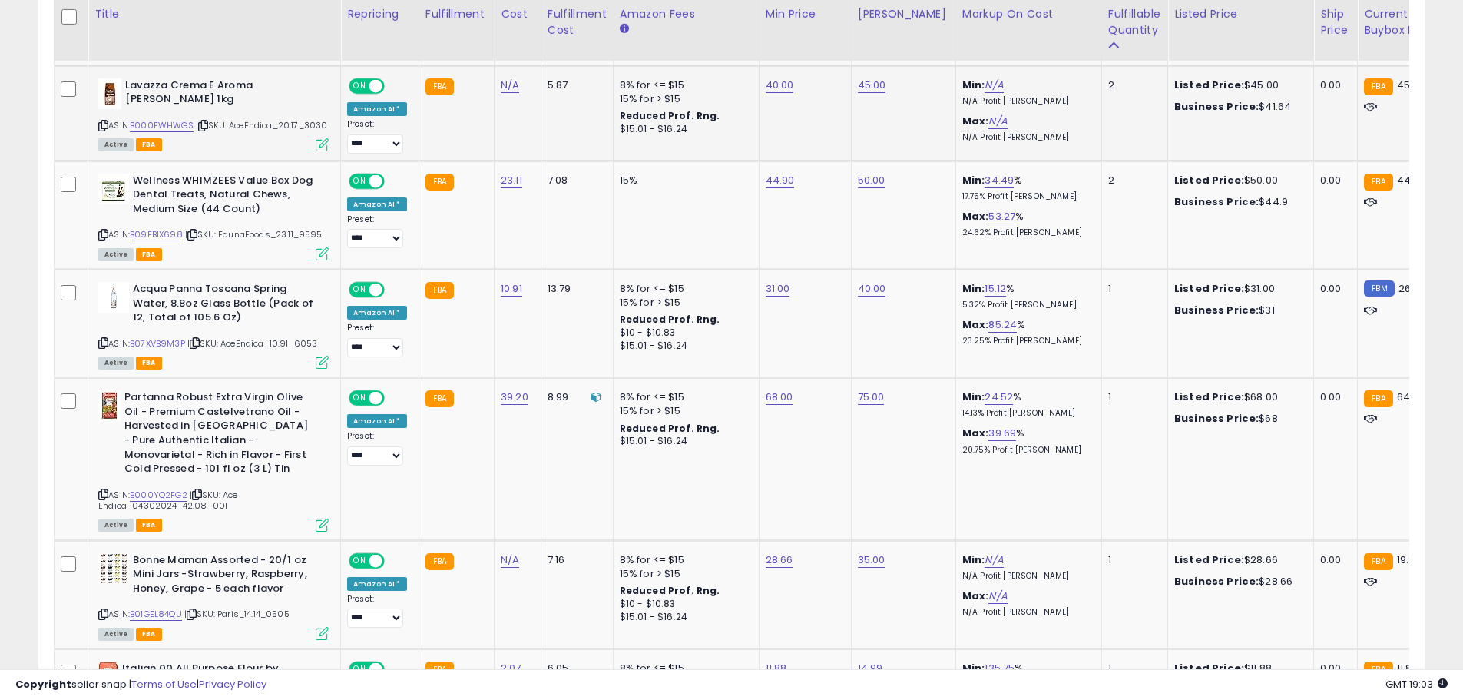
click at [102, 124] on icon at bounding box center [103, 125] width 10 height 8
click at [149, 120] on link "B000FWHWGS" at bounding box center [162, 125] width 64 height 13
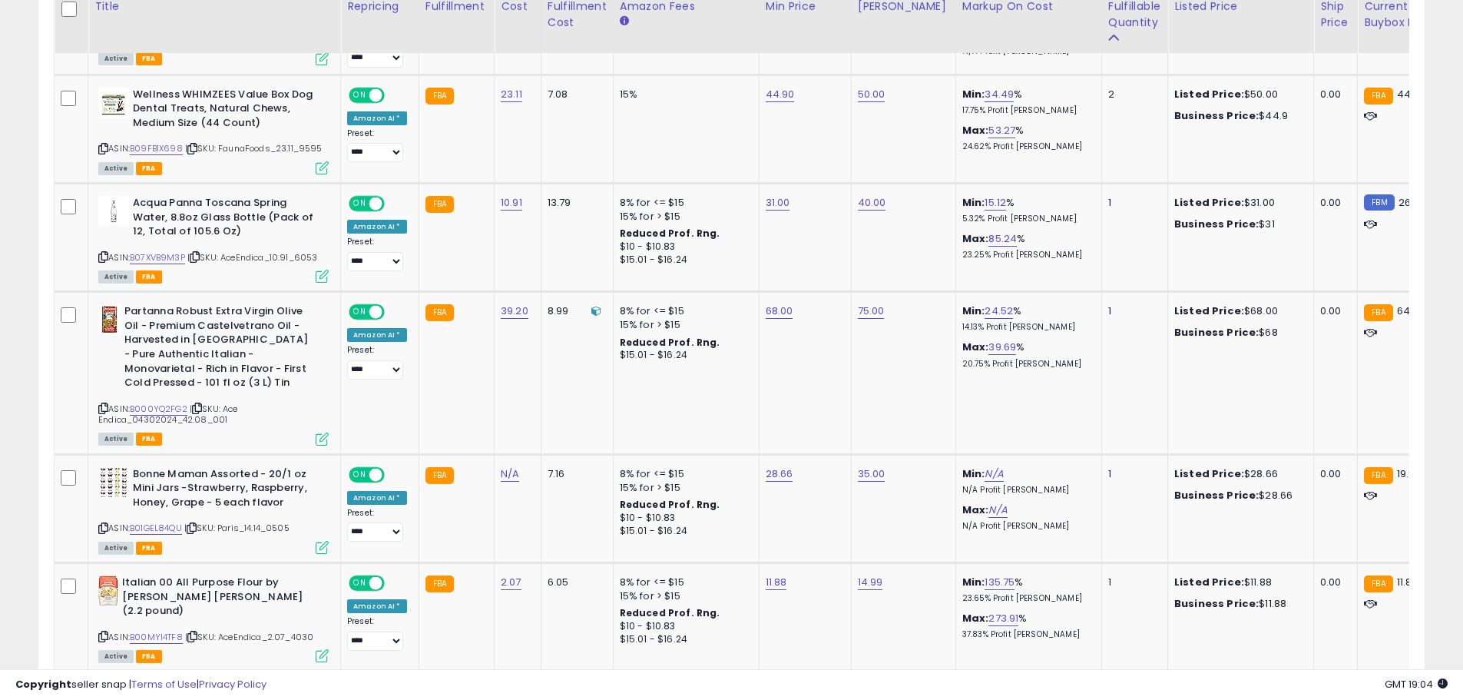
scroll to position [1263, 0]
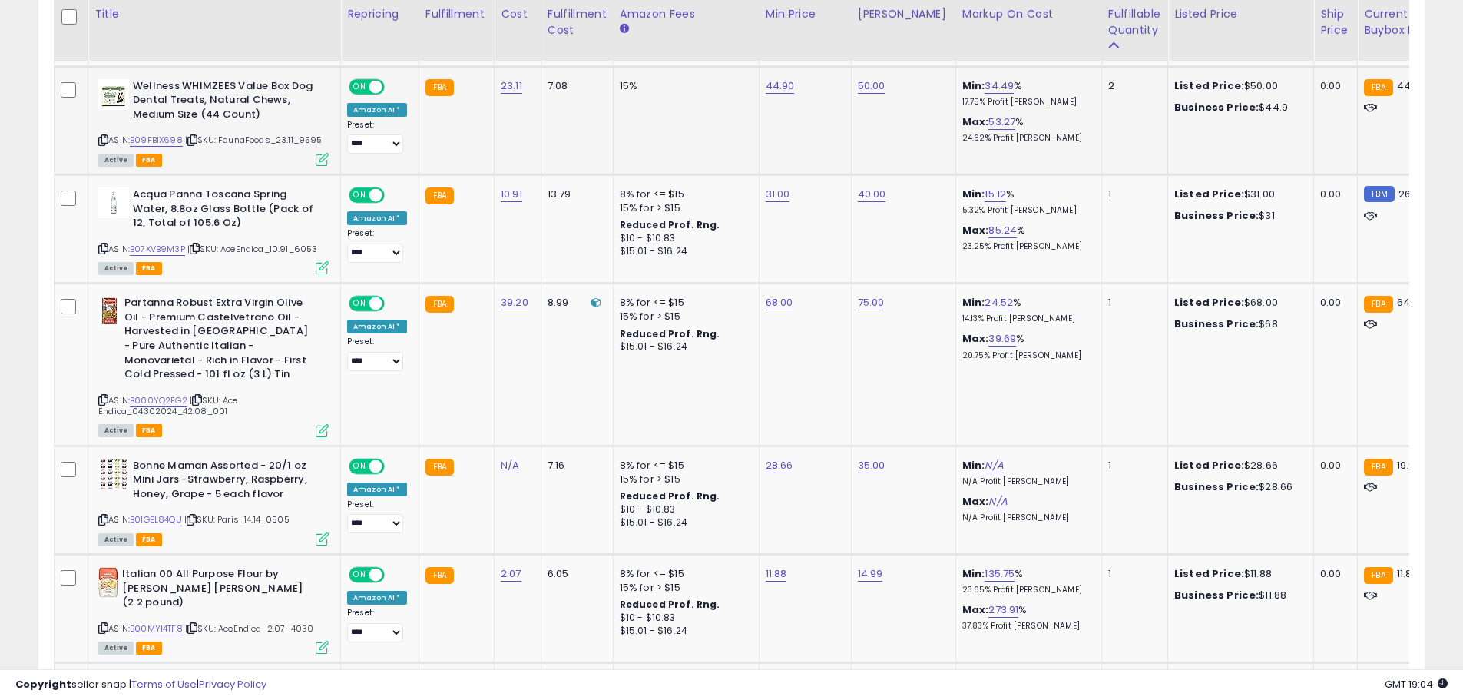
click at [104, 144] on icon at bounding box center [103, 140] width 10 height 8
click at [147, 147] on link "B09FB1X698" at bounding box center [156, 140] width 53 height 13
click at [102, 253] on icon at bounding box center [103, 248] width 10 height 8
click at [147, 256] on link "B07XVB9M3P" at bounding box center [157, 249] width 55 height 13
click at [104, 404] on icon at bounding box center [103, 400] width 10 height 8
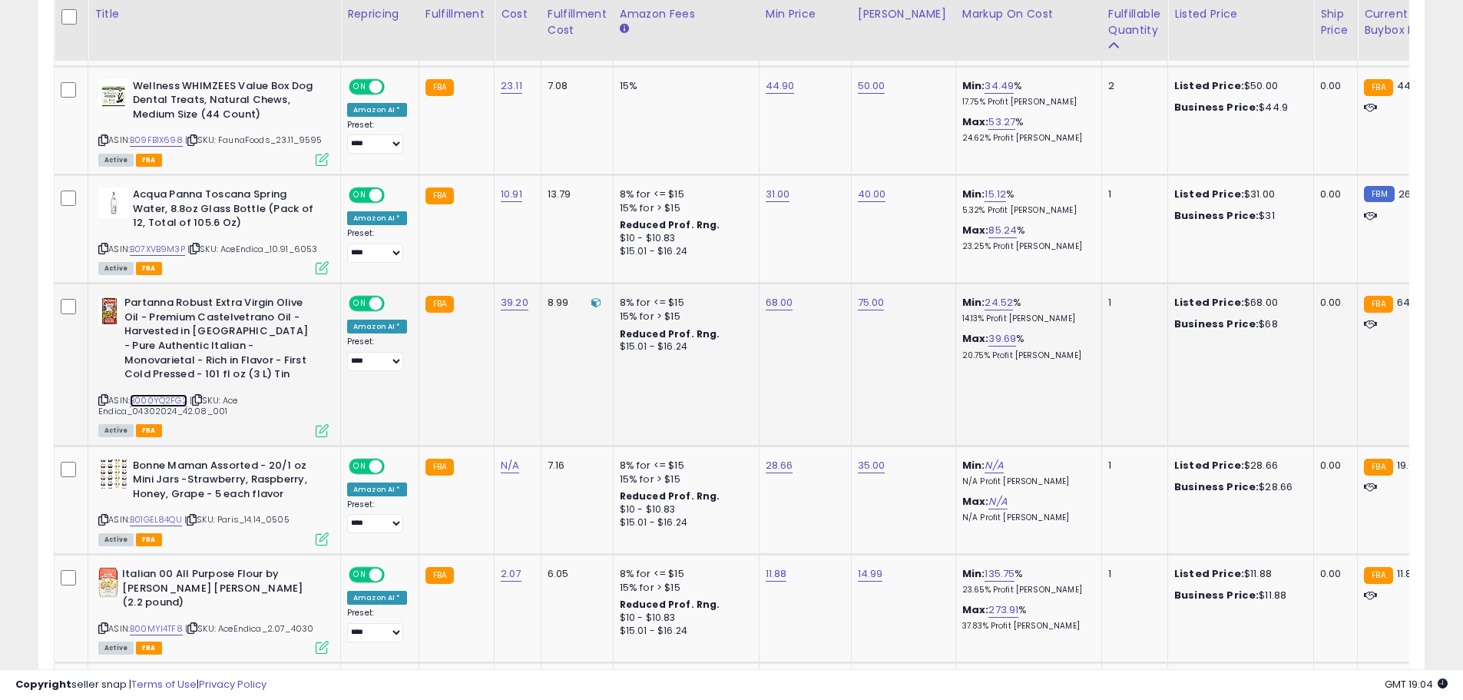
click at [142, 407] on link "B000YQ2FG2" at bounding box center [159, 400] width 58 height 13
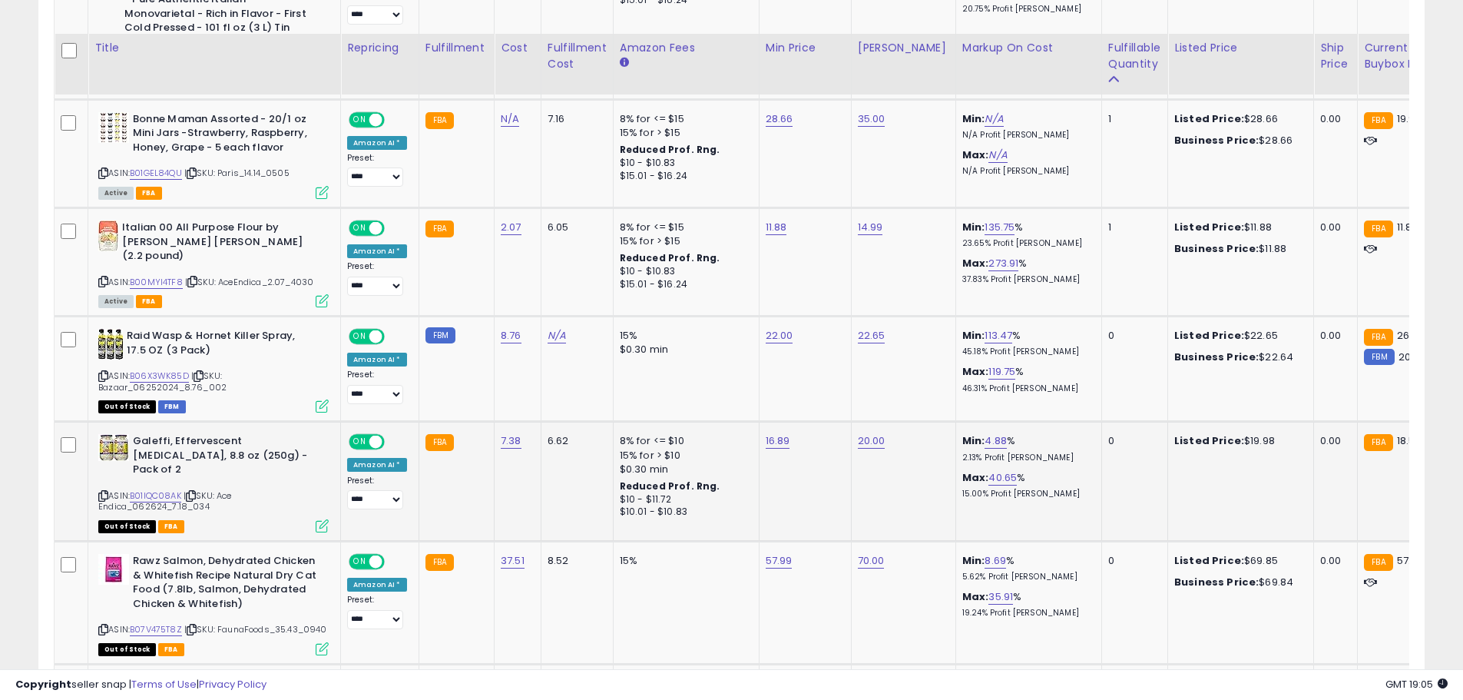
scroll to position [1647, 0]
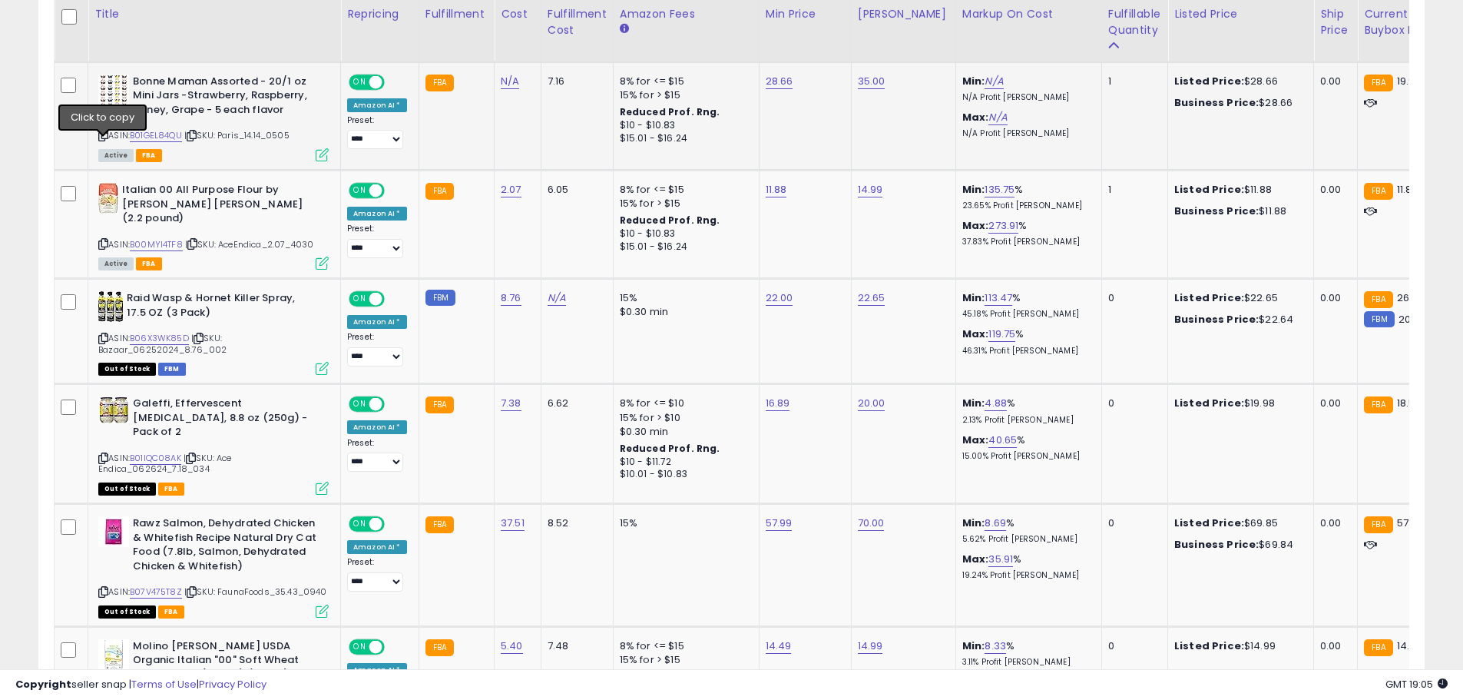
click at [104, 140] on icon at bounding box center [103, 135] width 10 height 8
click at [152, 142] on link "B01GEL84QU" at bounding box center [156, 135] width 52 height 13
click at [102, 240] on icon at bounding box center [103, 244] width 10 height 8
click at [138, 238] on link "B00MYI4TF8" at bounding box center [156, 244] width 53 height 13
